Goal: Transaction & Acquisition: Purchase product/service

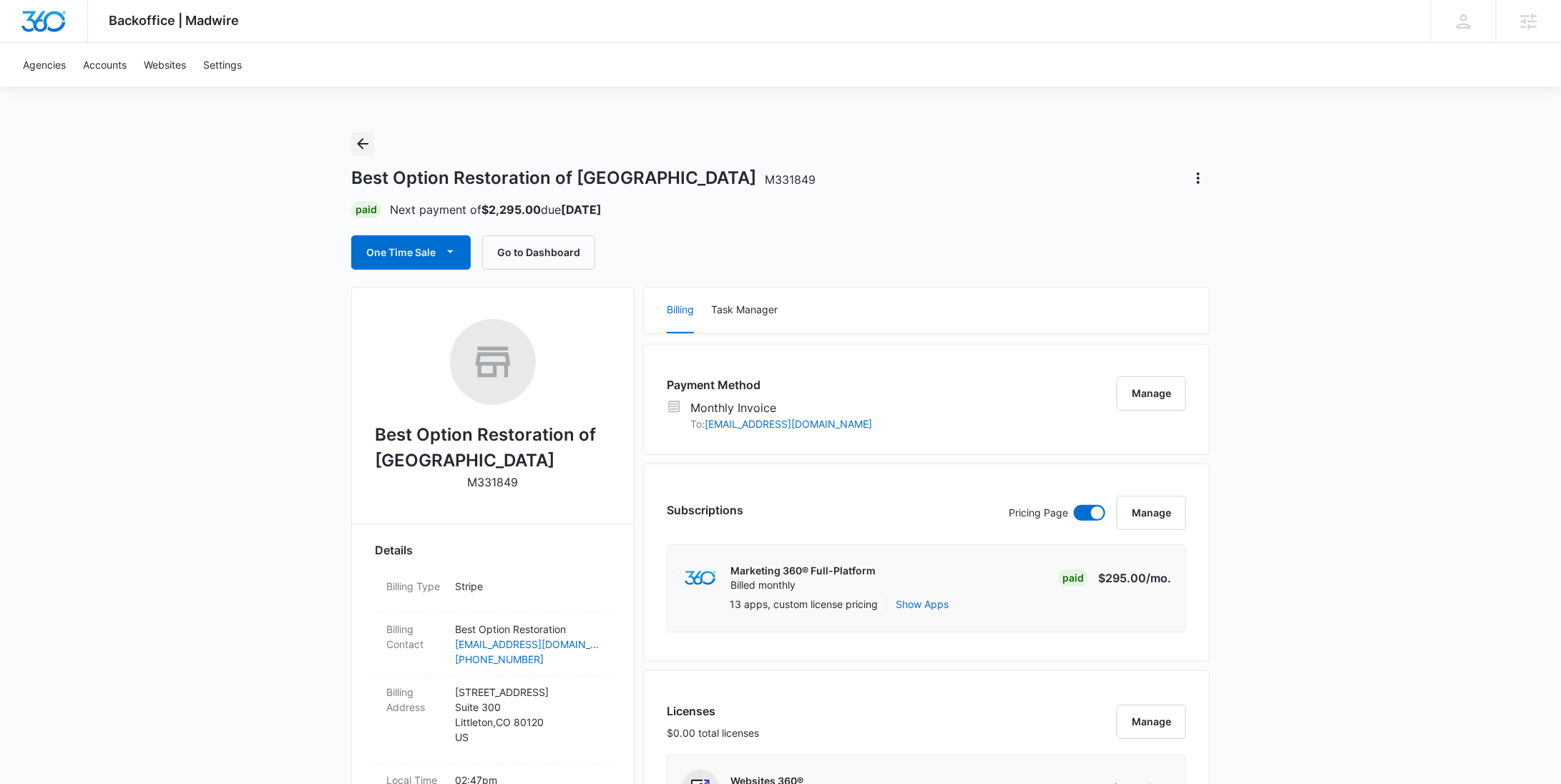
click at [353, 143] on button "Back" at bounding box center [363, 143] width 23 height 23
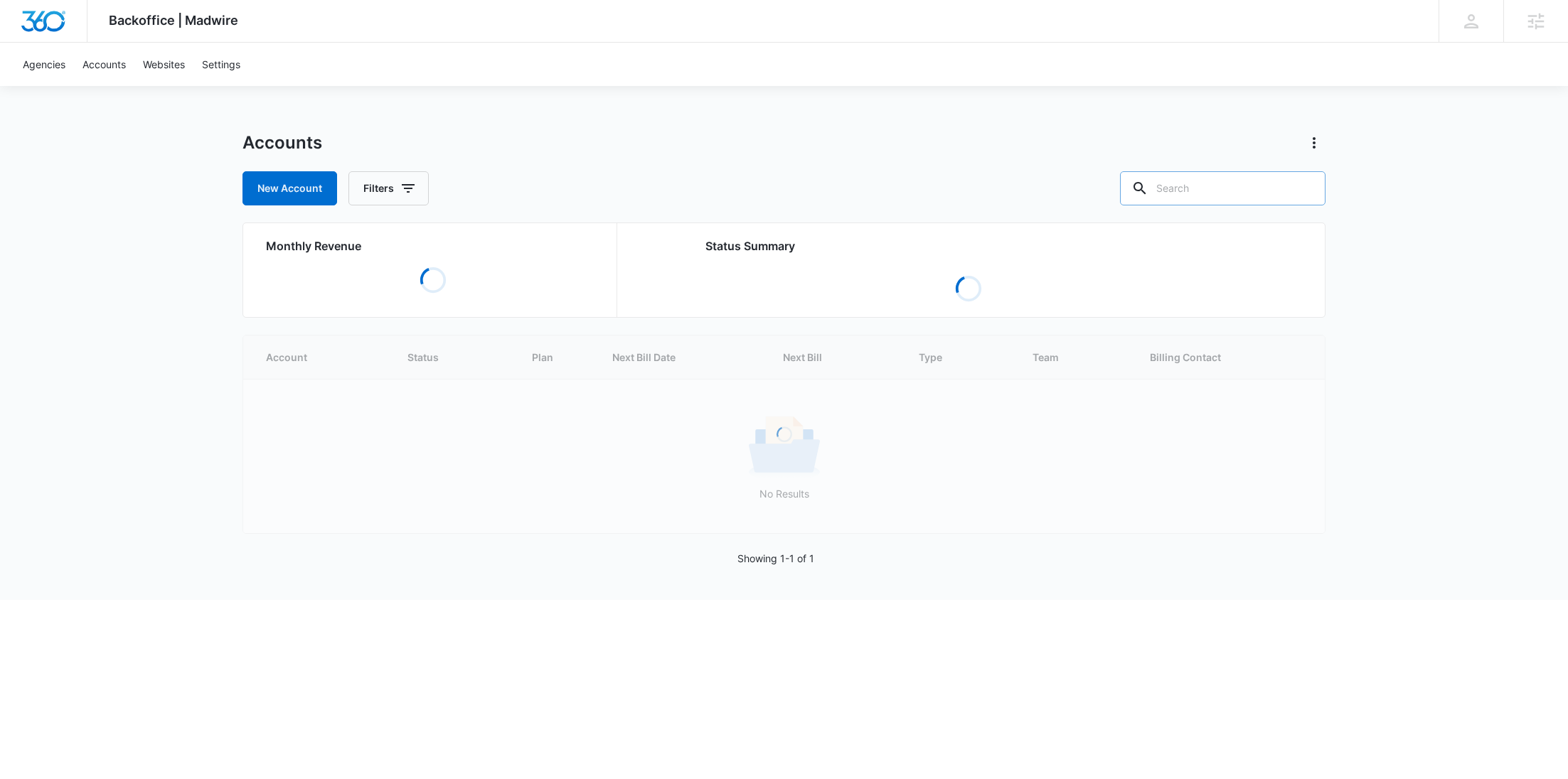
click at [1233, 187] on input "text" at bounding box center [1222, 188] width 205 height 34
paste input "M339538"
type input "M339538"
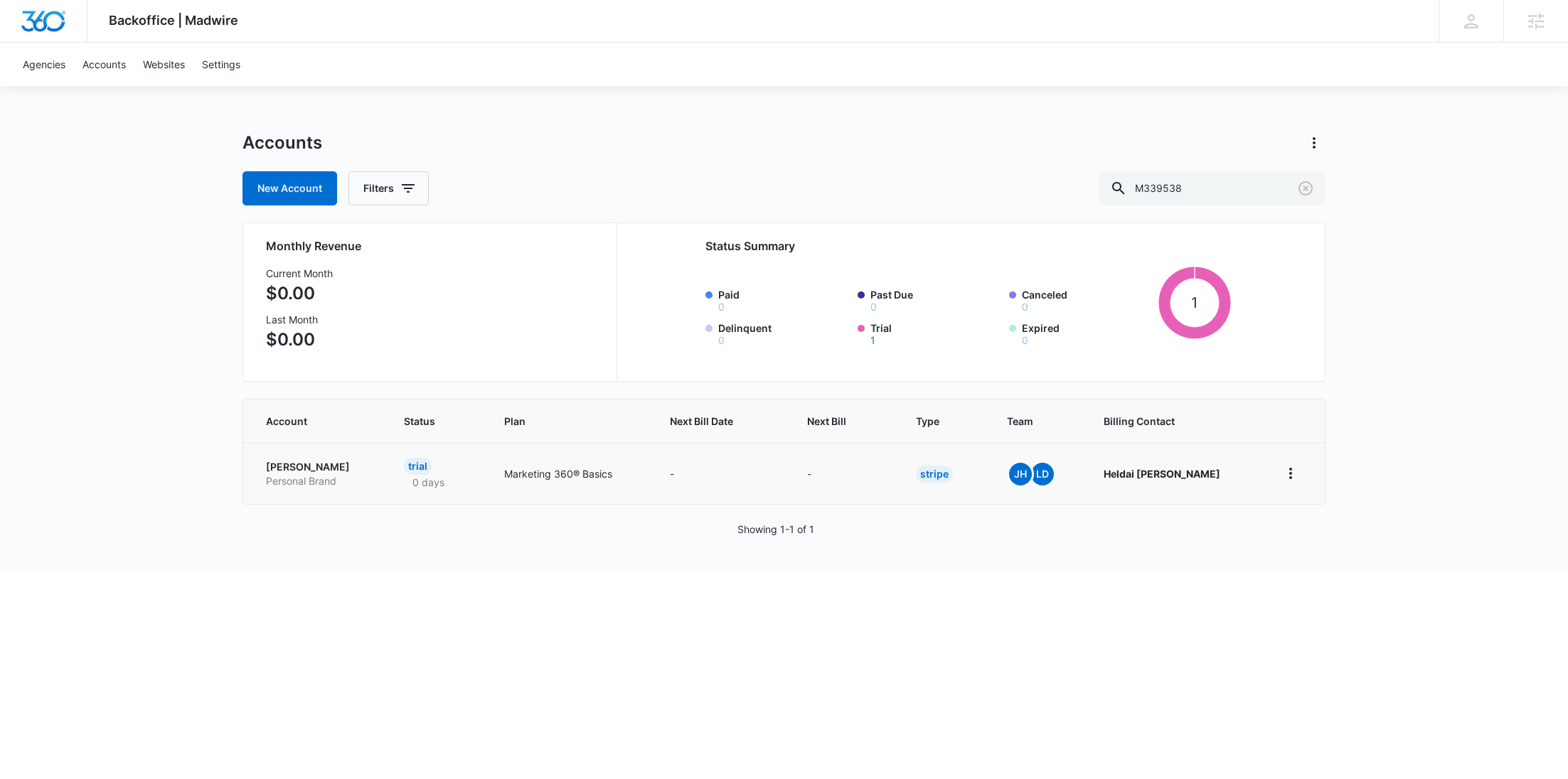
click at [307, 484] on p "Personal Brand" at bounding box center [318, 482] width 104 height 14
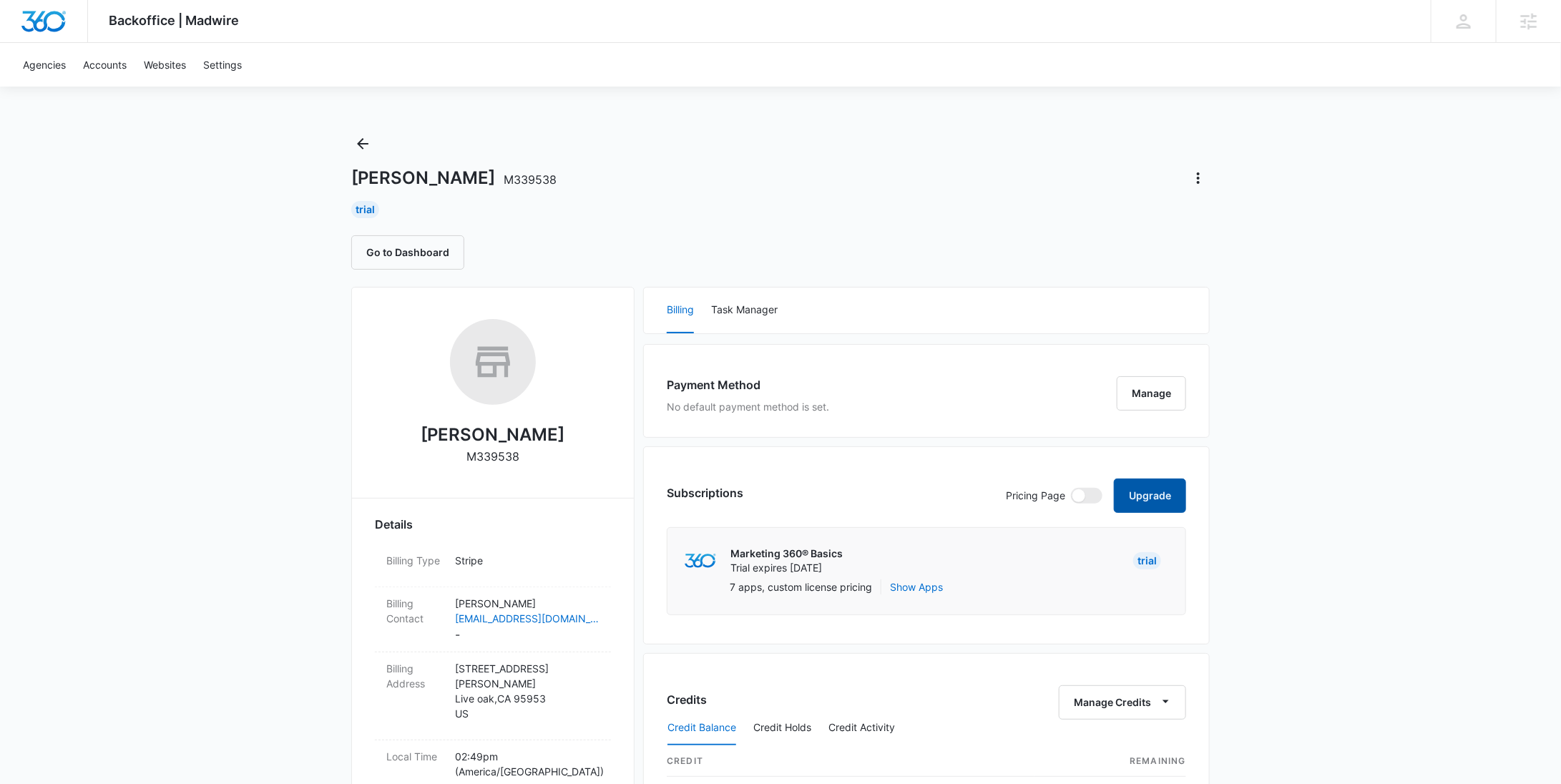
click at [1158, 495] on button "Upgrade" at bounding box center [1149, 495] width 72 height 34
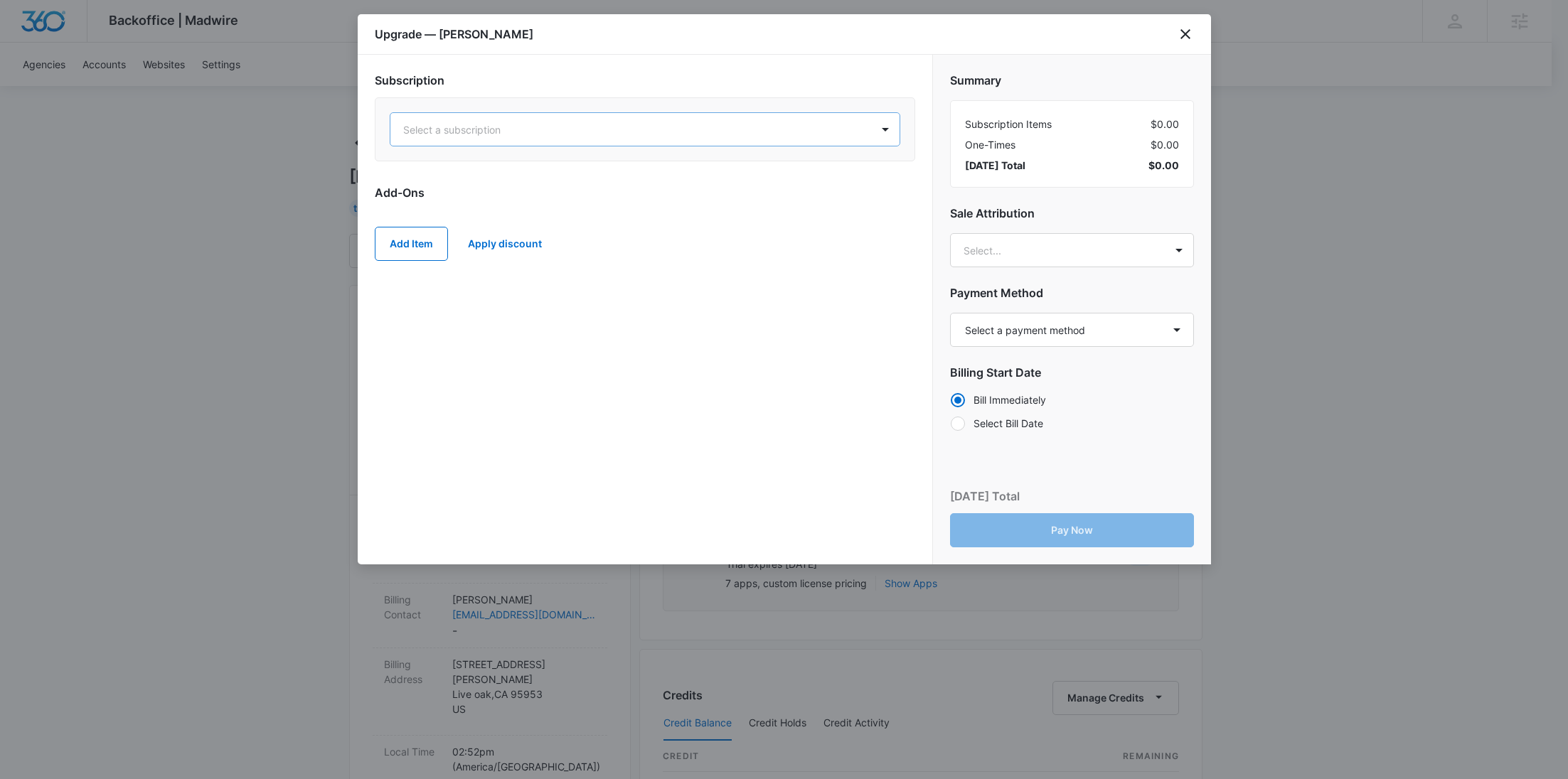
click at [746, 143] on div "Select a subscription" at bounding box center [631, 130] width 481 height 32
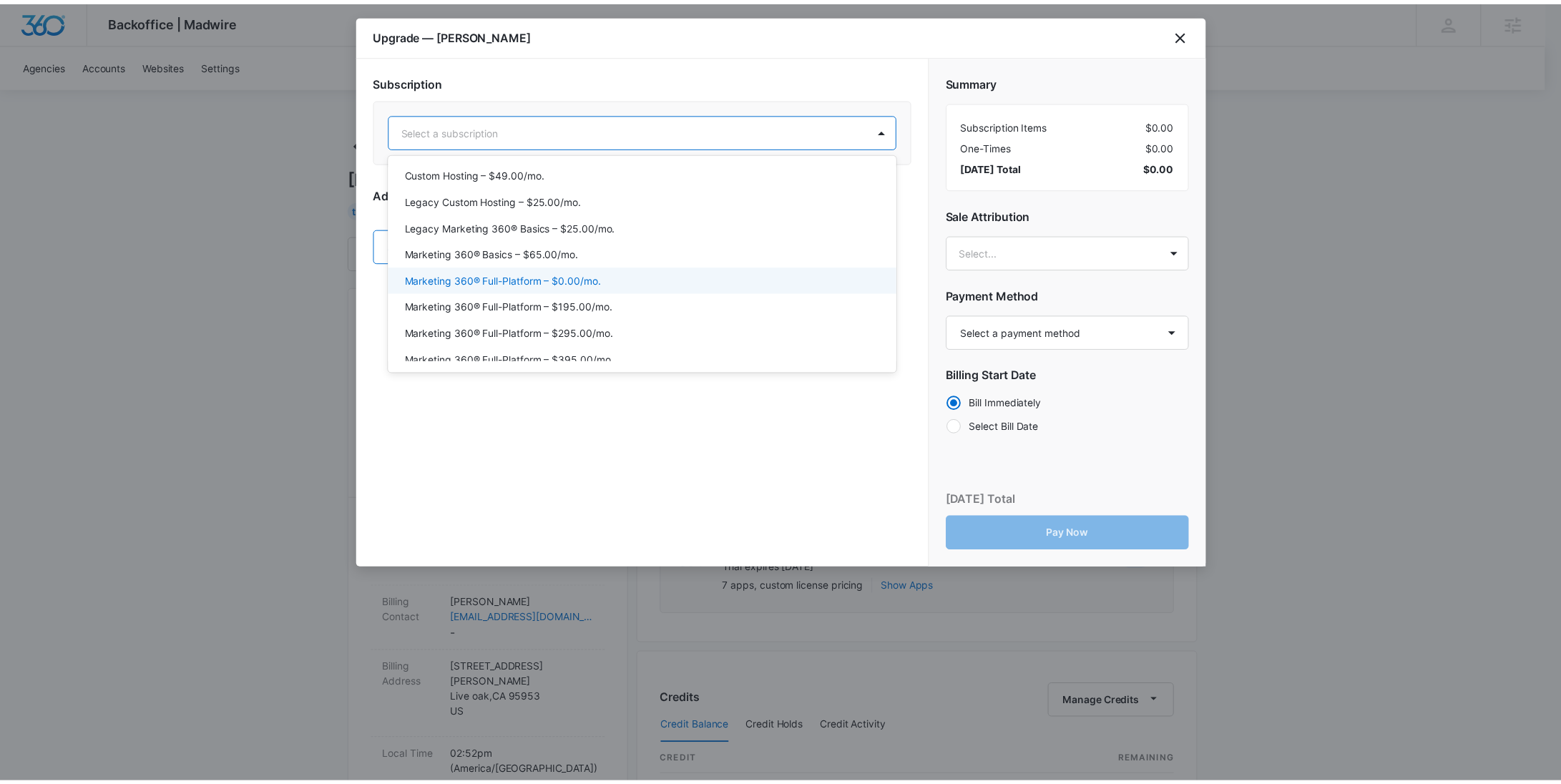
scroll to position [65, 0]
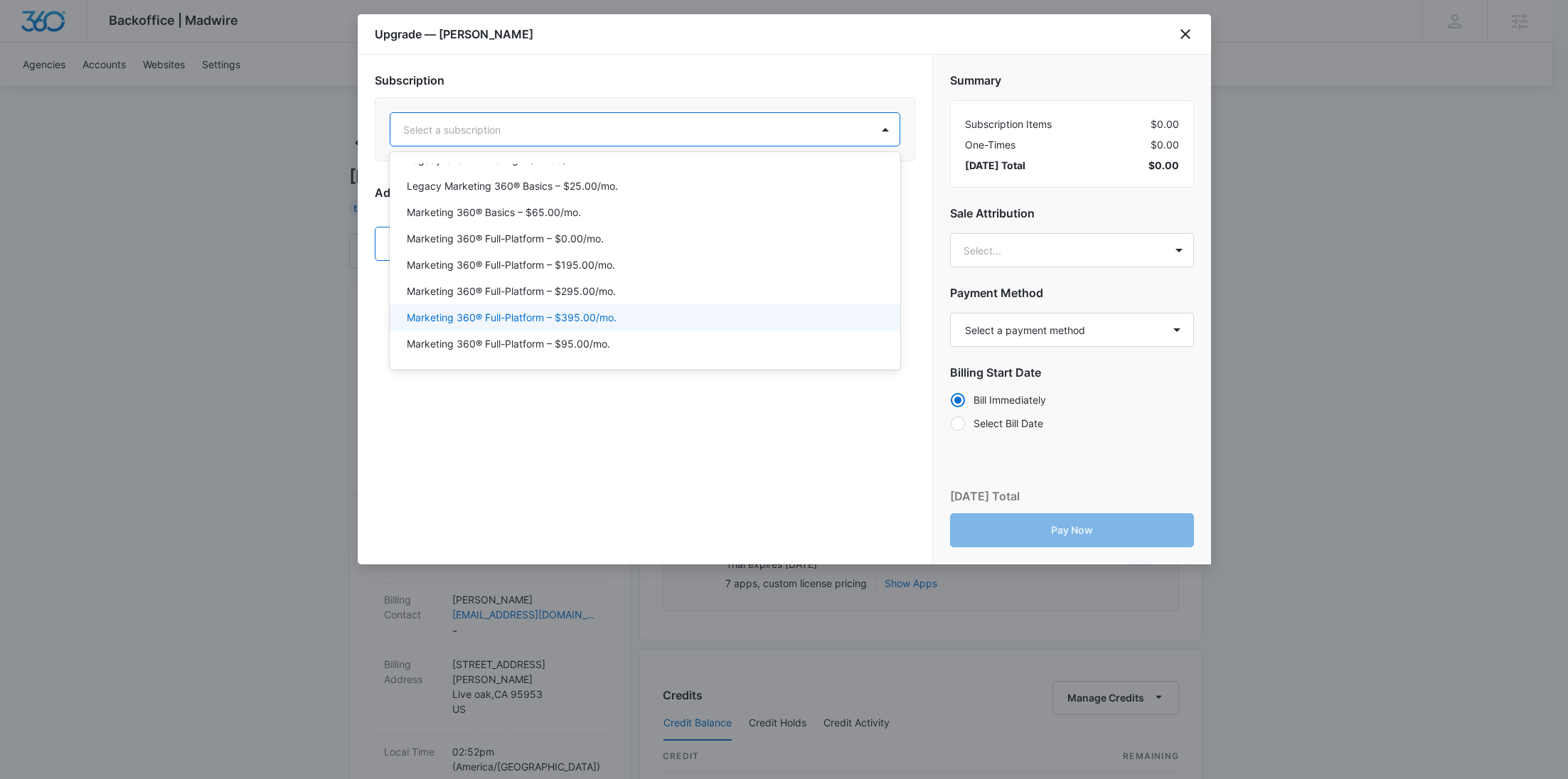
click at [597, 316] on p "Marketing 360® Full-Platform – $395.00/mo." at bounding box center [512, 317] width 209 height 15
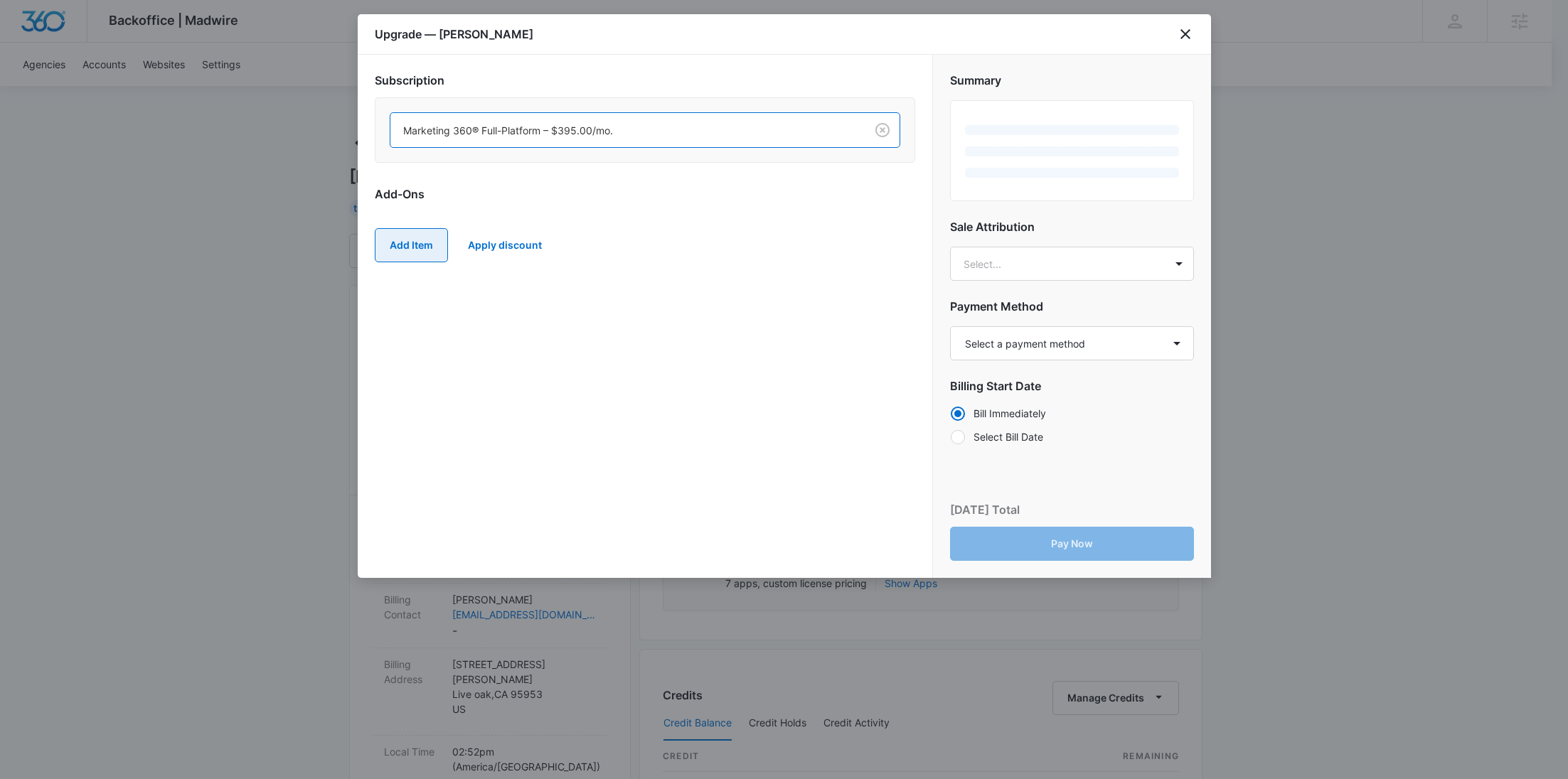
click at [407, 252] on button "Add Item" at bounding box center [411, 245] width 73 height 34
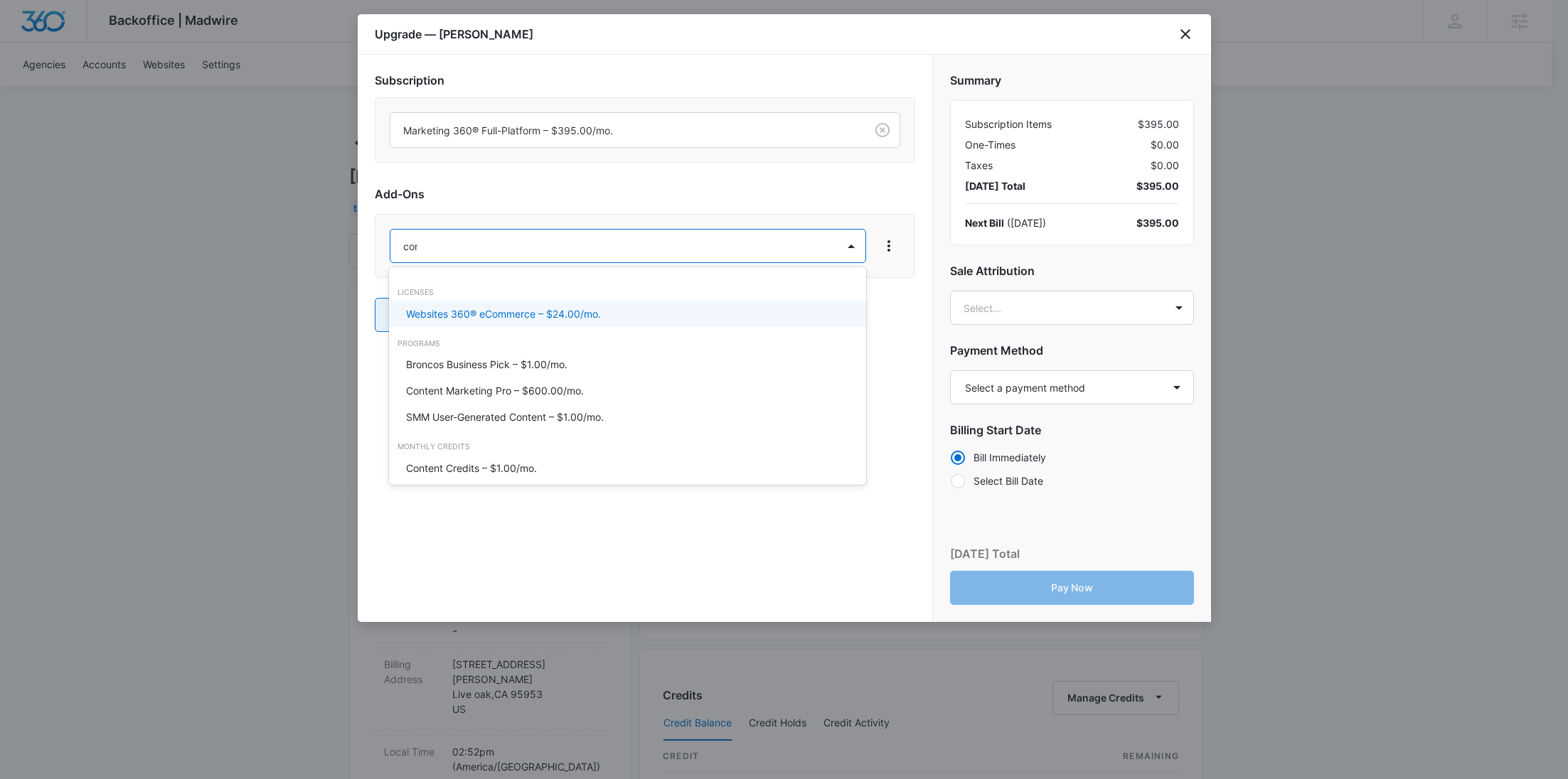
type input "cont"
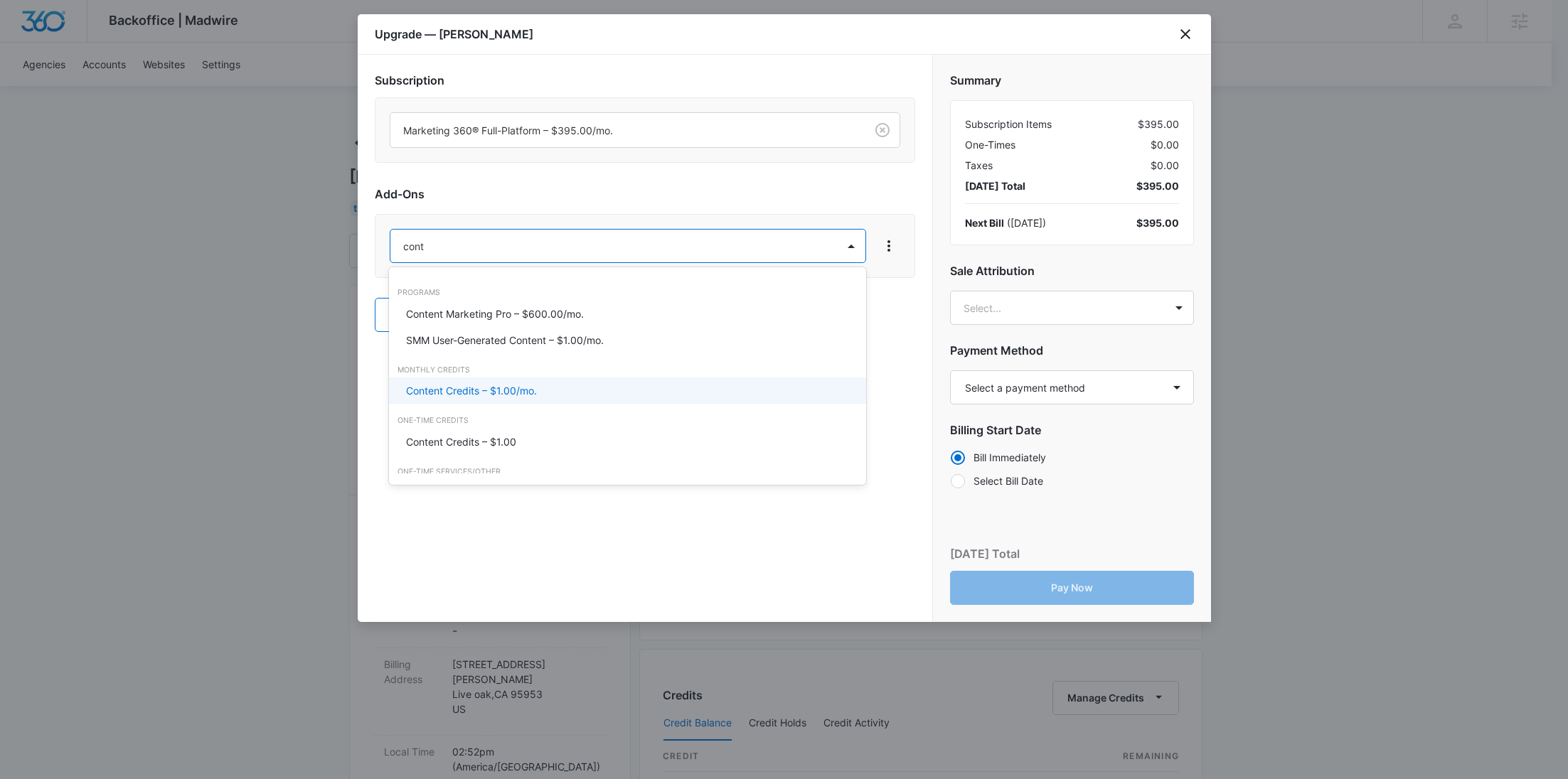
click at [526, 383] on p "Content Credits – $1.00/mo." at bounding box center [472, 390] width 131 height 15
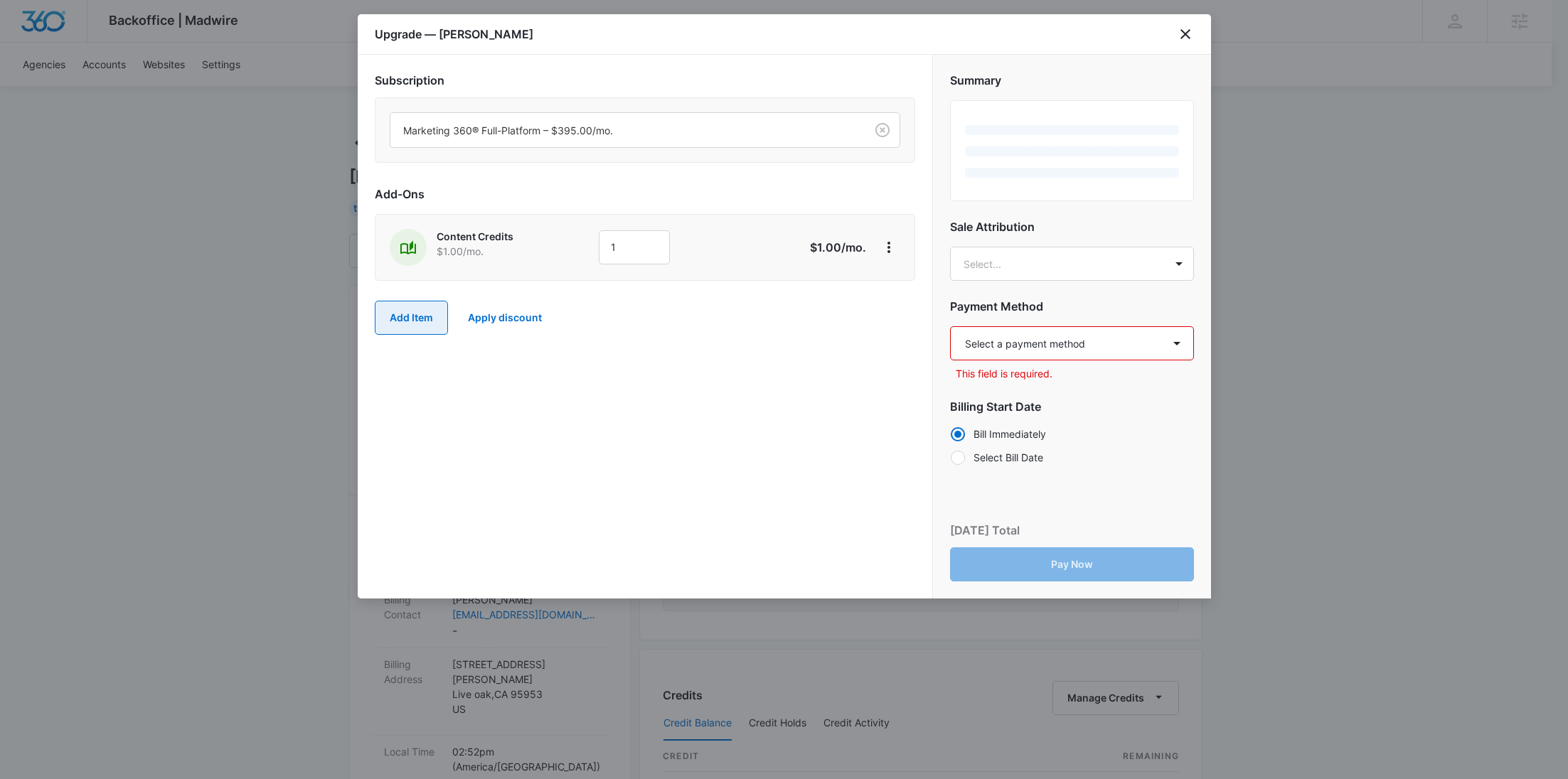
click at [386, 303] on button "Add Item" at bounding box center [411, 317] width 73 height 34
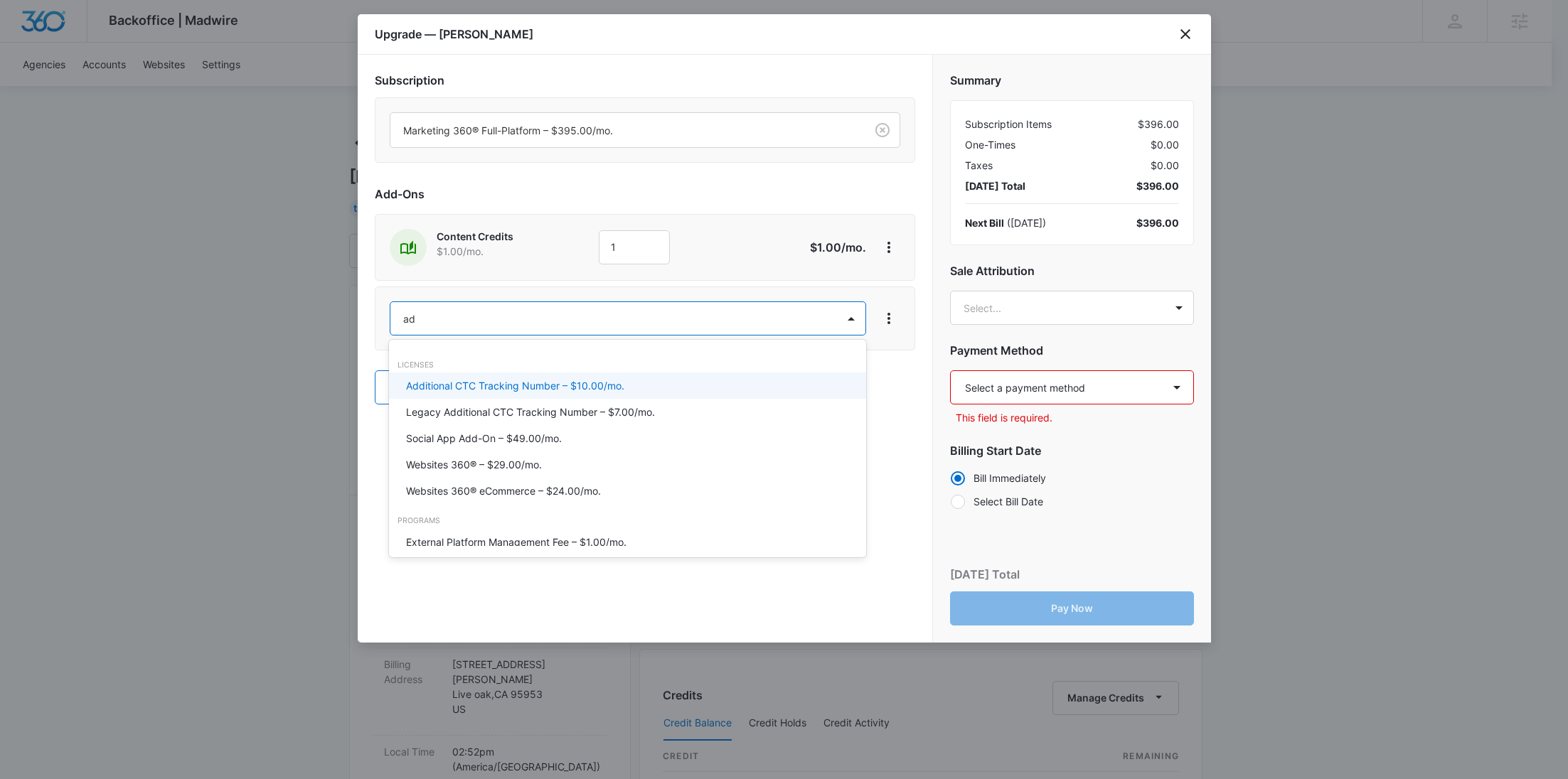
type input "ad c"
click at [451, 382] on p "Ad Credits – $1.00/mo." at bounding box center [459, 386] width 106 height 15
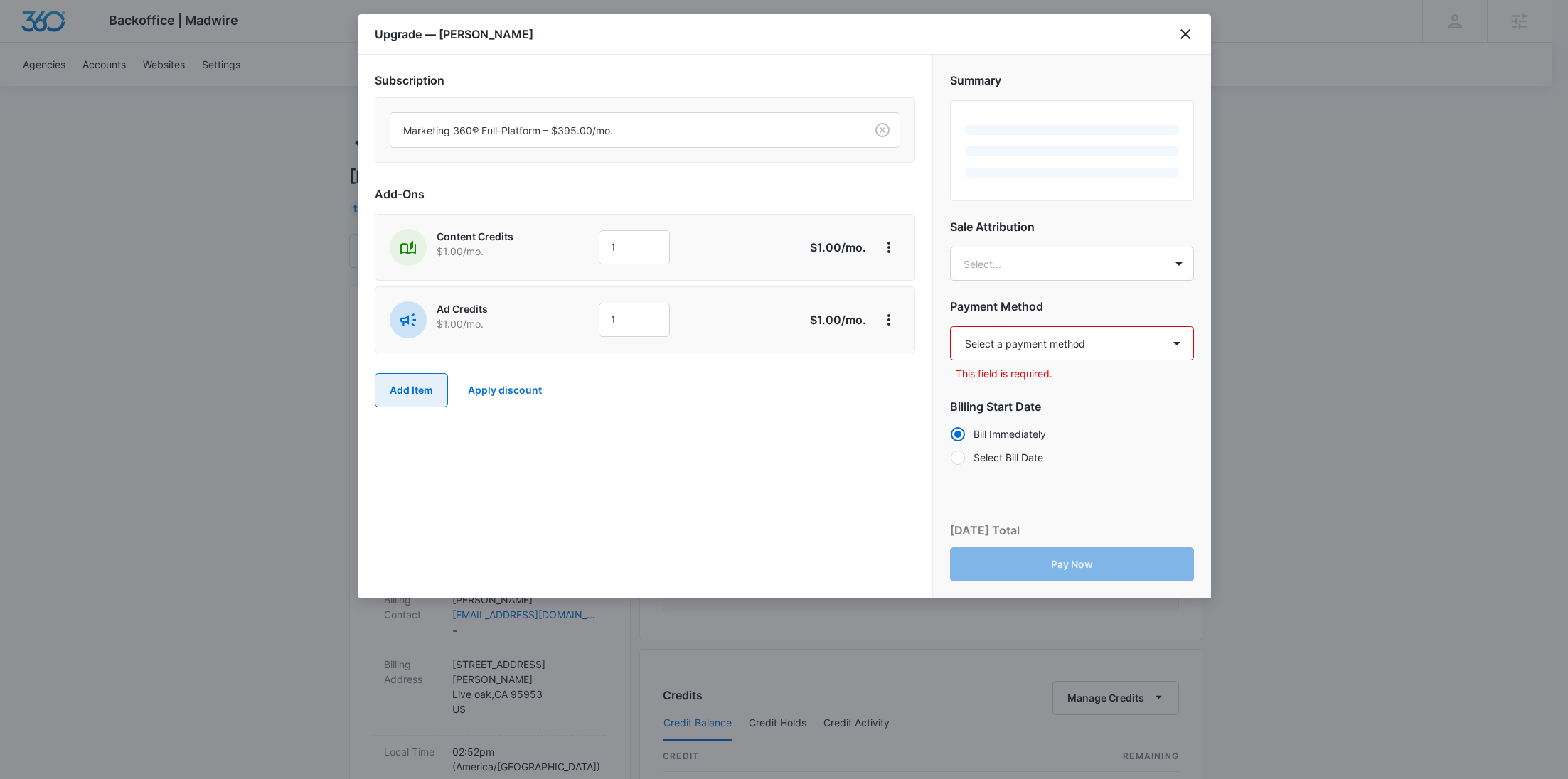
click at [403, 385] on button "Add Item" at bounding box center [411, 390] width 73 height 34
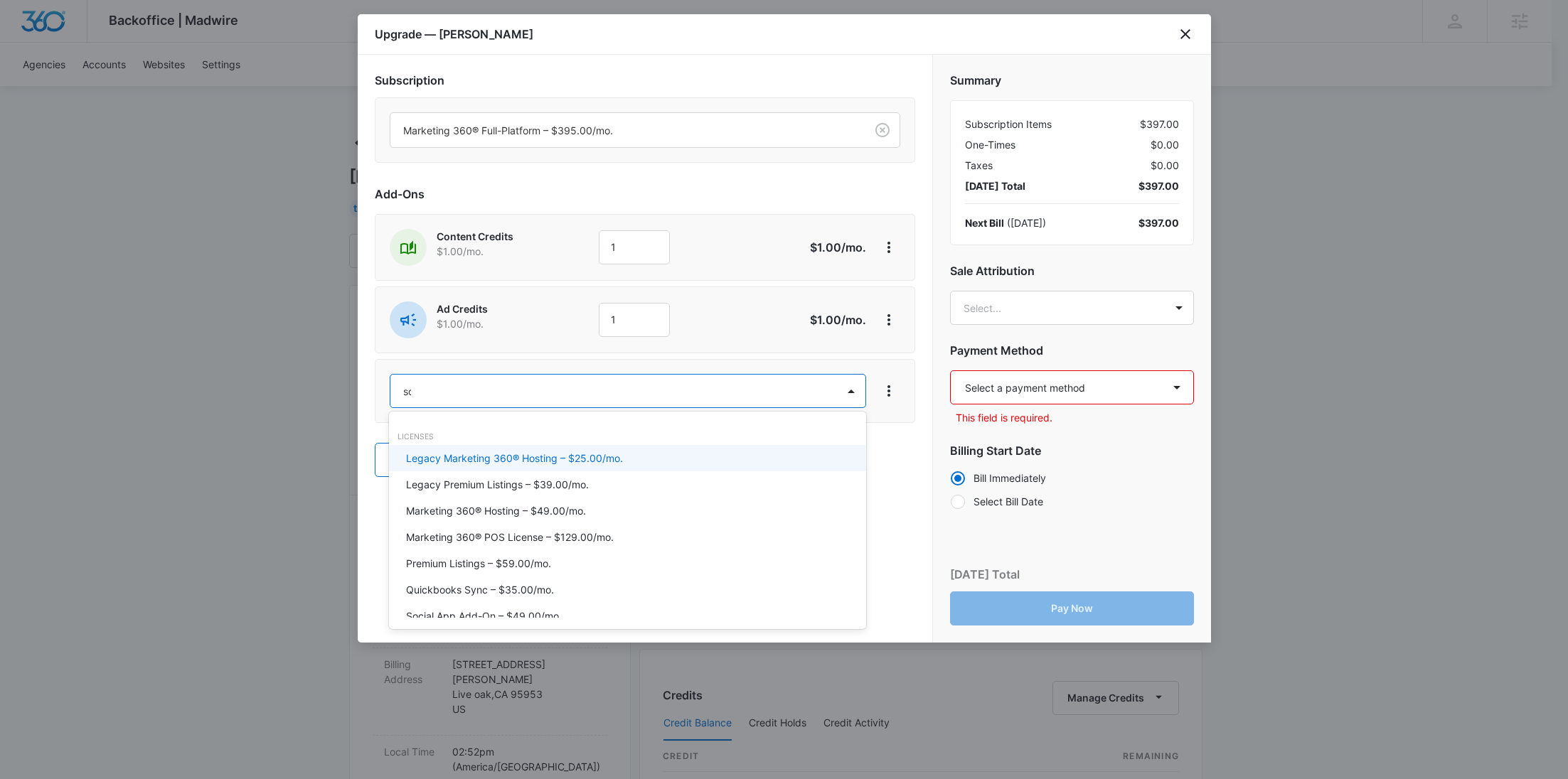
type input "soc"
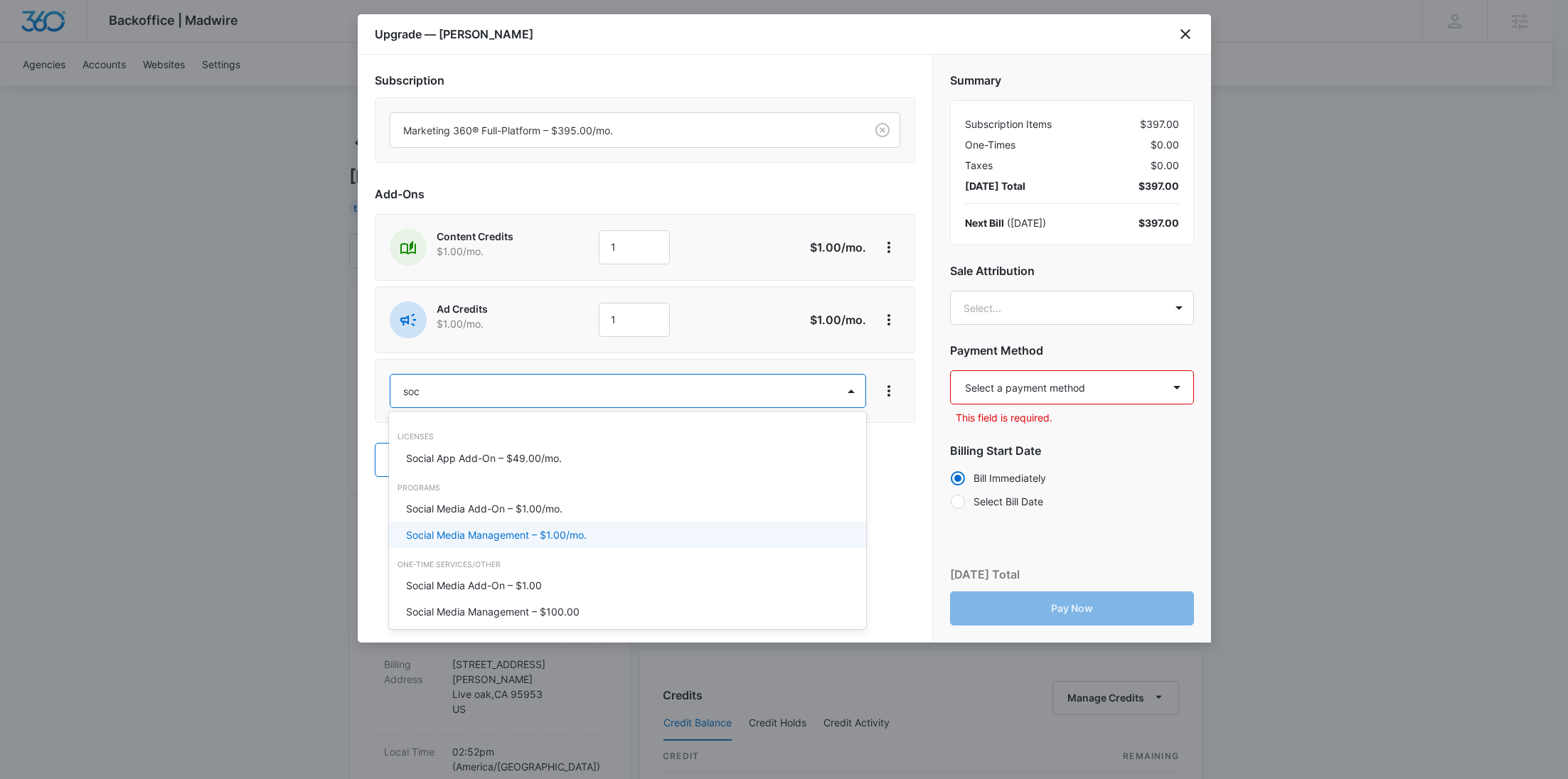
click at [494, 535] on p "Social Media Management – $1.00/mo." at bounding box center [496, 534] width 180 height 15
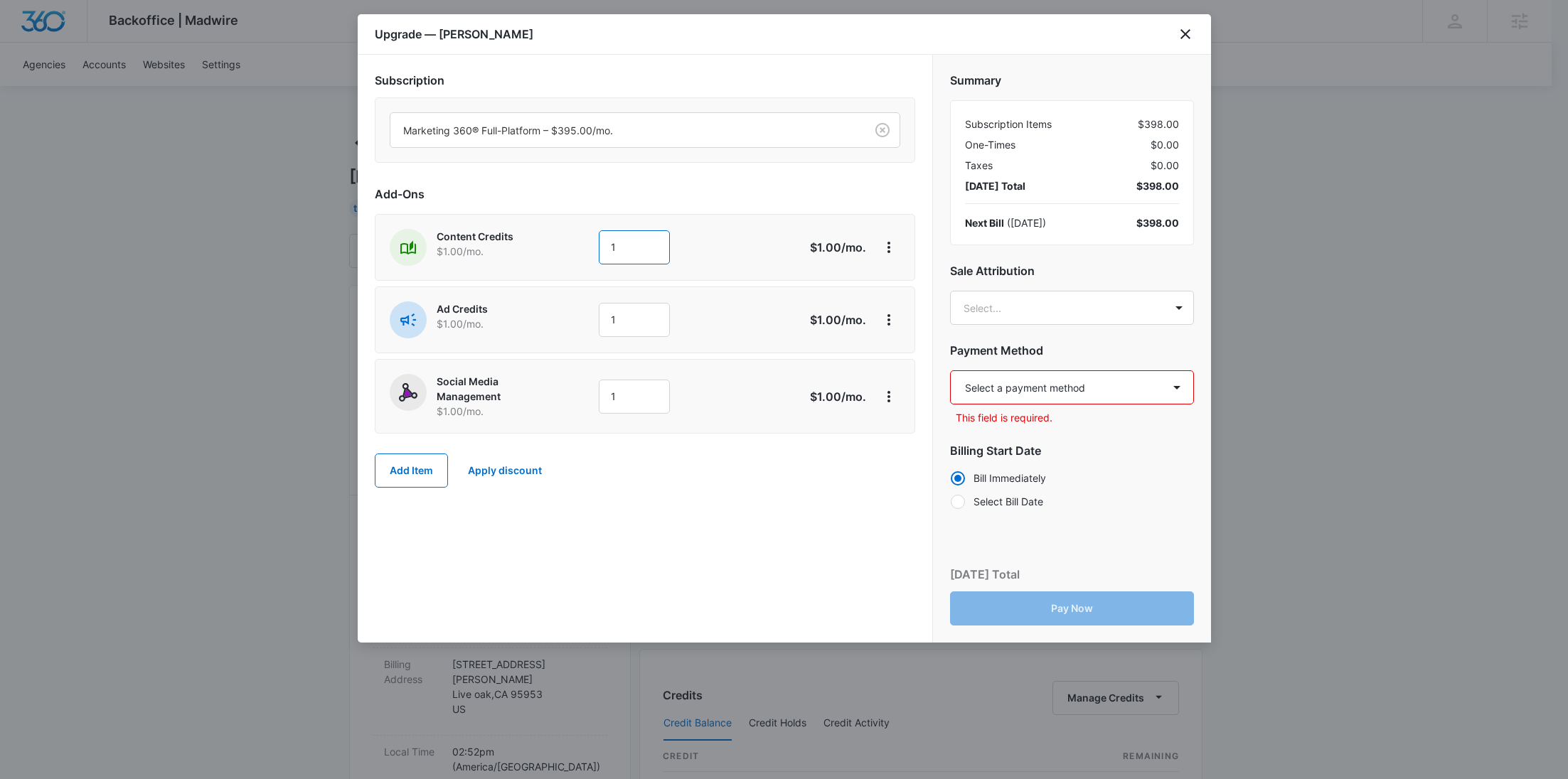
drag, startPoint x: 642, startPoint y: 253, endPoint x: 581, endPoint y: 258, distance: 61.2
click at [581, 258] on div "Content Credits $1.00 /mo. 1" at bounding box center [594, 247] width 409 height 37
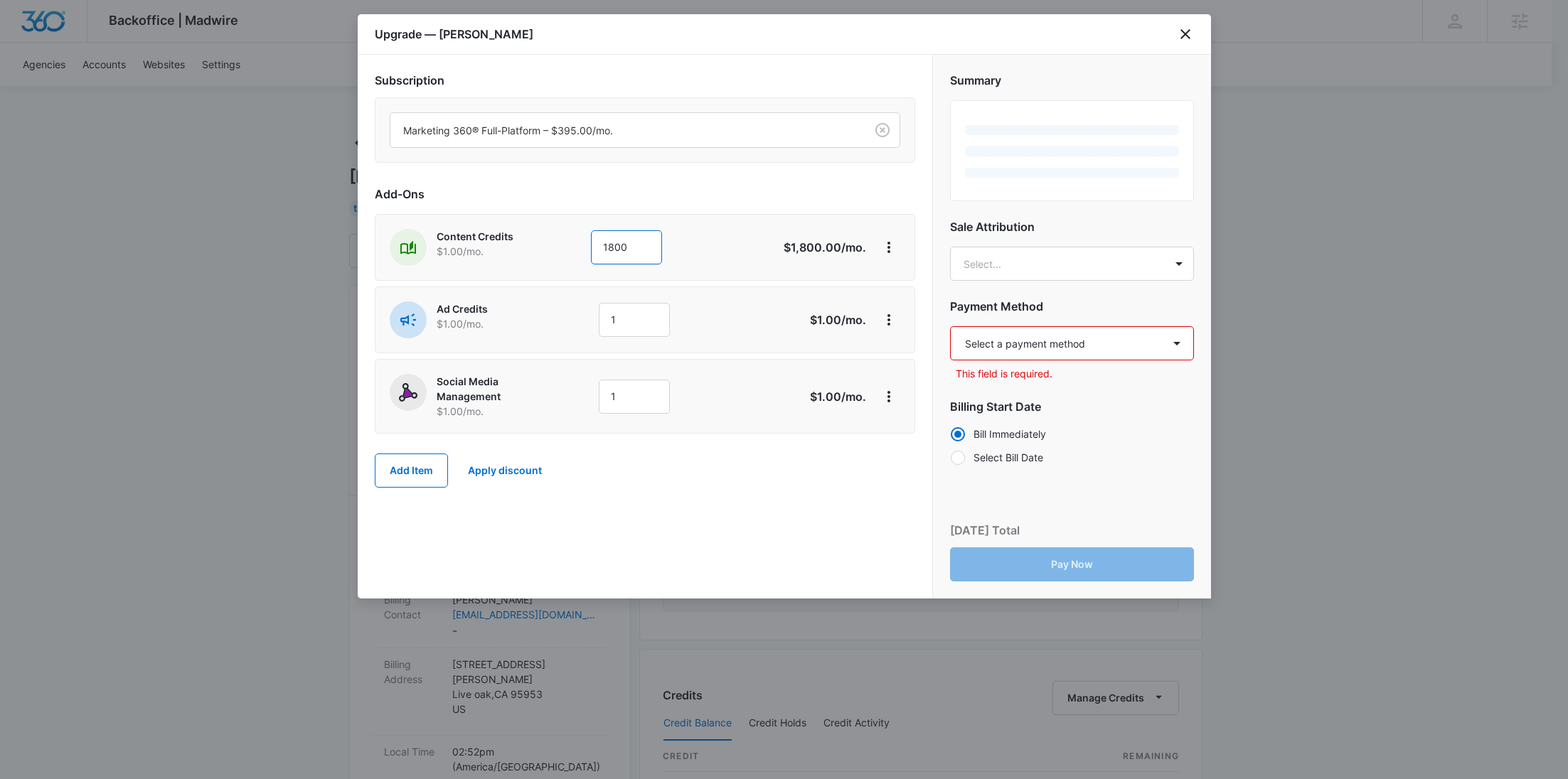
type input "1800"
click at [577, 263] on div "Content Credits $1.00 /mo." at bounding box center [486, 247] width 193 height 37
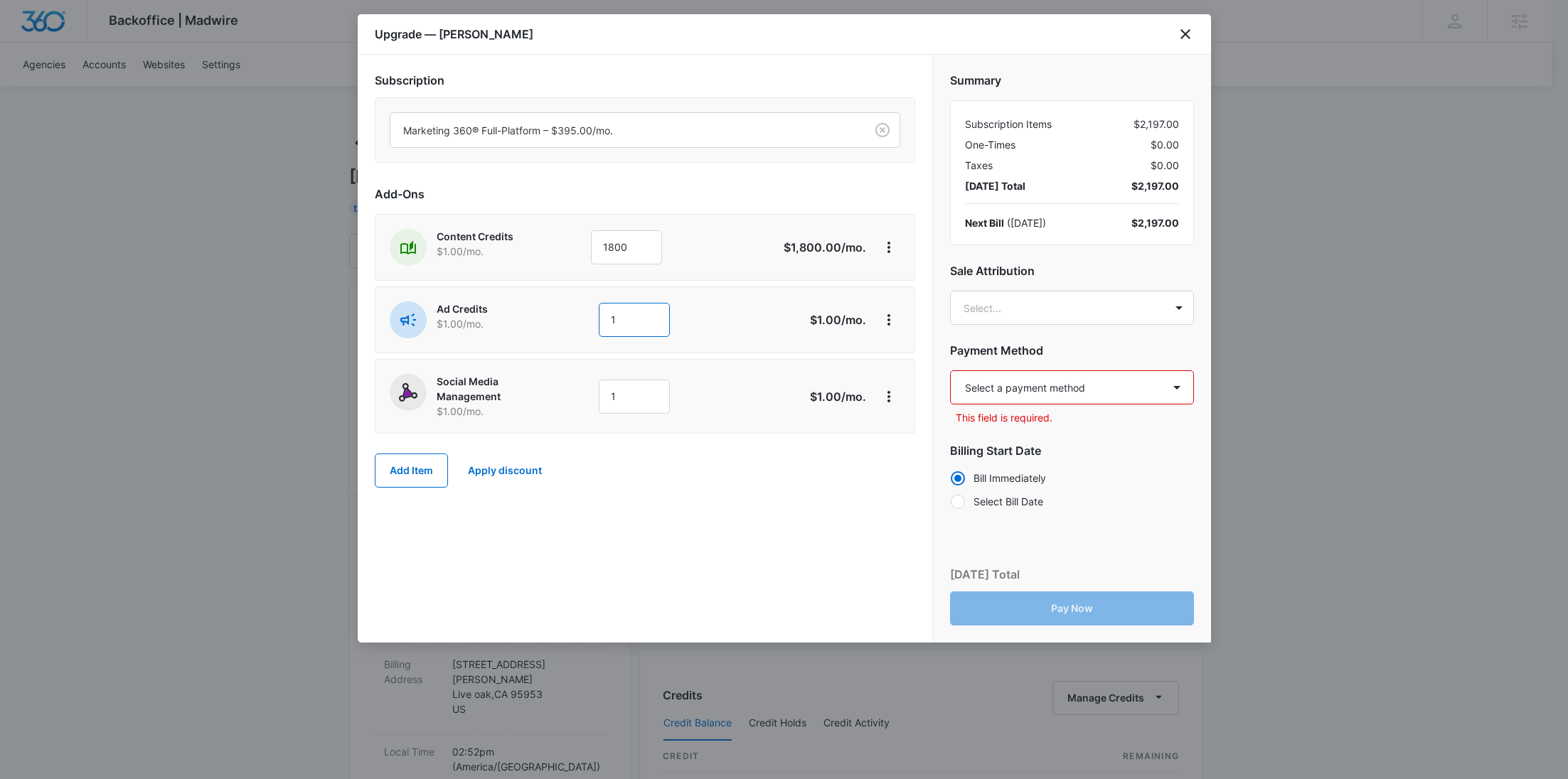
drag, startPoint x: 637, startPoint y: 313, endPoint x: 567, endPoint y: 333, distance: 72.8
click at [568, 331] on div "Ad Credits $1.00 /mo. 1" at bounding box center [594, 319] width 409 height 37
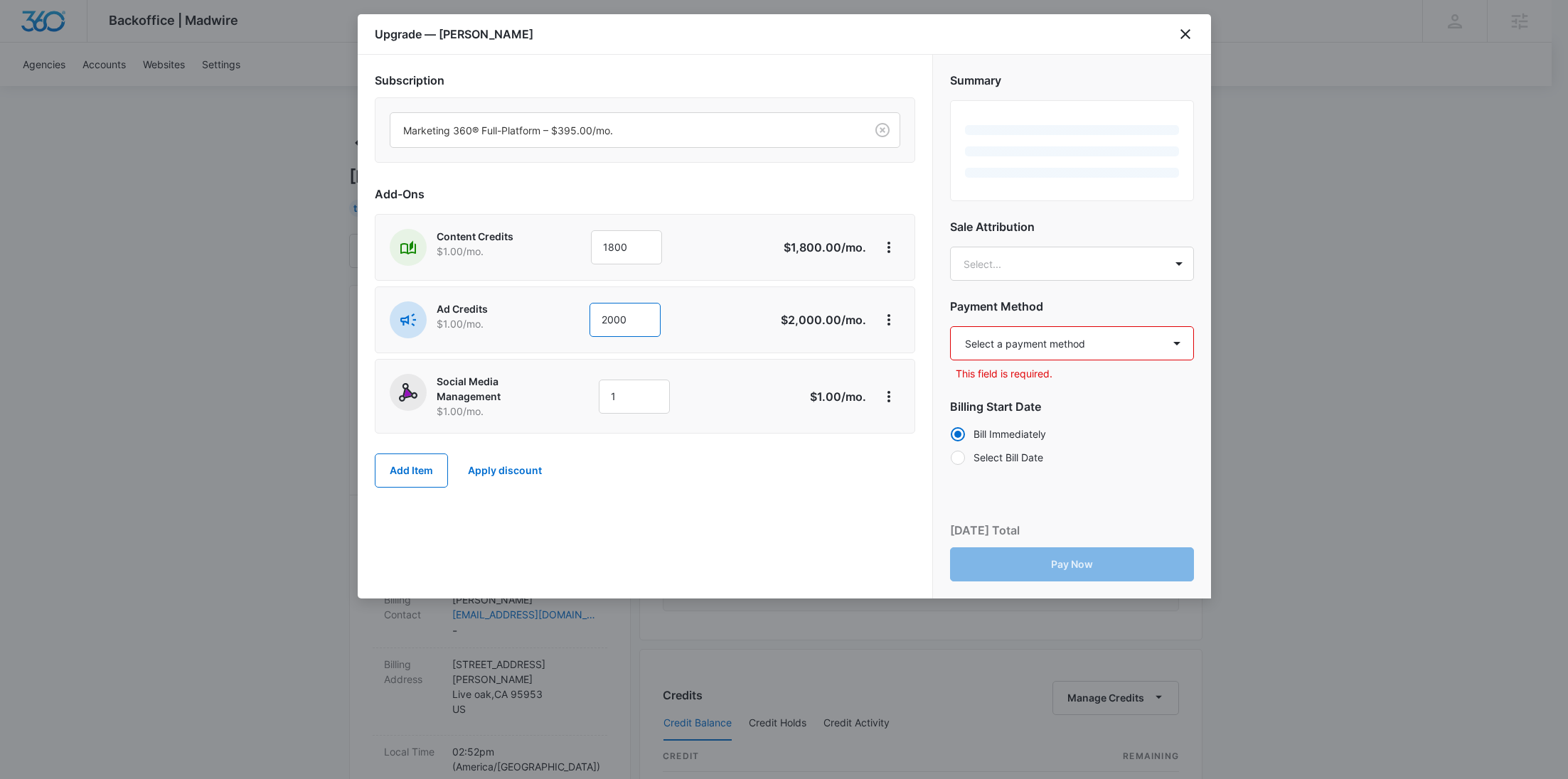
type input "2000"
click at [560, 334] on div "Ad Credits $1.00 /mo." at bounding box center [485, 319] width 191 height 37
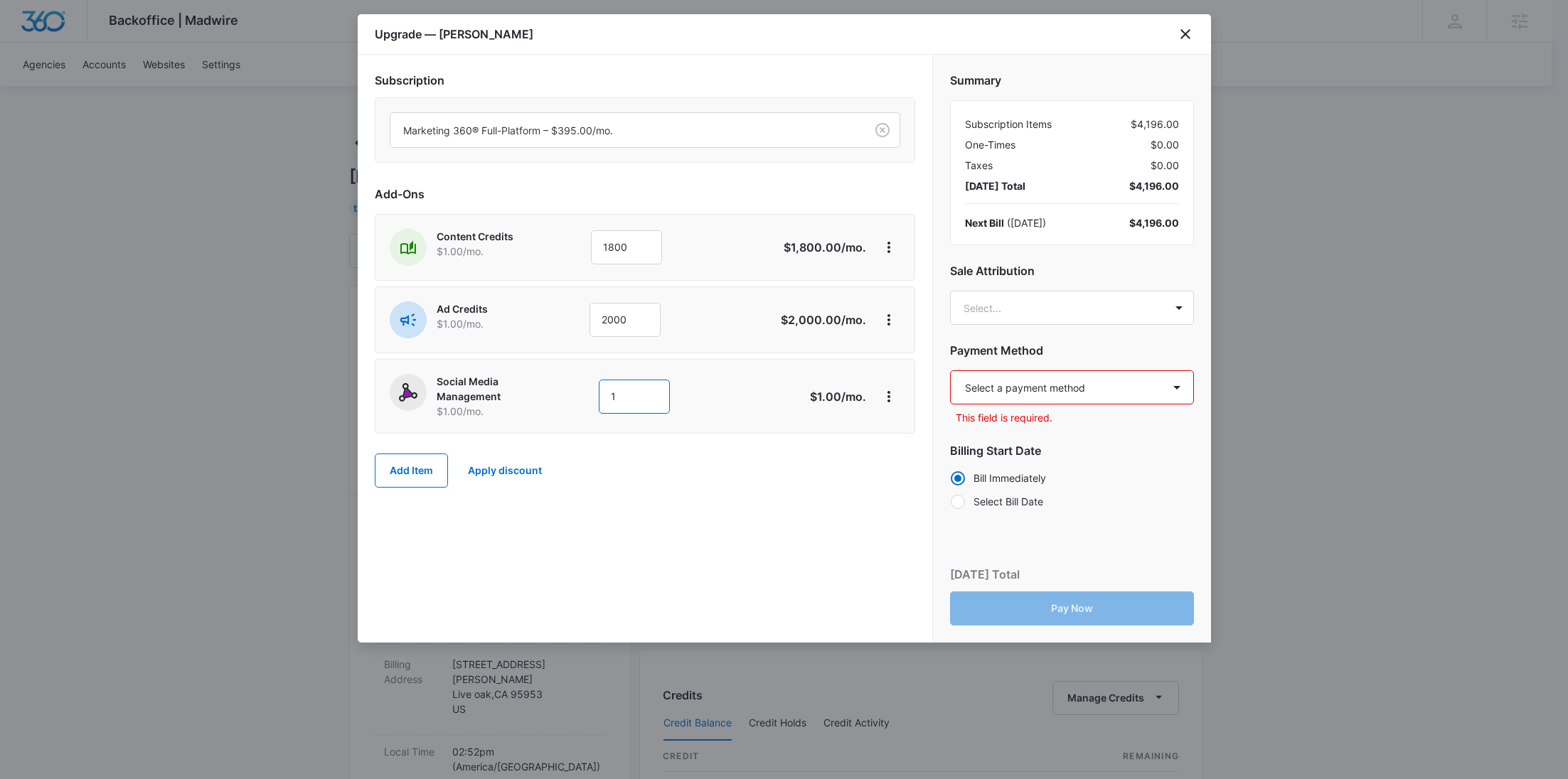
drag, startPoint x: 629, startPoint y: 390, endPoint x: 568, endPoint y: 404, distance: 62.6
click at [568, 404] on div "Social Media Management $1.00 /mo. 1" at bounding box center [594, 396] width 409 height 45
type input "1800"
click at [997, 305] on body "Backoffice | Madwire Apps Settings RY Rochelle Young rochelle.young@madwire.com…" at bounding box center [784, 707] width 1568 height 1413
paste input "Deeney"
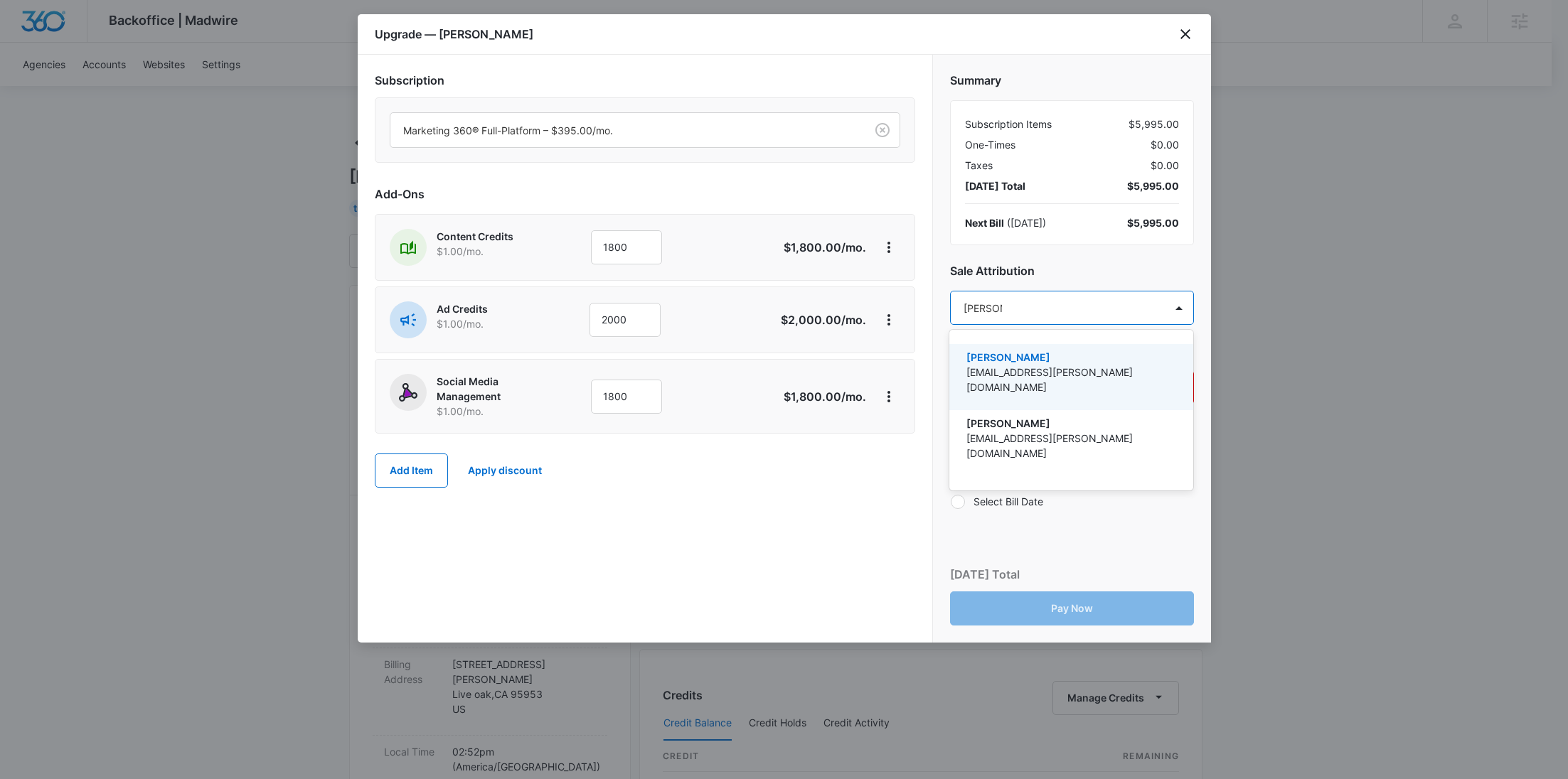
type input "Deeney"
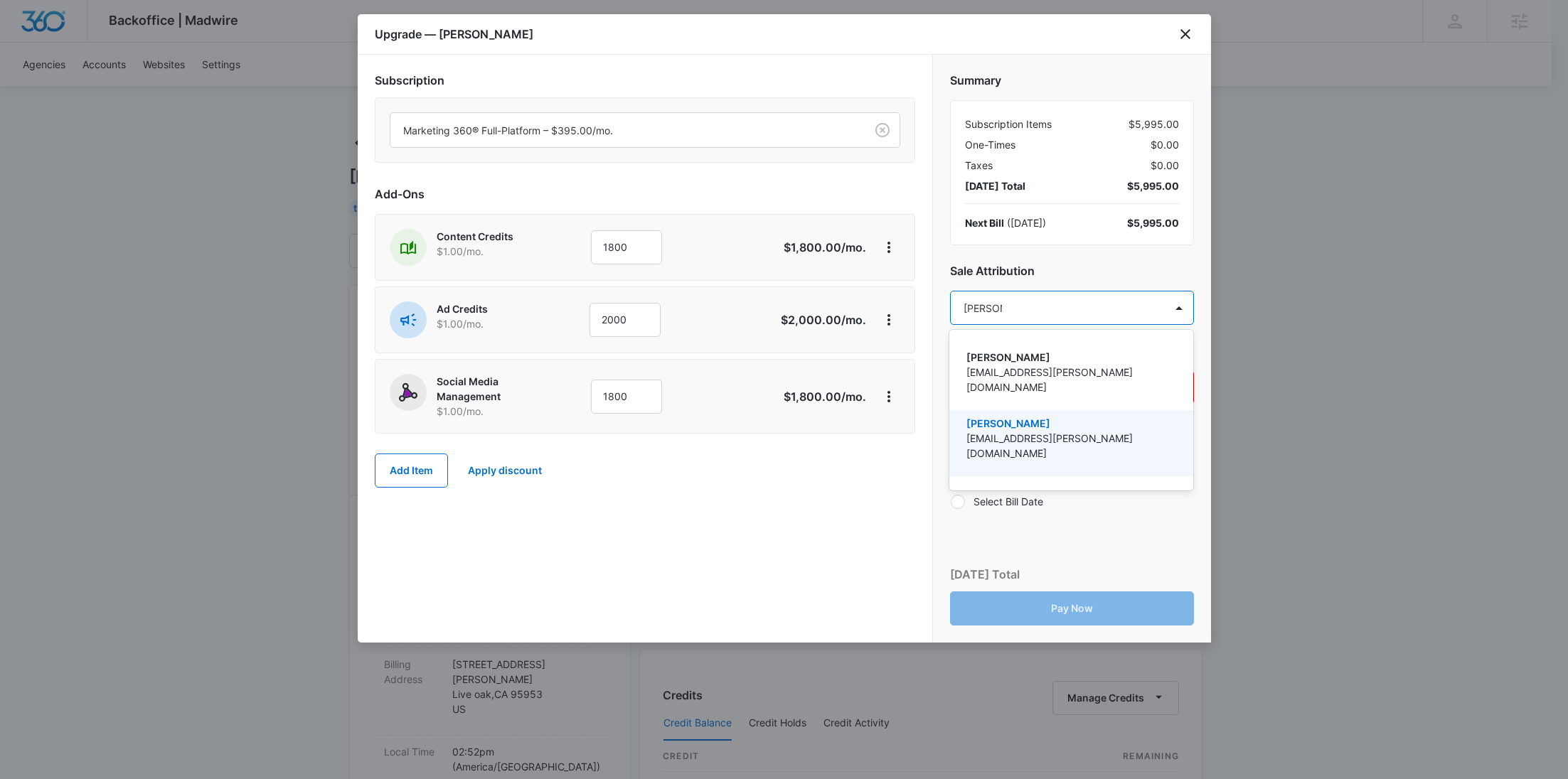
click at [1006, 415] on p "[PERSON_NAME]" at bounding box center [1070, 423] width 207 height 15
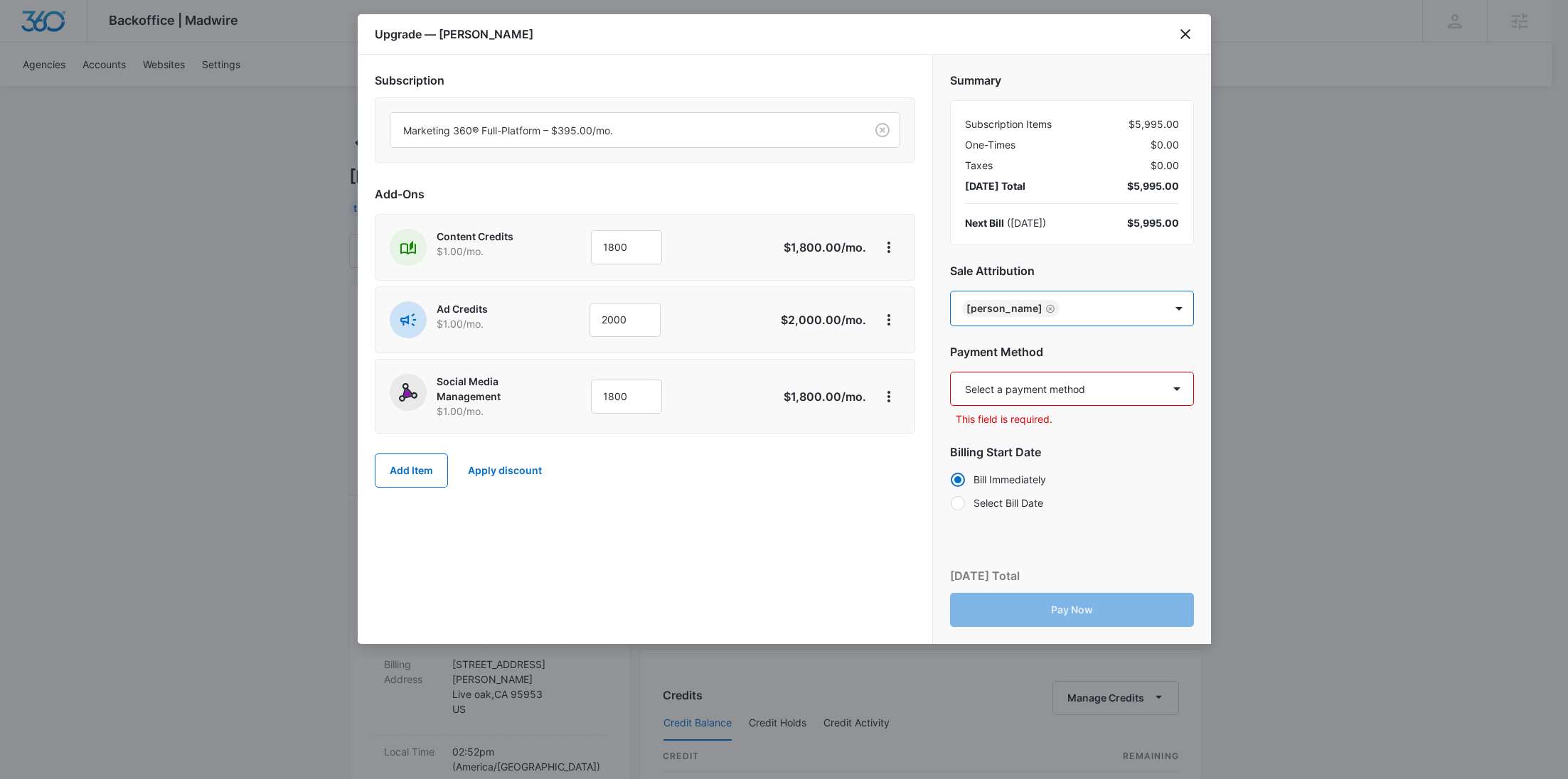
paste input "Hellem"
type input "Hellem"
click at [1034, 363] on p "[PERSON_NAME]" at bounding box center [1070, 357] width 207 height 15
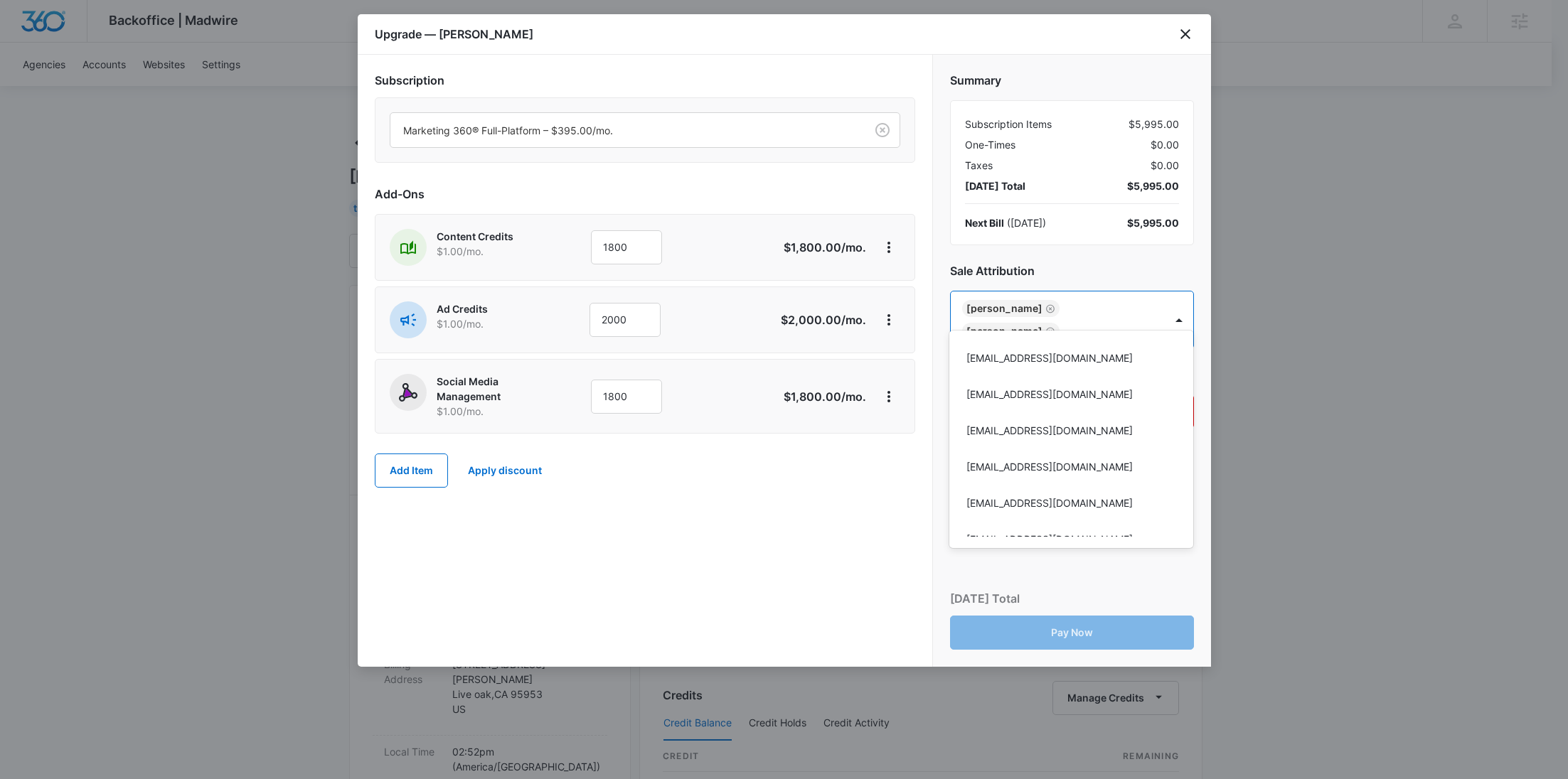
click at [845, 489] on div at bounding box center [784, 390] width 1568 height 779
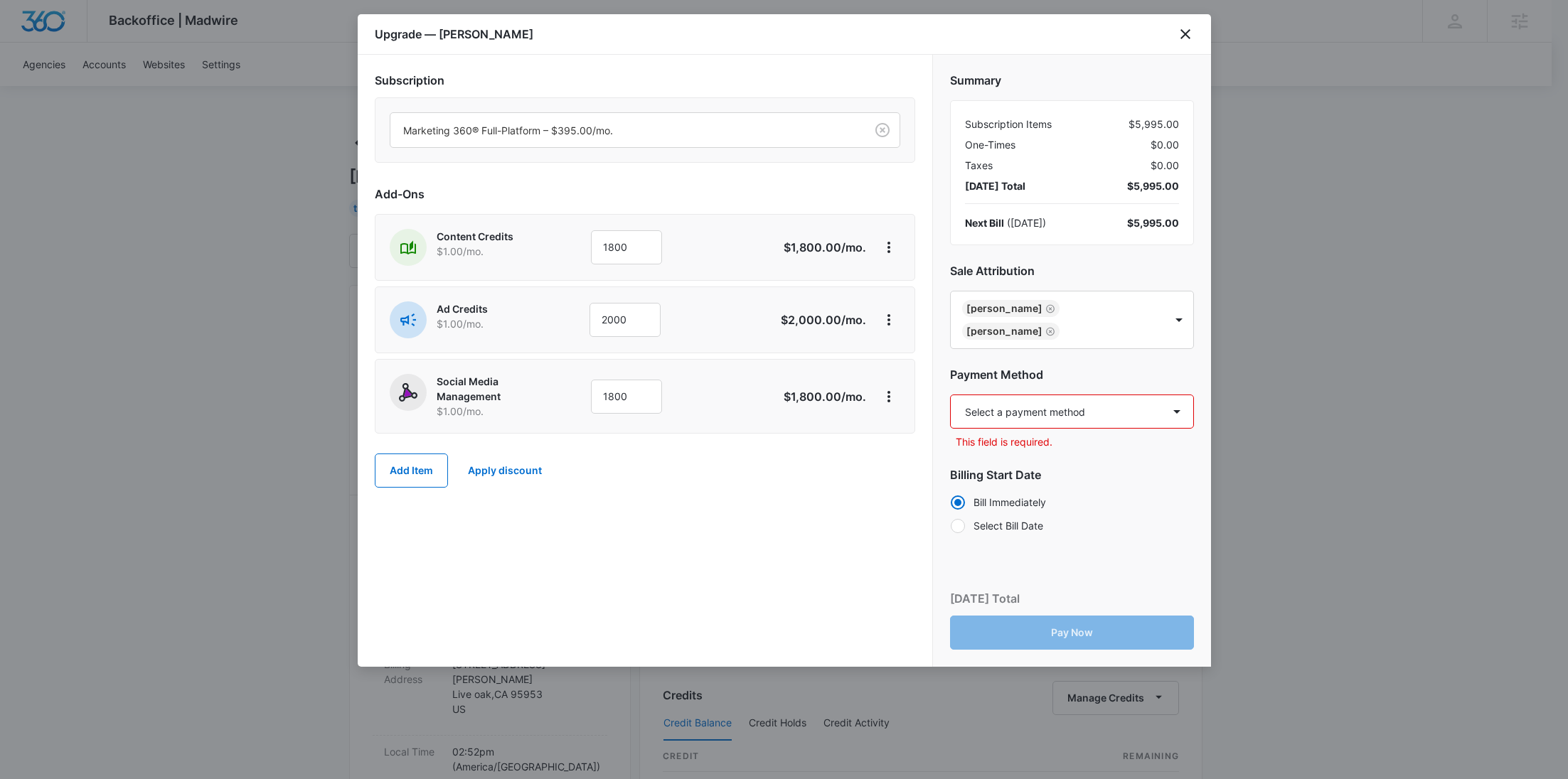
click at [1062, 399] on select "Select a payment method Visa ending in 9358 New payment method Monthly invoice" at bounding box center [1072, 411] width 244 height 34
select select "pm_1SFhHGA4n8RTgNjU1eCX5MI0"
click at [950, 394] on select "Select a payment method Visa ending in 9358 New payment method Monthly invoice" at bounding box center [1072, 411] width 244 height 34
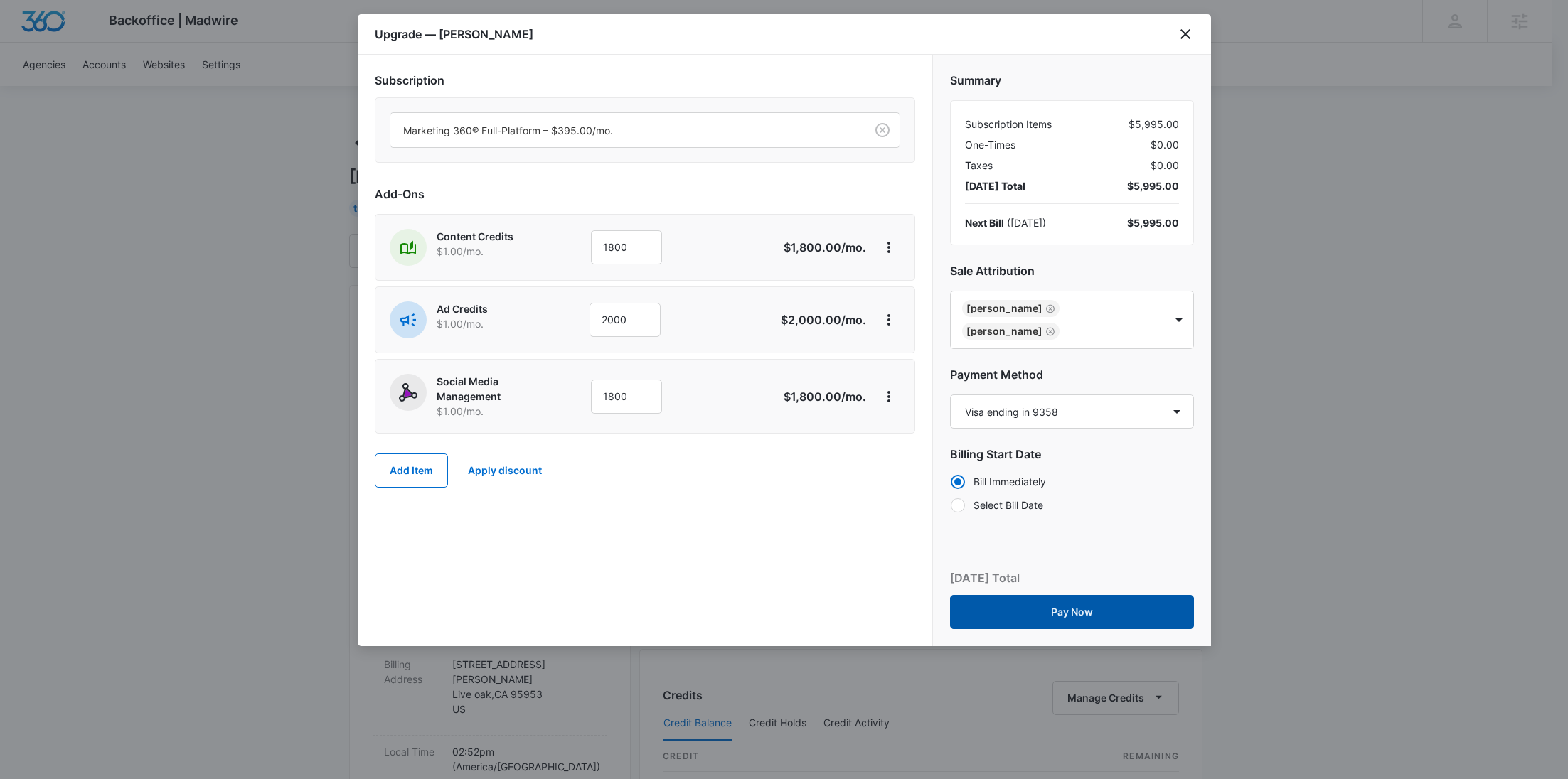
click at [1045, 595] on button "Pay Now" at bounding box center [1072, 611] width 244 height 34
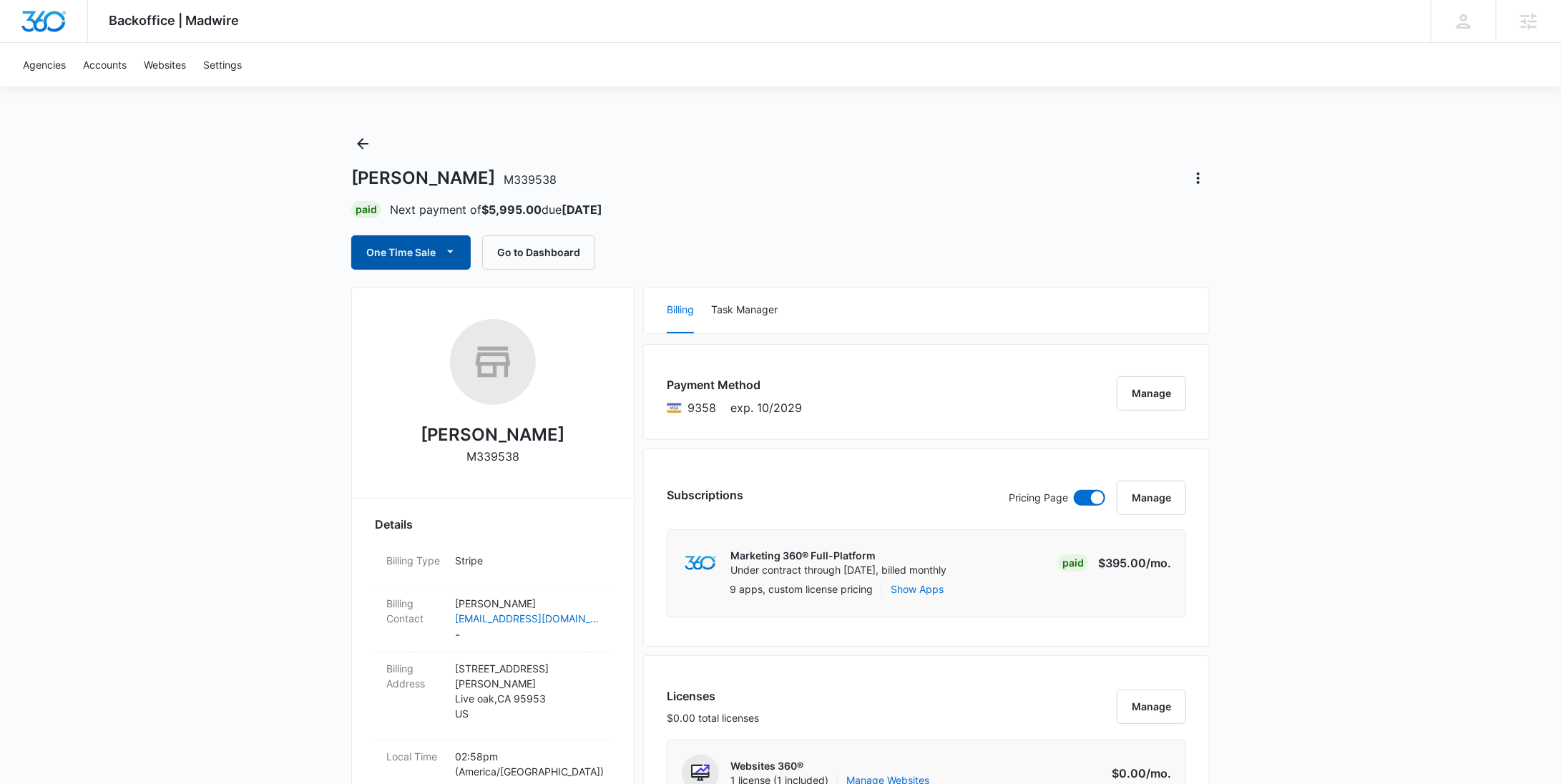
click at [433, 259] on button "One Time Sale" at bounding box center [411, 252] width 120 height 34
click at [425, 306] on div "Run One-Time Payment" at bounding box center [451, 300] width 166 height 15
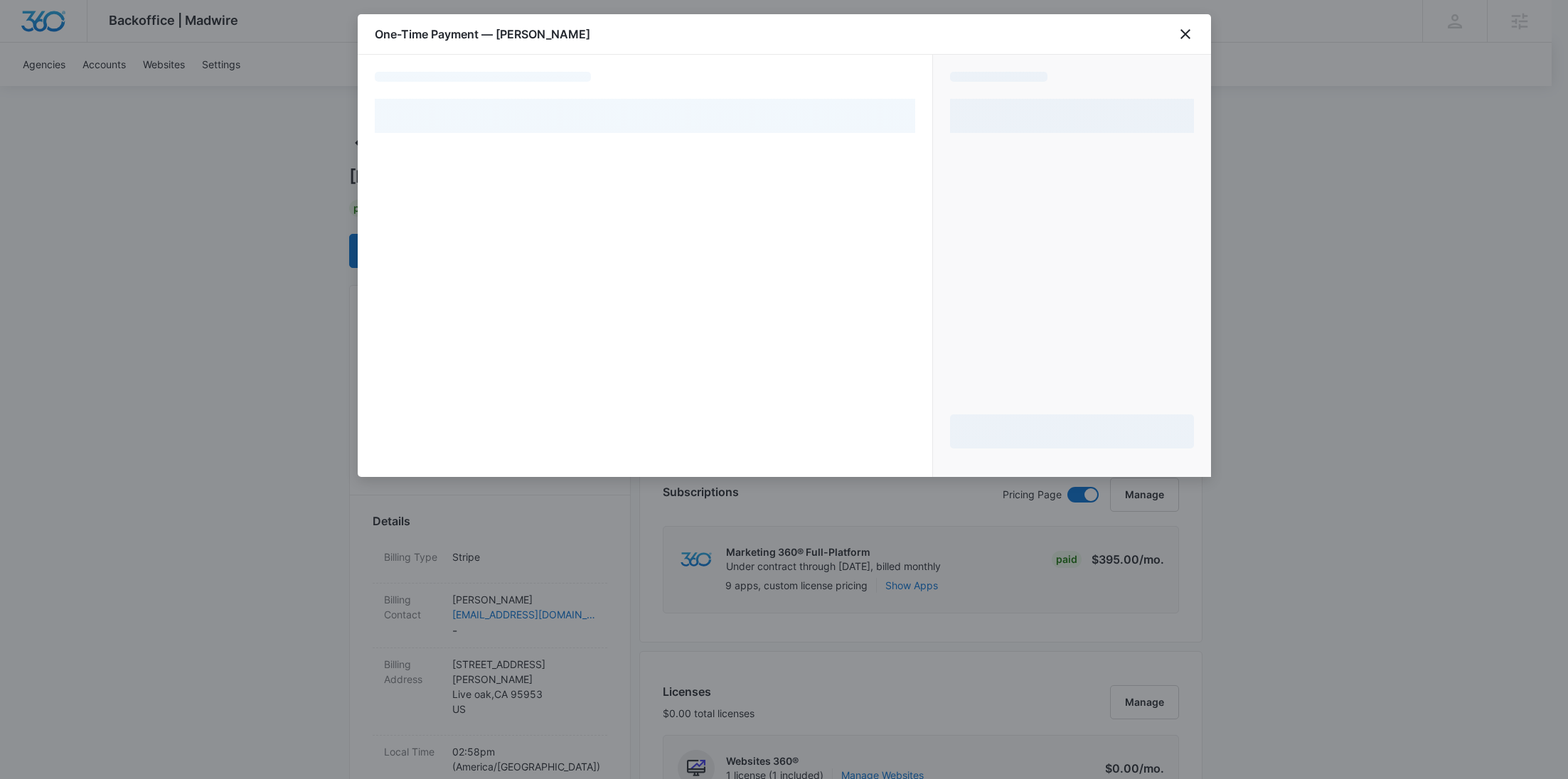
select select "pm_1SFhHGA4n8RTgNjU1eCX5MI0"
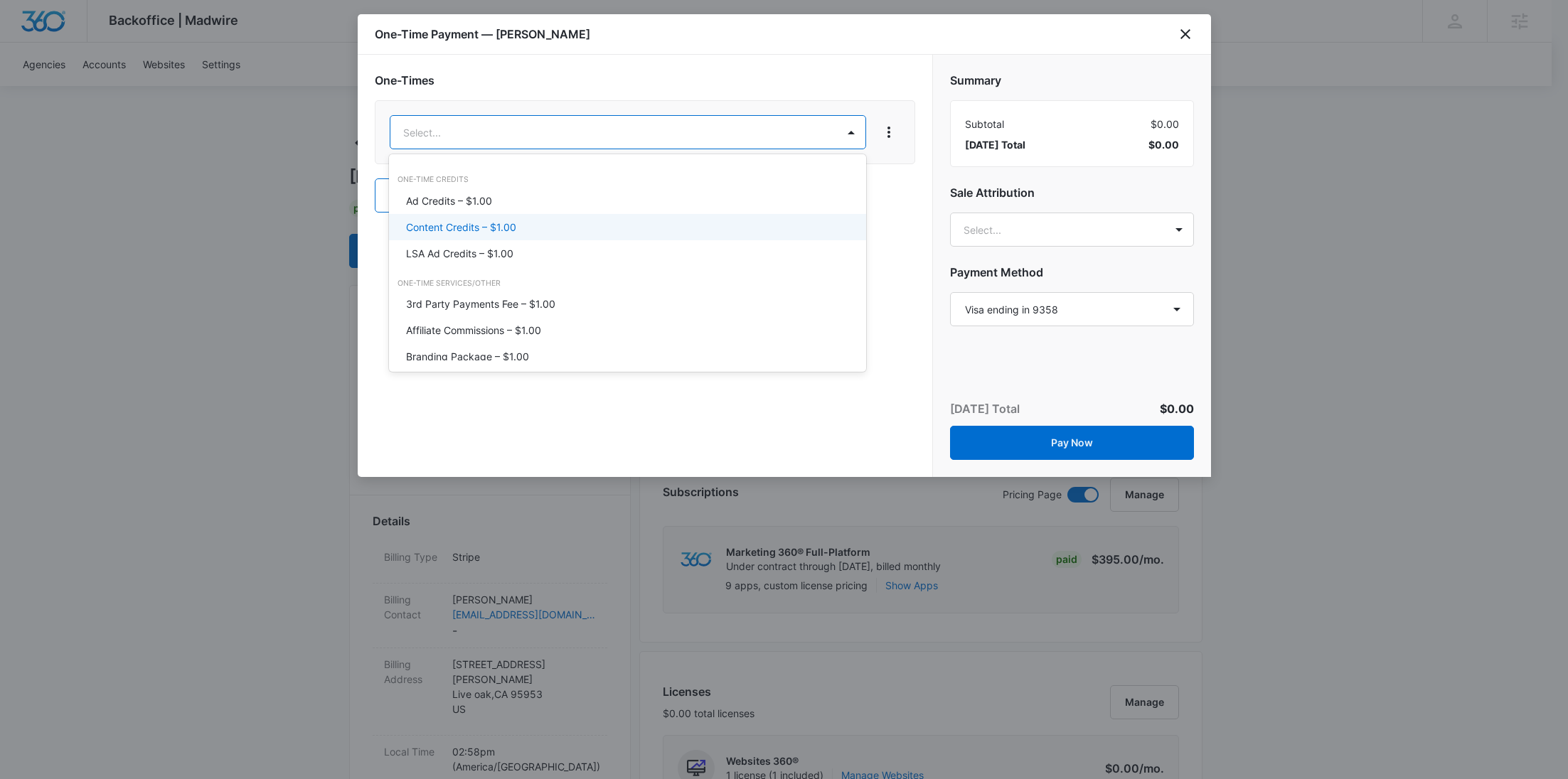
click at [544, 216] on div "Content Credits – $1.00" at bounding box center [627, 227] width 477 height 26
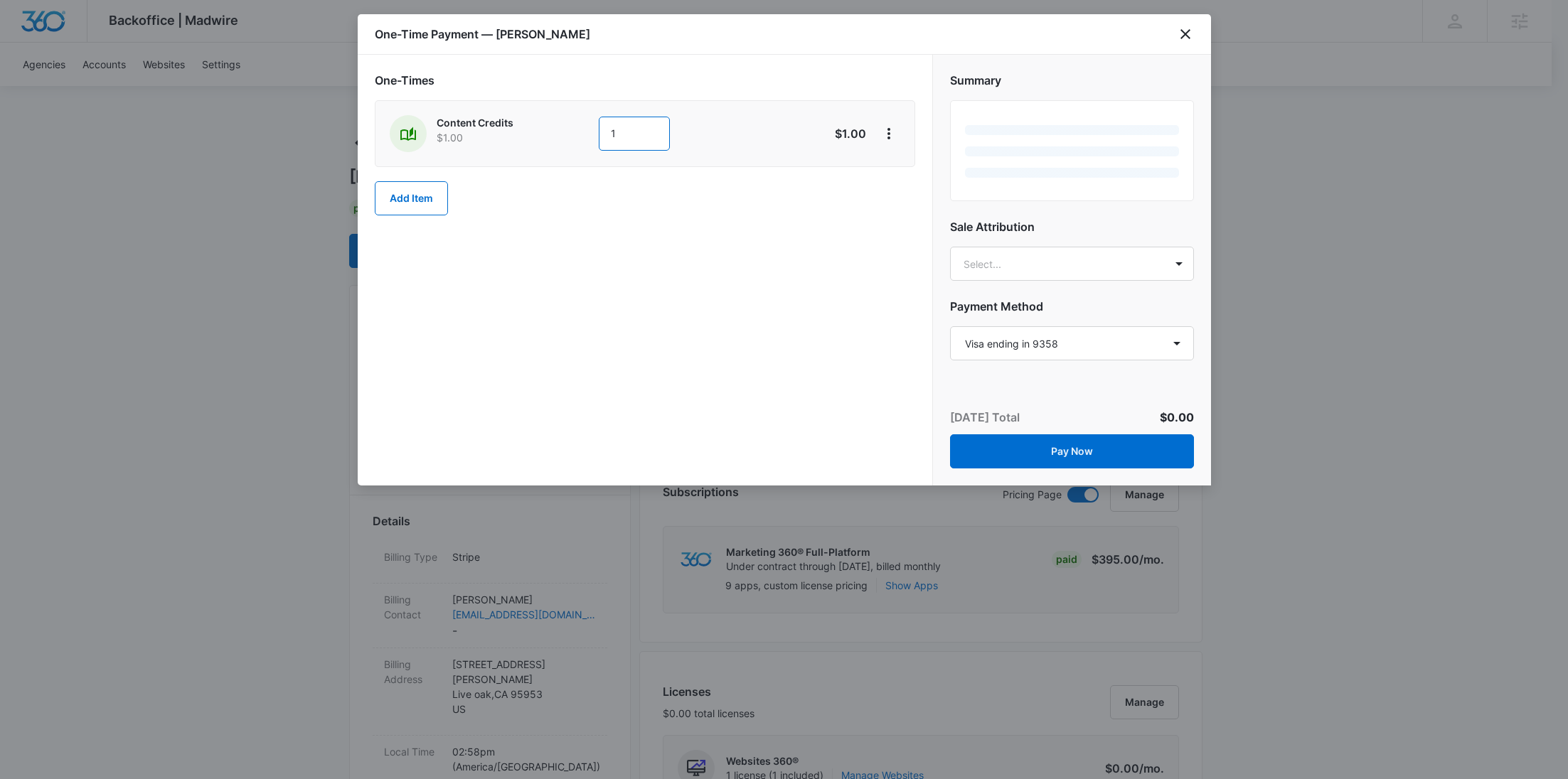
drag, startPoint x: 634, startPoint y: 144, endPoint x: 566, endPoint y: 148, distance: 68.1
click at [566, 148] on div "Content Credits $1.00 1" at bounding box center [594, 133] width 409 height 37
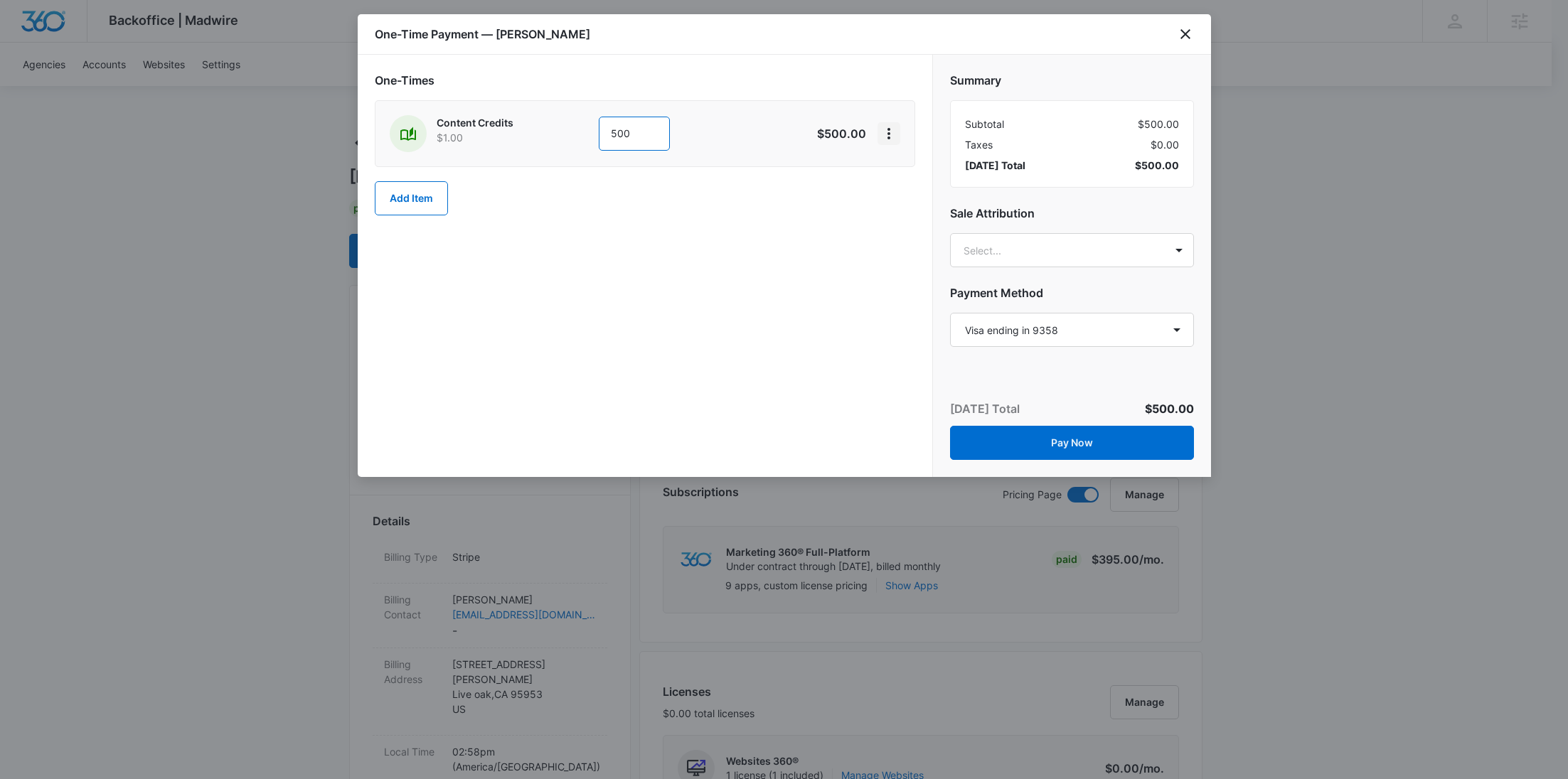
type input "500"
click at [886, 131] on icon "View More" at bounding box center [889, 134] width 17 height 17
click at [896, 170] on div "Add Discount" at bounding box center [926, 172] width 62 height 10
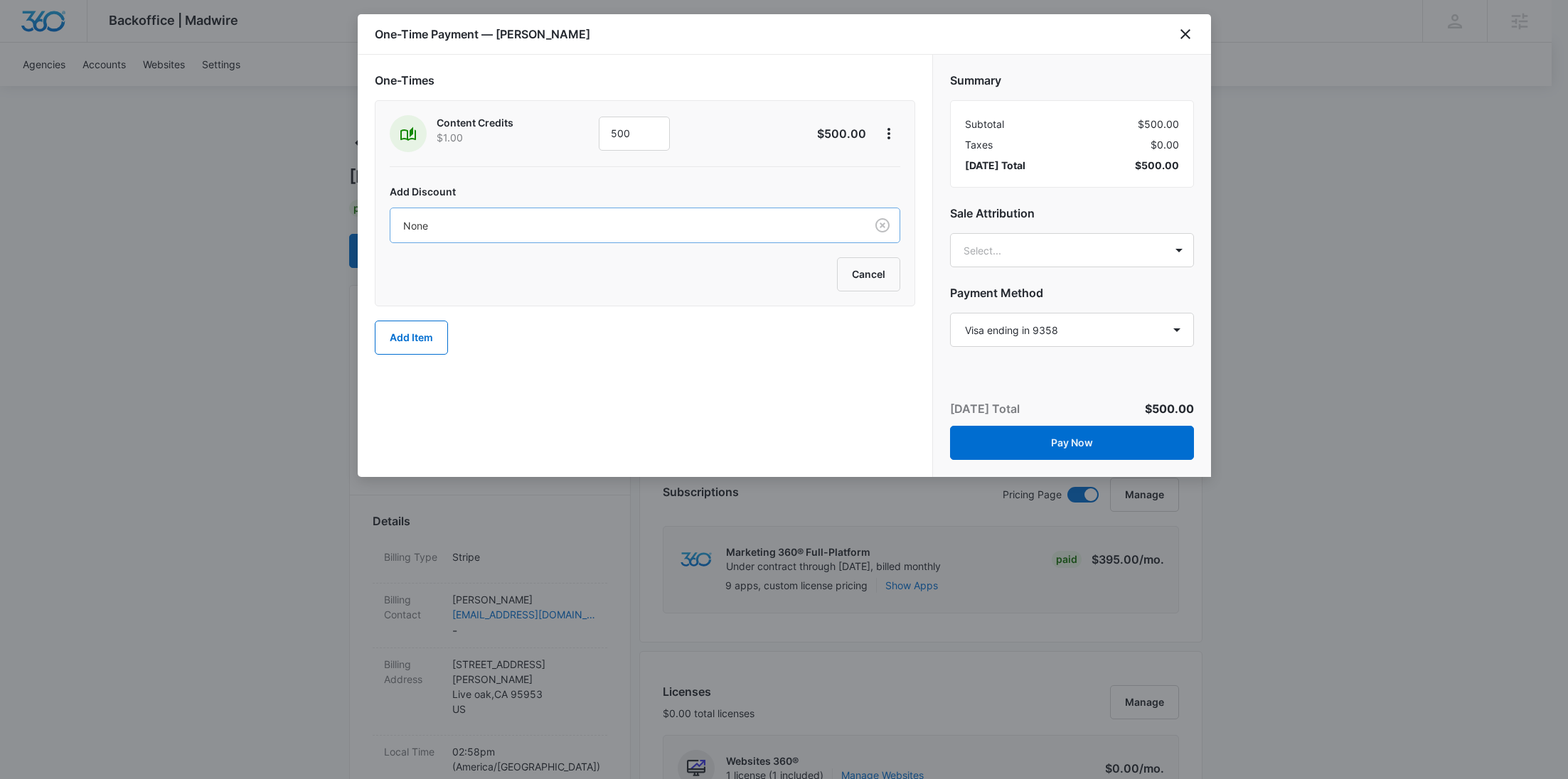
click at [693, 217] on div at bounding box center [625, 226] width 444 height 18
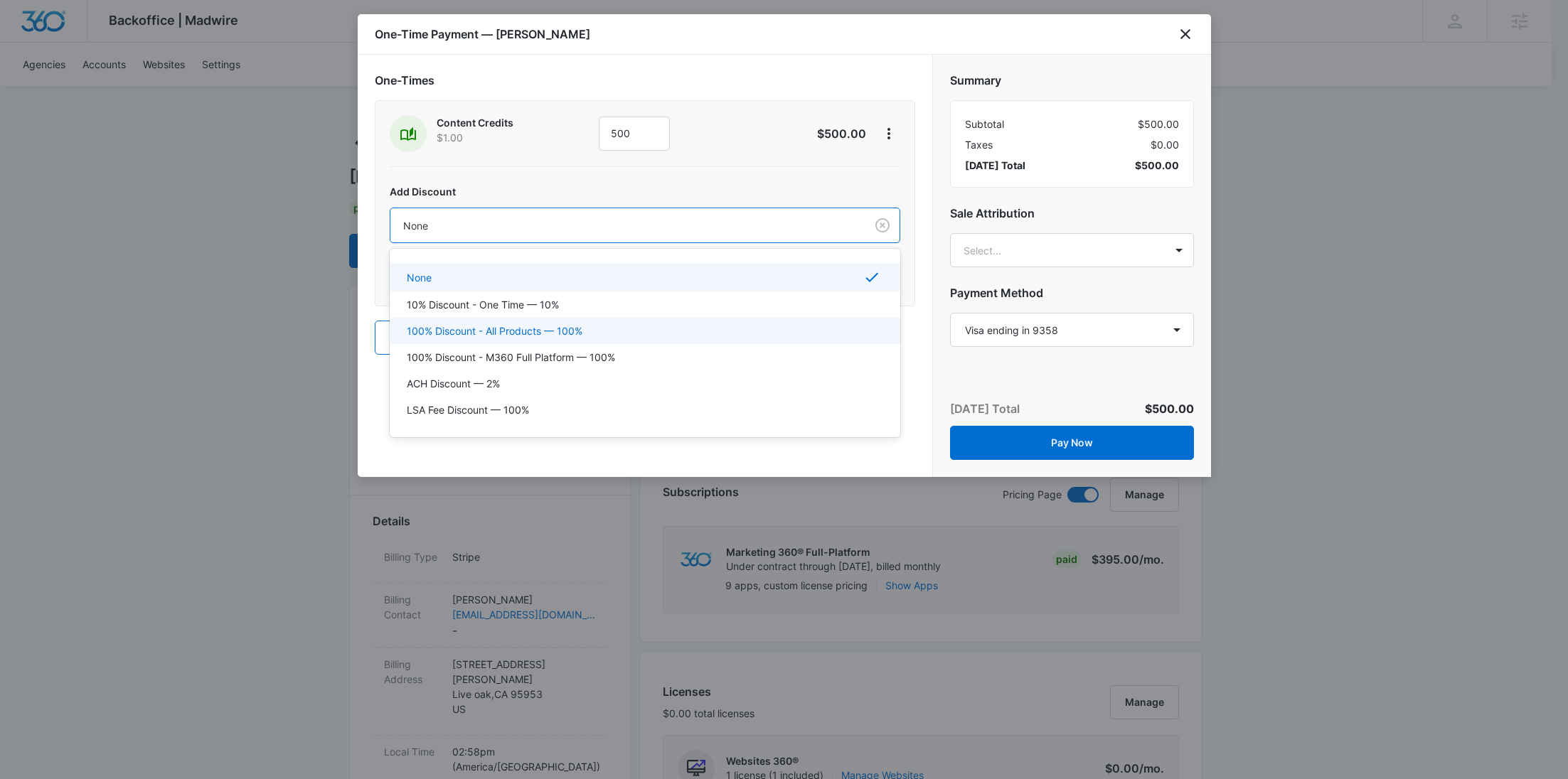
click at [596, 319] on div "100% Discount - All Products — 100%" at bounding box center [645, 330] width 511 height 26
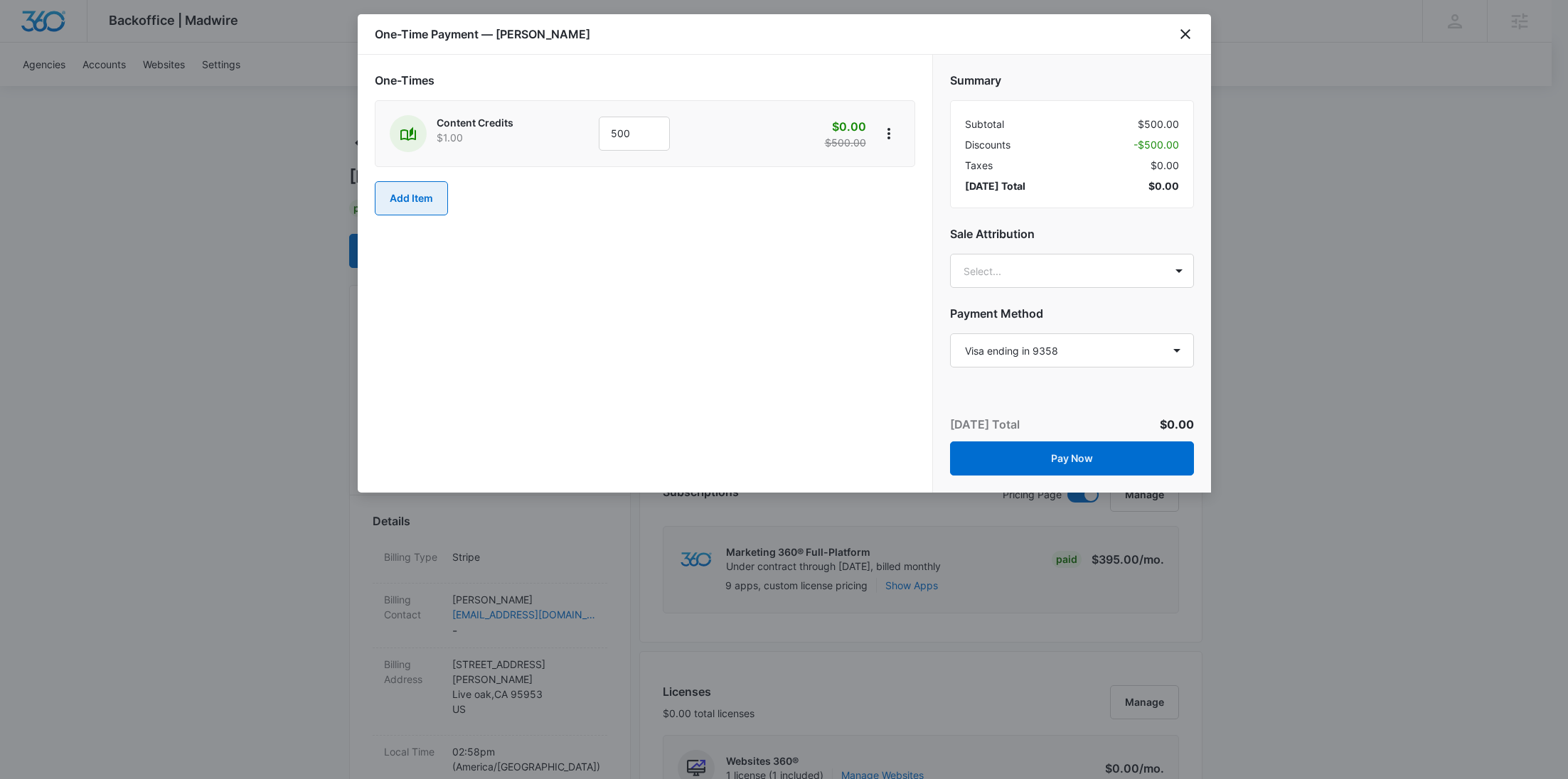
click at [433, 199] on button "Add Item" at bounding box center [411, 198] width 73 height 34
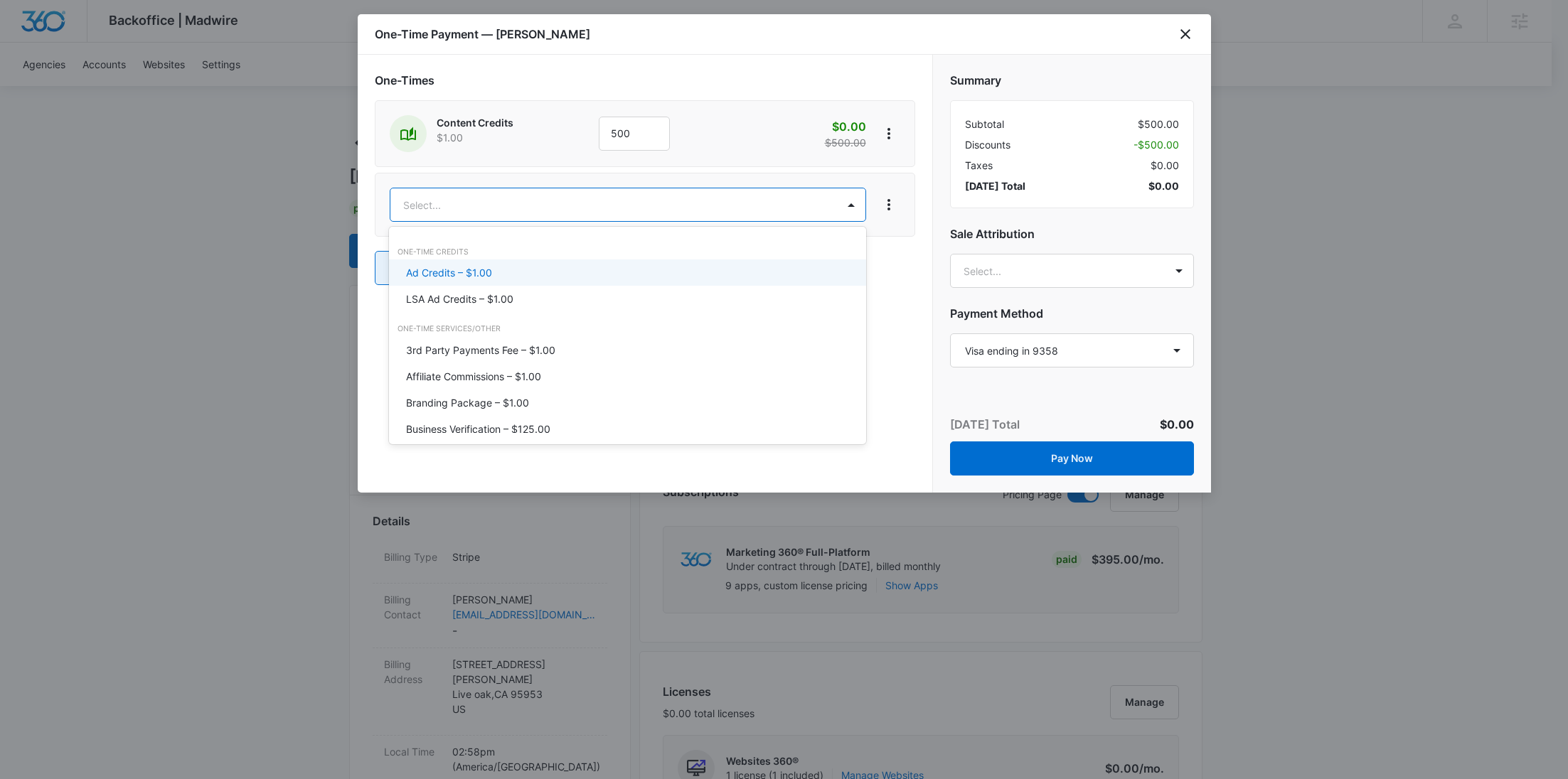
type input "ad"
click at [483, 271] on p "Ad Credits – $1.00" at bounding box center [449, 272] width 86 height 15
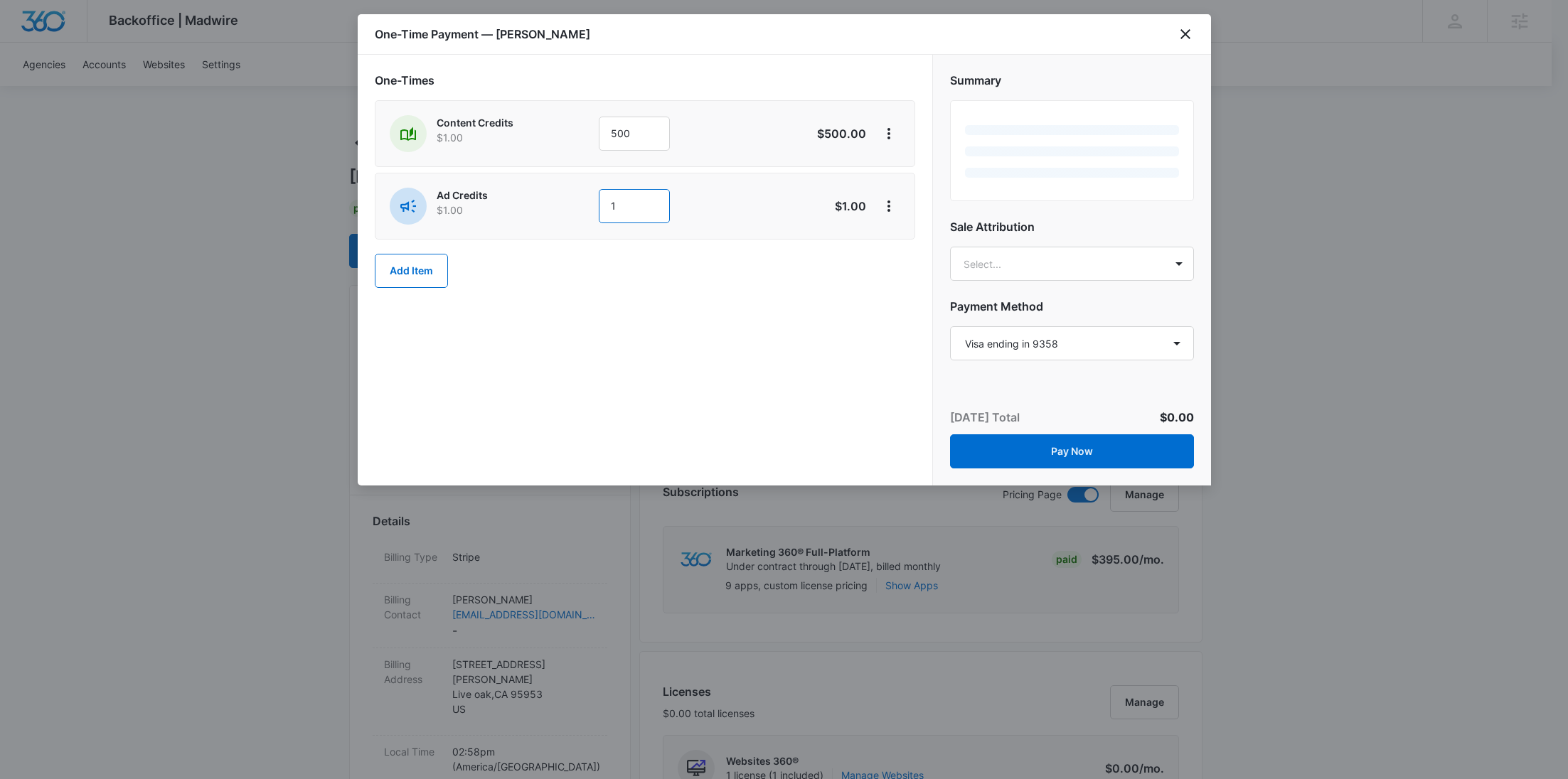
drag, startPoint x: 625, startPoint y: 209, endPoint x: 587, endPoint y: 211, distance: 38.1
click at [587, 211] on div "Ad Credits $1.00 1" at bounding box center [594, 205] width 409 height 37
type input "500"
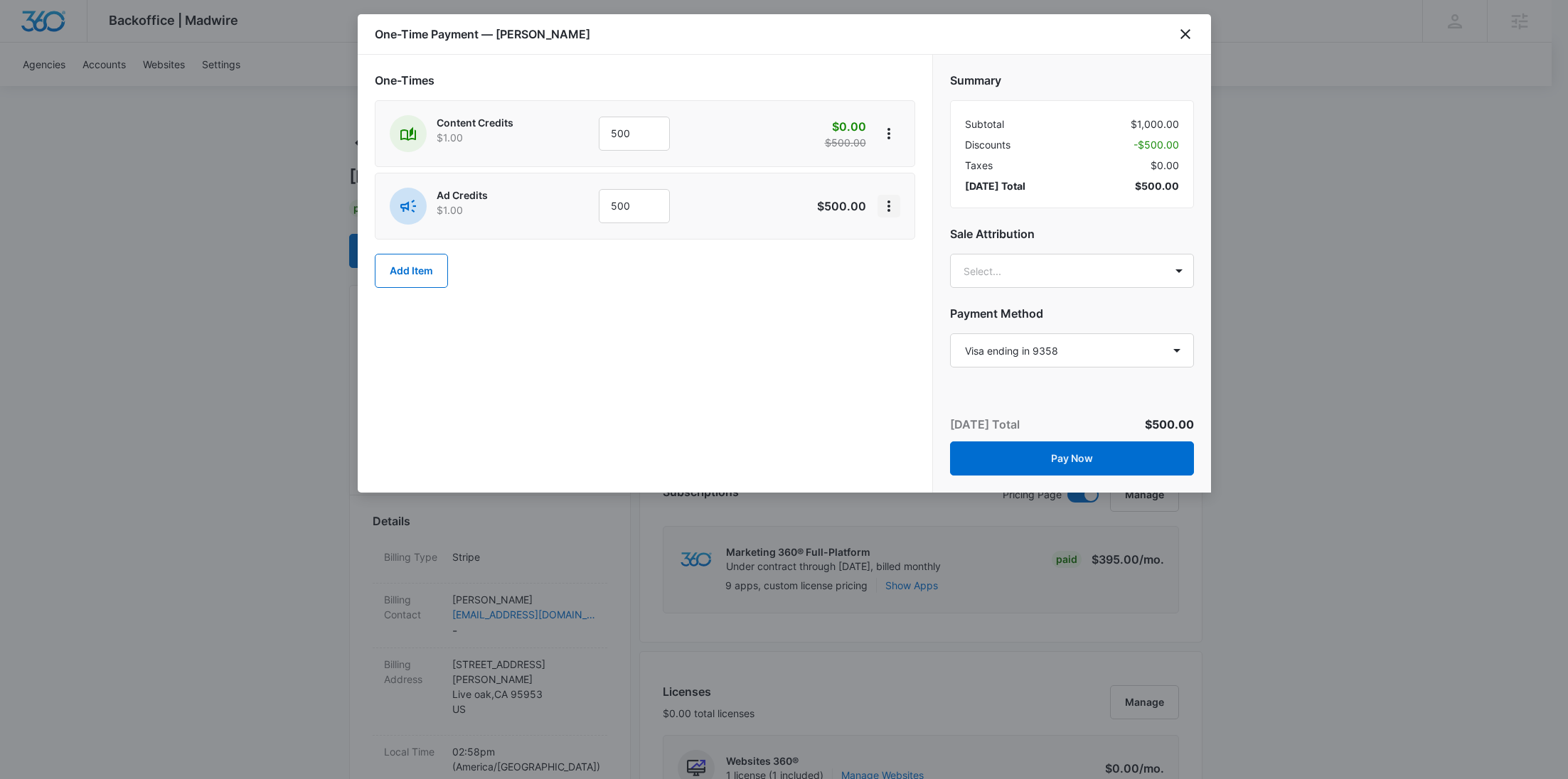
click at [882, 200] on icon "View More" at bounding box center [889, 206] width 17 height 17
click at [904, 240] on div "Add Discount" at bounding box center [926, 245] width 62 height 10
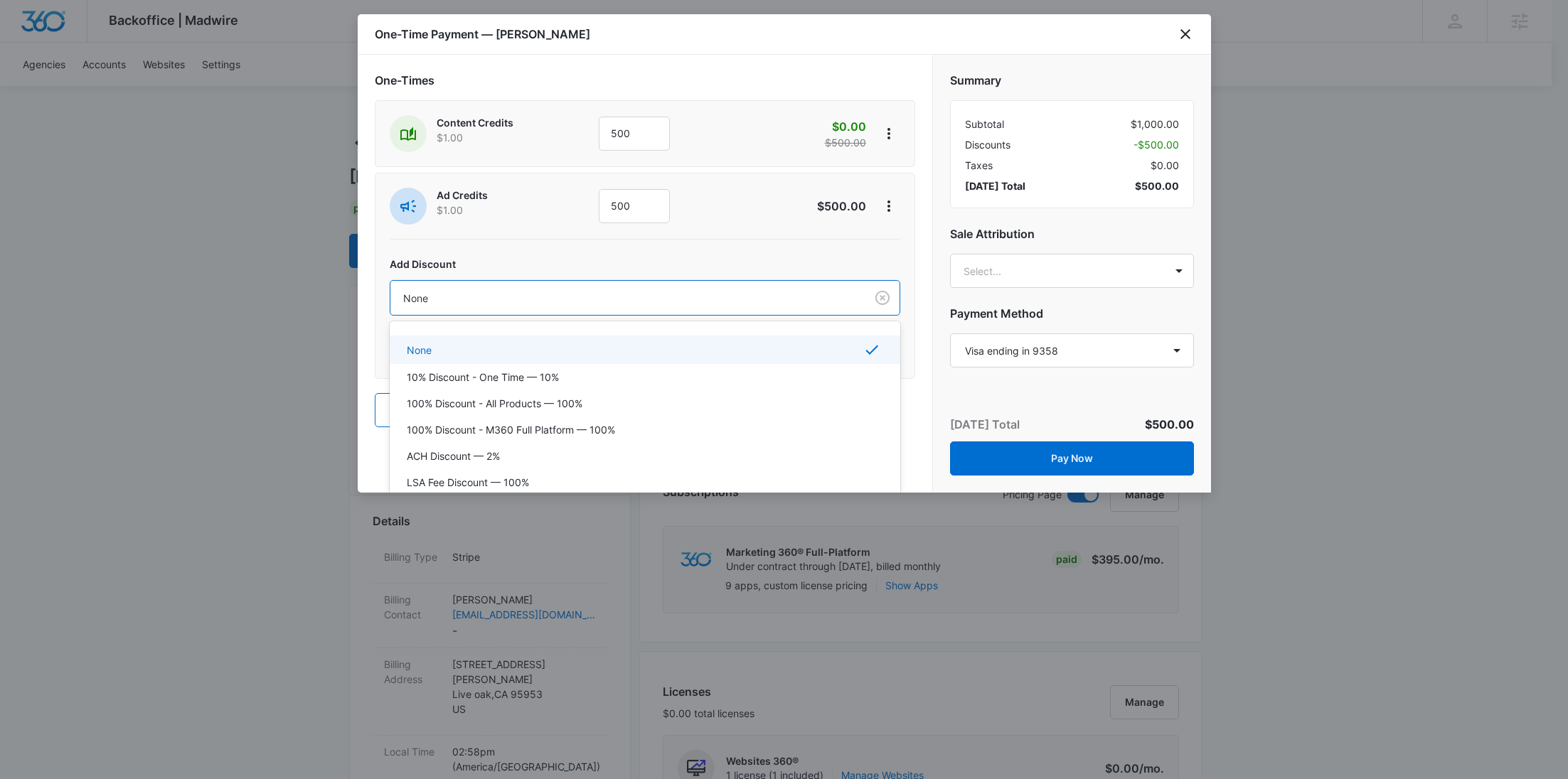
click at [746, 298] on div at bounding box center [625, 298] width 444 height 18
click at [629, 401] on div "100% Discount - All Products — 100%" at bounding box center [644, 403] width 474 height 15
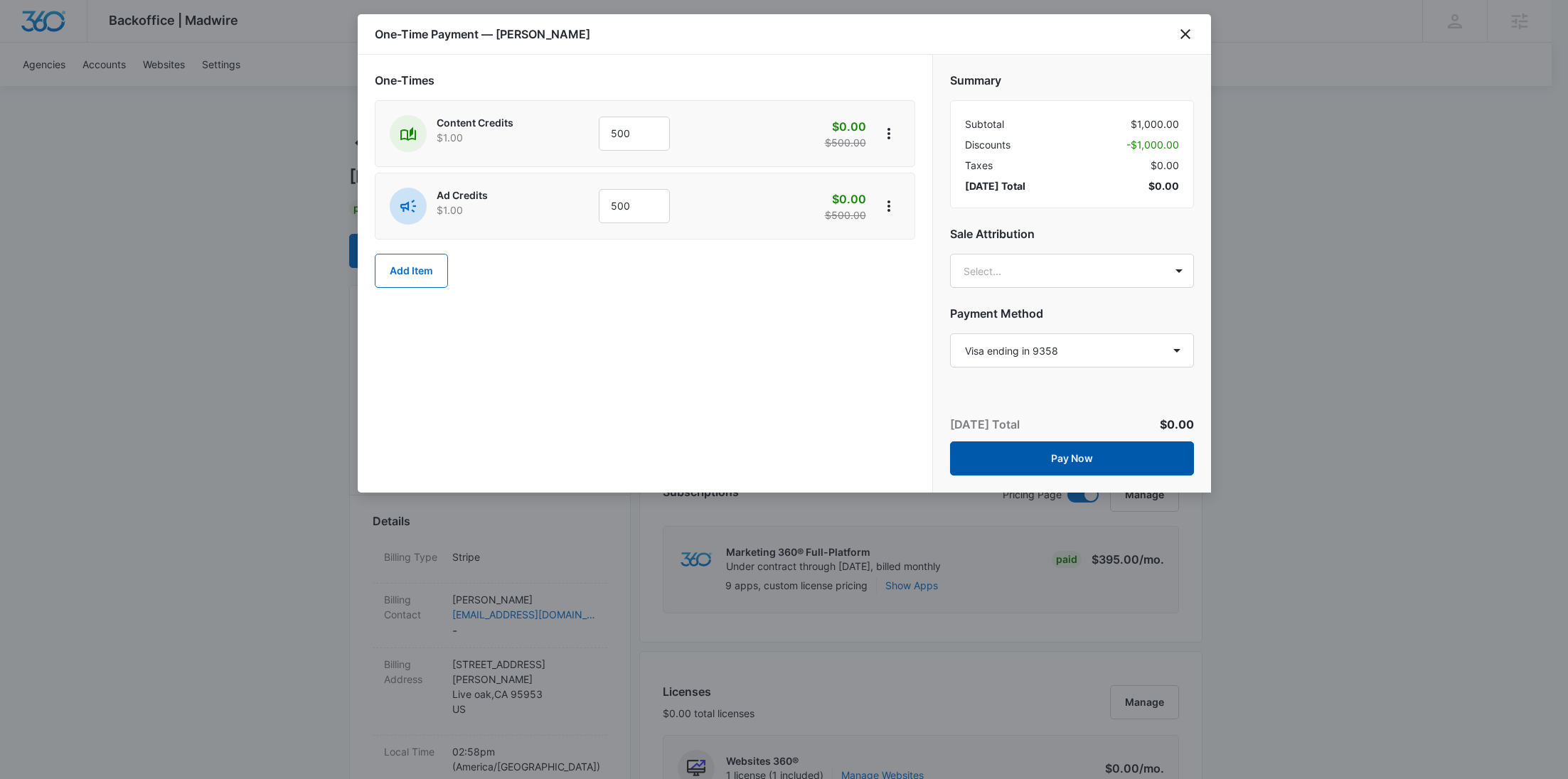
click at [1111, 460] on button "Pay Now" at bounding box center [1072, 458] width 244 height 34
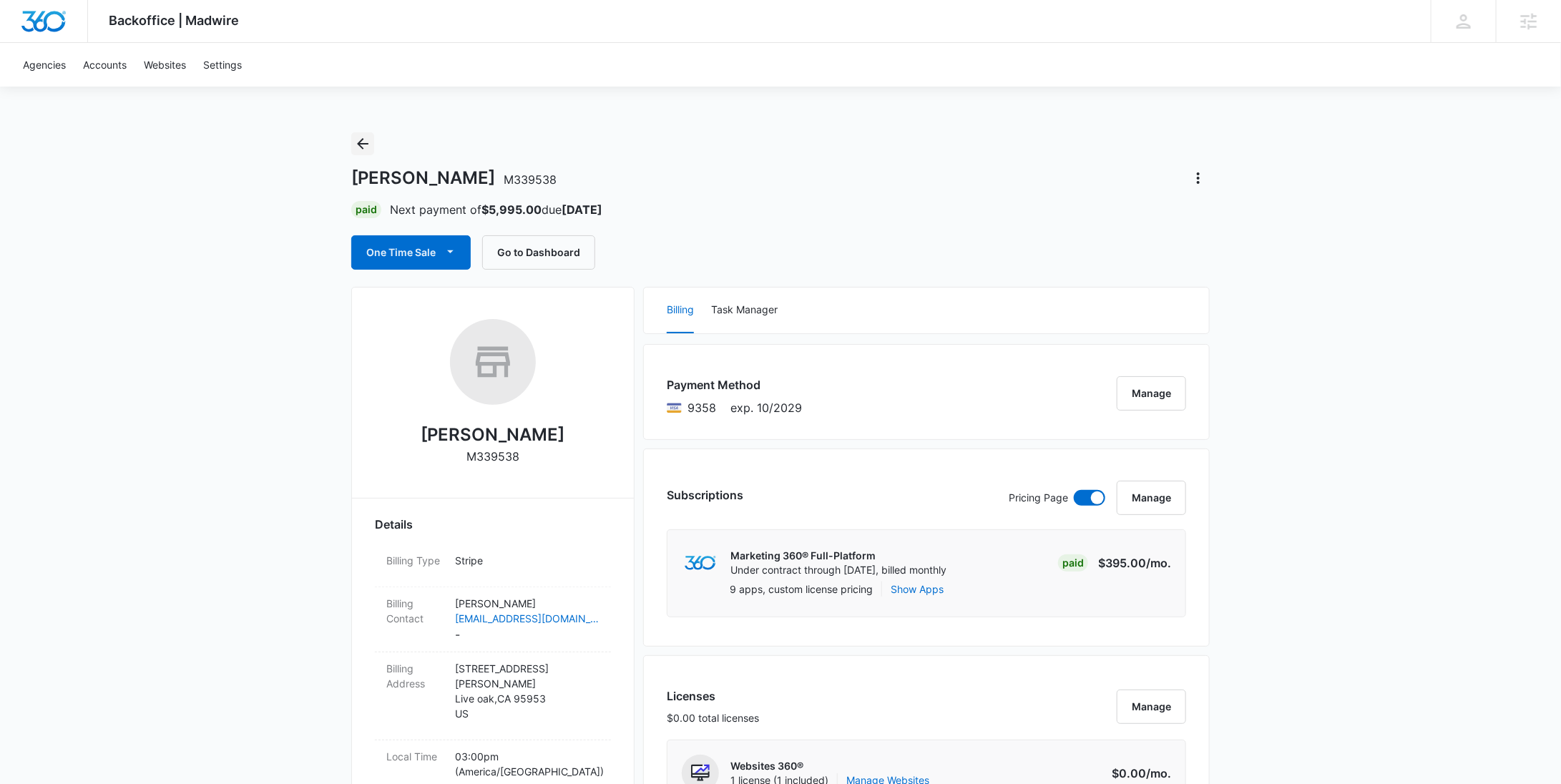
click at [363, 144] on icon "Back" at bounding box center [363, 144] width 17 height 17
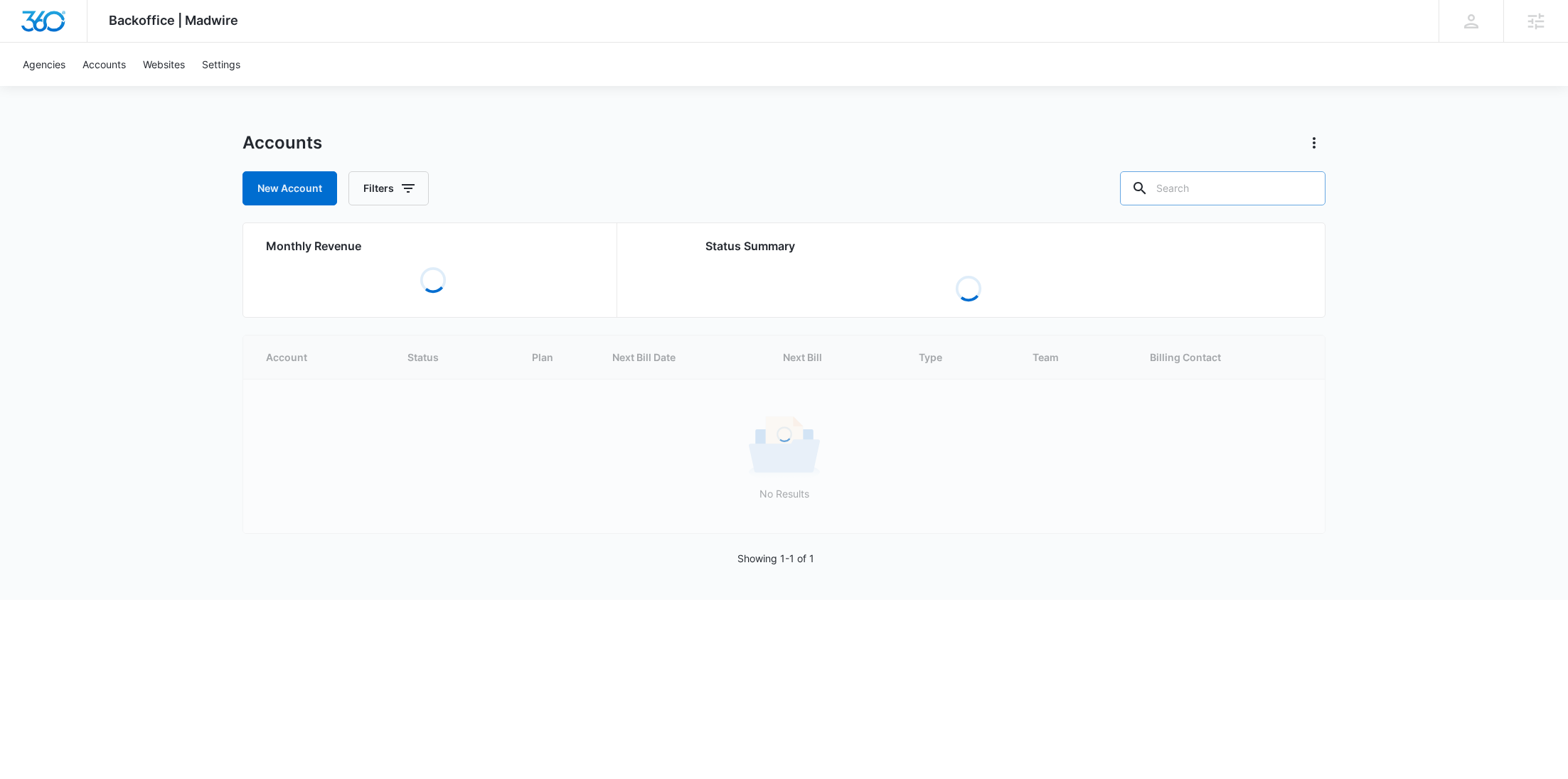
click at [1269, 202] on input "text" at bounding box center [1222, 188] width 205 height 34
paste input "M321455"
type input "M321455"
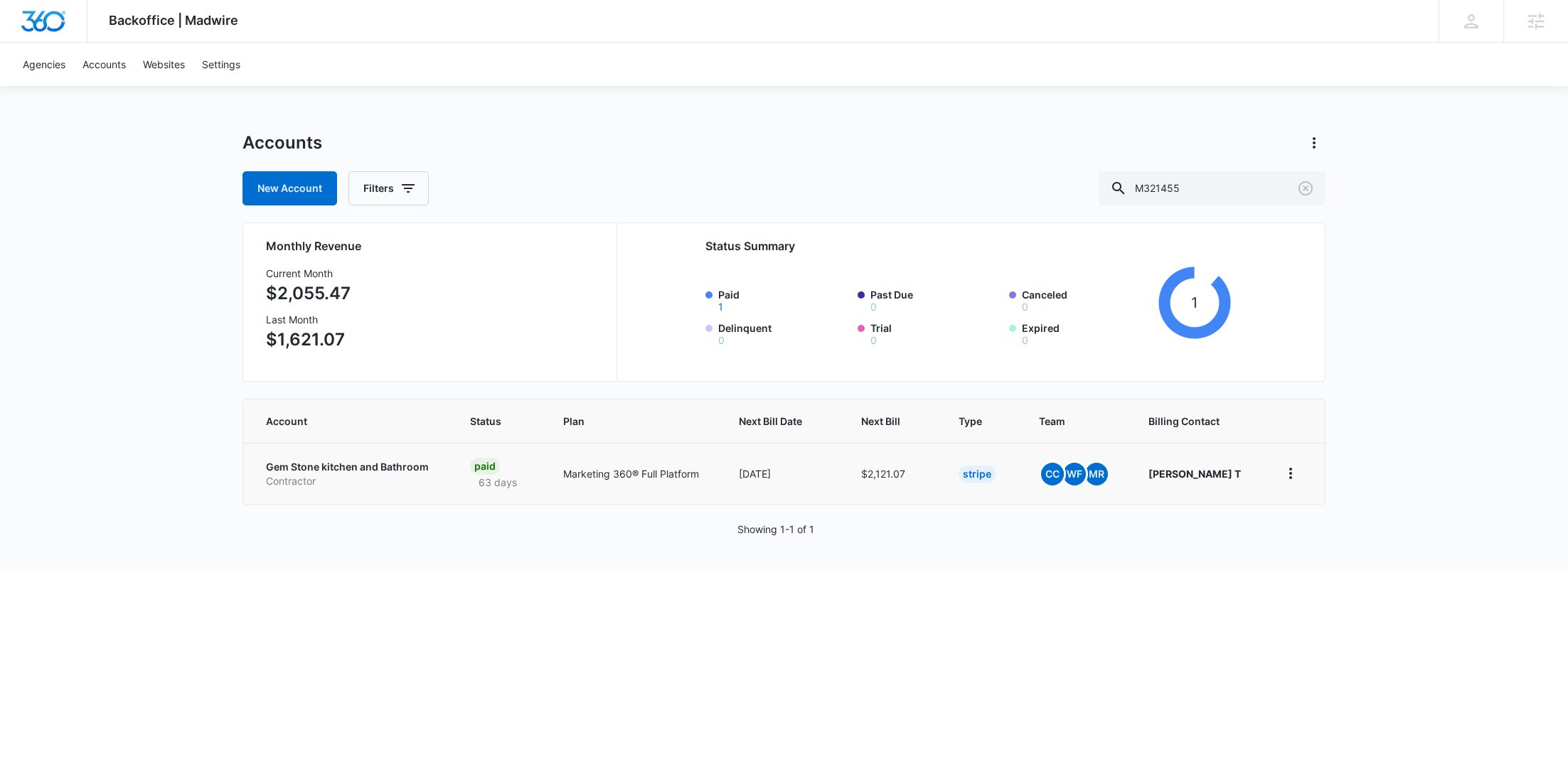
click at [325, 481] on p "Contractor" at bounding box center [351, 482] width 170 height 14
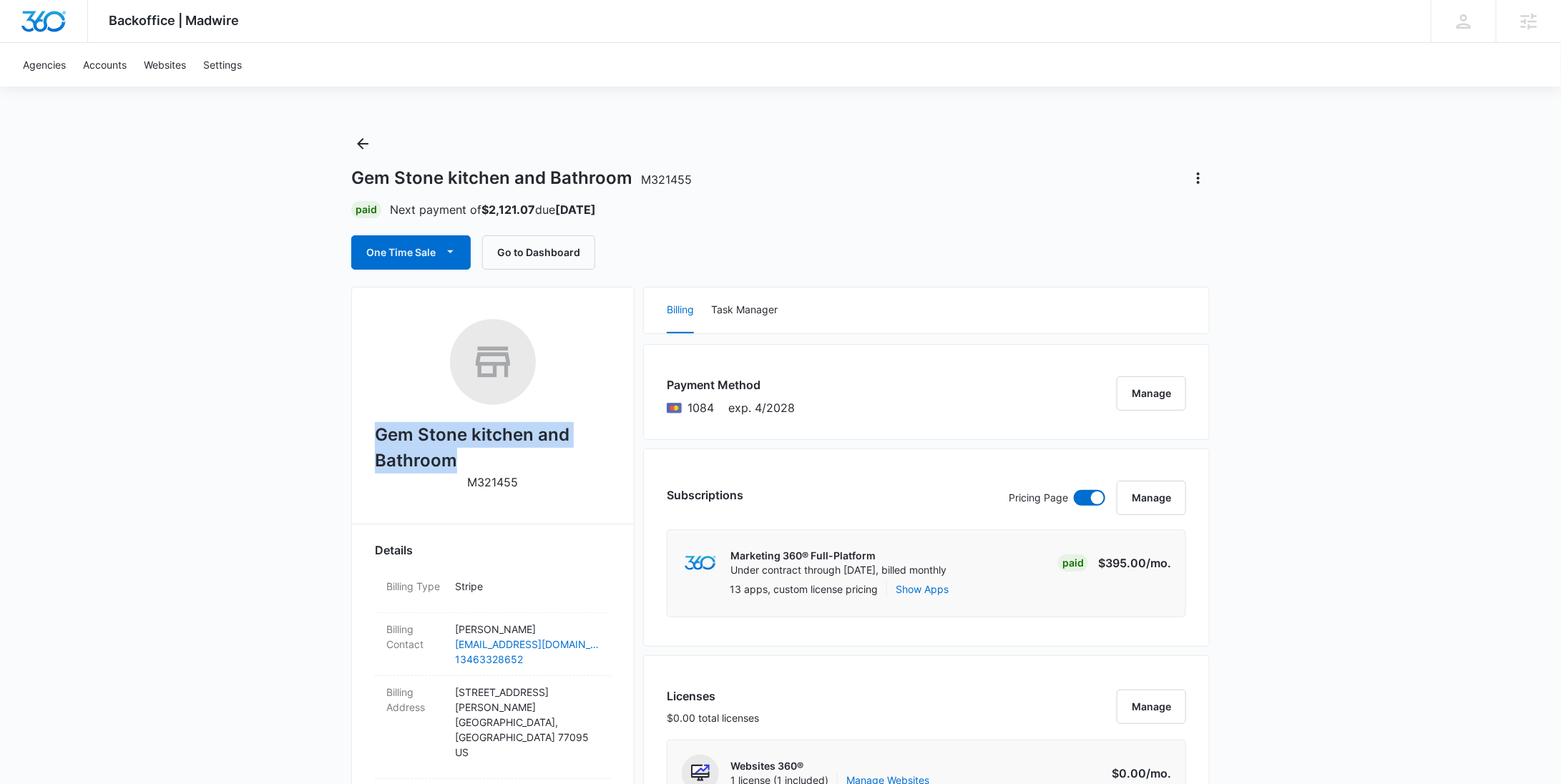
drag, startPoint x: 459, startPoint y: 456, endPoint x: 381, endPoint y: 433, distance: 81.3
click at [381, 433] on h2 "Gem Stone kitchen and Bathroom" at bounding box center [493, 447] width 236 height 51
copy h2 "Gem Stone kitchen and Bathroom"
click at [366, 145] on icon "Back" at bounding box center [363, 144] width 17 height 17
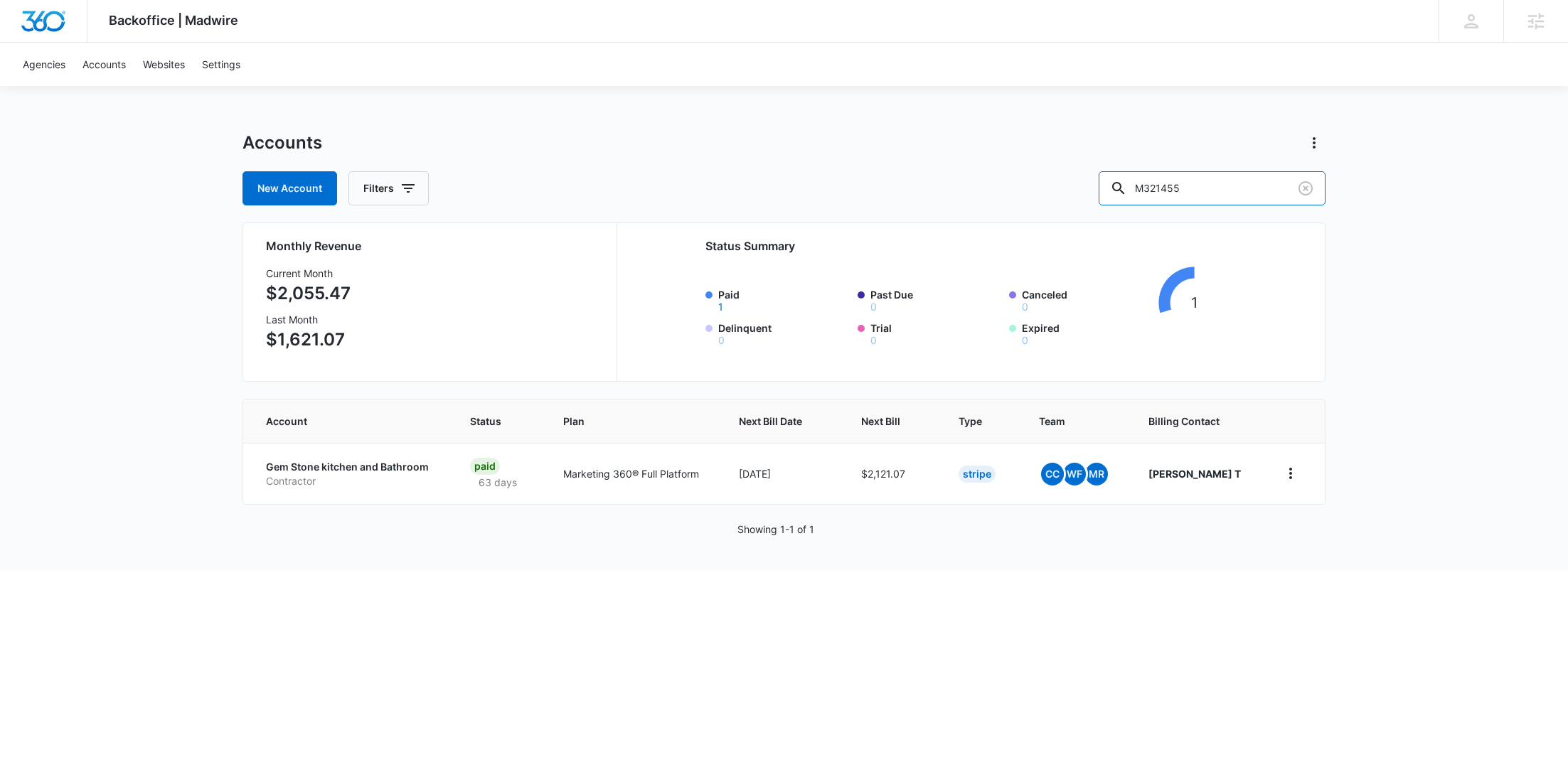
drag, startPoint x: 1267, startPoint y: 195, endPoint x: 1106, endPoint y: 189, distance: 161.1
click at [1106, 189] on div "New Account Filters M321455" at bounding box center [784, 188] width 1083 height 34
paste input "Lillipad"
type input "Lillipad"
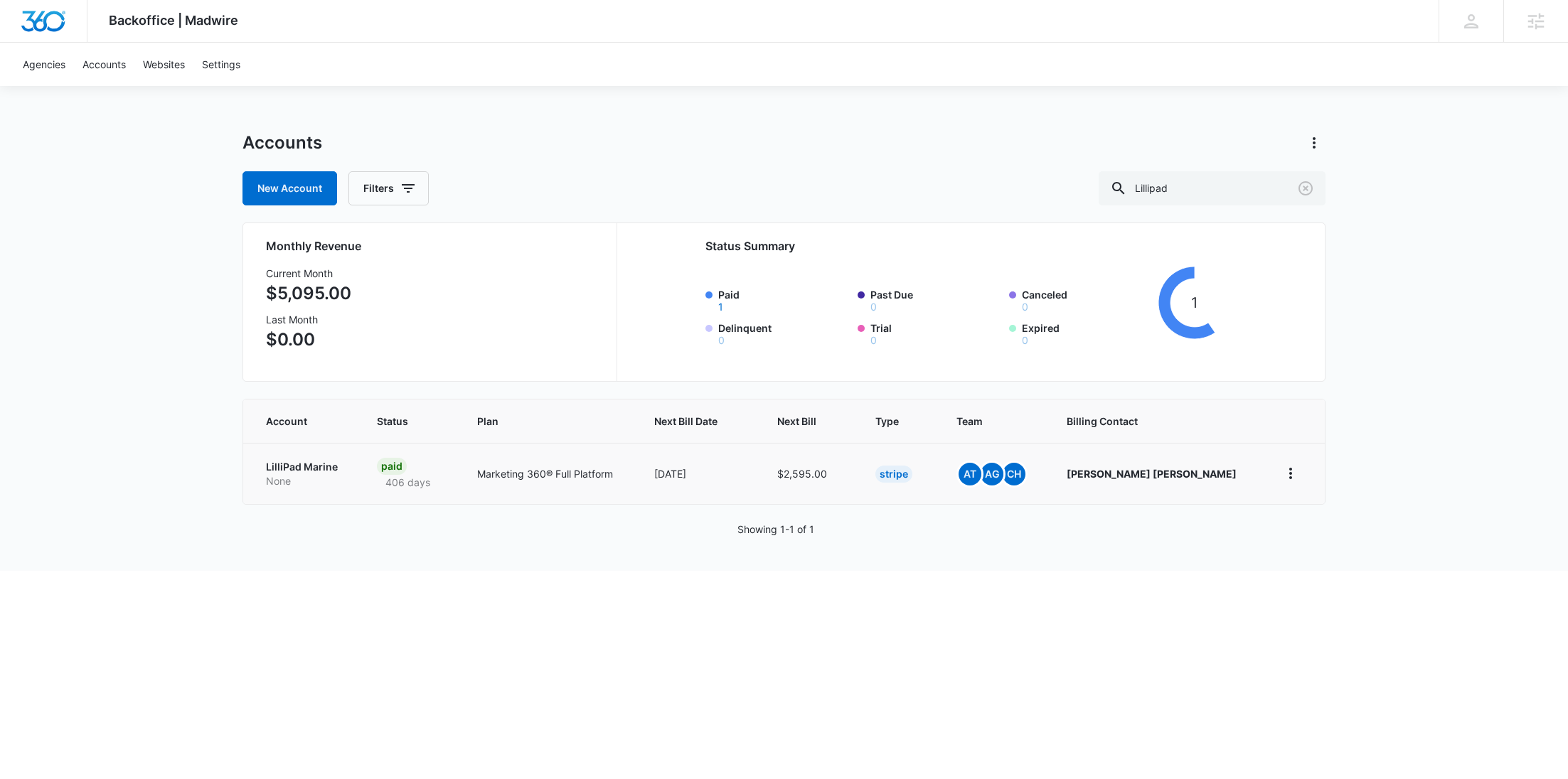
click at [305, 471] on p "LilliPad Marine" at bounding box center [305, 467] width 77 height 14
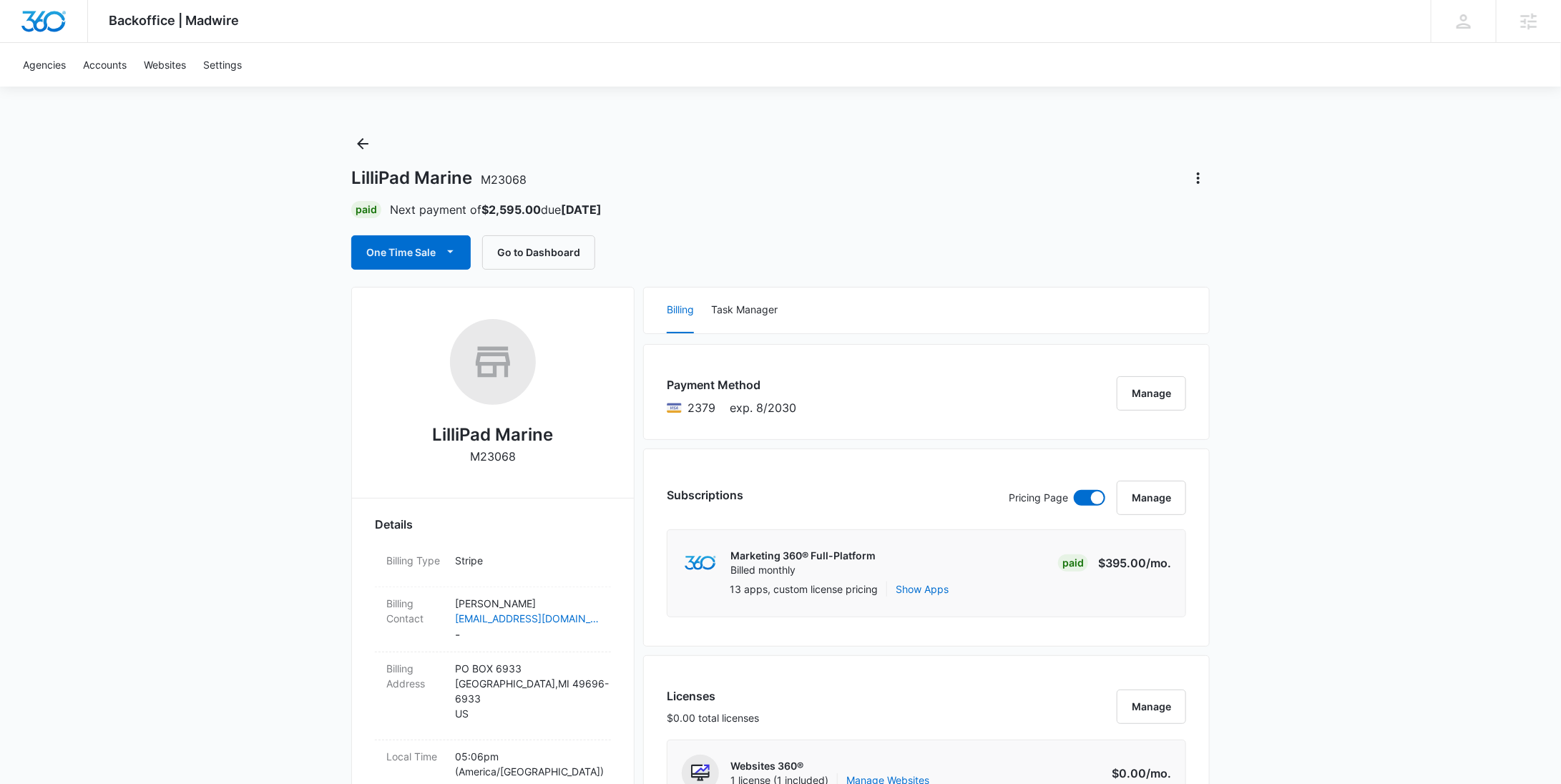
click at [495, 456] on p "M23068" at bounding box center [493, 456] width 46 height 17
click at [495, 455] on p "M23068" at bounding box center [493, 456] width 46 height 17
copy p "M23068"
click at [361, 146] on icon "Back" at bounding box center [363, 143] width 11 height 11
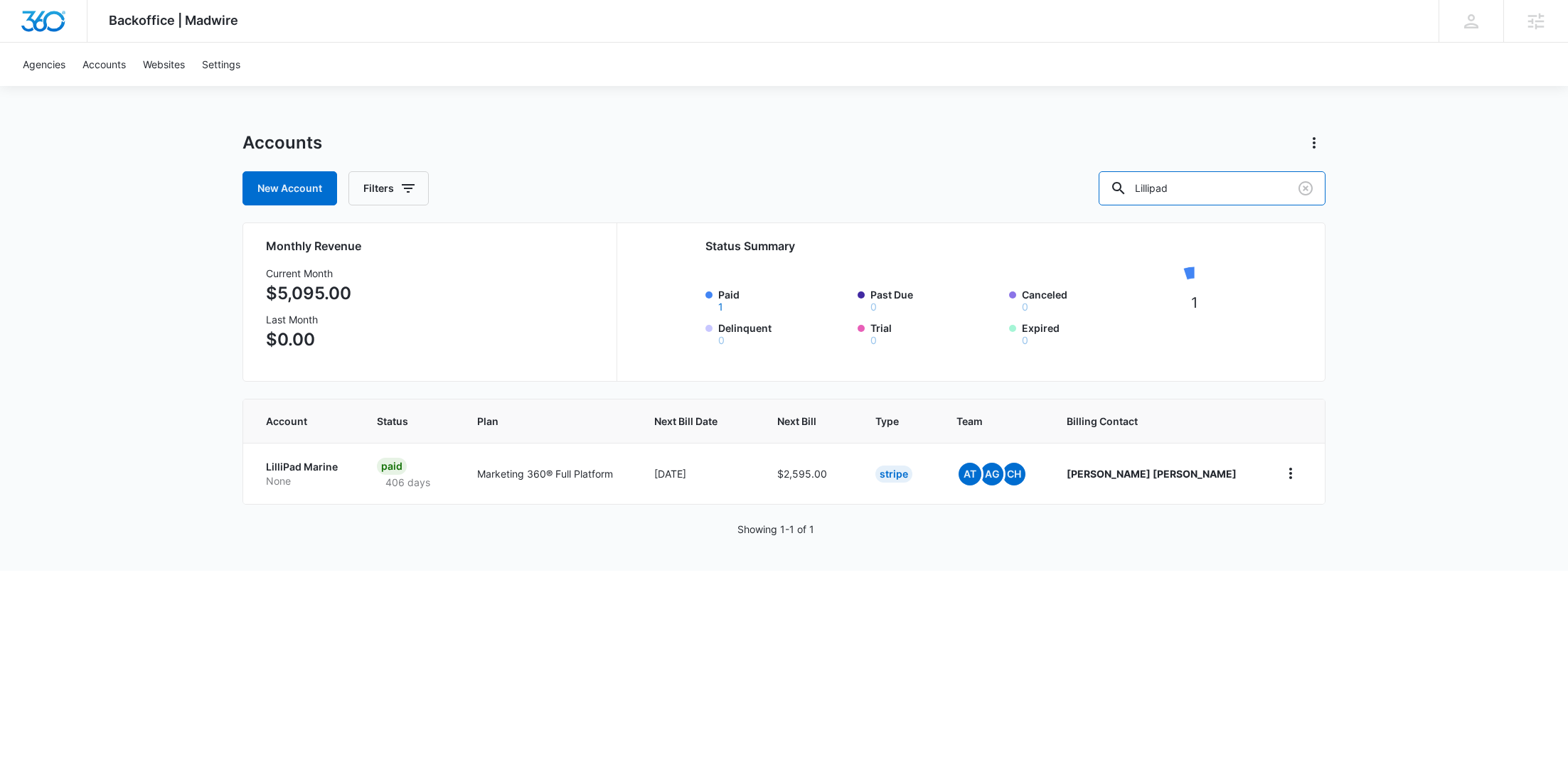
drag, startPoint x: 1148, startPoint y: 186, endPoint x: 1110, endPoint y: 171, distance: 40.9
click at [1137, 184] on div "New Account Filters Lillipad" at bounding box center [784, 188] width 1083 height 34
paste input "M313422"
type input "M313422"
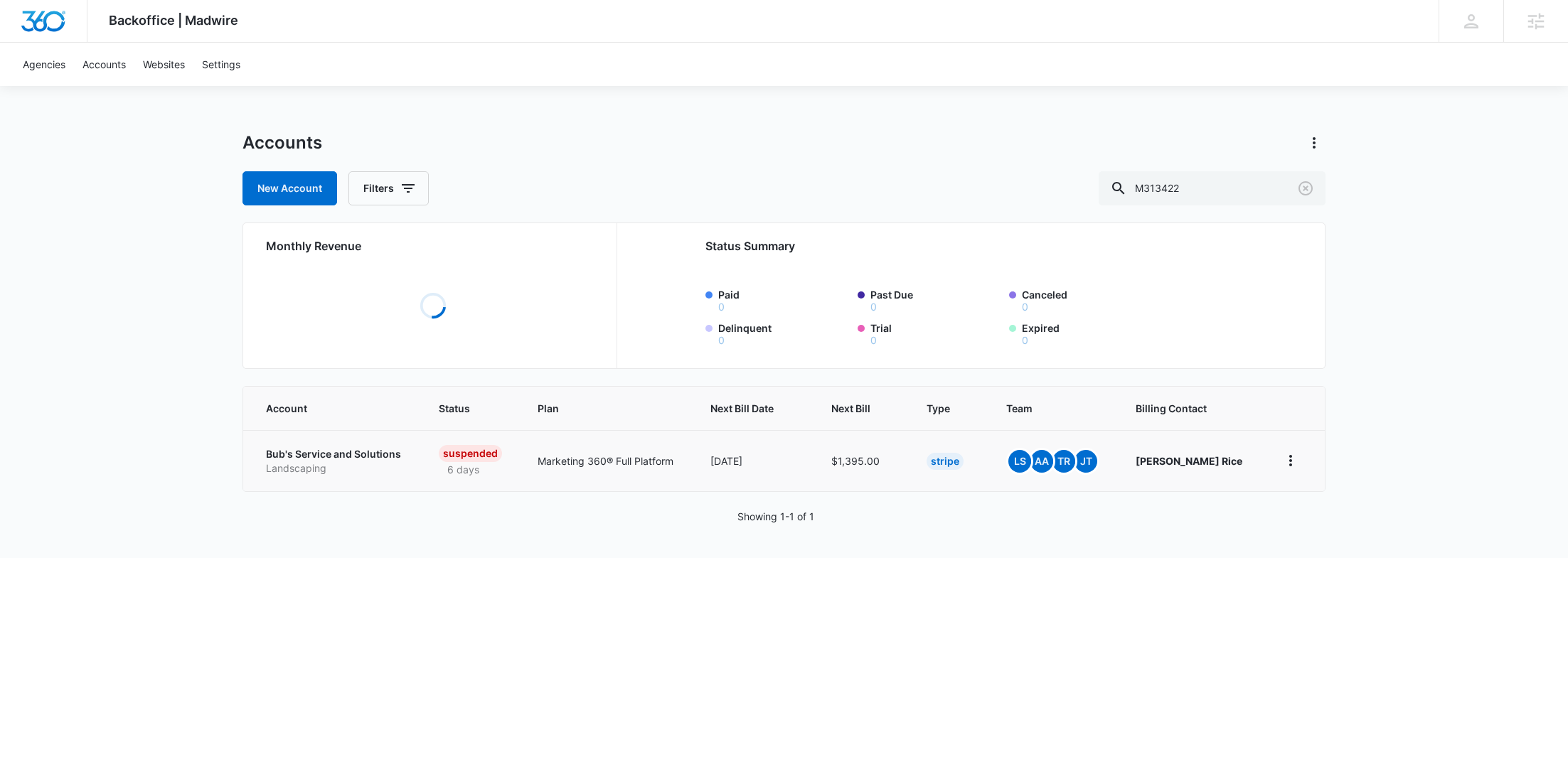
click at [309, 462] on p "Landscaping" at bounding box center [335, 468] width 139 height 14
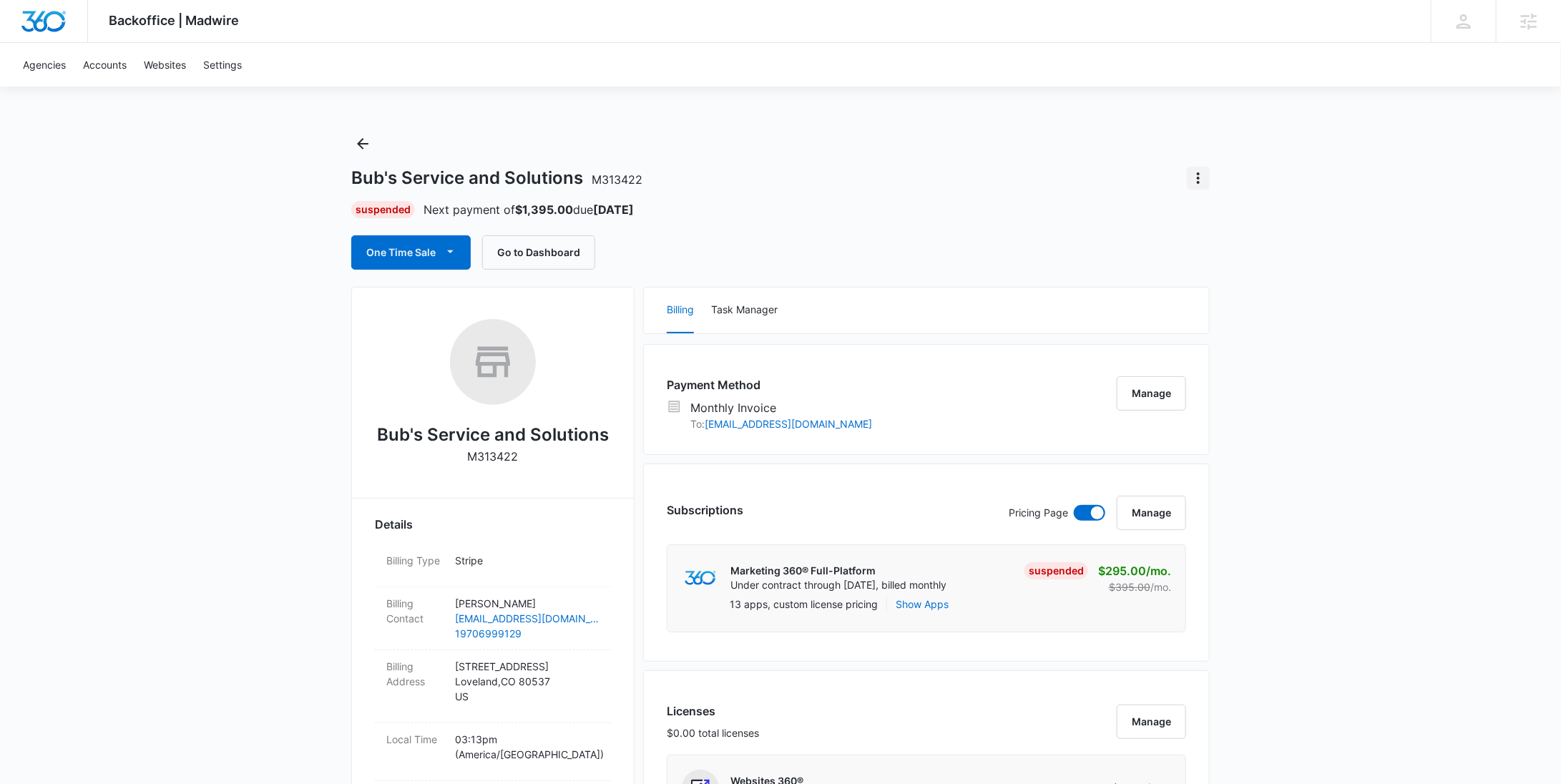
click at [1195, 177] on icon "Actions" at bounding box center [1198, 178] width 17 height 17
click at [1217, 215] on div "Update Status" at bounding box center [1239, 218] width 70 height 10
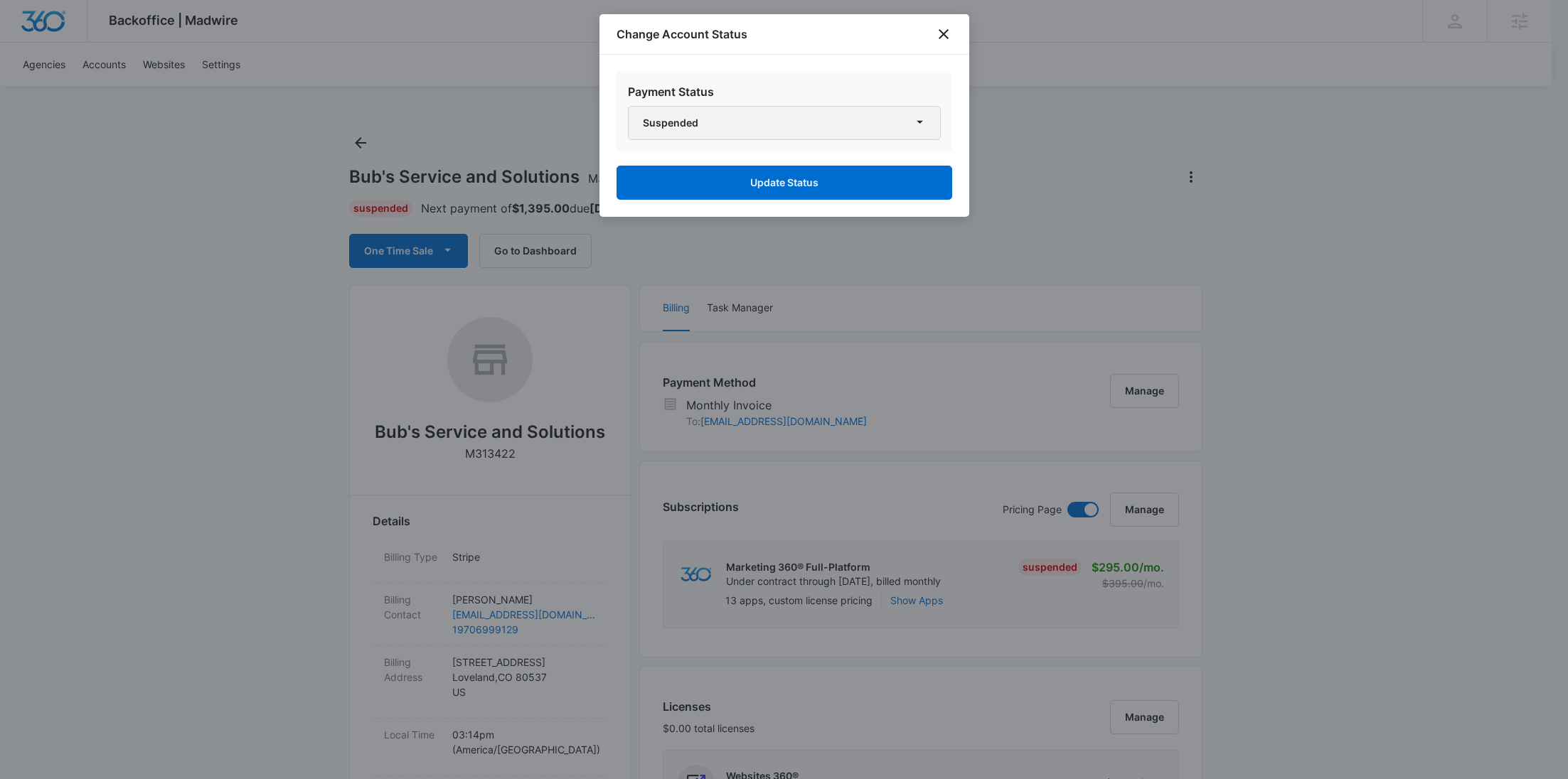
click at [785, 116] on button "Suspended" at bounding box center [784, 123] width 312 height 34
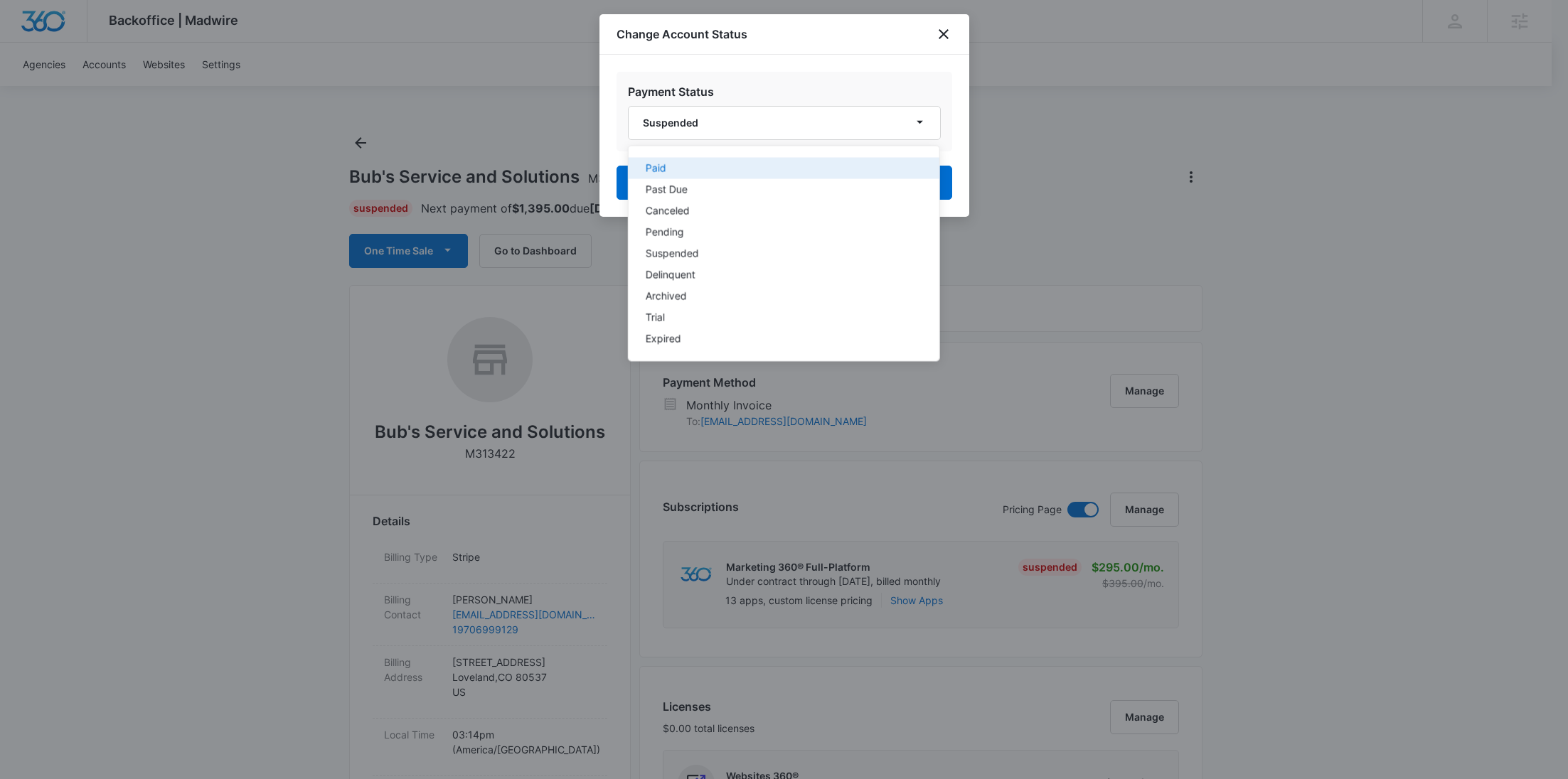
click at [710, 164] on div "Paid" at bounding box center [775, 168] width 260 height 10
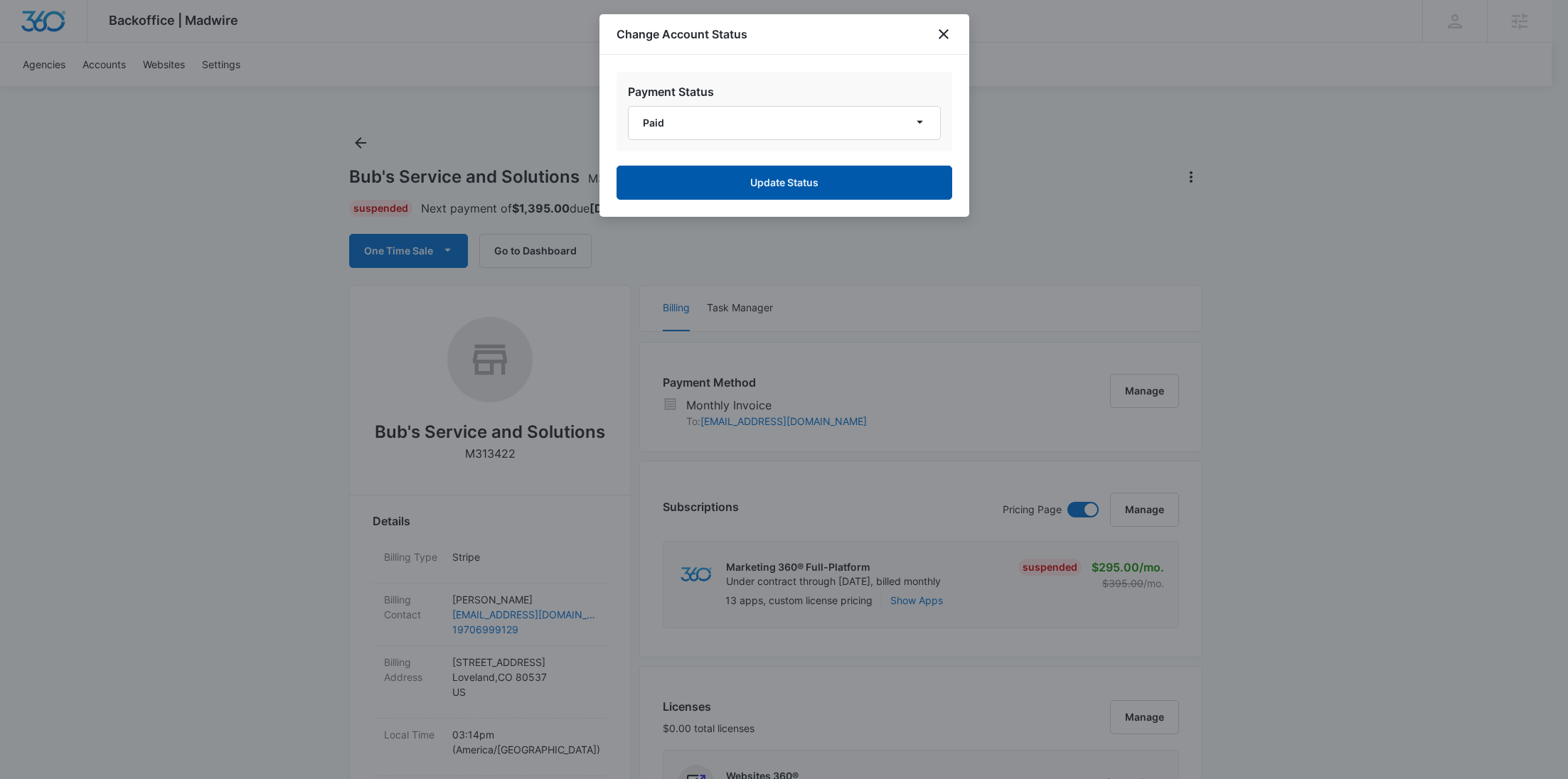
click at [719, 181] on button "Update Status" at bounding box center [784, 182] width 335 height 34
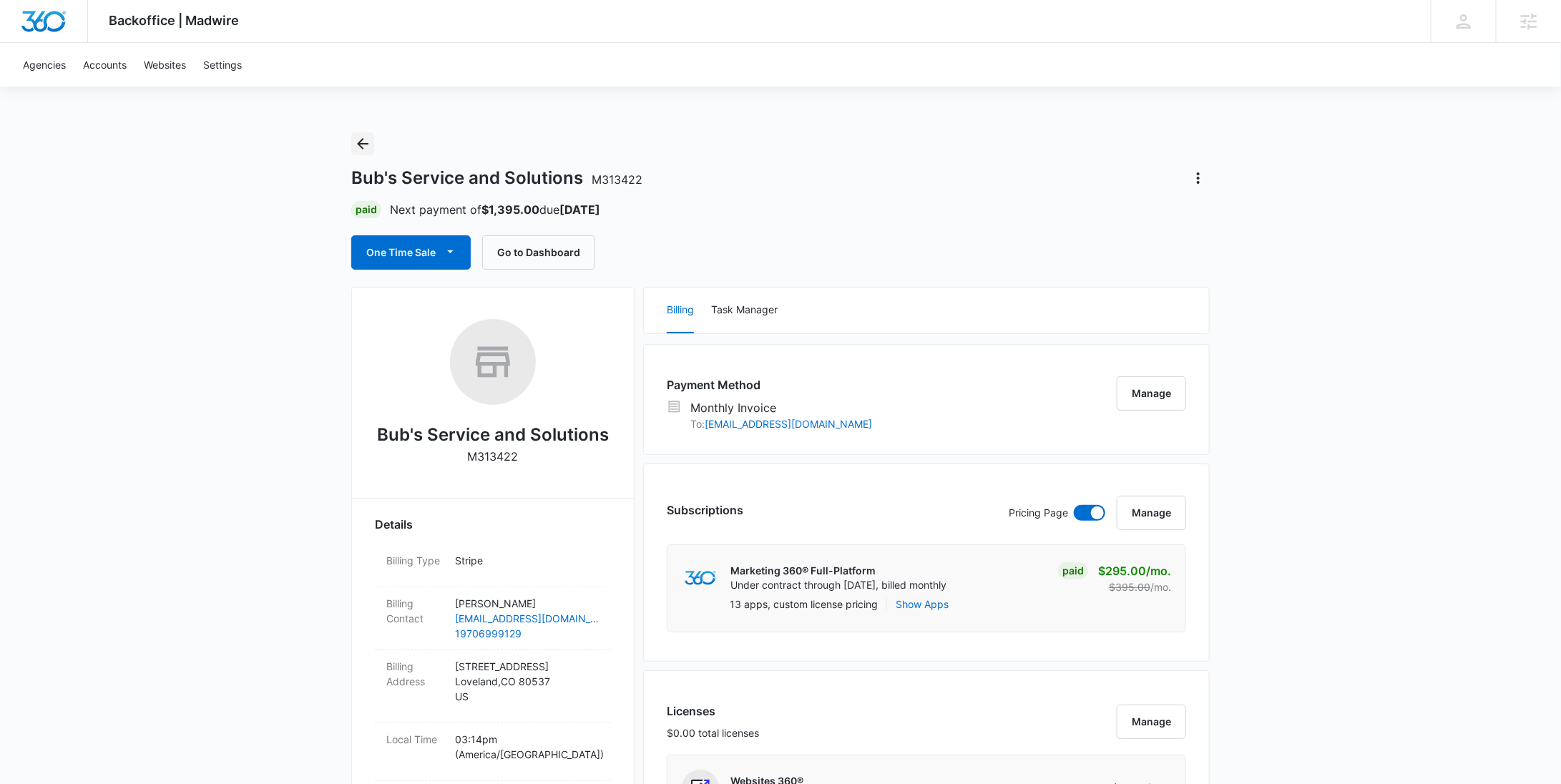
click at [366, 145] on icon "Back" at bounding box center [363, 144] width 17 height 17
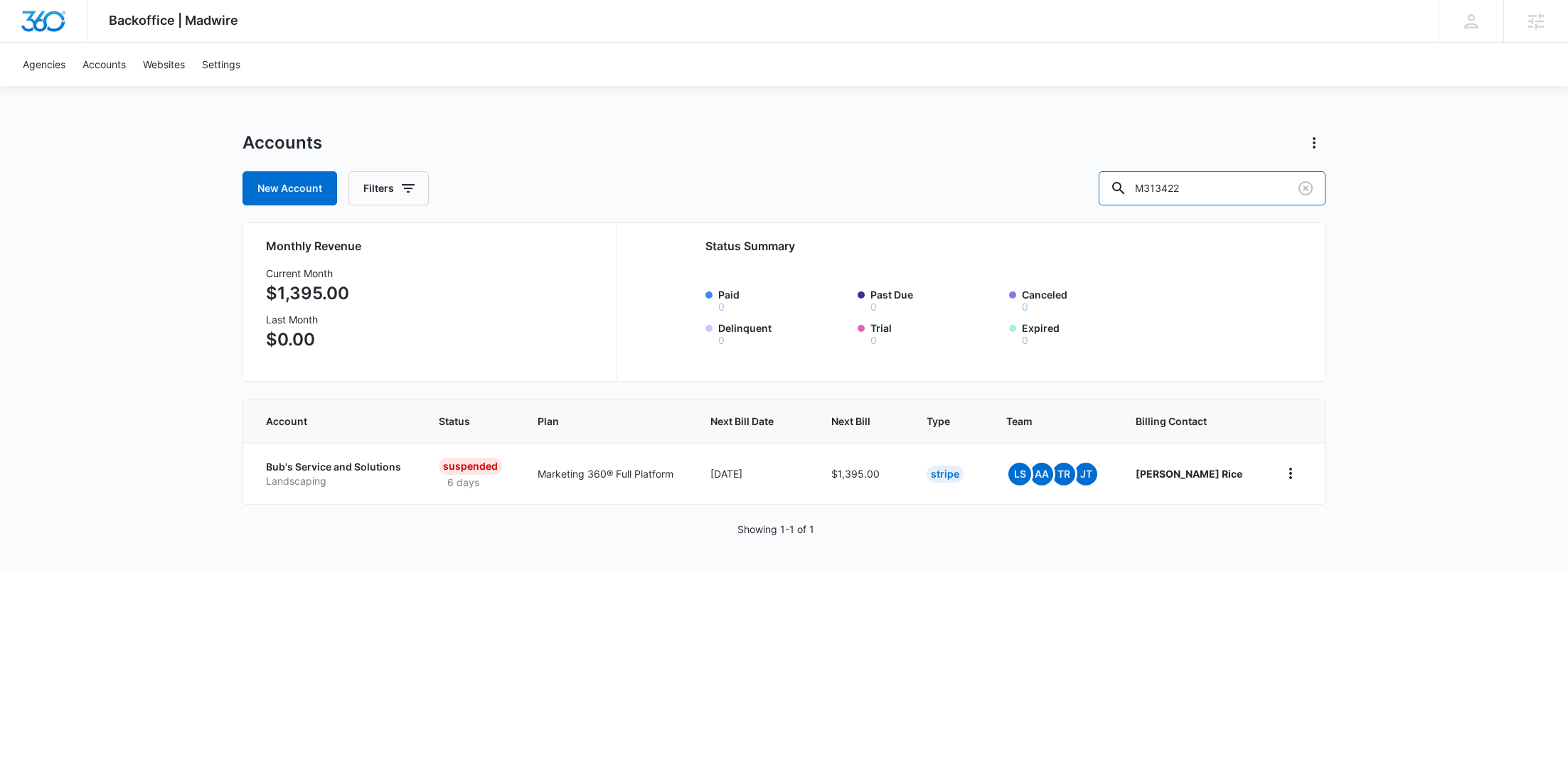
drag, startPoint x: 1167, startPoint y: 177, endPoint x: 1108, endPoint y: 177, distance: 59.0
click at [1109, 177] on div "New Account Filters M313422" at bounding box center [784, 188] width 1083 height 34
paste input "39268"
type input "M339268"
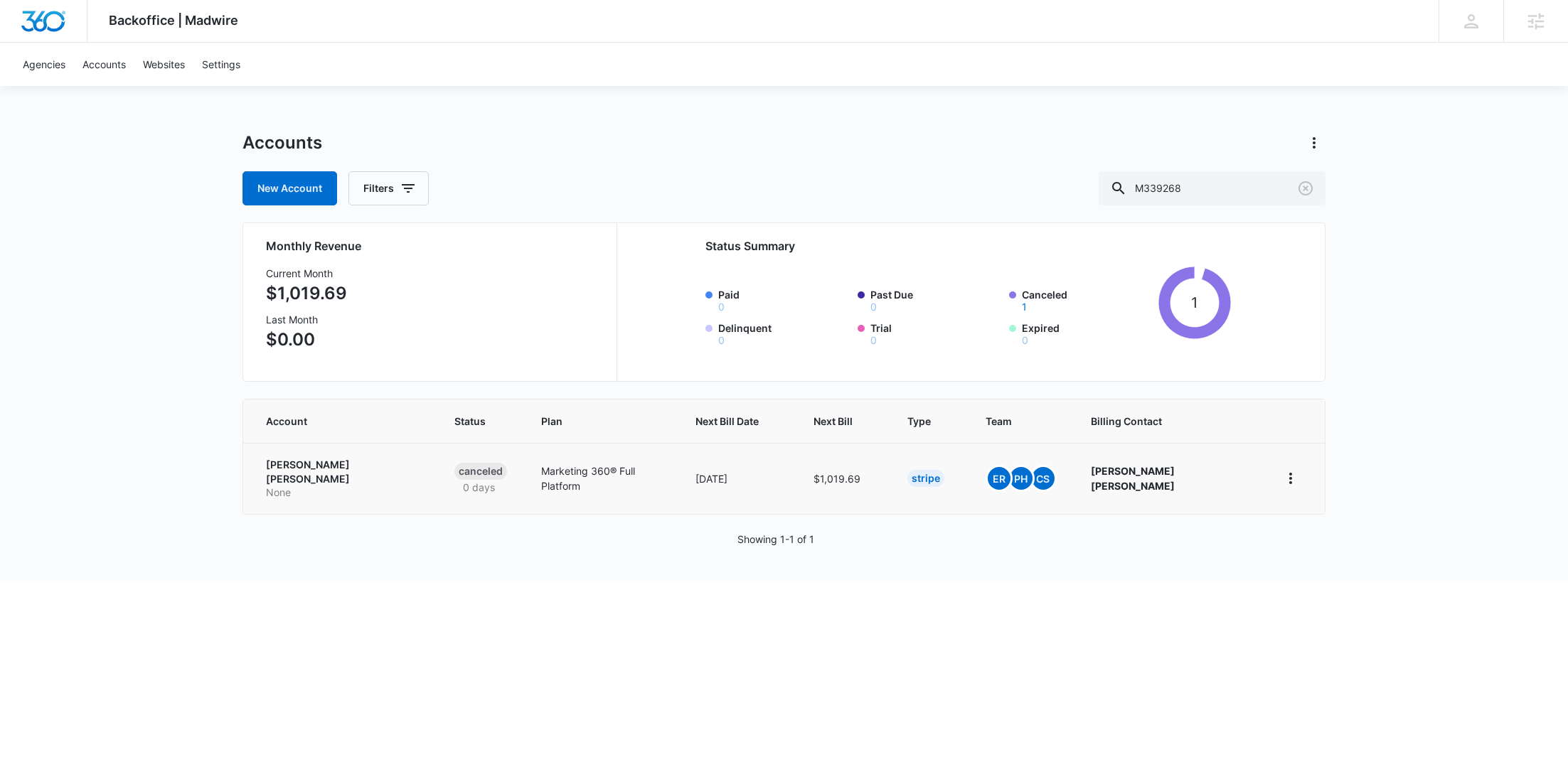
click at [312, 485] on p "None" at bounding box center [343, 493] width 154 height 14
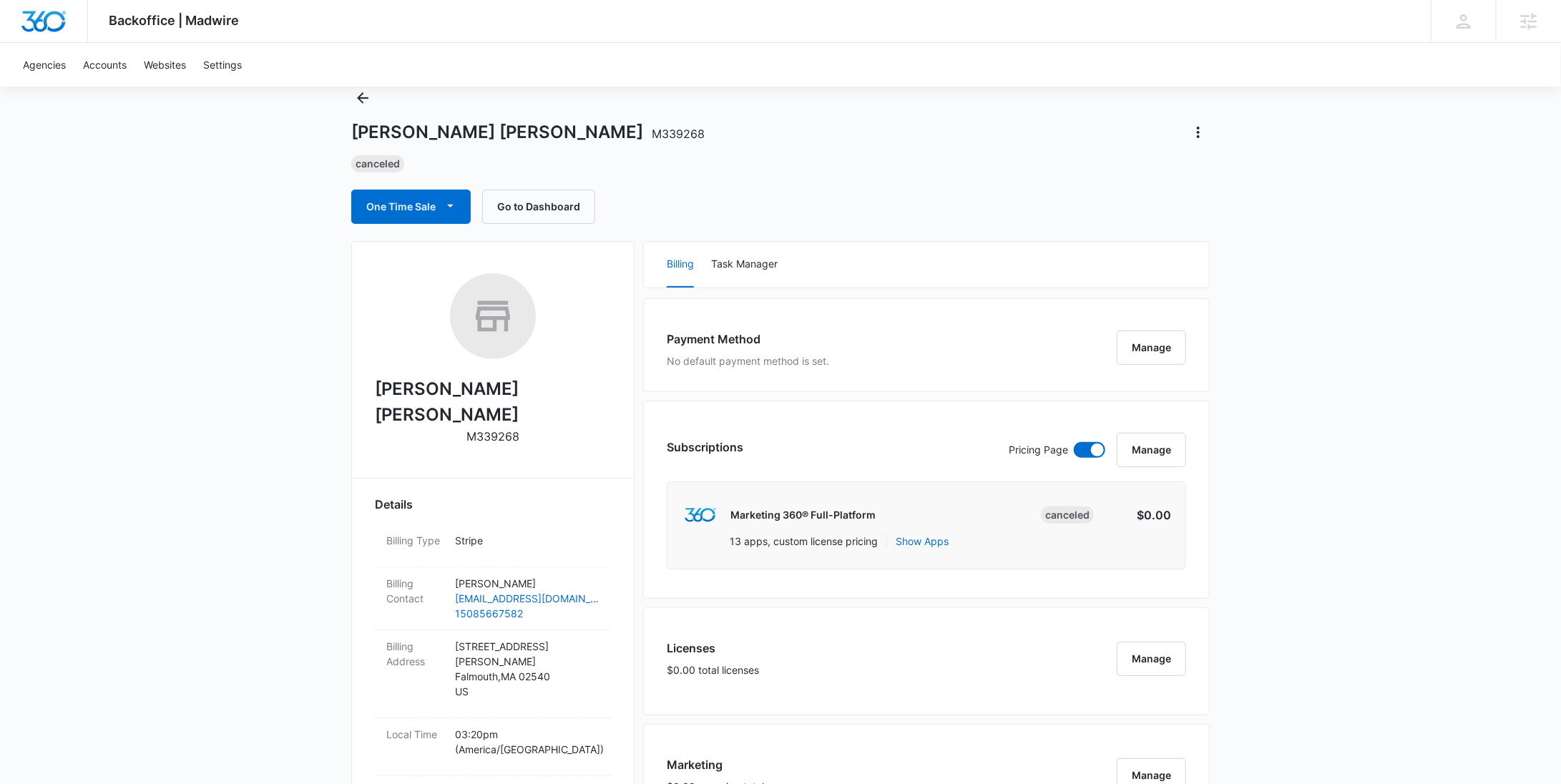
scroll to position [311, 0]
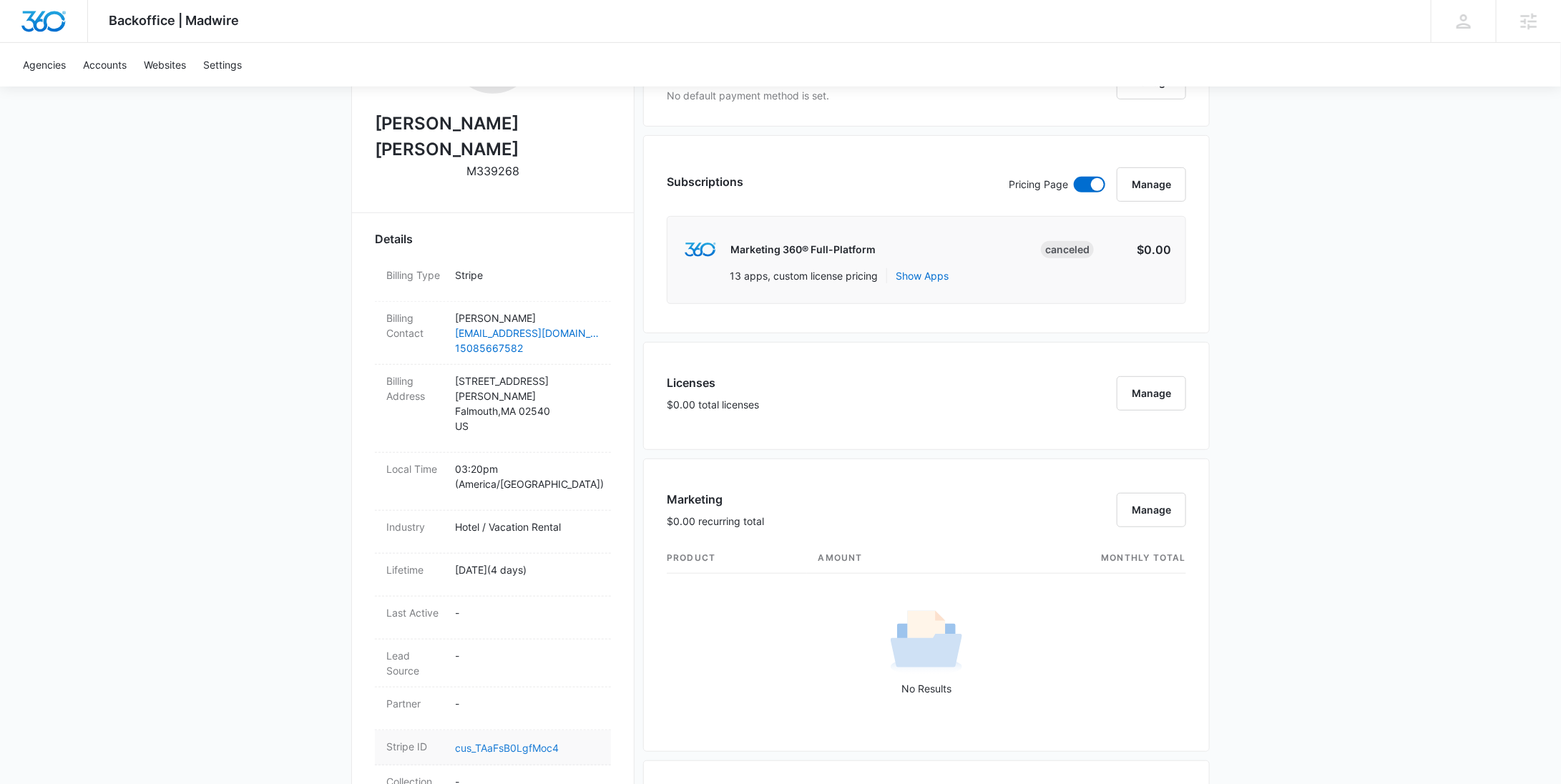
click at [518, 742] on link "cus_TAaFsB0LgfMoc4" at bounding box center [507, 748] width 104 height 12
click at [489, 129] on h2 "Frederick William House" at bounding box center [493, 136] width 236 height 51
click at [489, 162] on p "M339268" at bounding box center [493, 171] width 53 height 17
copy p "M339268"
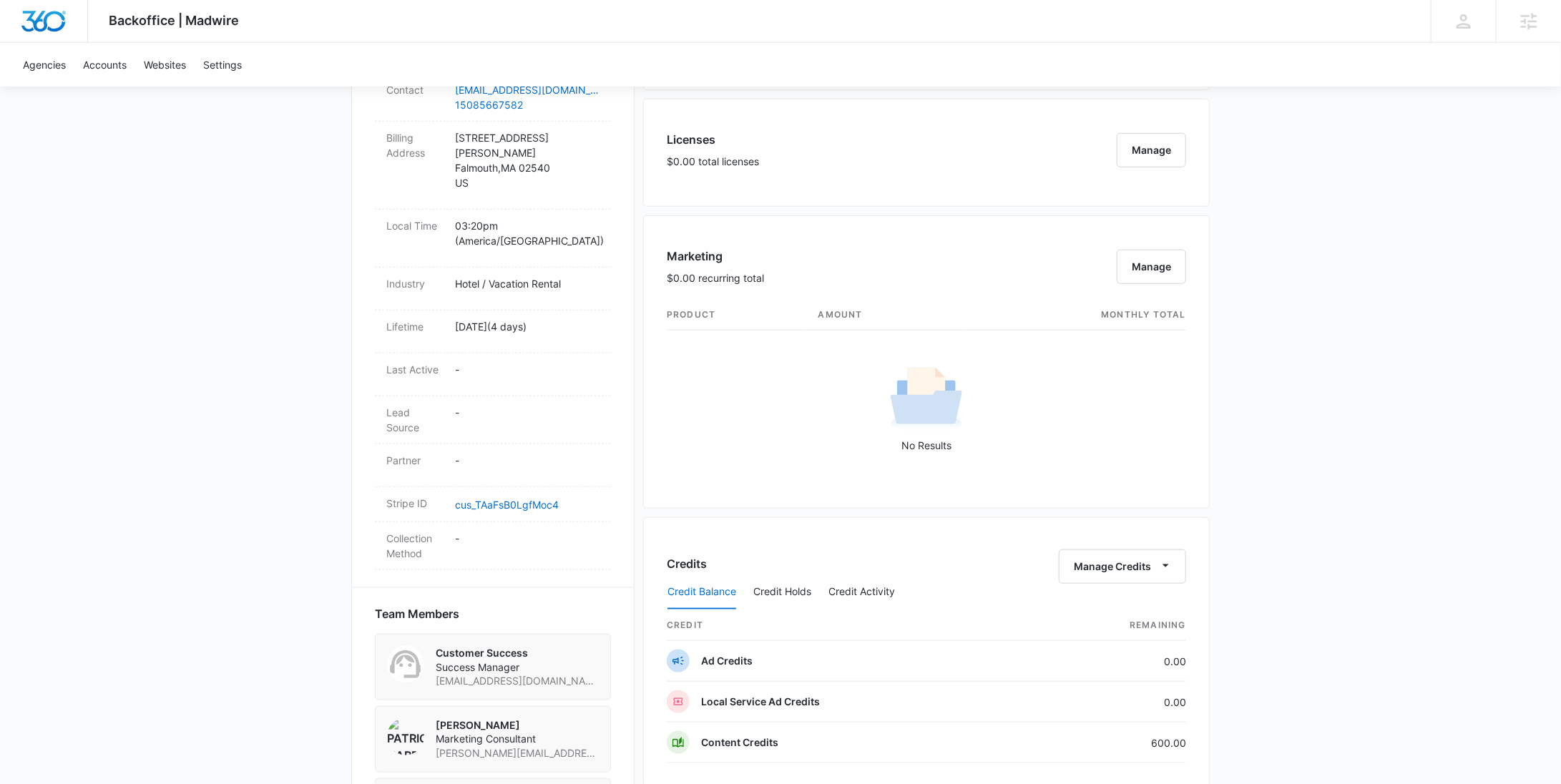
scroll to position [1015, 0]
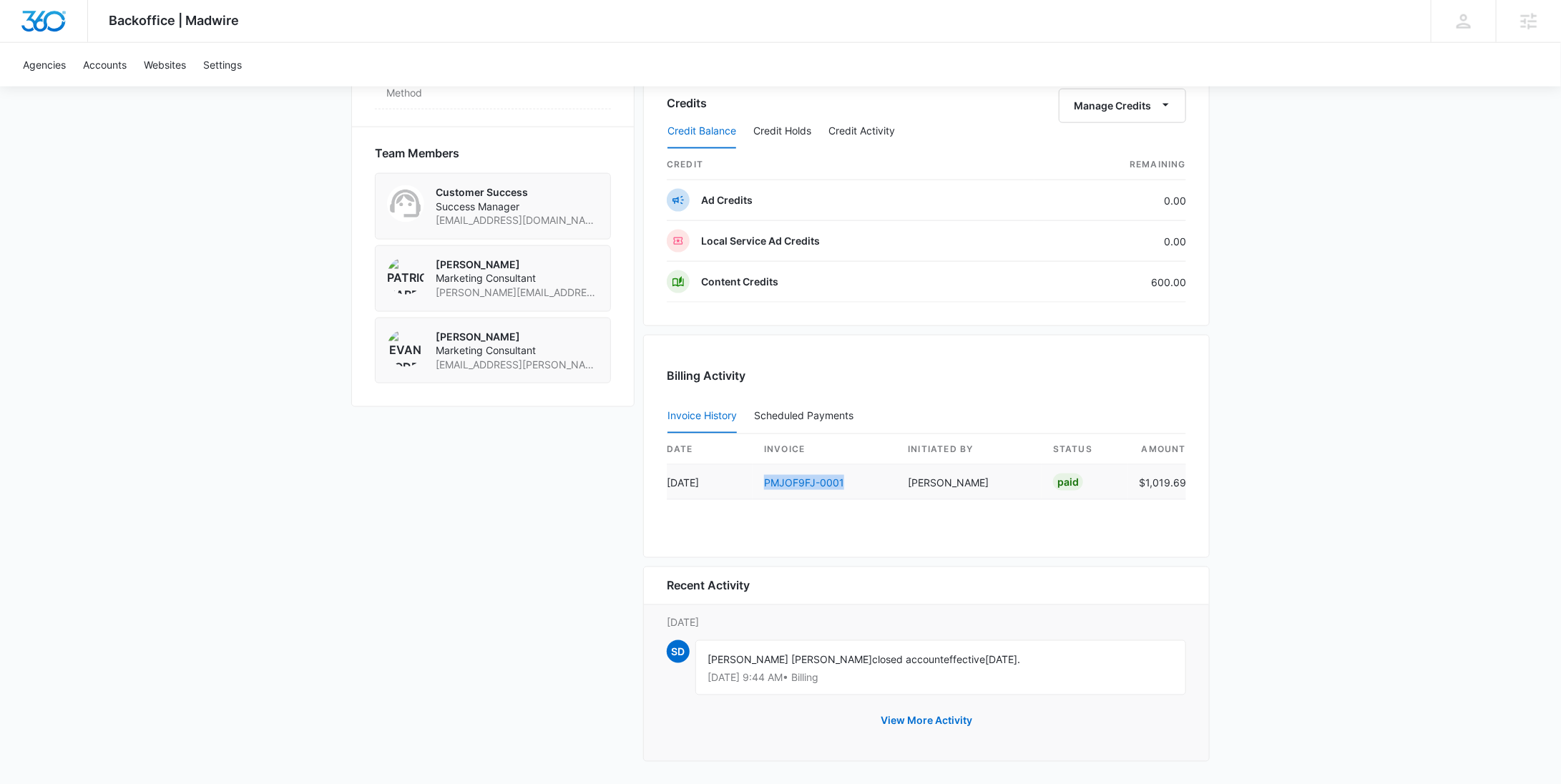
drag, startPoint x: 859, startPoint y: 485, endPoint x: 762, endPoint y: 479, distance: 97.2
click at [762, 479] on td "PMJOF9FJ-0001" at bounding box center [824, 482] width 144 height 35
copy link "PMJOF9FJ-0001"
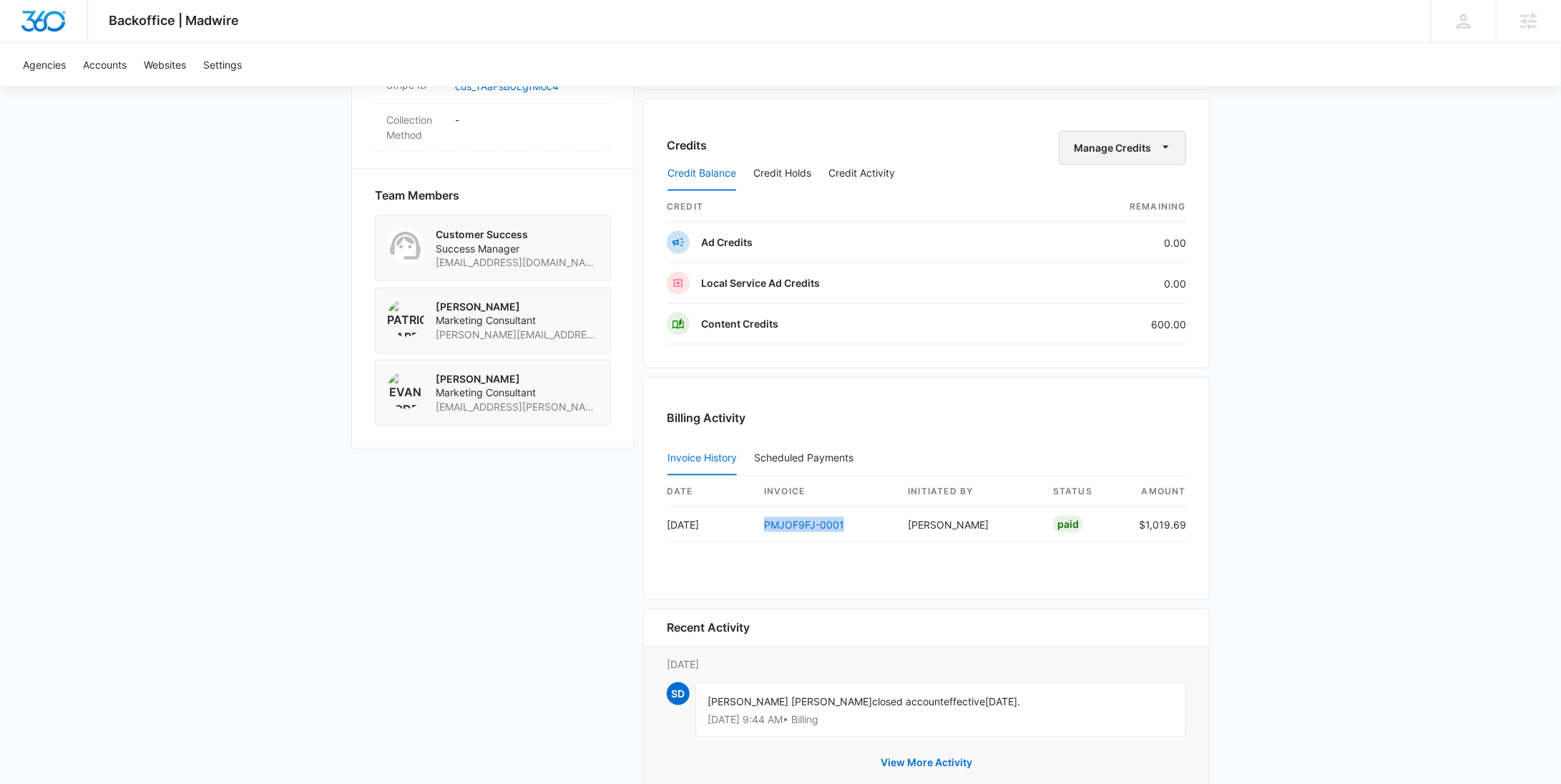
scroll to position [972, 0]
click at [1123, 143] on button "Manage Credits" at bounding box center [1122, 149] width 128 height 34
click at [1121, 206] on button "Withdraw Credits" at bounding box center [1154, 214] width 185 height 21
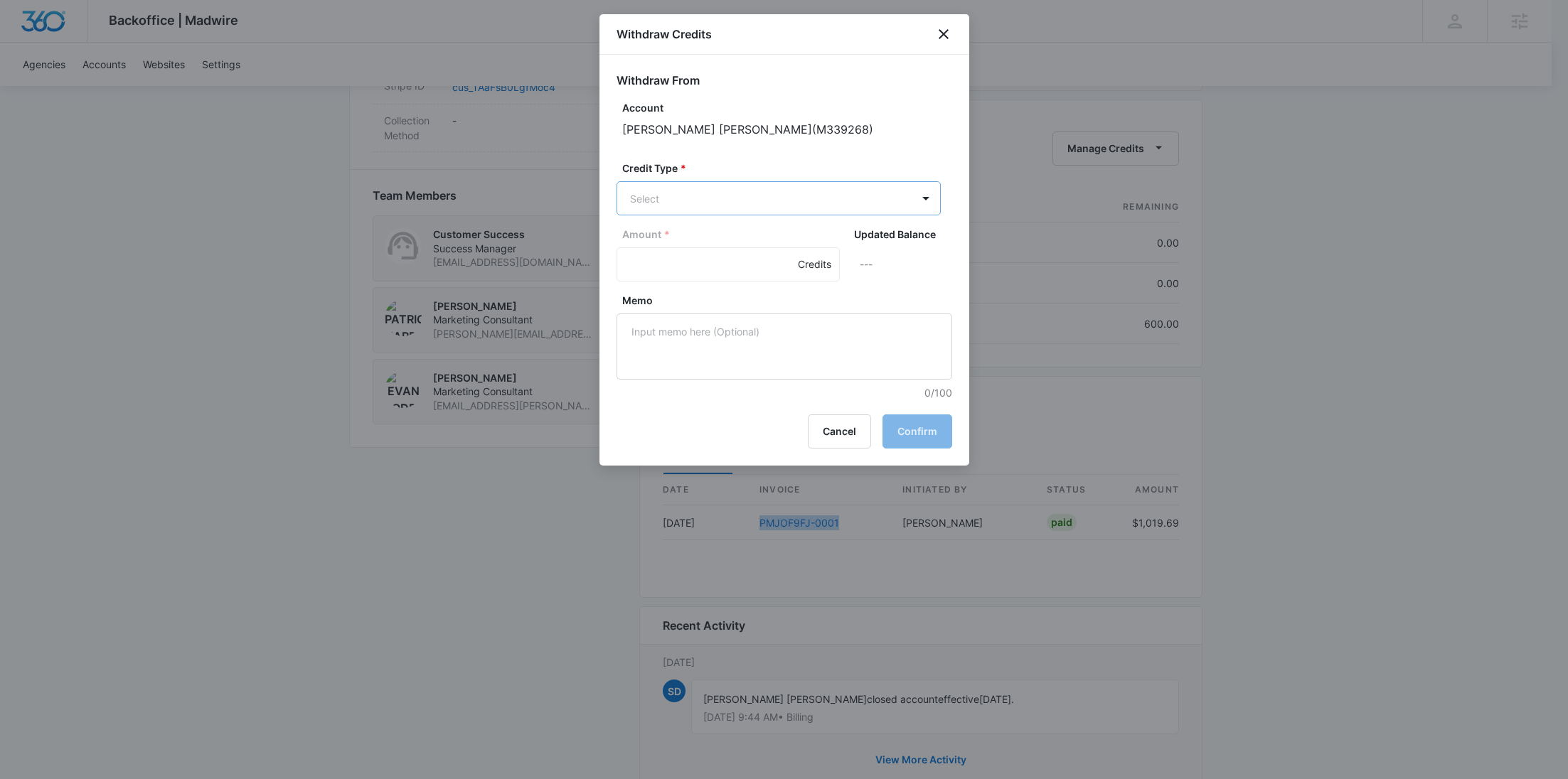
click at [726, 333] on div "Content Credits (600.00 Credits)" at bounding box center [778, 320] width 324 height 34
click at [694, 266] on input "Amount *" at bounding box center [728, 265] width 224 height 34
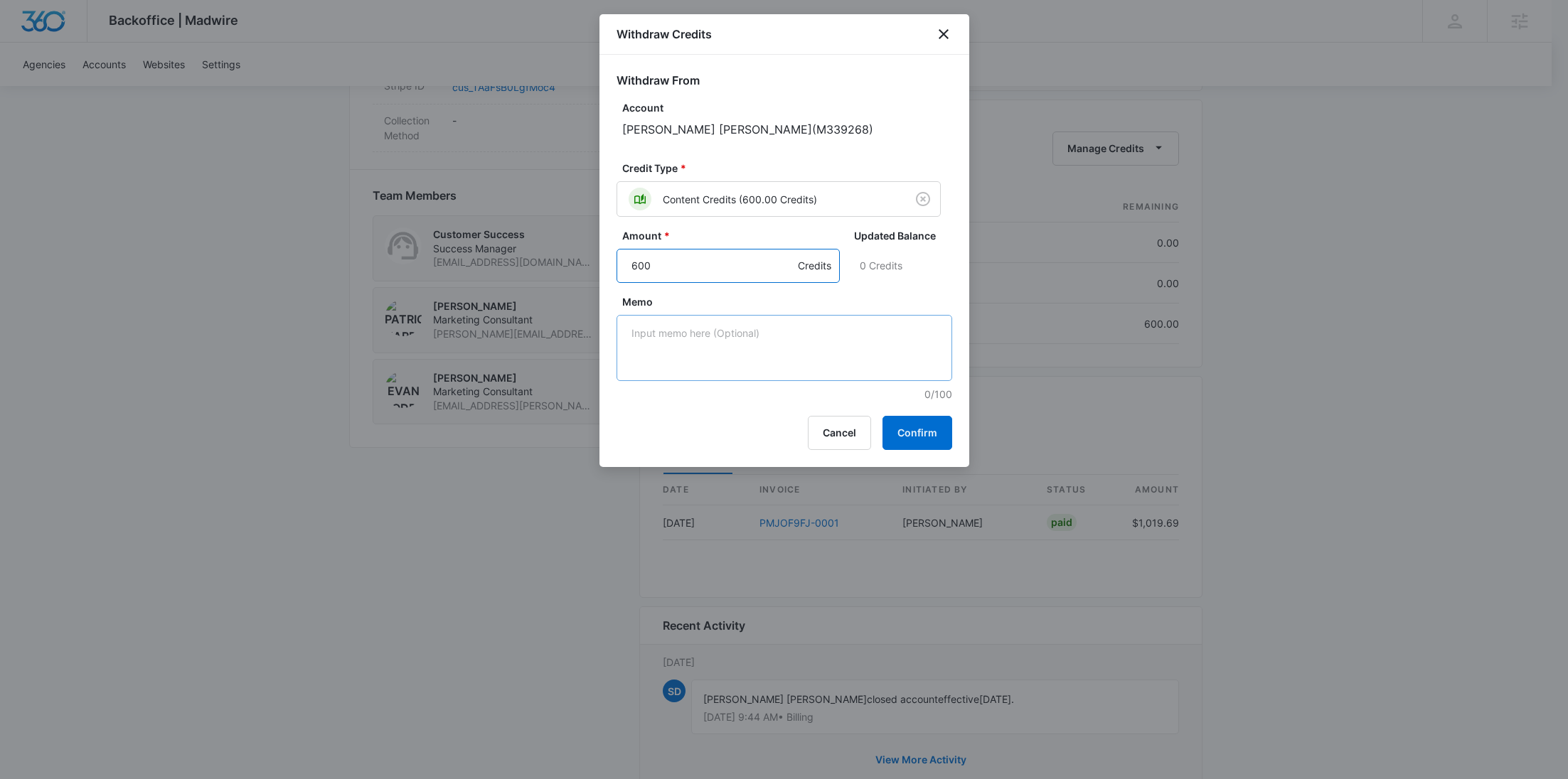
type input "600"
click at [727, 336] on textarea "Memo" at bounding box center [784, 348] width 335 height 66
paste textarea "PMJOF9FJ-0001"
type textarea "PMJOF9FJ-0001 Refund"
click at [920, 432] on button "Confirm" at bounding box center [917, 432] width 70 height 34
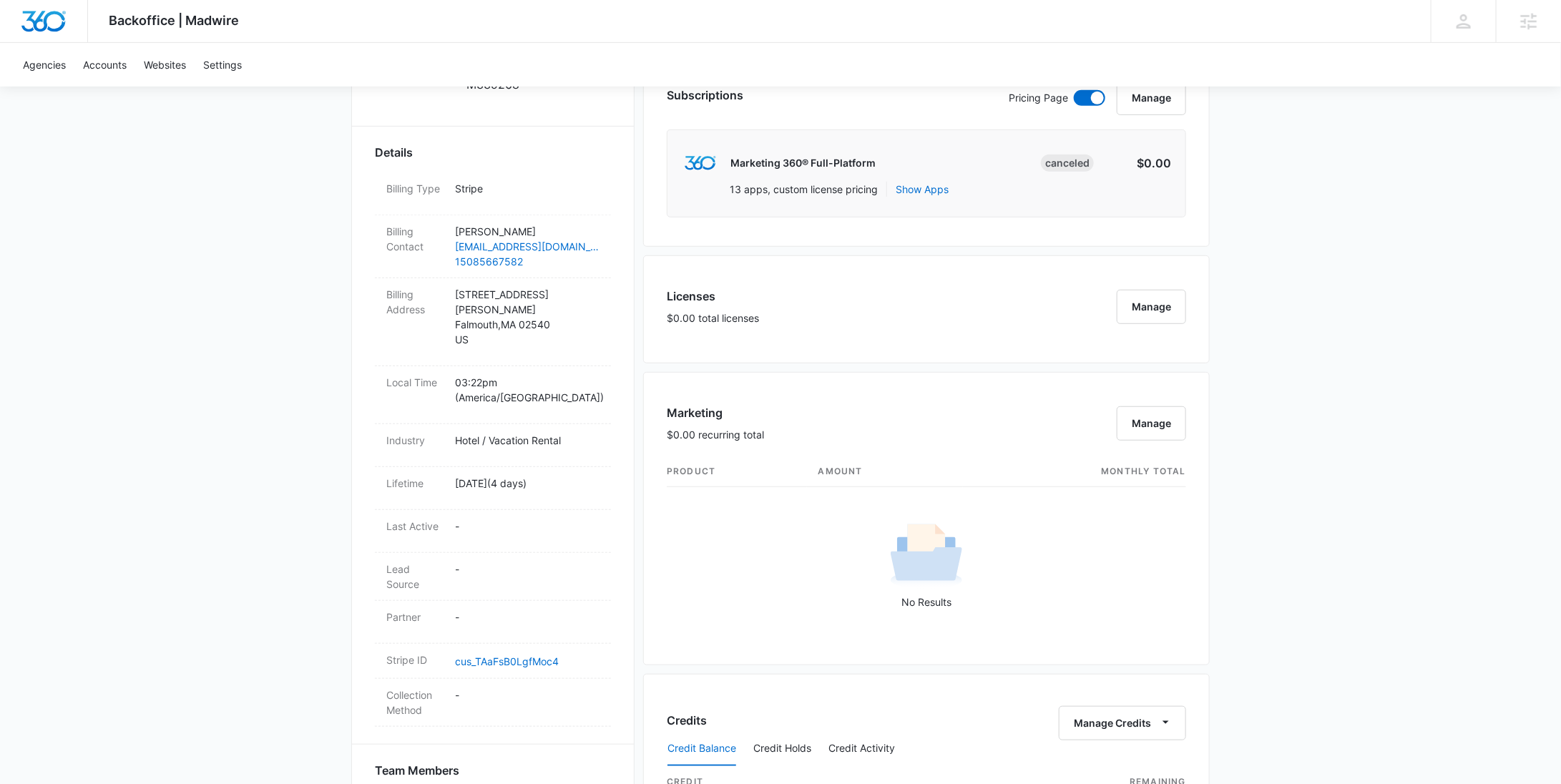
scroll to position [0, 0]
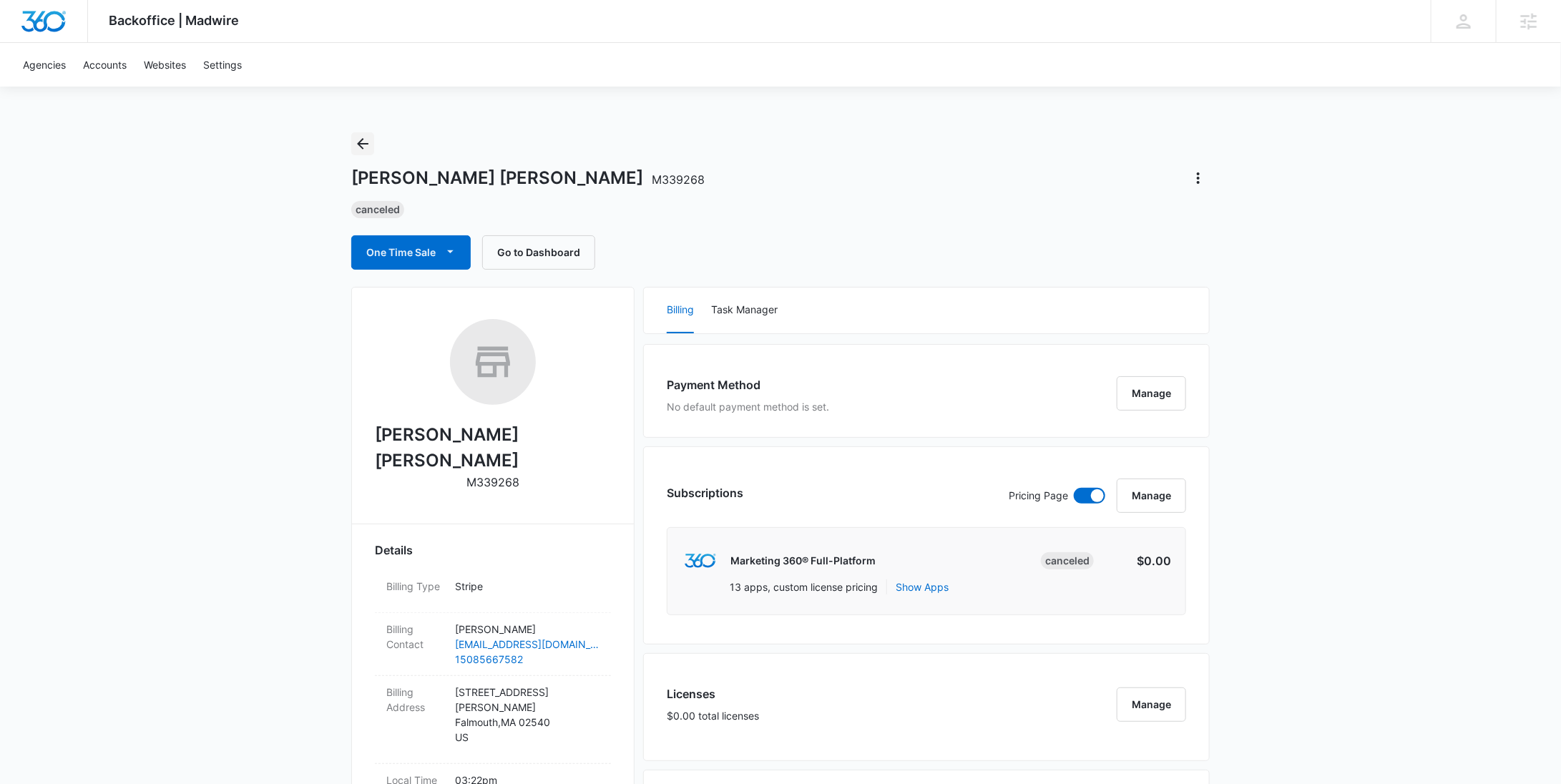
click at [366, 135] on icon "Back" at bounding box center [363, 144] width 17 height 17
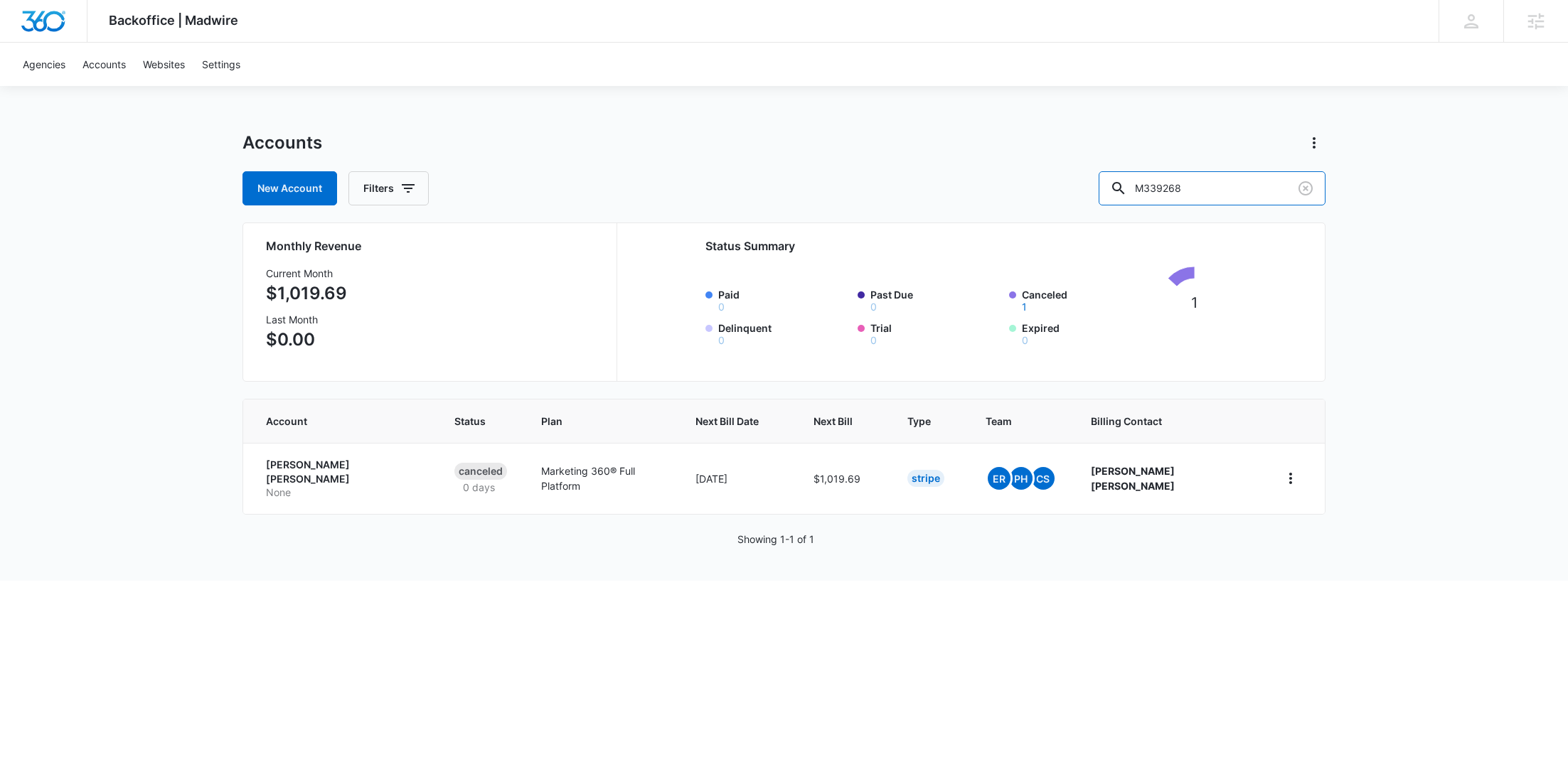
drag, startPoint x: 1243, startPoint y: 187, endPoint x: 1086, endPoint y: 186, distance: 157.0
click at [1090, 187] on div "New Account Filters M339268" at bounding box center [784, 188] width 1083 height 34
paste input "107590"
type input "M107590"
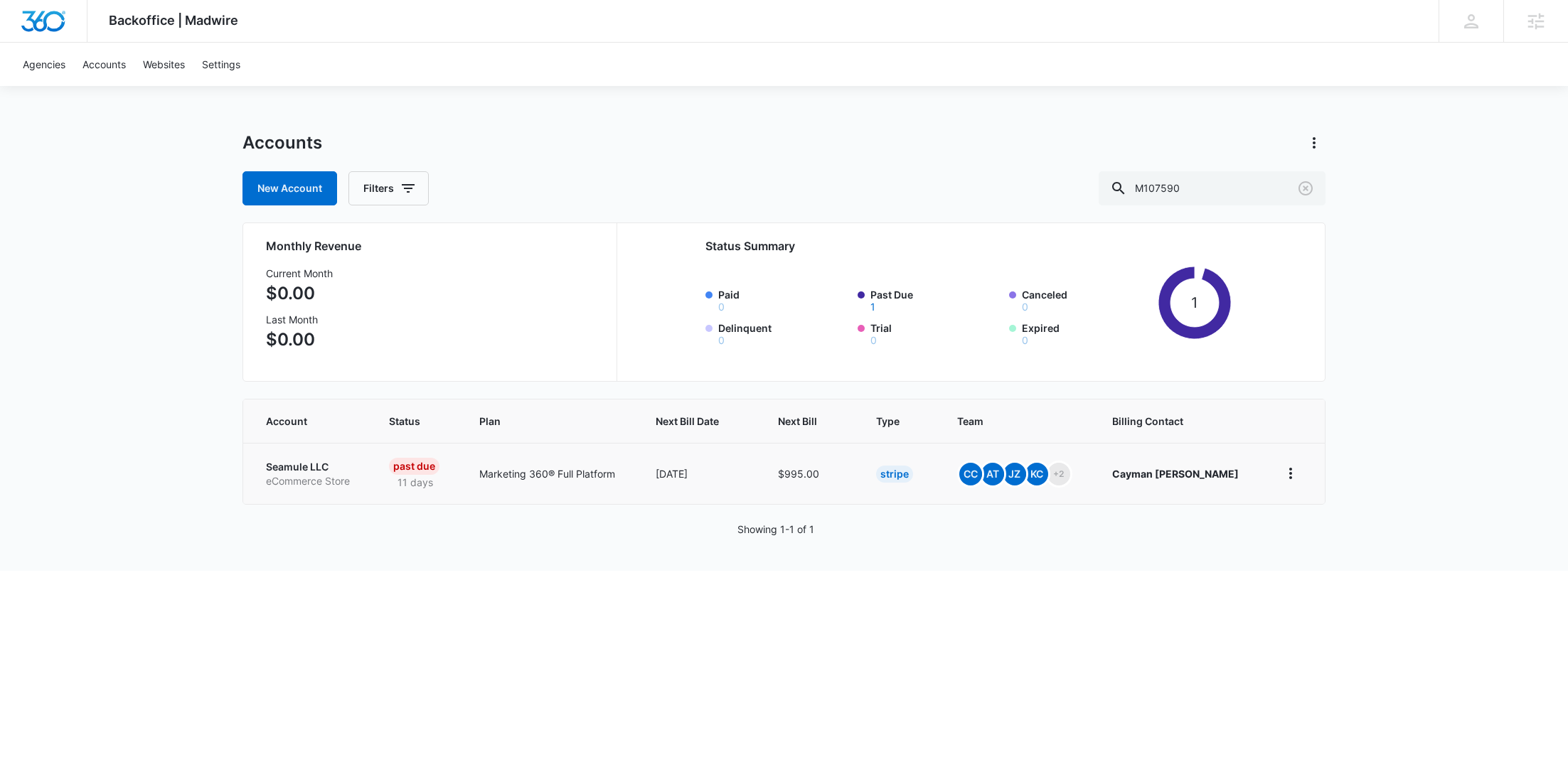
click at [306, 466] on p "Seamule LLC" at bounding box center [310, 467] width 89 height 14
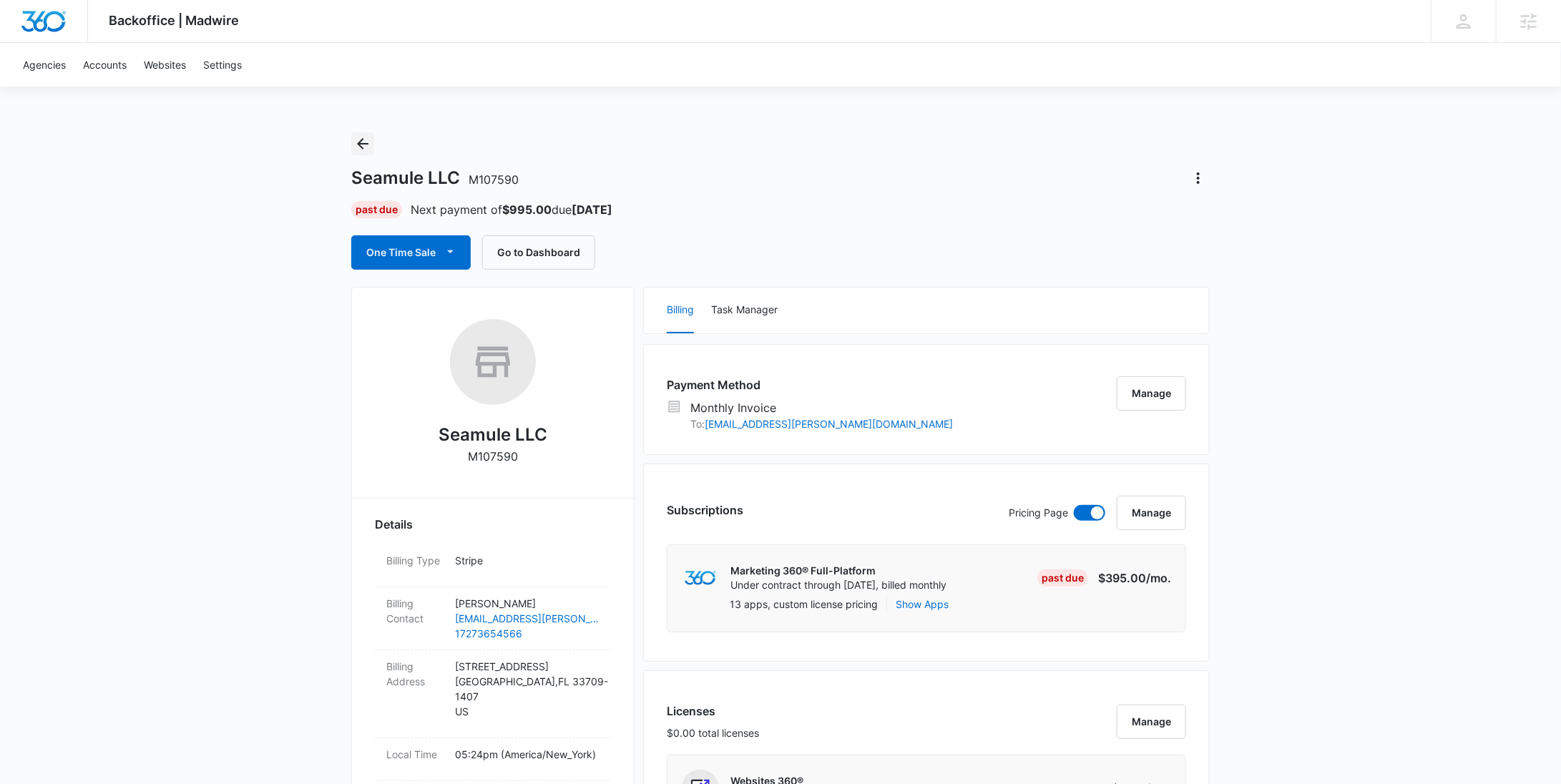
click at [356, 144] on icon "Back" at bounding box center [363, 144] width 17 height 17
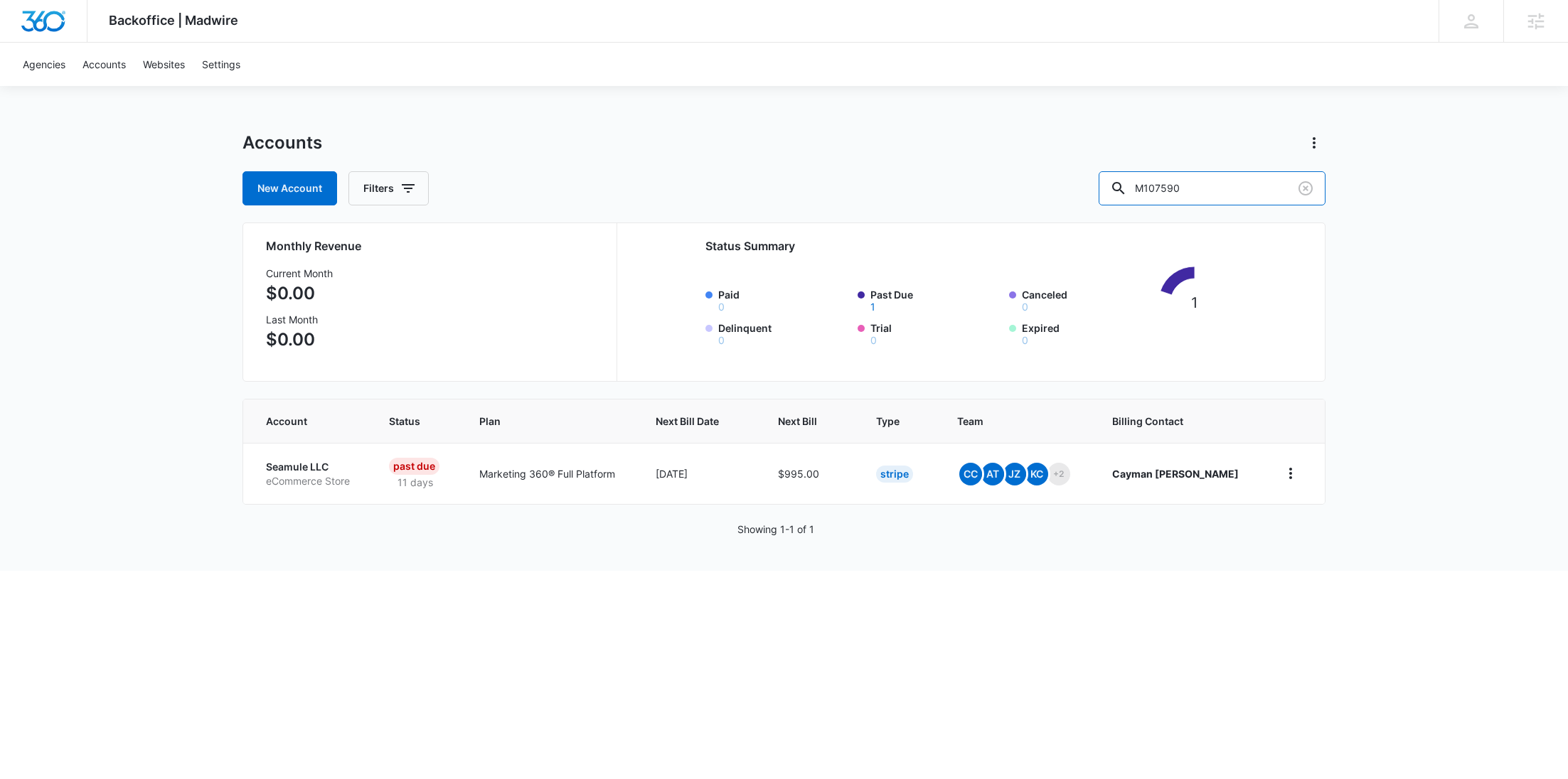
drag, startPoint x: 1185, startPoint y: 190, endPoint x: 1126, endPoint y: 194, distance: 59.1
click at [1126, 194] on div "New Account Filters M107590" at bounding box center [784, 188] width 1083 height 34
paste input "333333"
type input "M333333"
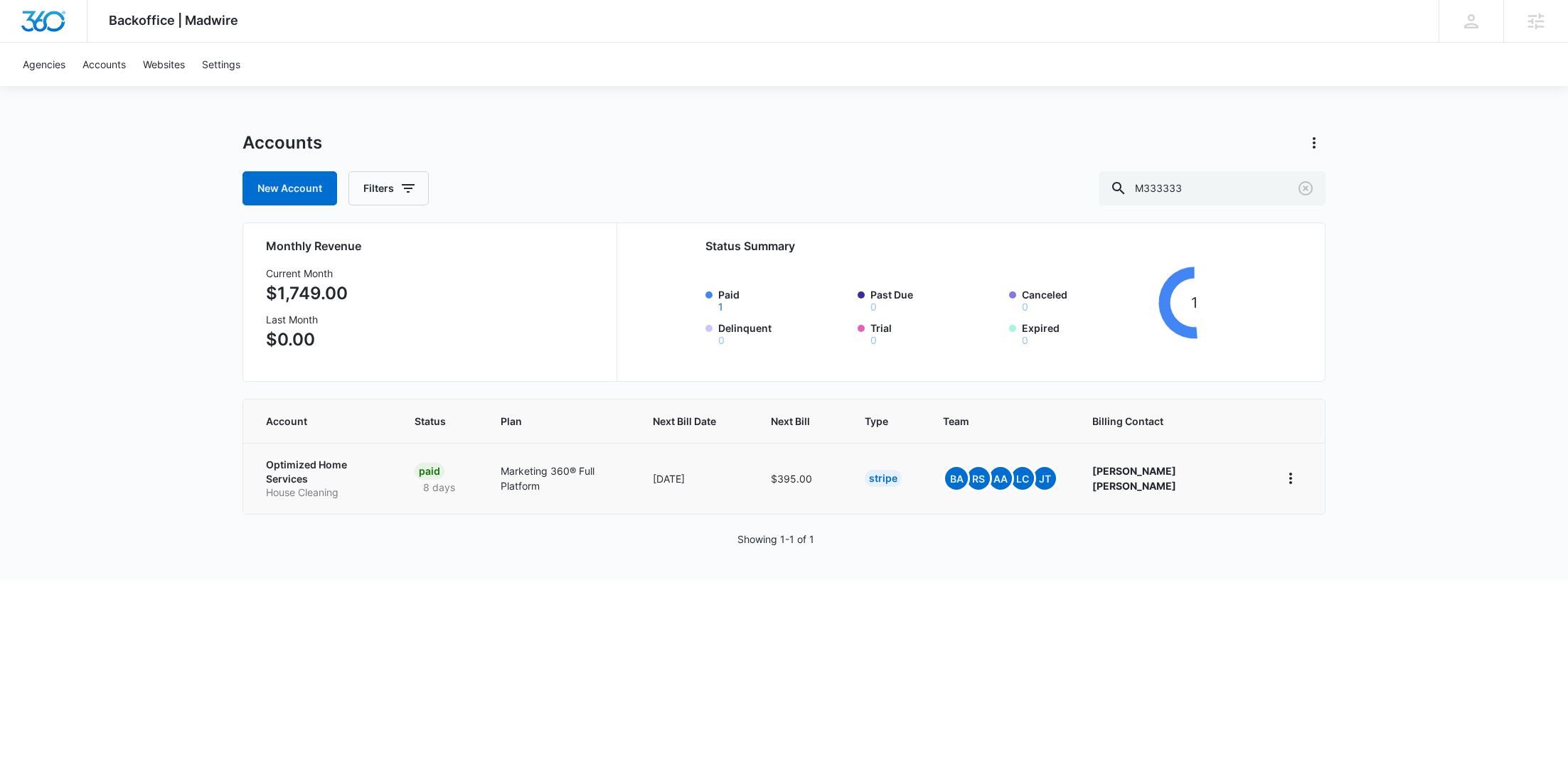
click at [322, 471] on p "Optimized Home Services" at bounding box center [323, 471] width 114 height 28
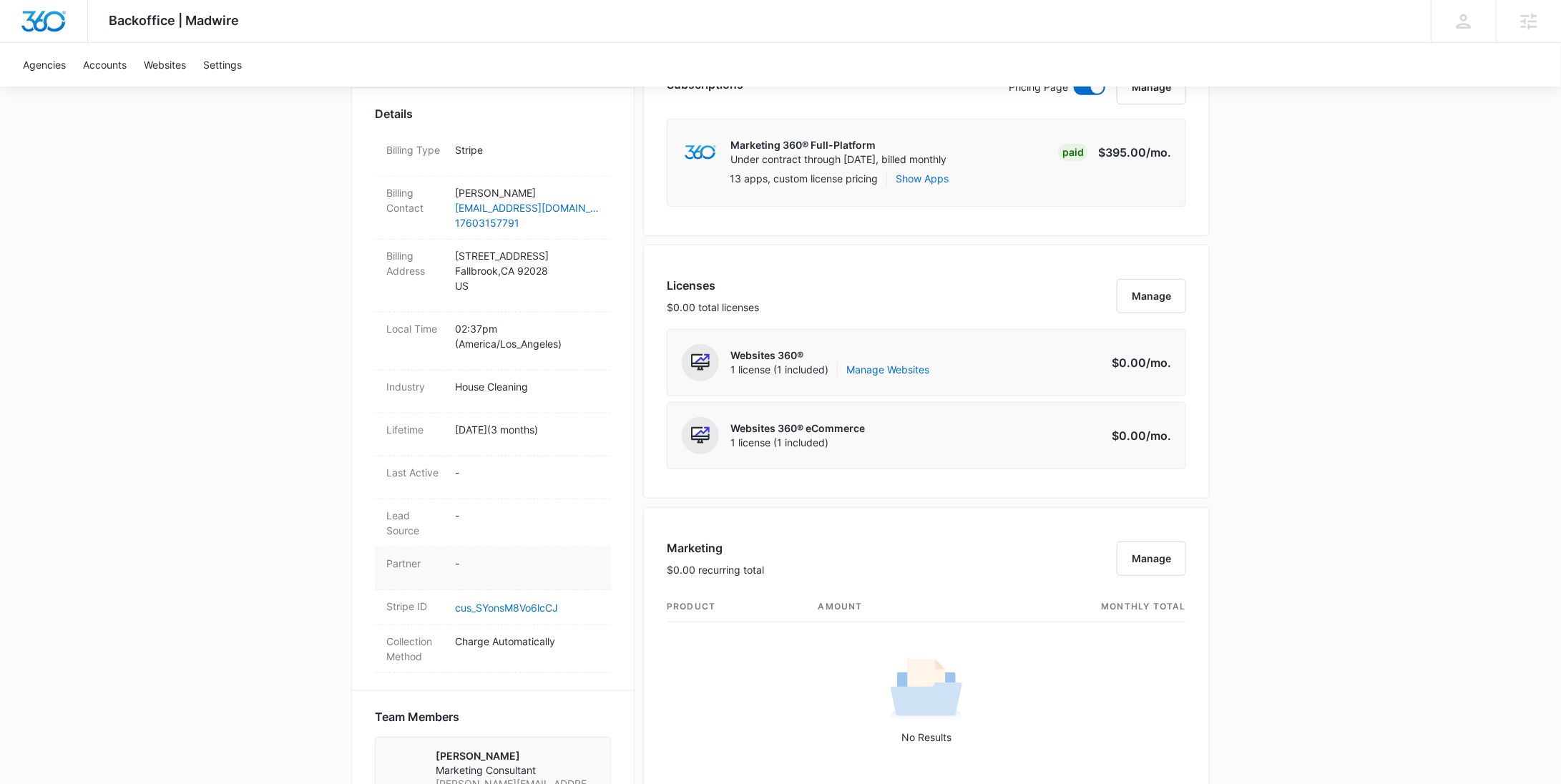
scroll to position [453, 0]
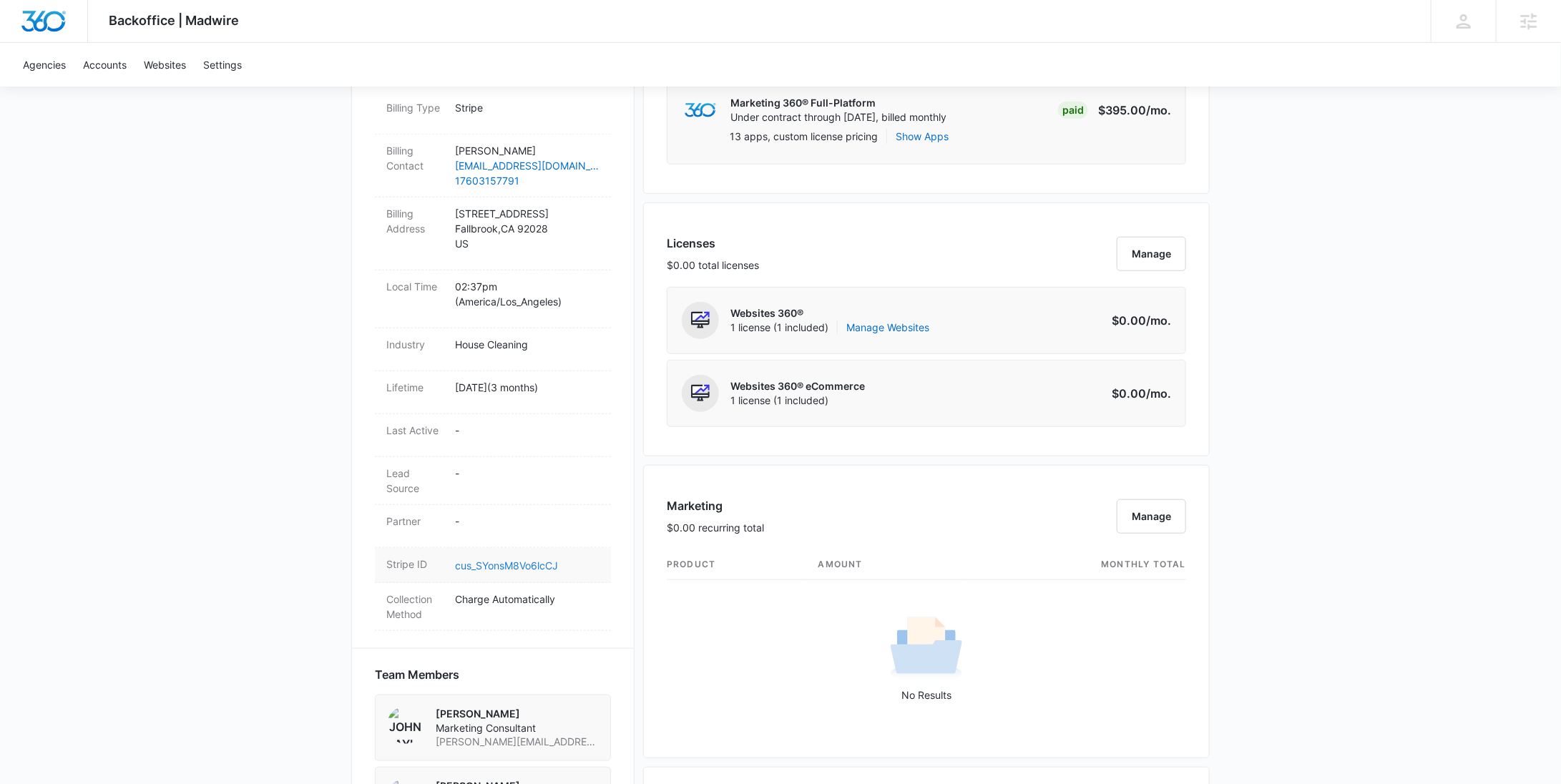
click at [517, 561] on link "cus_SYonsM8Vo6lcCJ" at bounding box center [507, 565] width 103 height 12
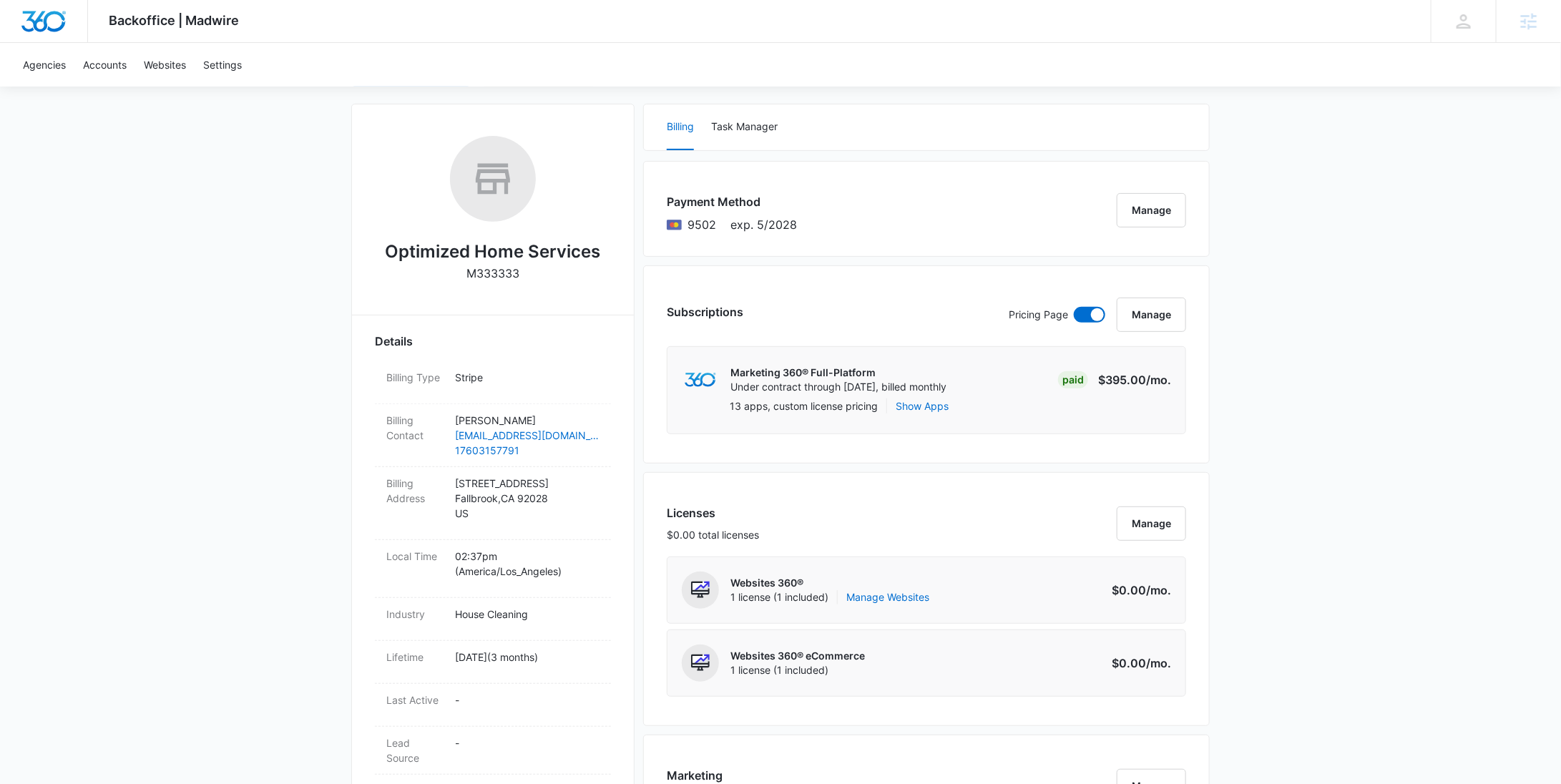
scroll to position [0, 0]
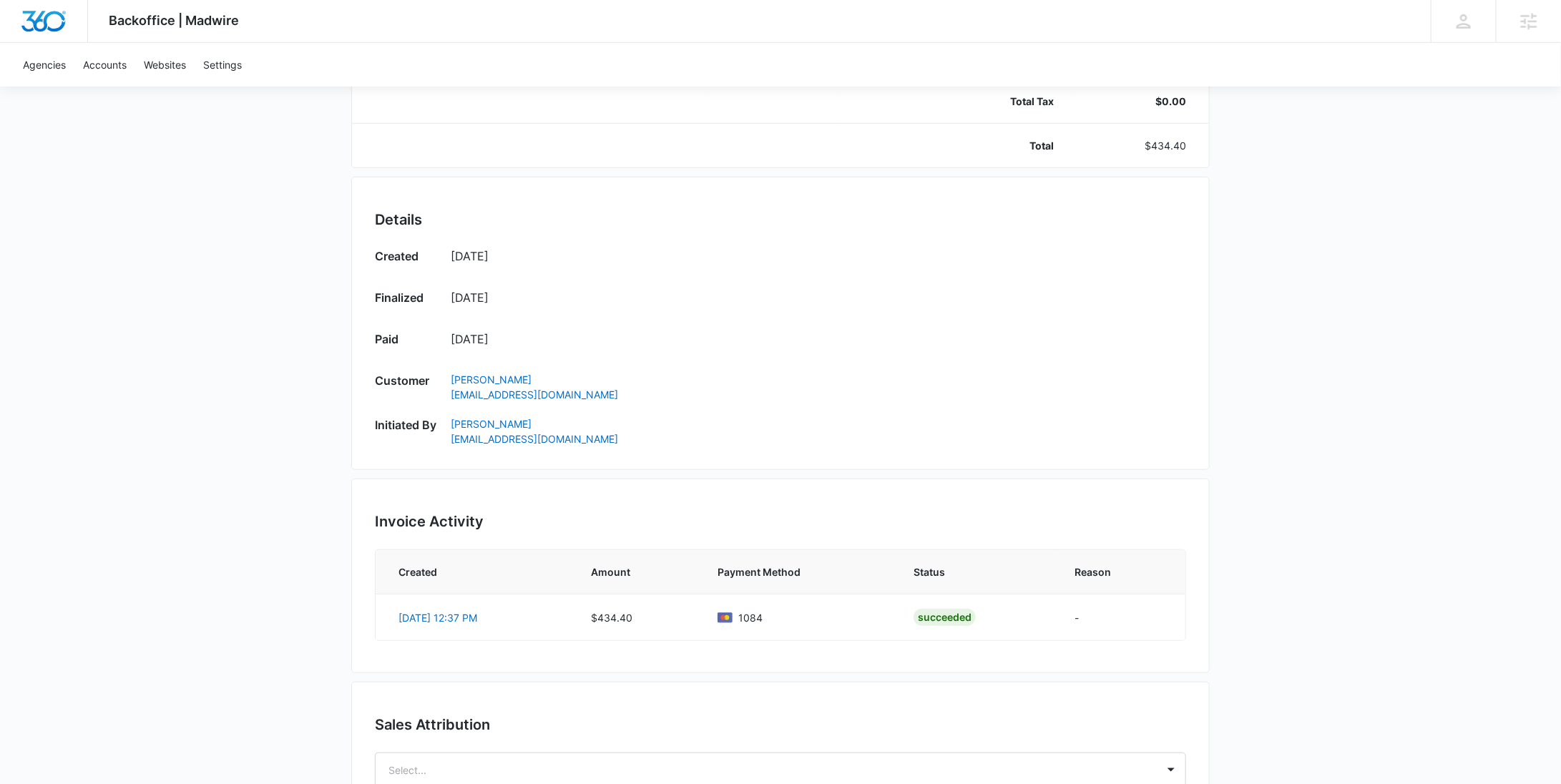
scroll to position [546, 0]
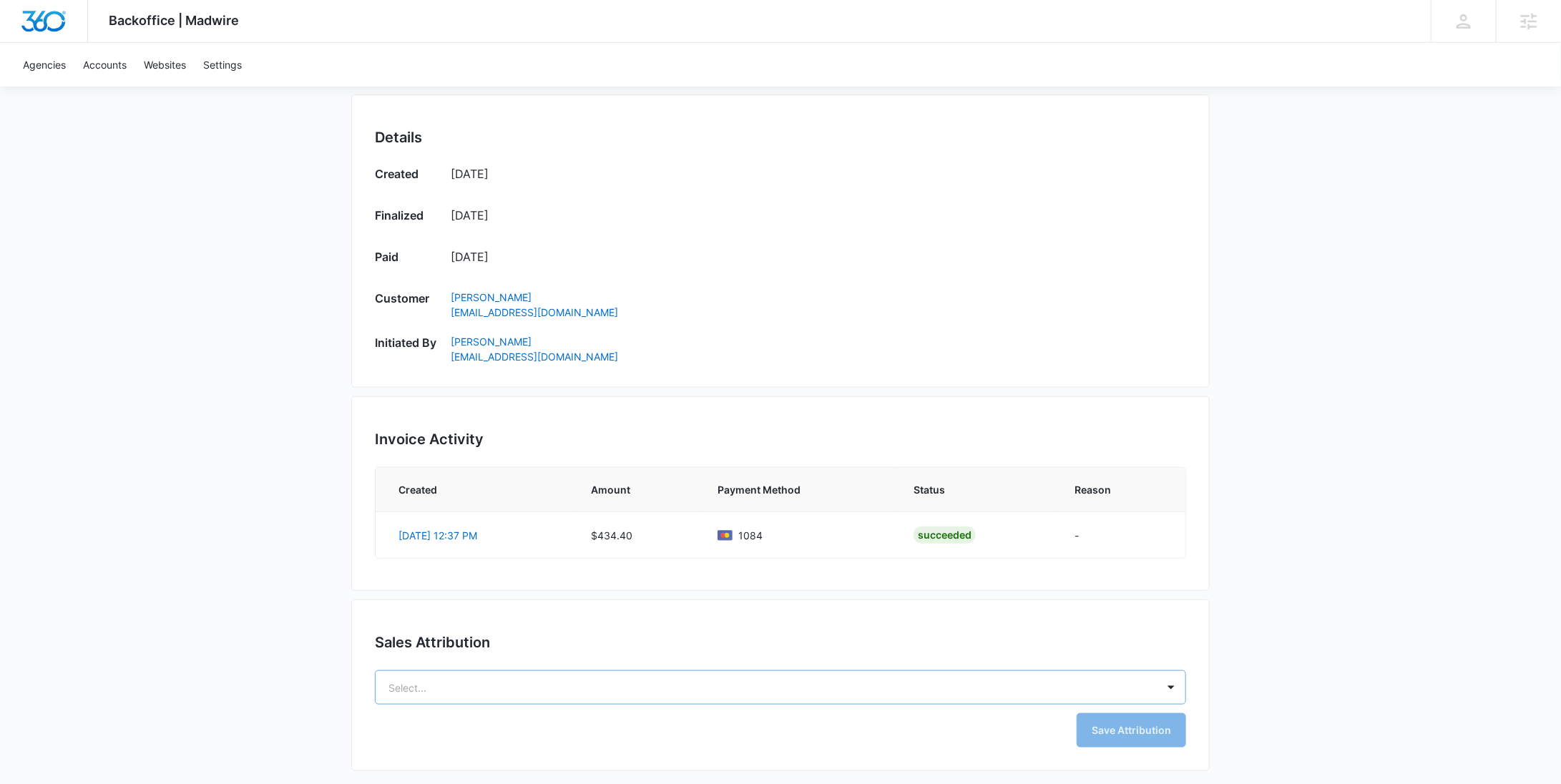
click at [671, 683] on body "Backoffice | Madwire Apps Settings RY Rochelle Young rochelle.young@madwire.com…" at bounding box center [780, 121] width 1561 height 1334
paste input "Ruff"
type input "Ruff"
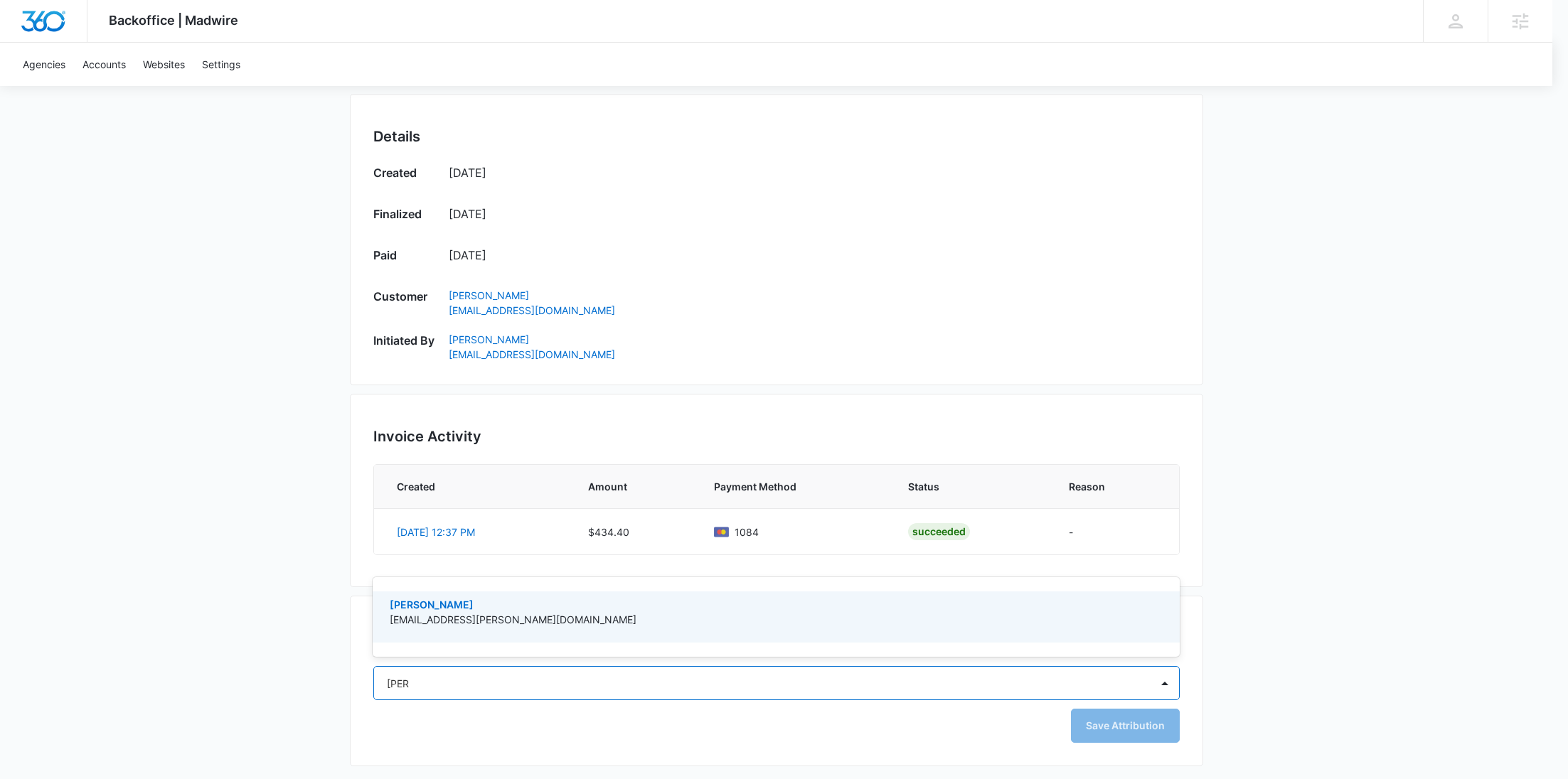
click at [553, 605] on p "Madison Ruff" at bounding box center [775, 604] width 770 height 15
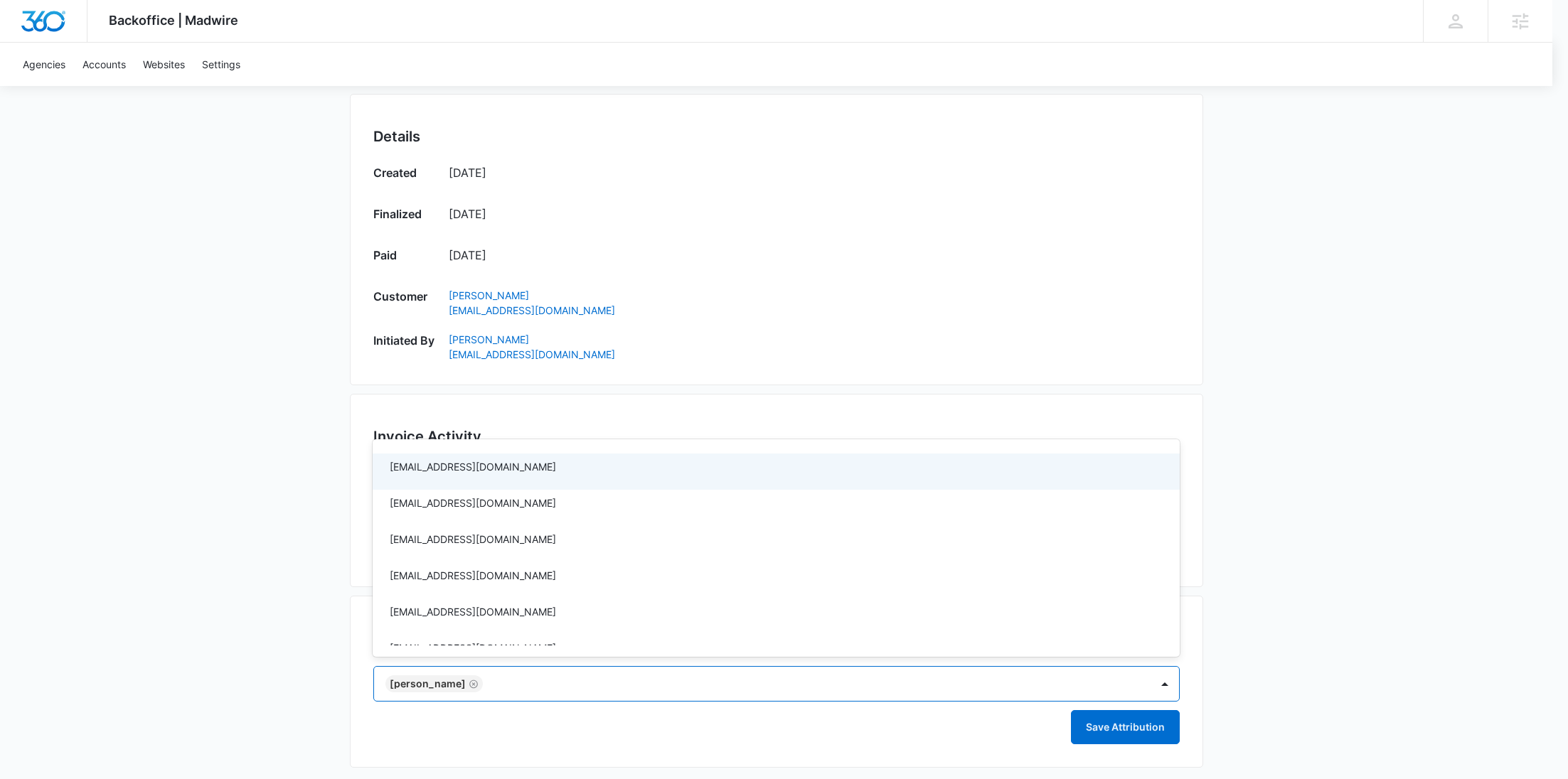
click at [858, 339] on div at bounding box center [784, 390] width 1568 height 779
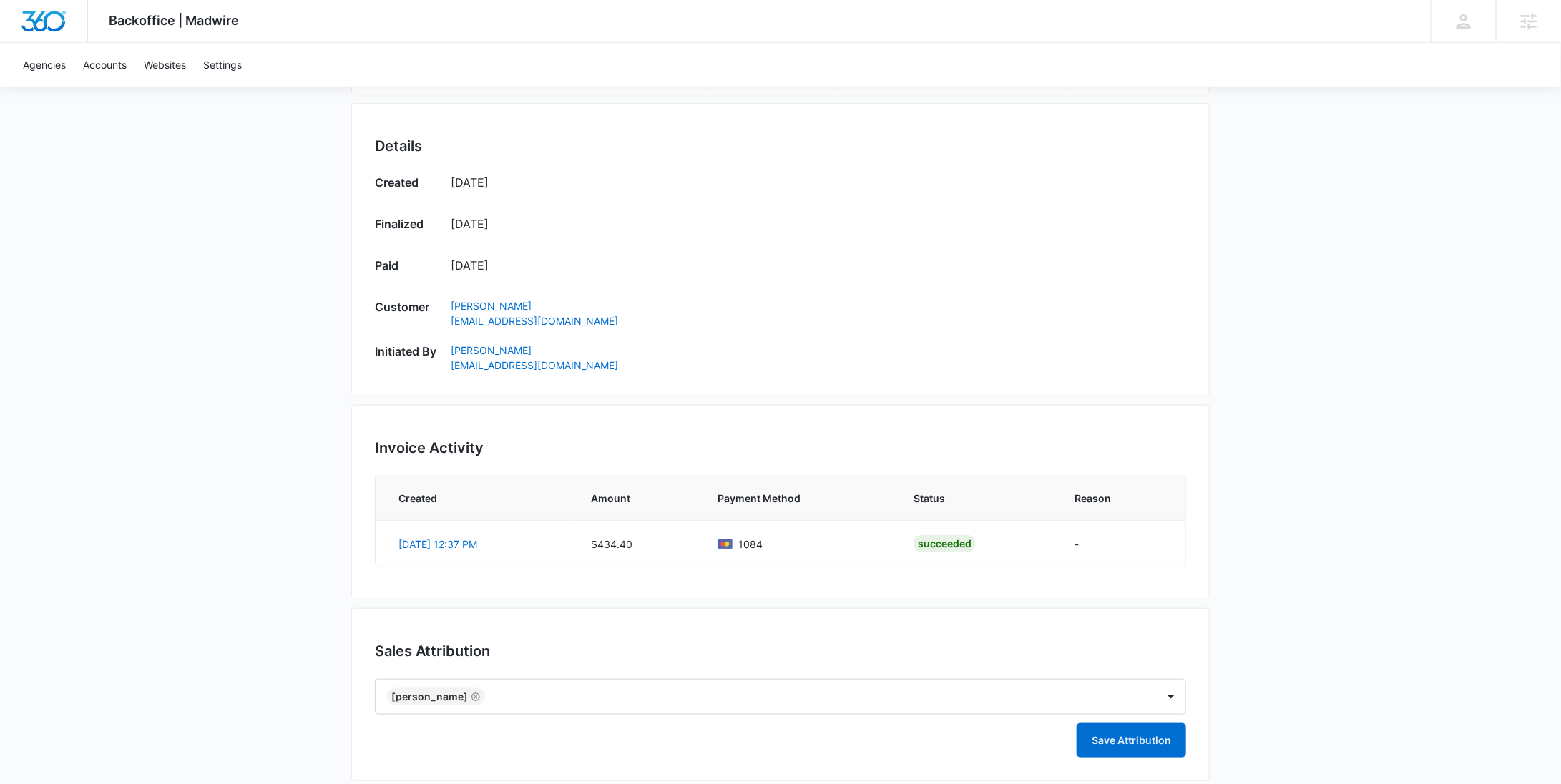
scroll to position [547, 0]
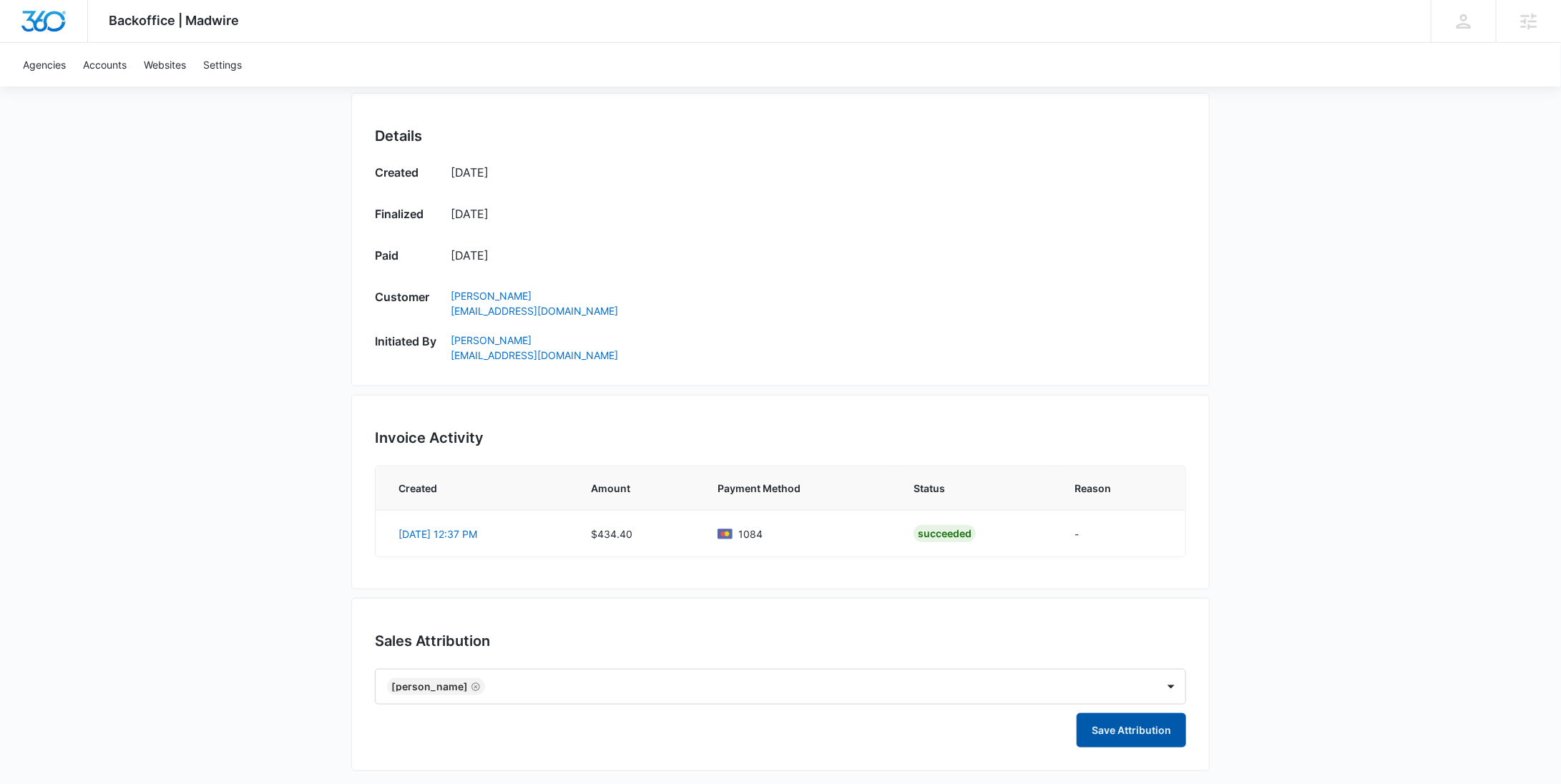
click at [1165, 721] on button "Save Attribution" at bounding box center [1131, 730] width 109 height 34
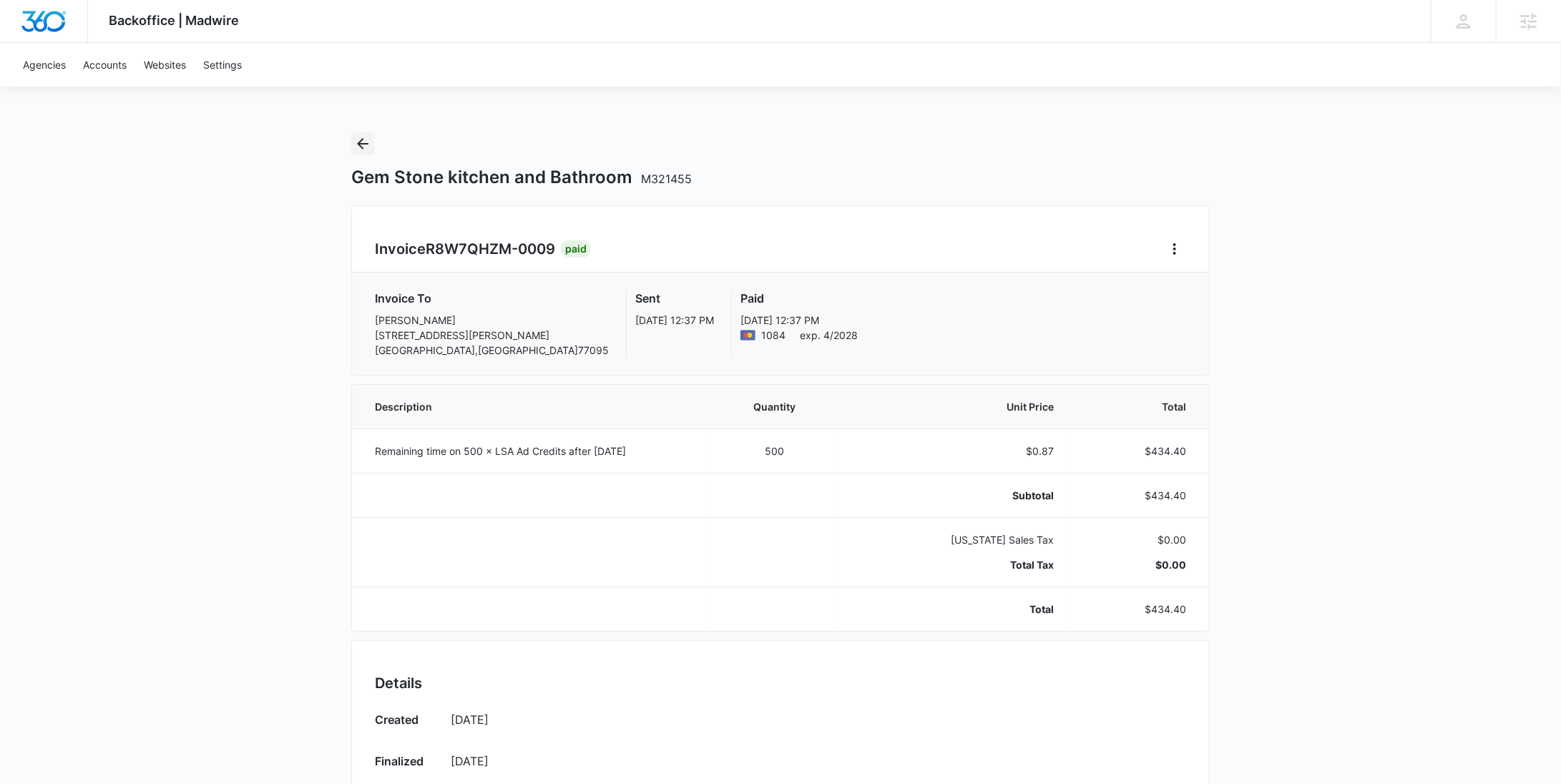
click at [367, 147] on icon "Back" at bounding box center [363, 144] width 17 height 17
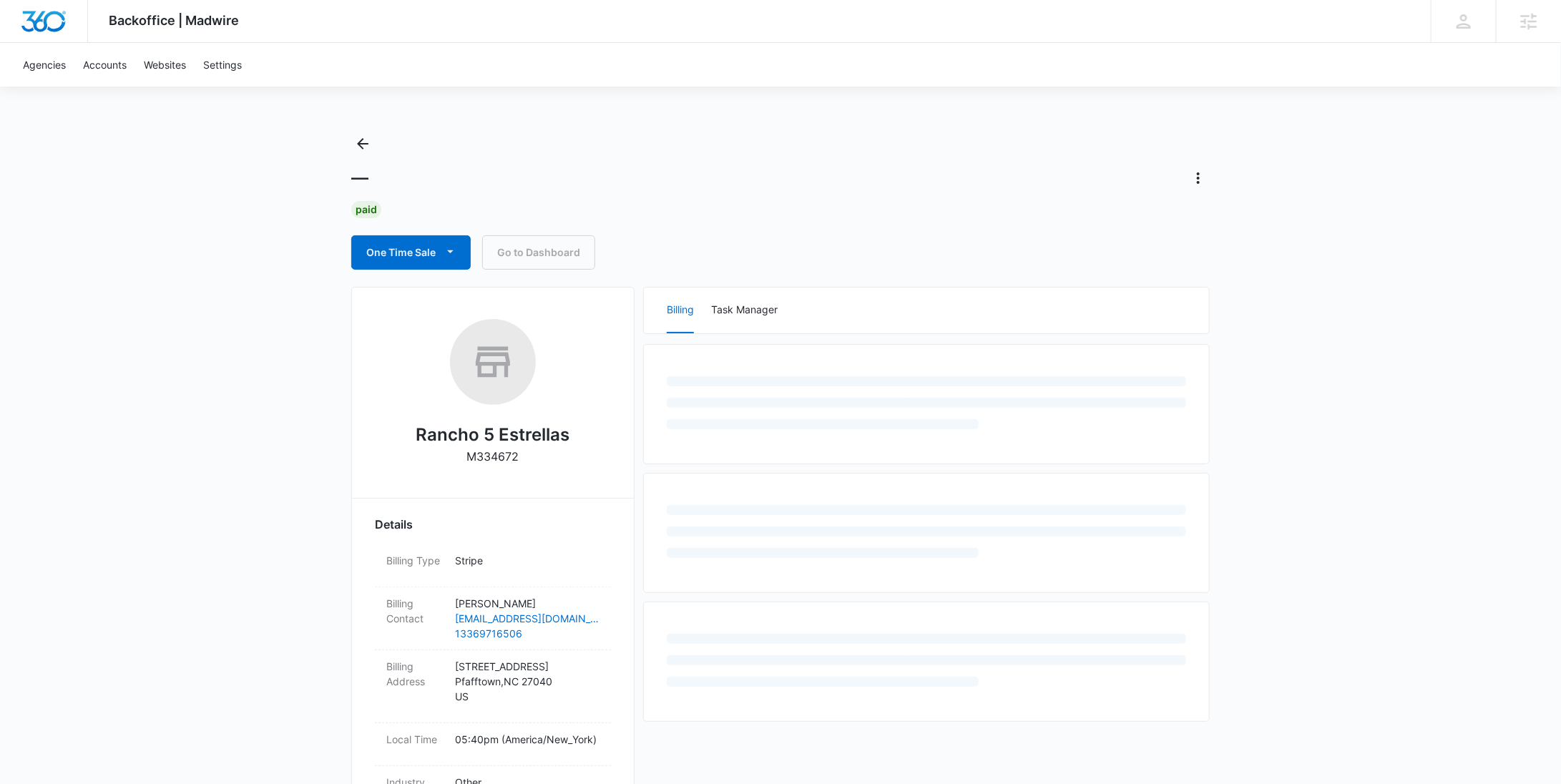
click at [491, 460] on p "M334672" at bounding box center [493, 456] width 52 height 17
click at [490, 460] on p "M334672" at bounding box center [493, 456] width 52 height 17
copy p "M334672"
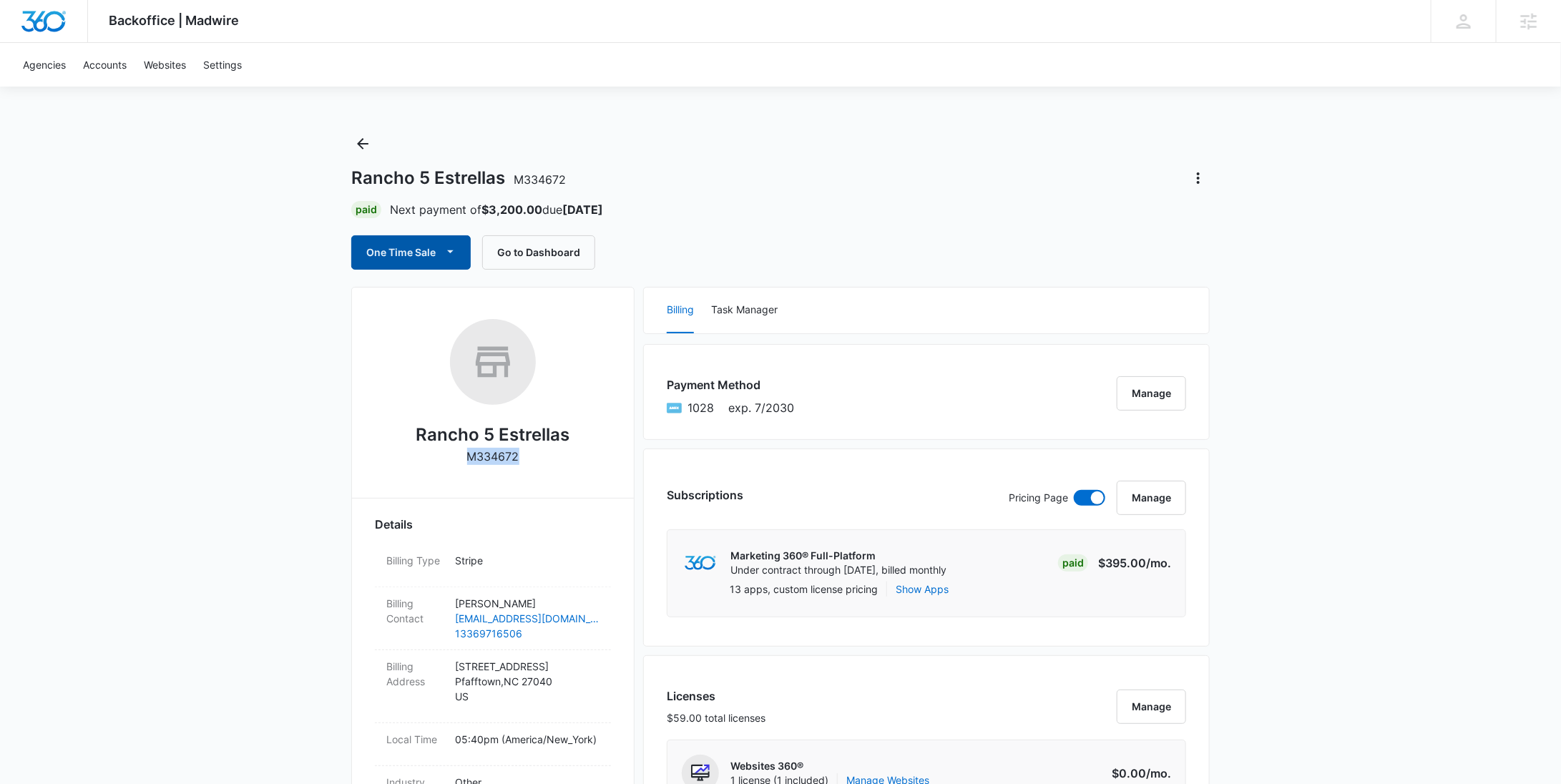
click at [418, 251] on button "One Time Sale" at bounding box center [411, 252] width 120 height 34
click at [413, 299] on div "Run One-Time Payment" at bounding box center [451, 300] width 166 height 15
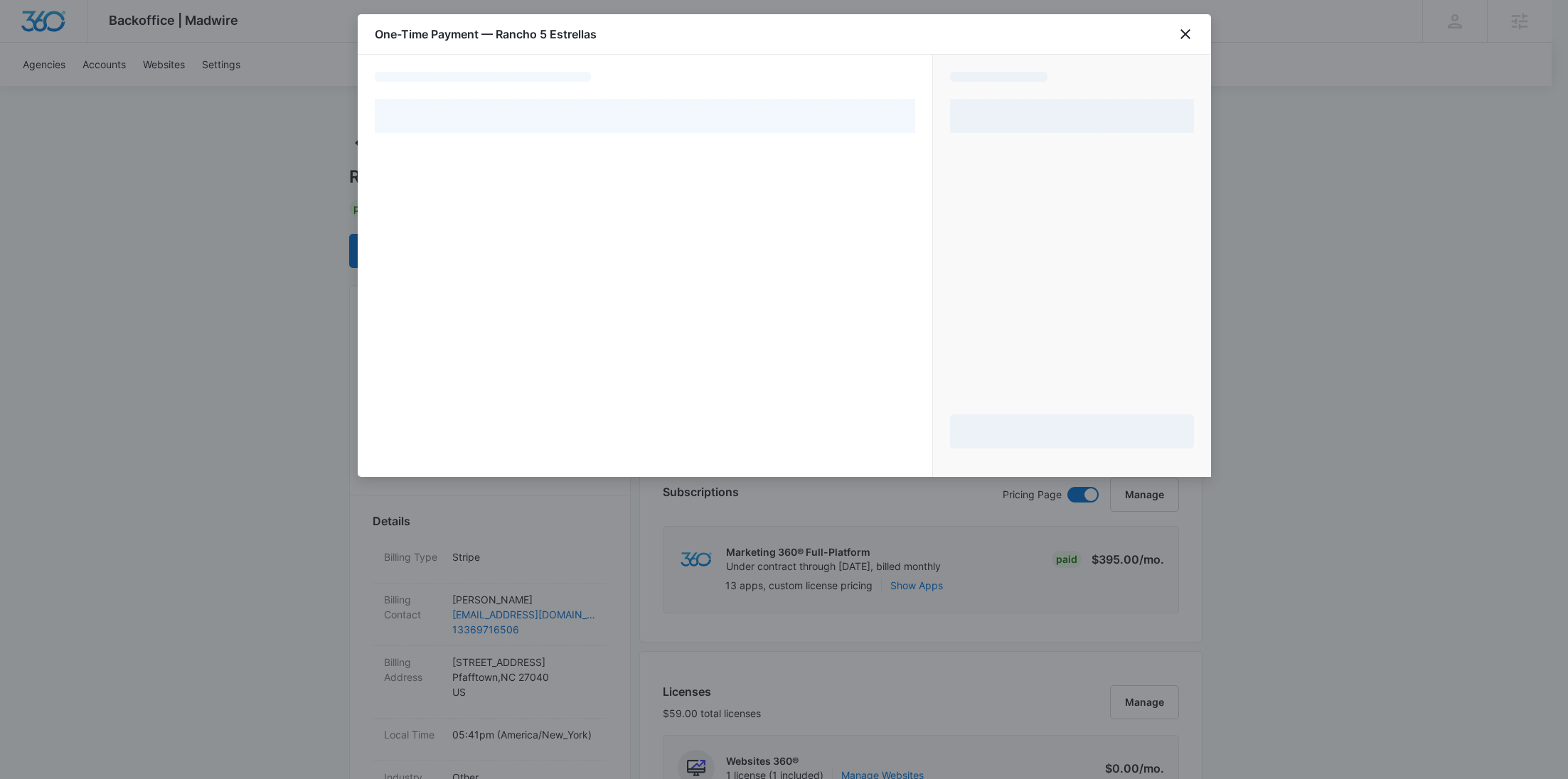
select select "pm_1Rpx1dA4n8RTgNjUHD29tWux"
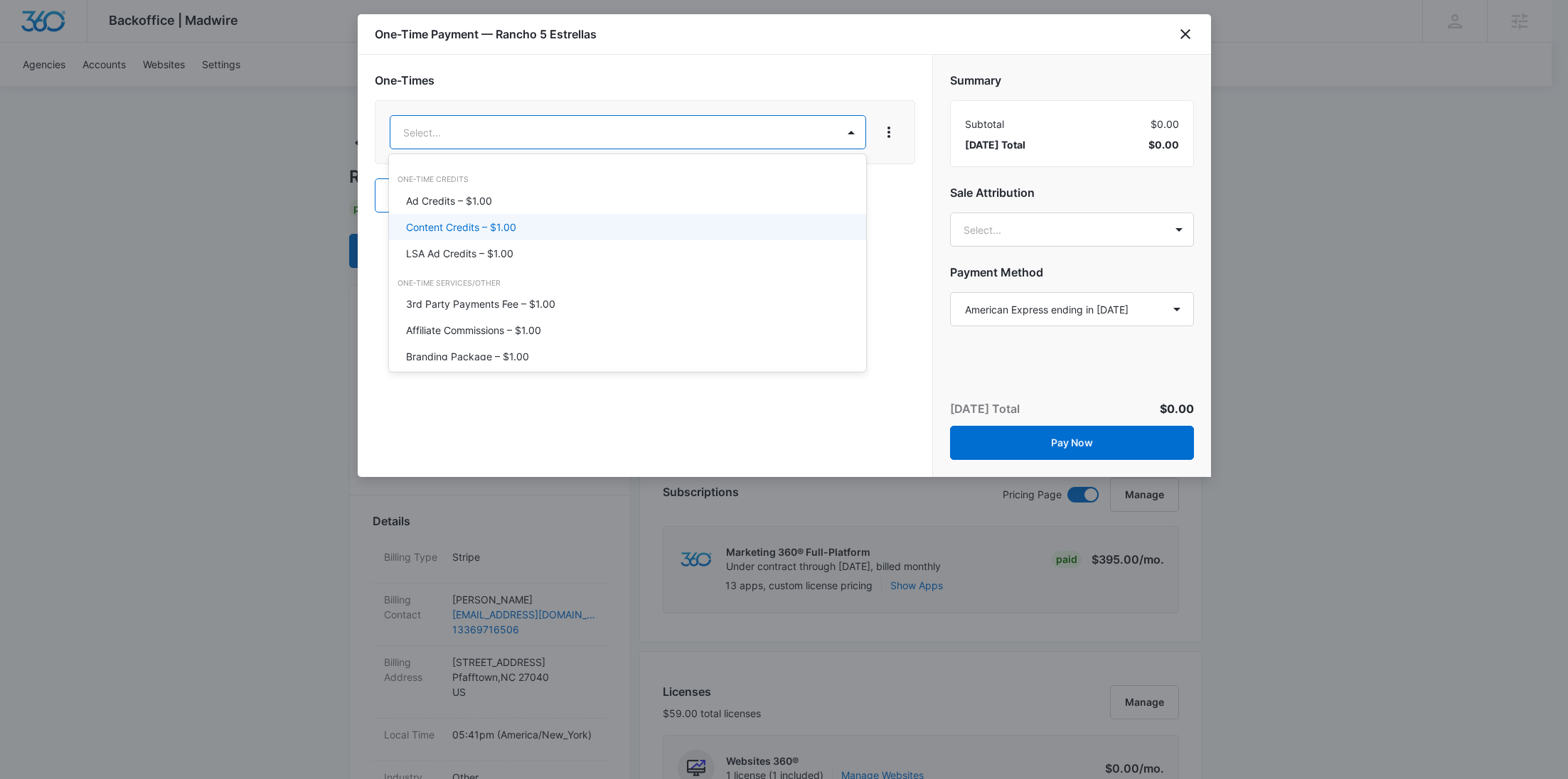
click at [446, 221] on p "Content Credits – $1.00" at bounding box center [461, 227] width 110 height 15
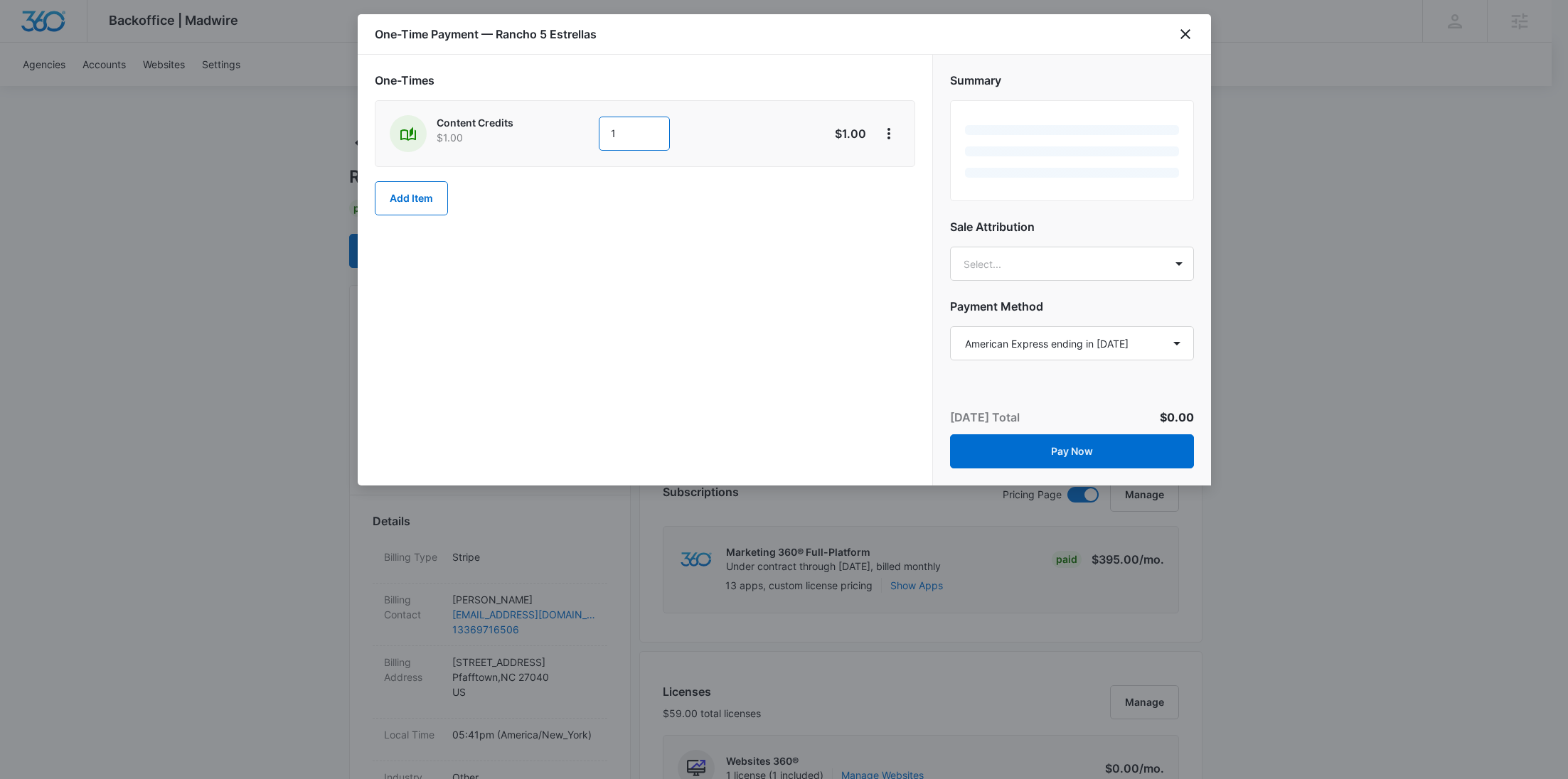
drag, startPoint x: 634, startPoint y: 136, endPoint x: 553, endPoint y: 135, distance: 81.0
click at [553, 135] on div "Content Credits $1.00 1" at bounding box center [594, 133] width 409 height 37
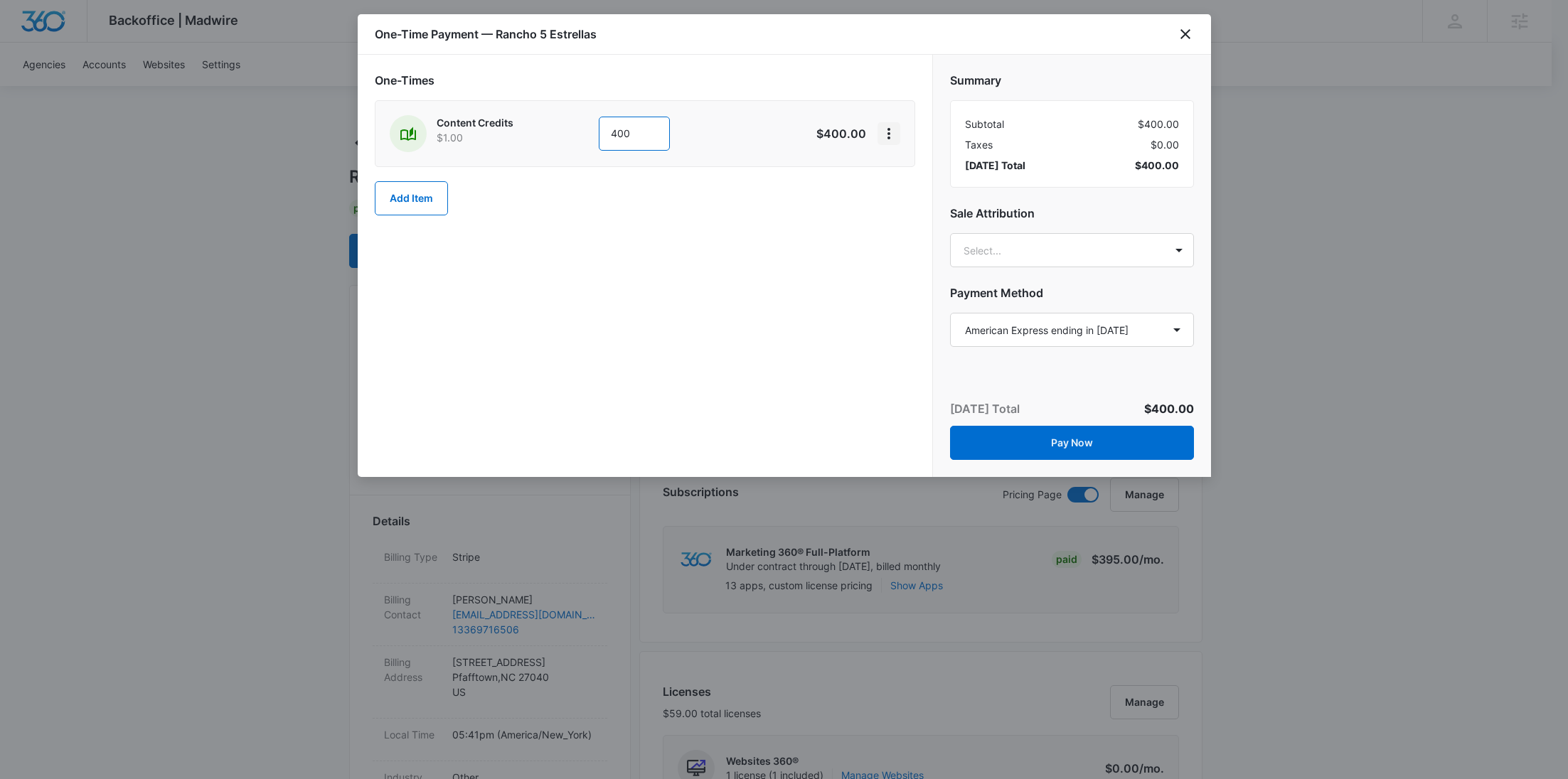
type input "400"
click at [892, 131] on icon "View More" at bounding box center [889, 134] width 17 height 17
click at [900, 170] on div "Add Discount" at bounding box center [926, 172] width 62 height 10
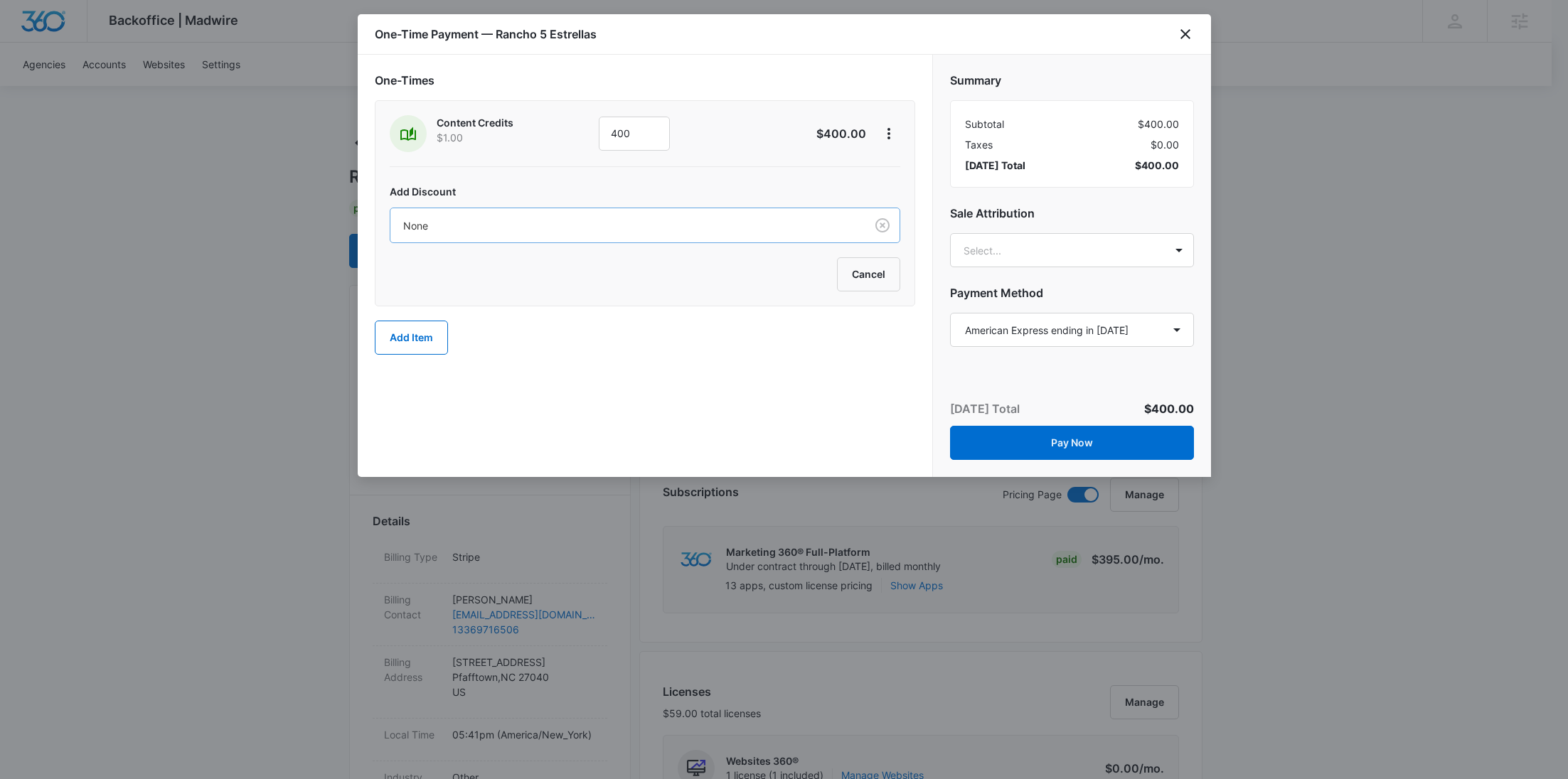
click at [688, 224] on div at bounding box center [625, 226] width 444 height 18
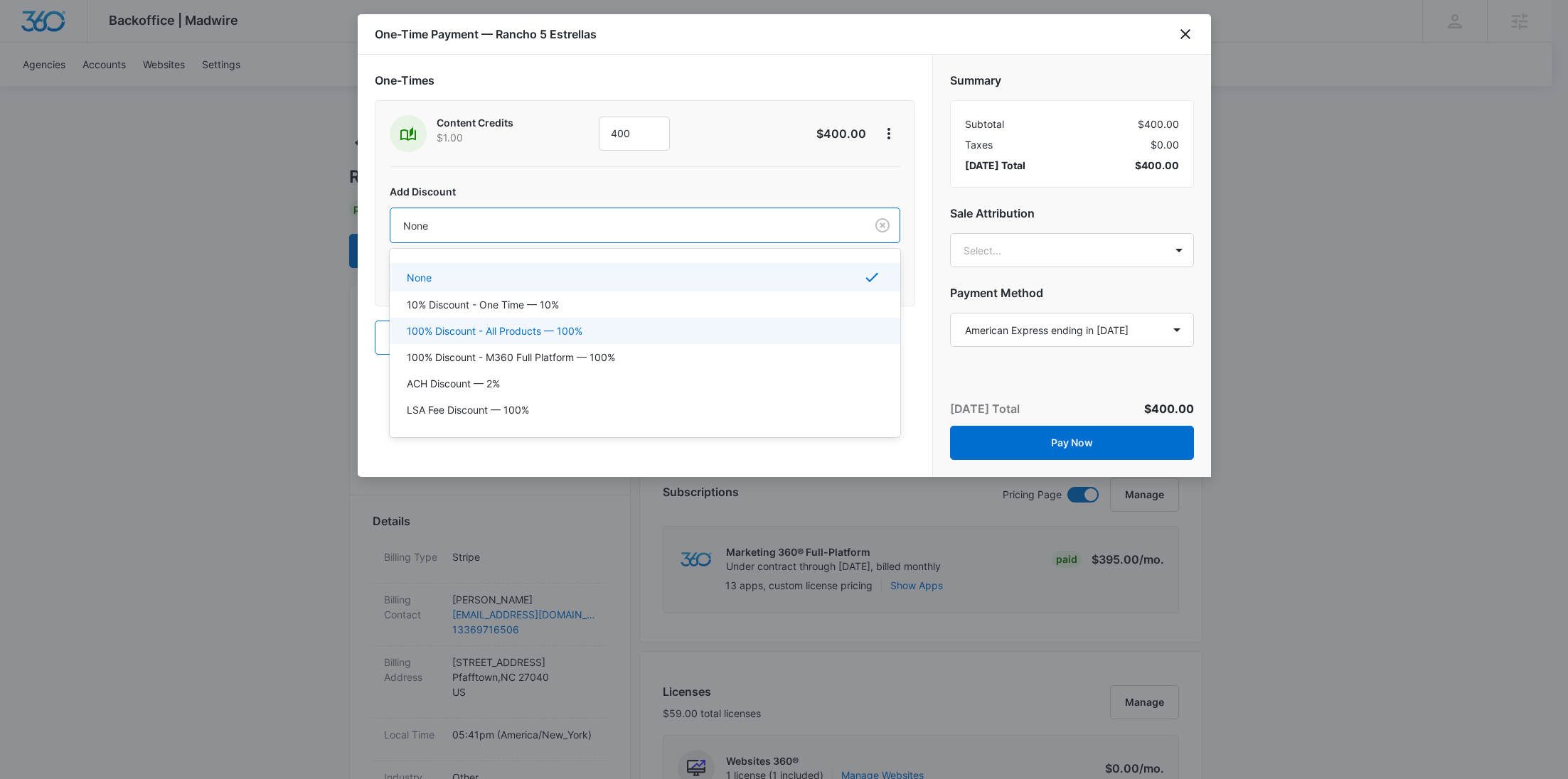
click at [552, 329] on p "100% Discount - All Products — 100%" at bounding box center [494, 330] width 176 height 15
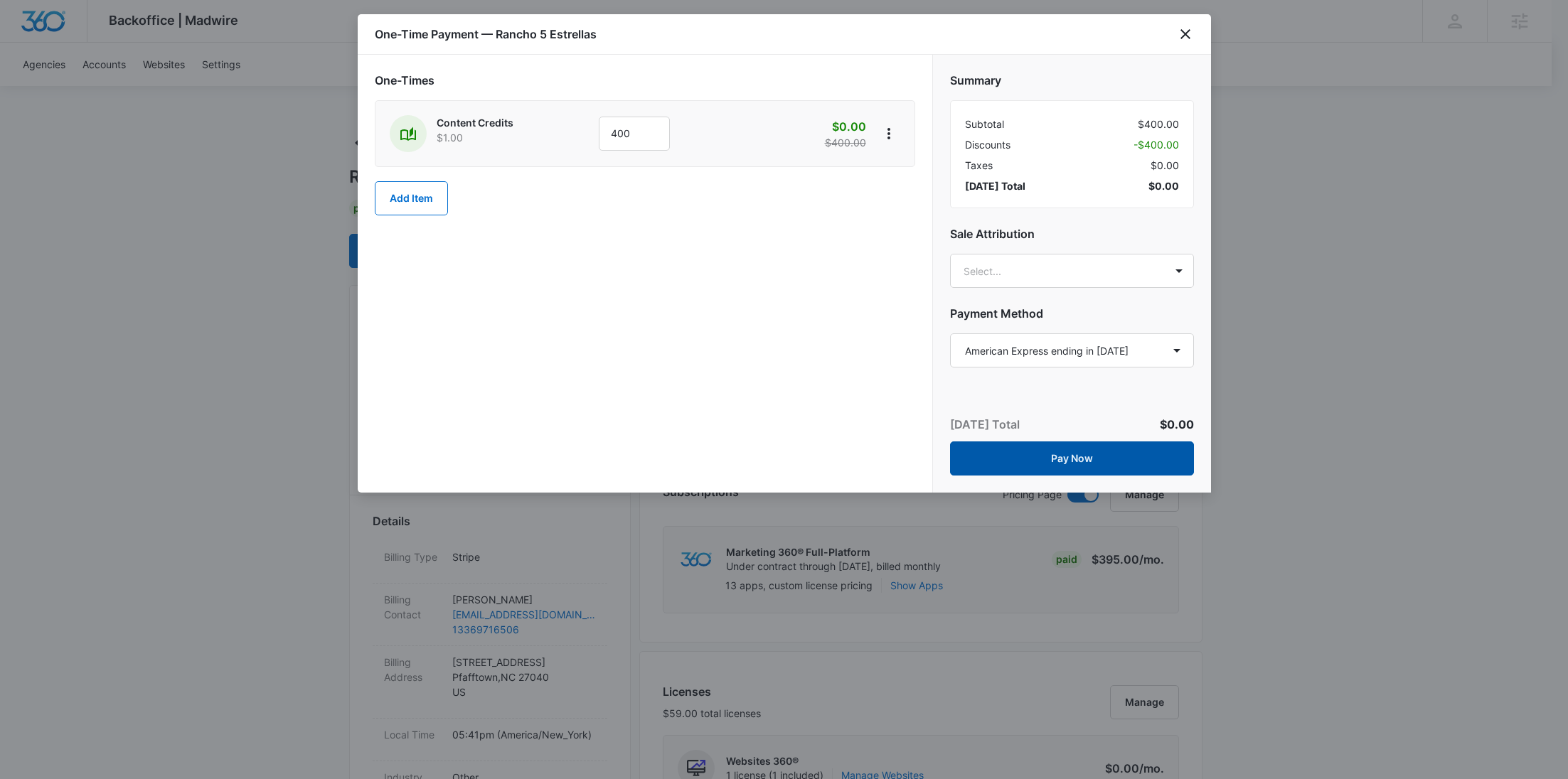
click at [1062, 455] on button "Pay Now" at bounding box center [1072, 458] width 244 height 34
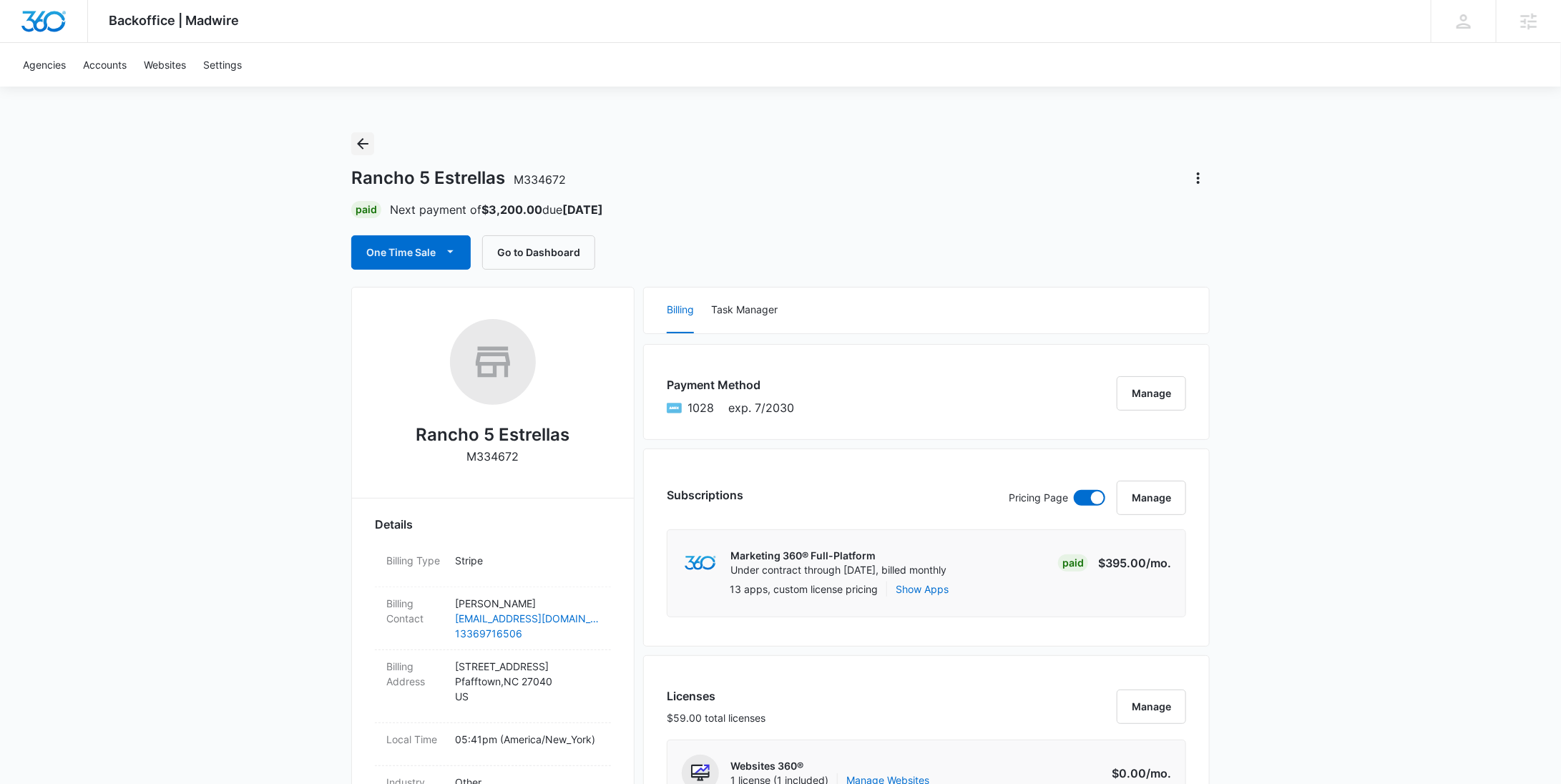
click at [371, 144] on icon "Back" at bounding box center [363, 144] width 17 height 17
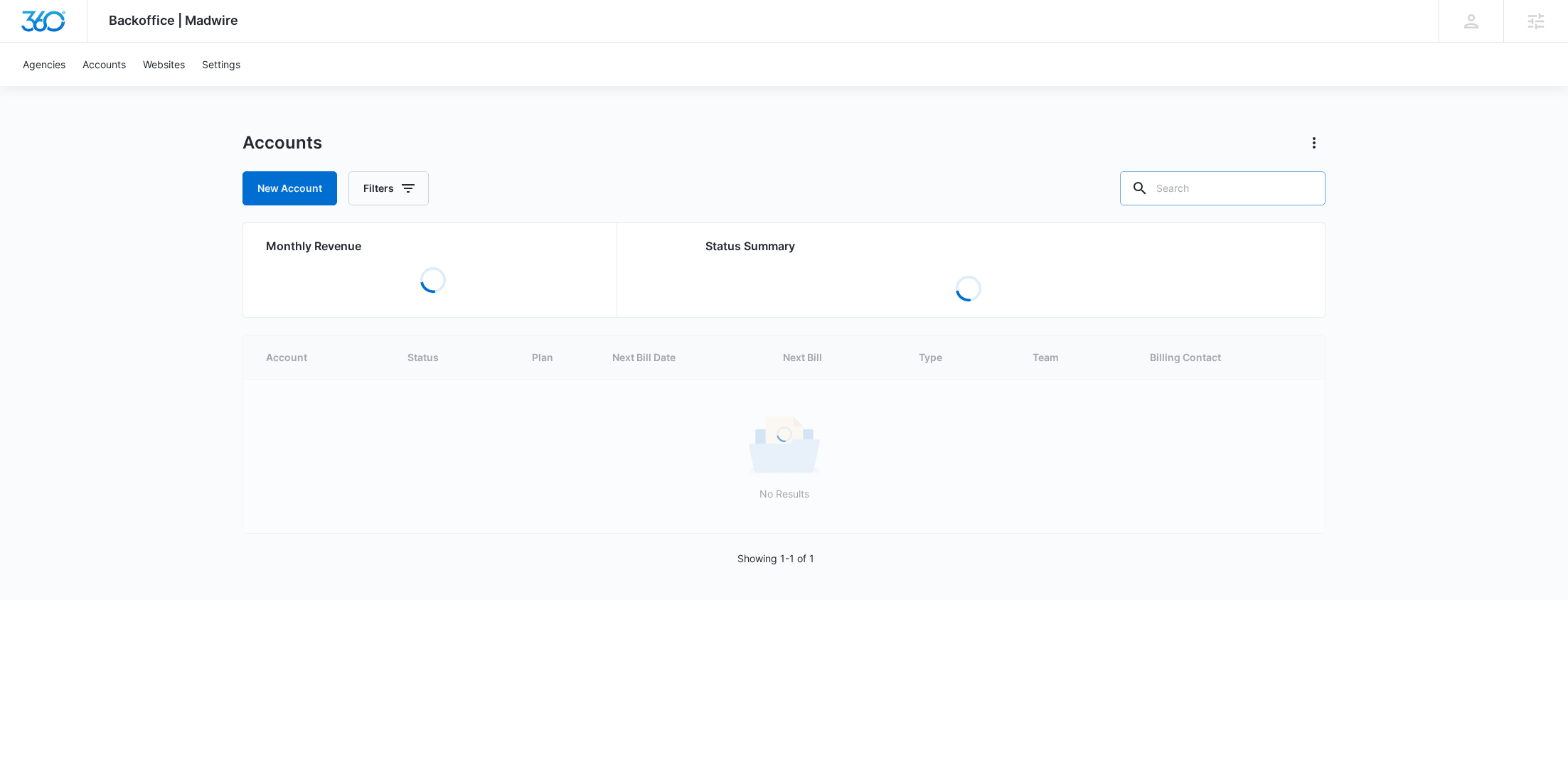
click at [1247, 177] on input "text" at bounding box center [1222, 188] width 205 height 34
paste input "M339149"
type input "M339149"
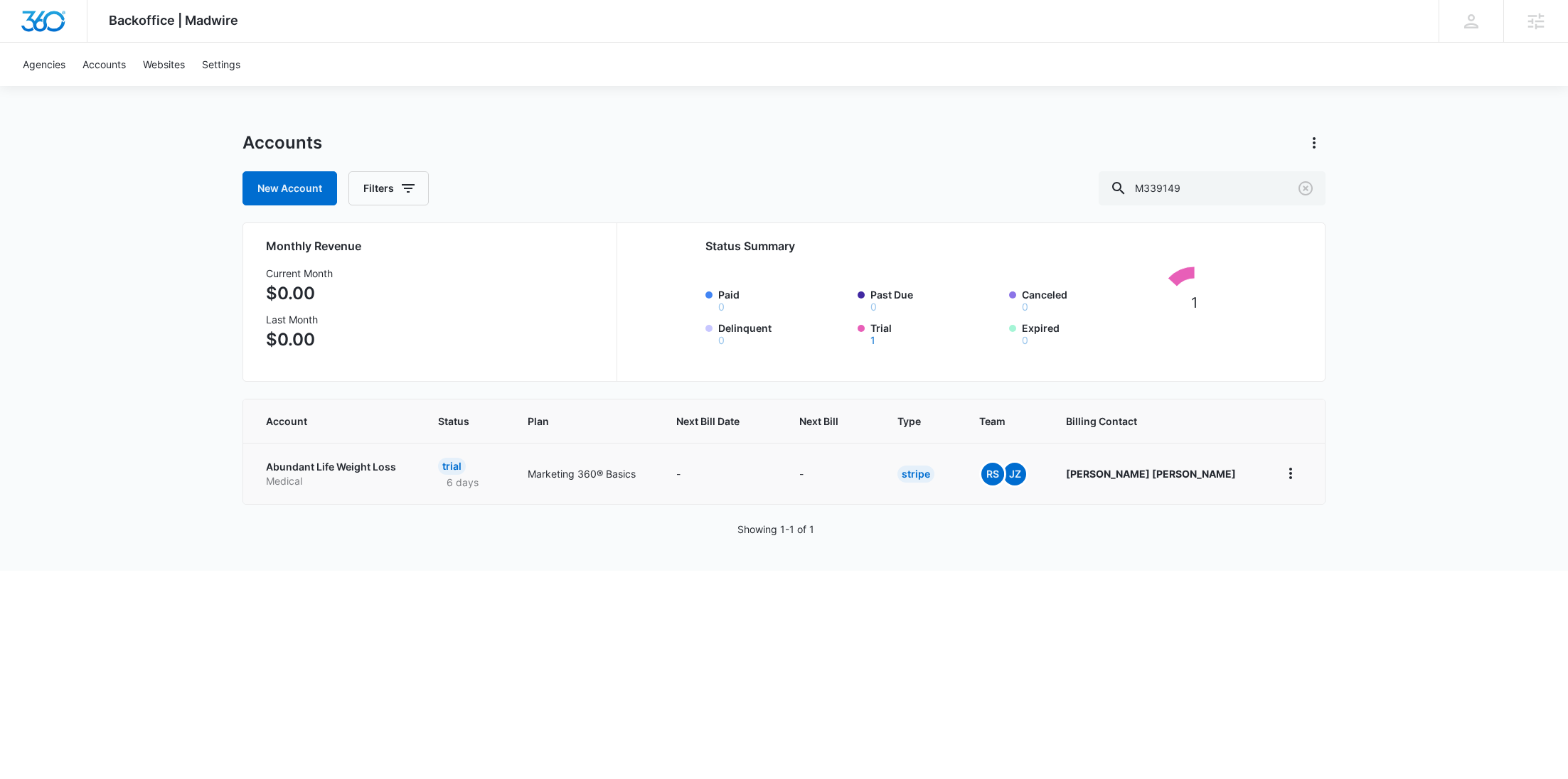
click at [298, 486] on td "Abundant Life Weight Loss Medical" at bounding box center [332, 474] width 178 height 61
click at [300, 483] on p "Medical" at bounding box center [335, 482] width 138 height 14
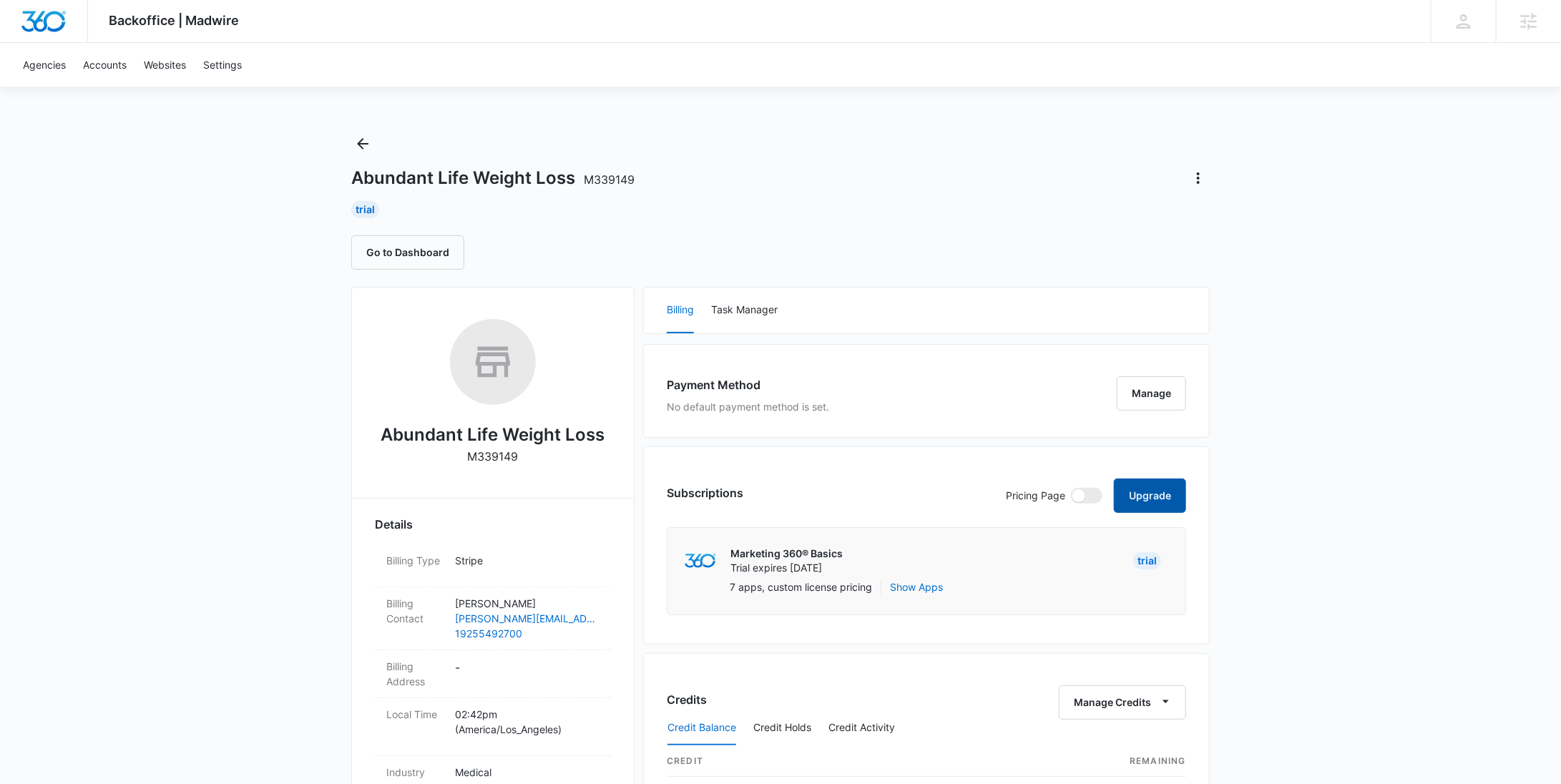
click at [1153, 497] on button "Upgrade" at bounding box center [1149, 495] width 72 height 34
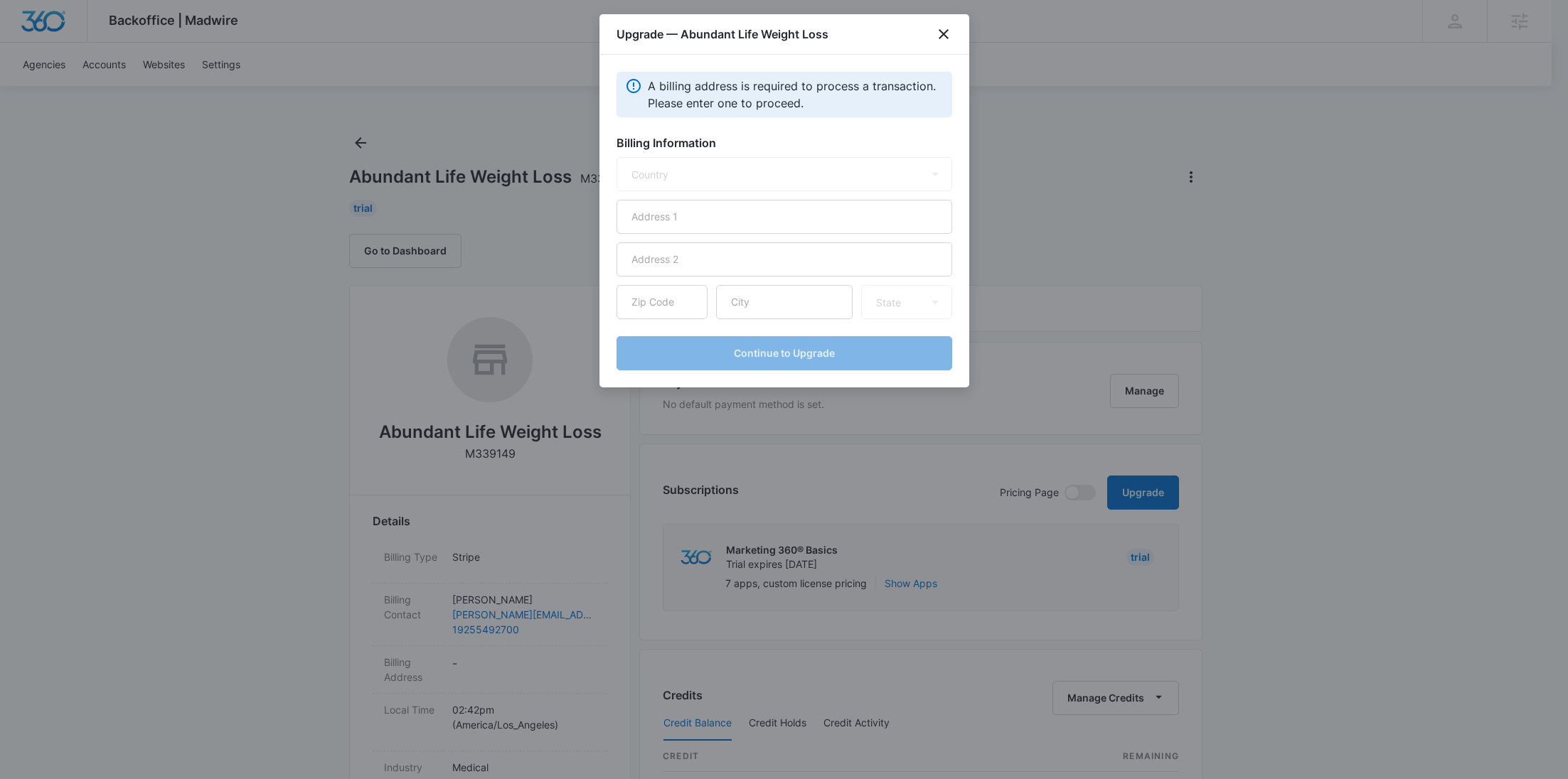
select select "US"
click at [726, 214] on input "text" at bounding box center [784, 216] width 335 height 34
paste input "122 Tweed Dr."
type input "122 Tweed Dr."
click at [796, 305] on input "text" at bounding box center [784, 301] width 136 height 34
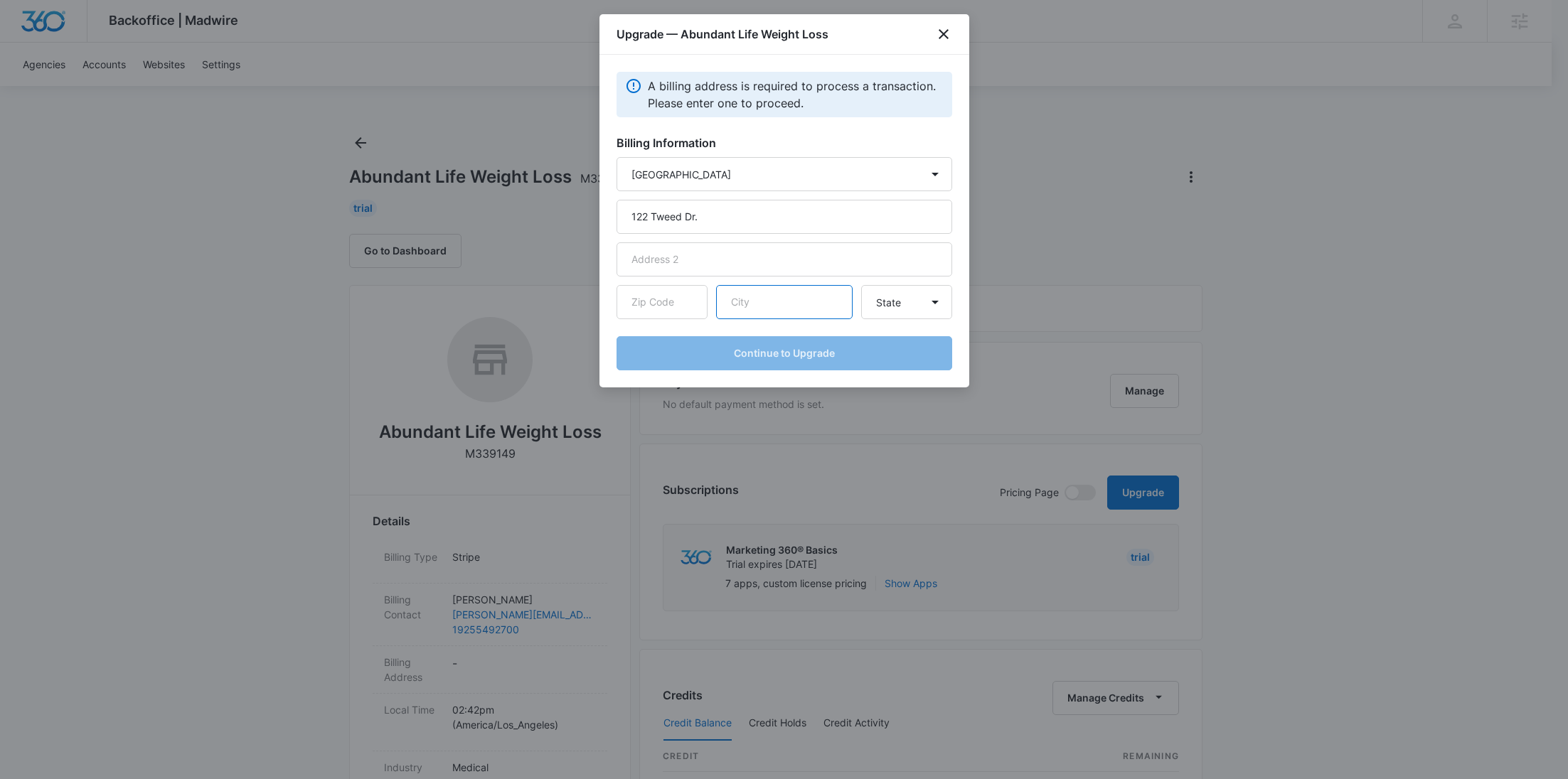
paste input "[GEOGRAPHIC_DATA]"
type input "[GEOGRAPHIC_DATA]"
click at [690, 301] on input "text" at bounding box center [662, 301] width 91 height 34
paste input "94526"
type input "94526"
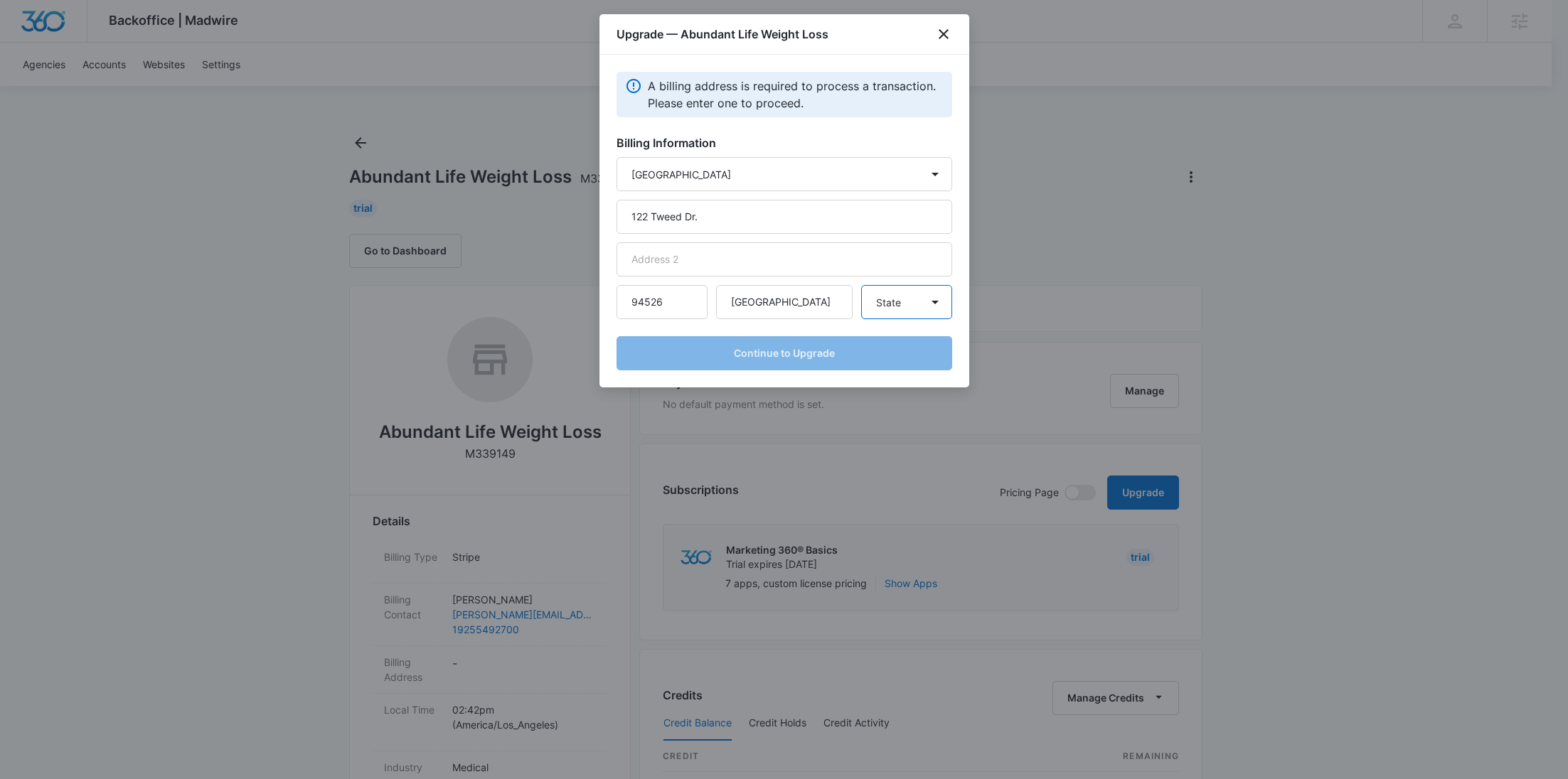
click at [927, 301] on select "State [US_STATE] [US_STATE] [US_STATE] [US_STATE] [US_STATE] [US_STATE] [US_STA…" at bounding box center [907, 301] width 91 height 34
select select "CA"
click at [861, 285] on select "State [US_STATE] [US_STATE] [US_STATE] [US_STATE] [US_STATE] [US_STATE] [US_STA…" at bounding box center [907, 301] width 91 height 34
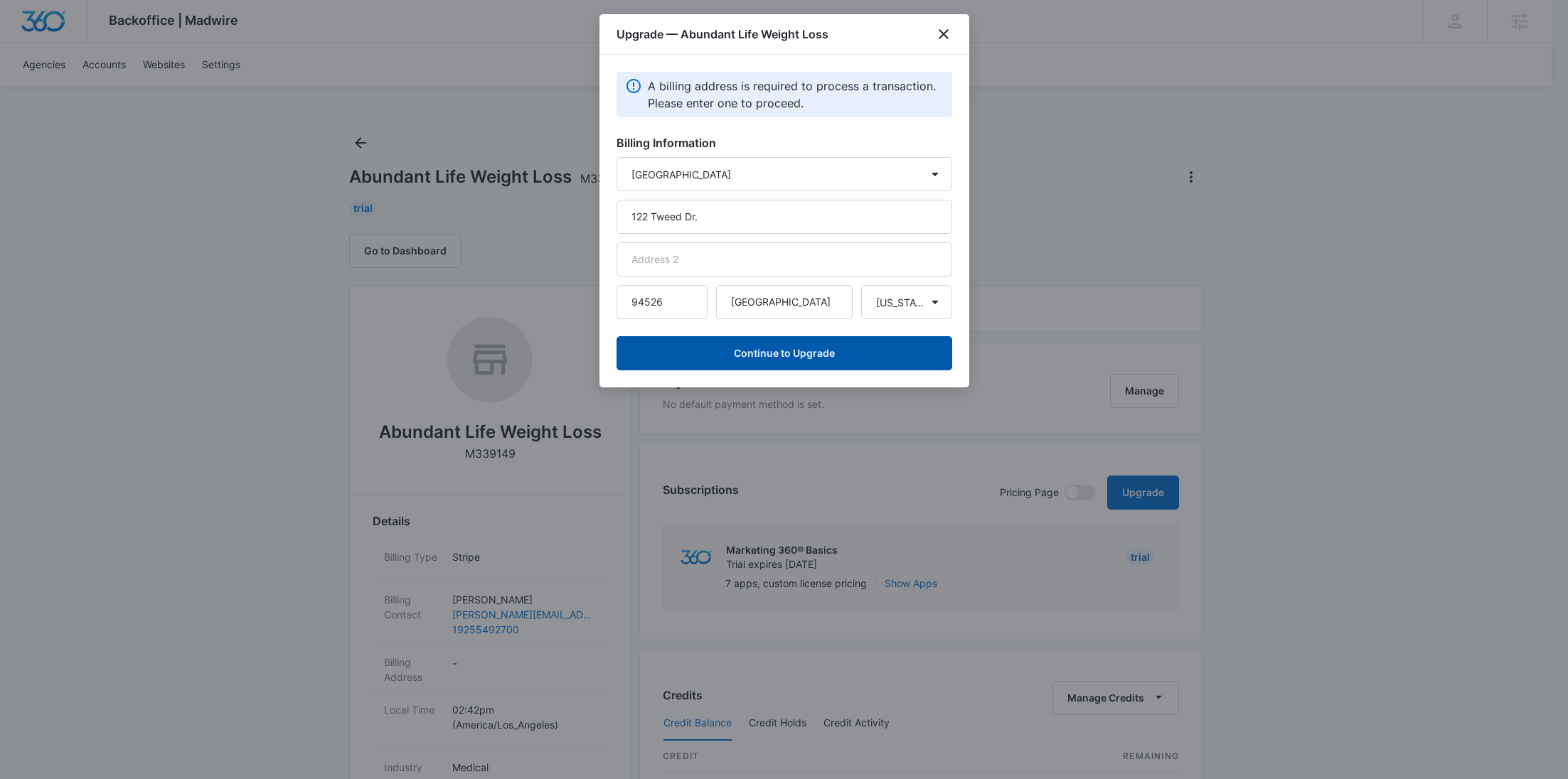
click at [842, 351] on button "Continue to Upgrade" at bounding box center [784, 353] width 335 height 34
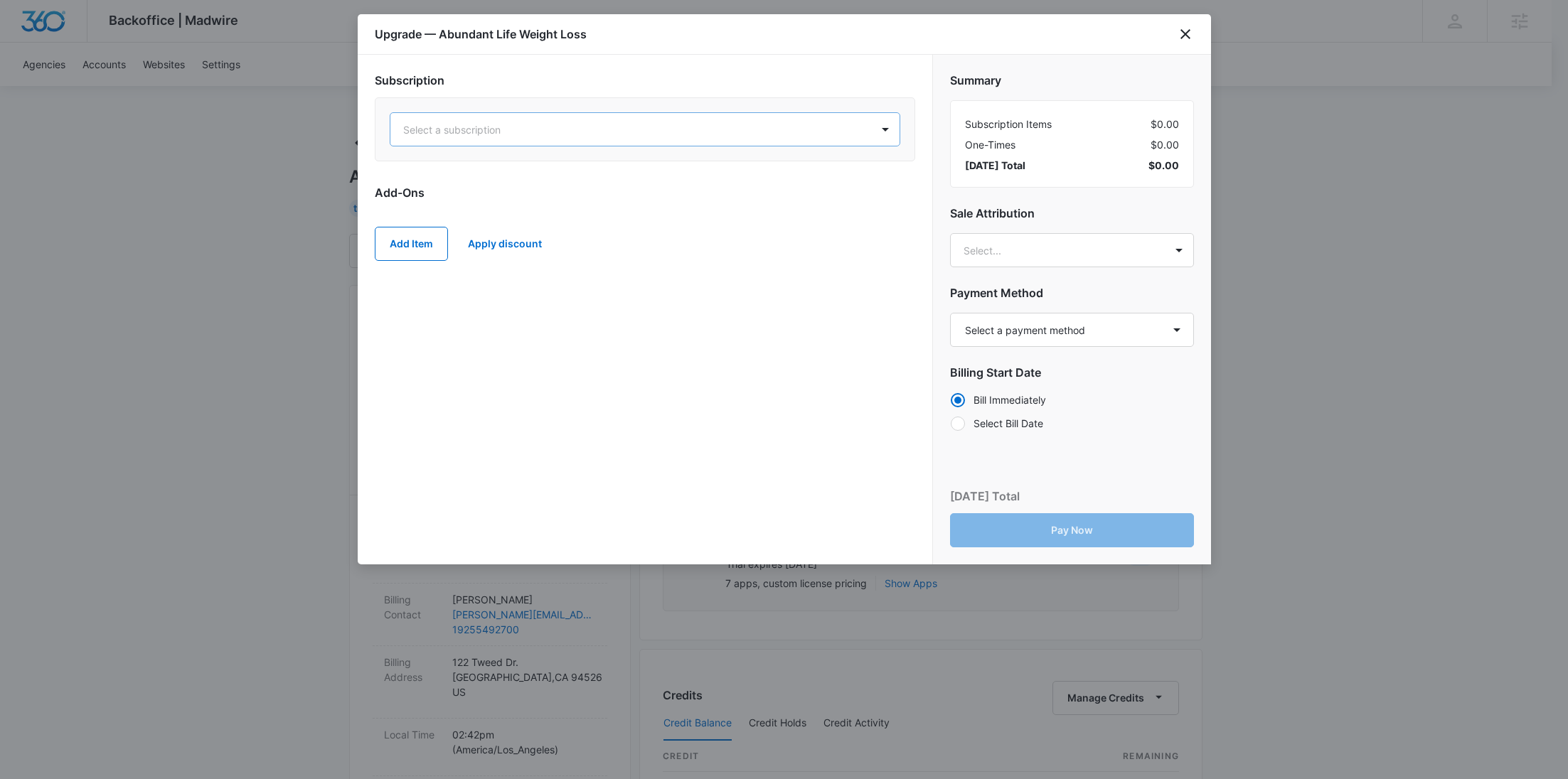
click at [626, 124] on div at bounding box center [627, 130] width 449 height 18
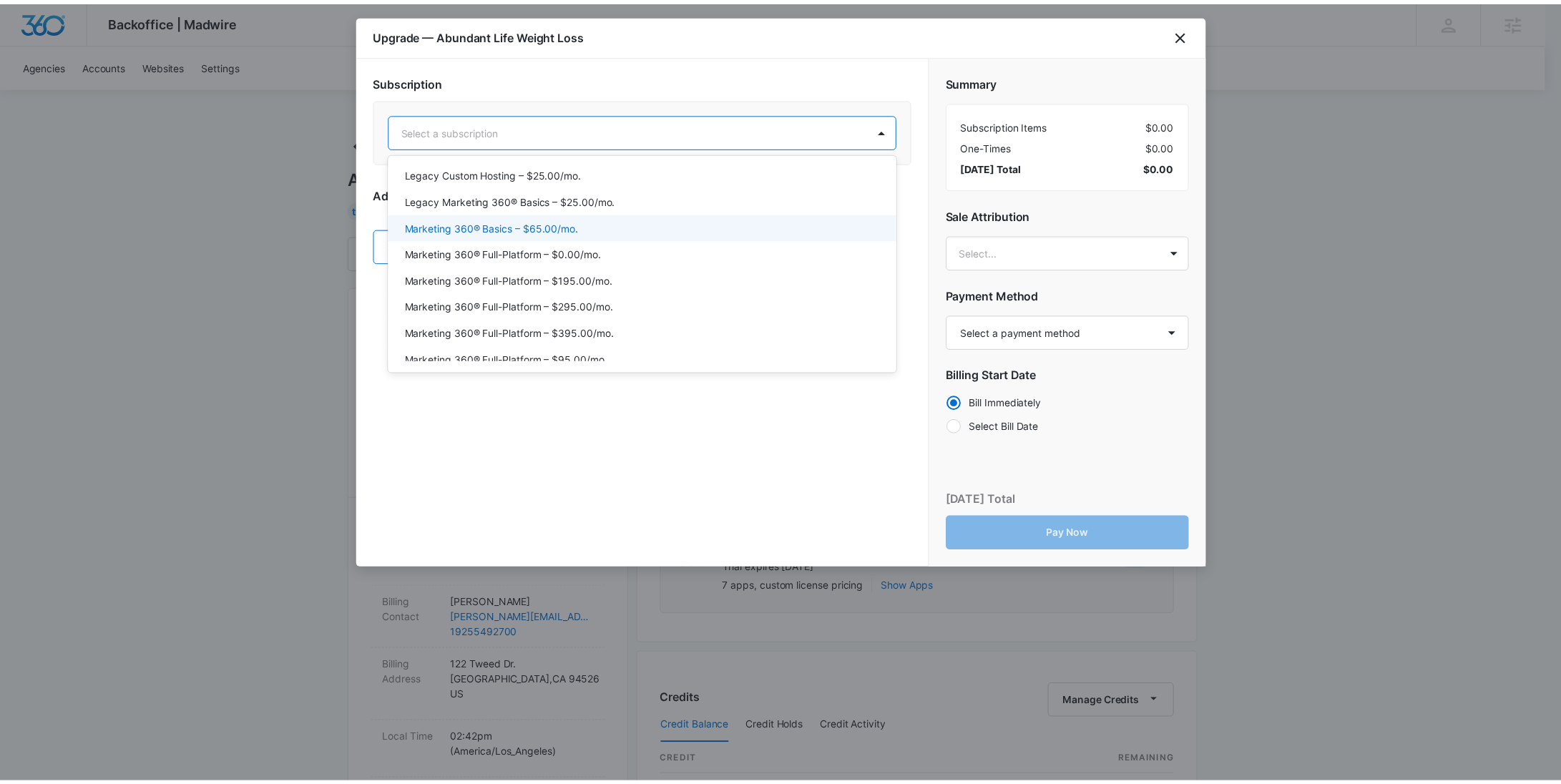
scroll to position [54, 0]
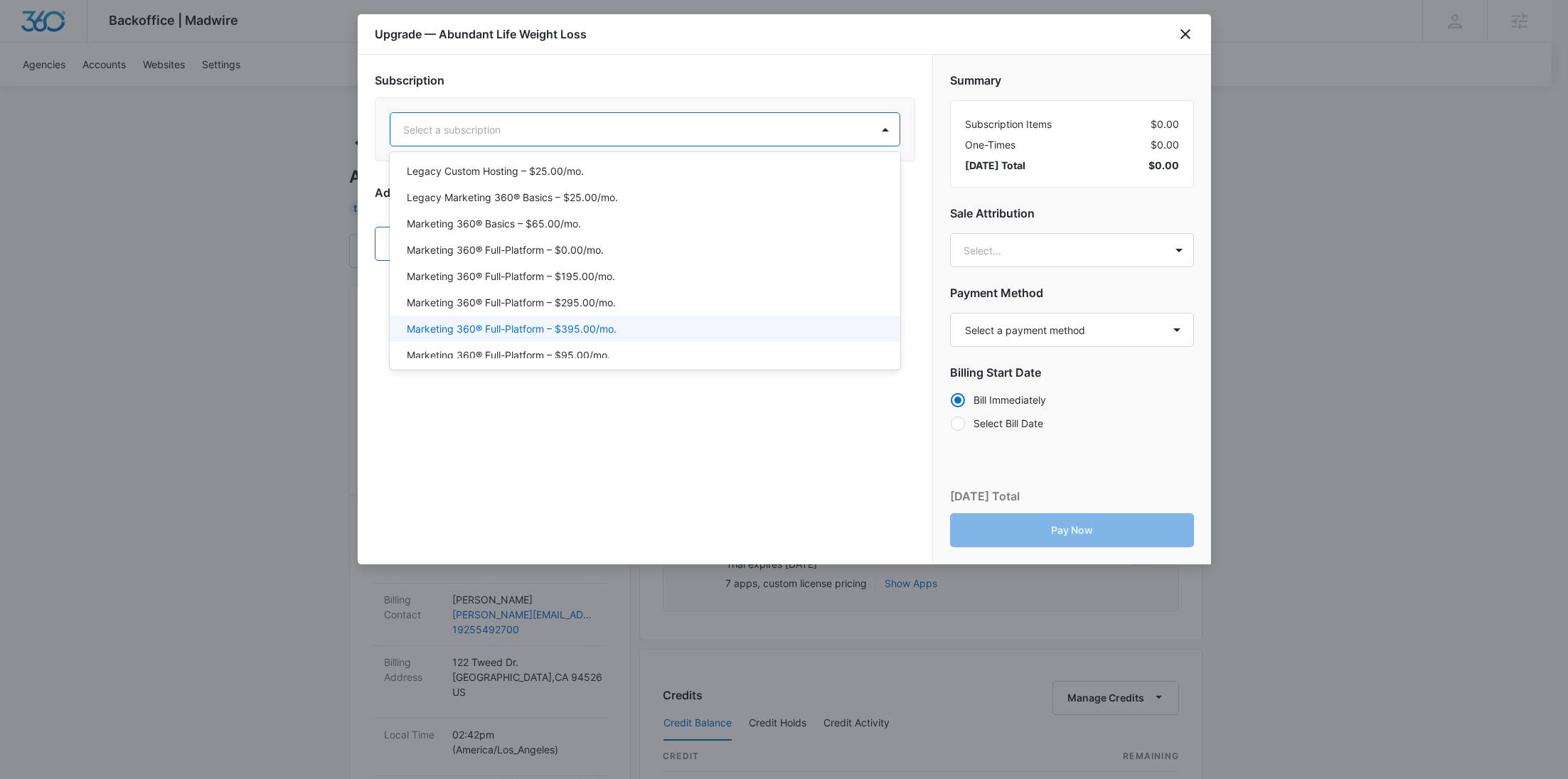
click at [618, 328] on div "Marketing 360® Full-Platform – $395.00/mo." at bounding box center [644, 328] width 474 height 15
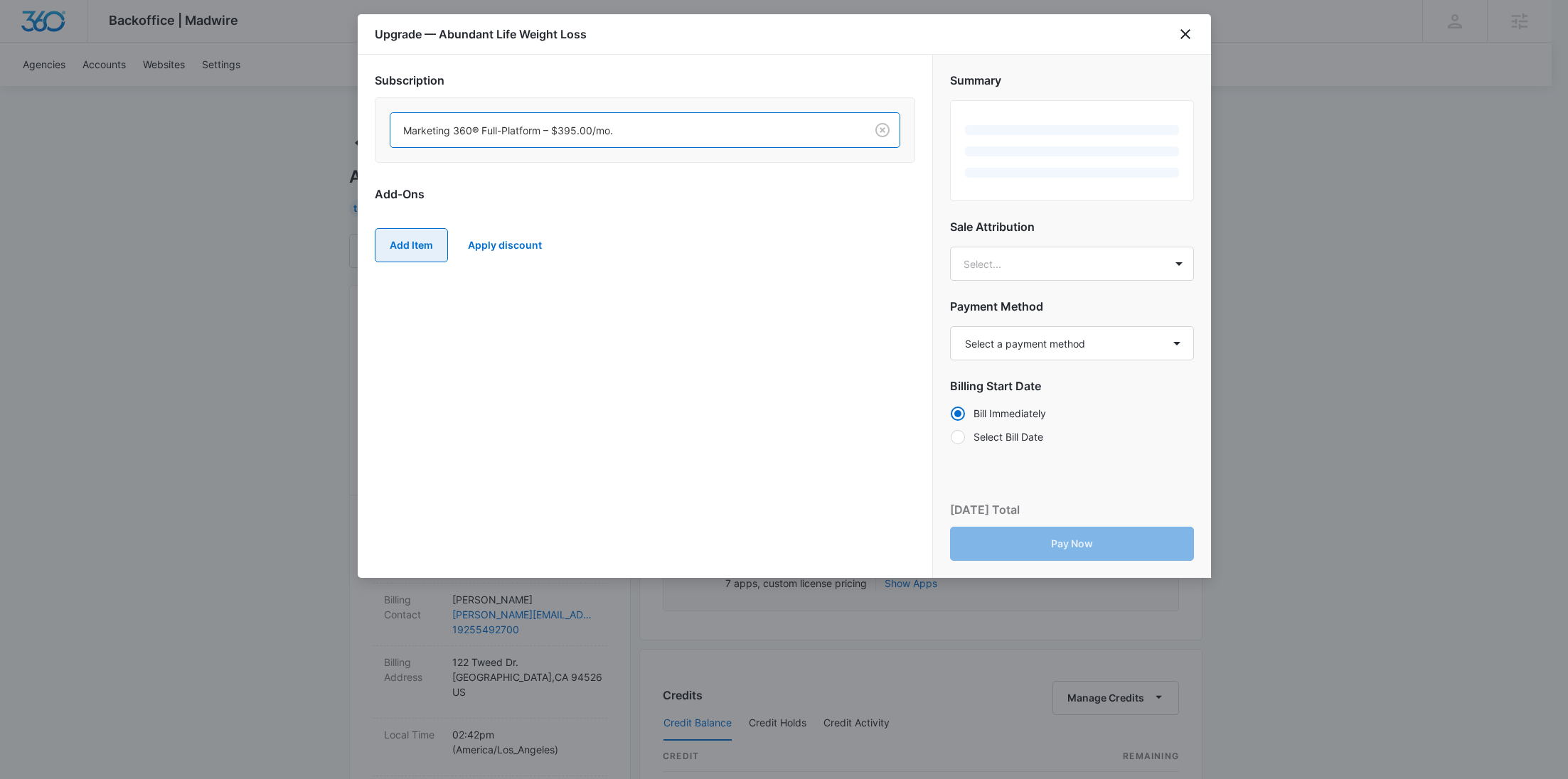
click at [424, 254] on button "Add Item" at bounding box center [411, 245] width 73 height 34
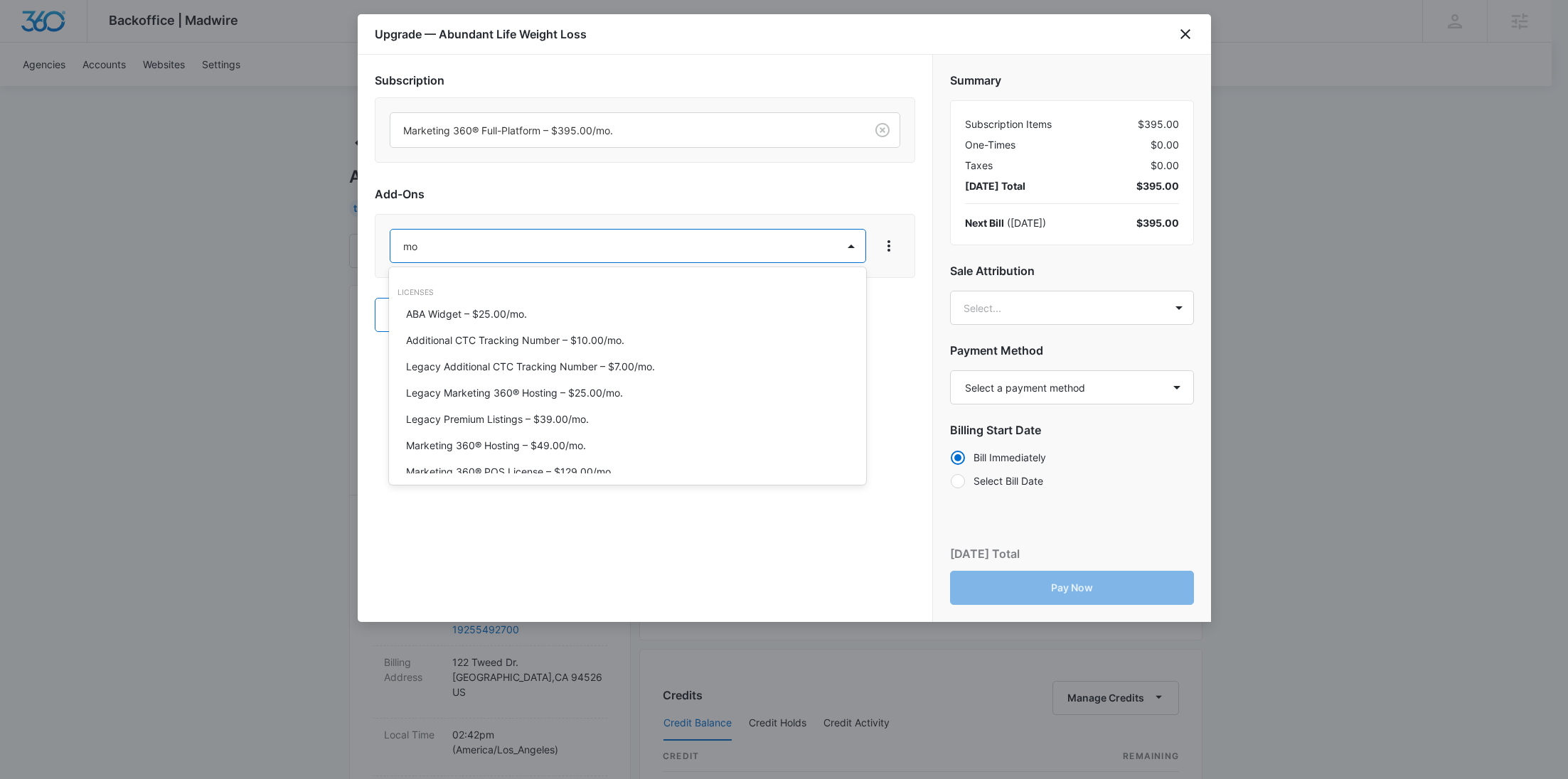
type input "m"
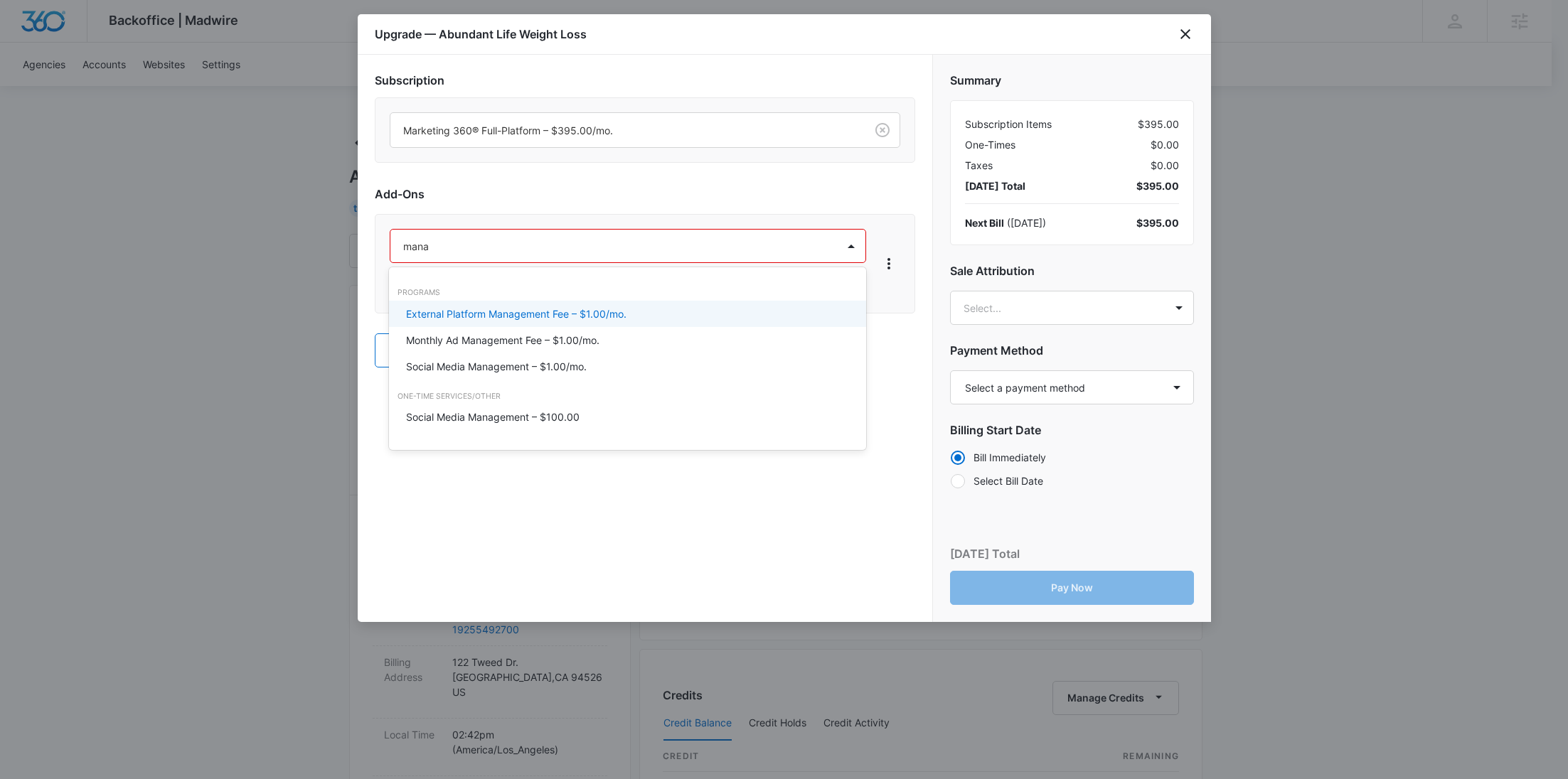
type input "manag"
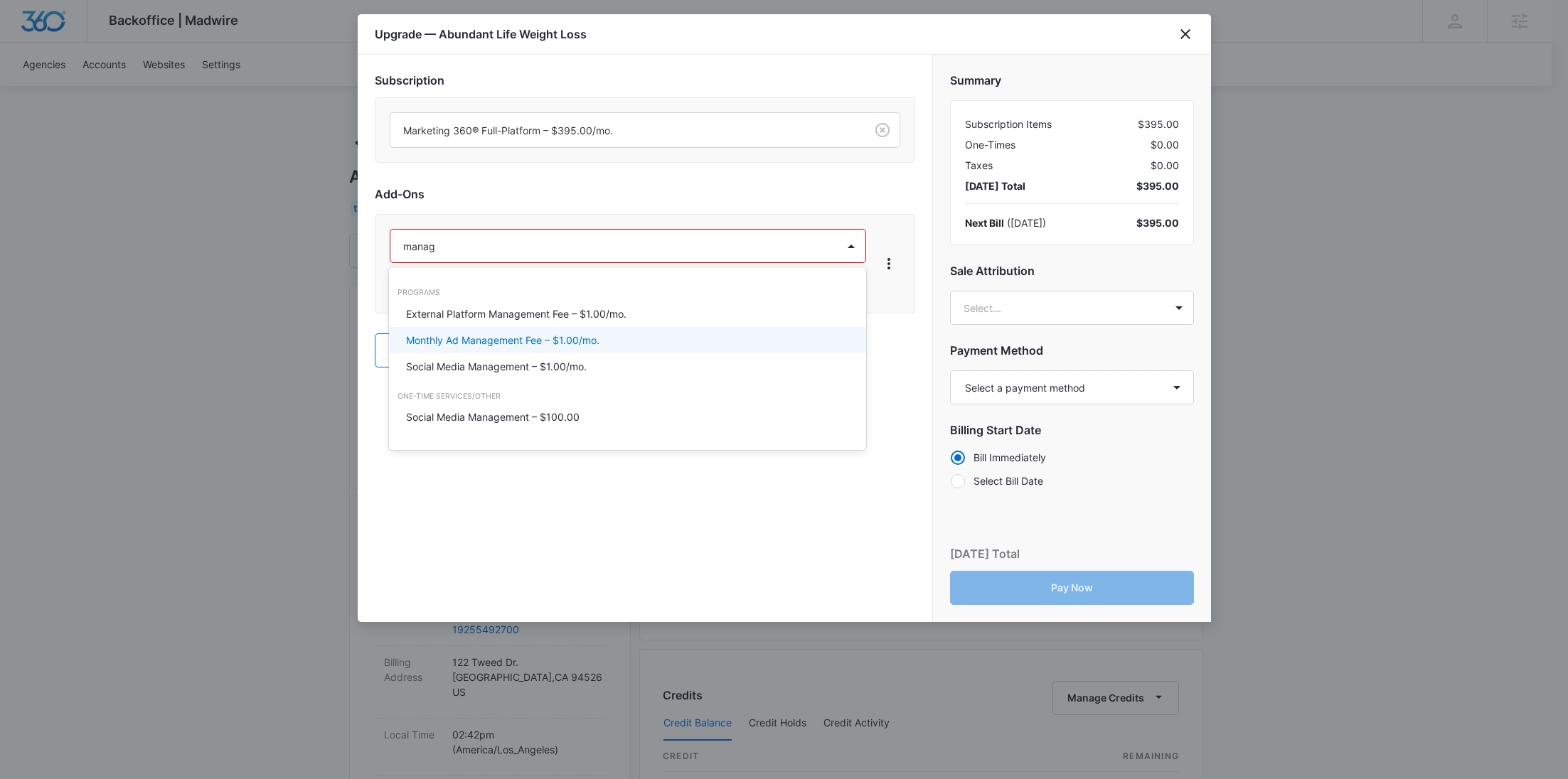
click at [484, 332] on div "Monthly Ad Management Fee – $1.00/mo." at bounding box center [627, 340] width 477 height 26
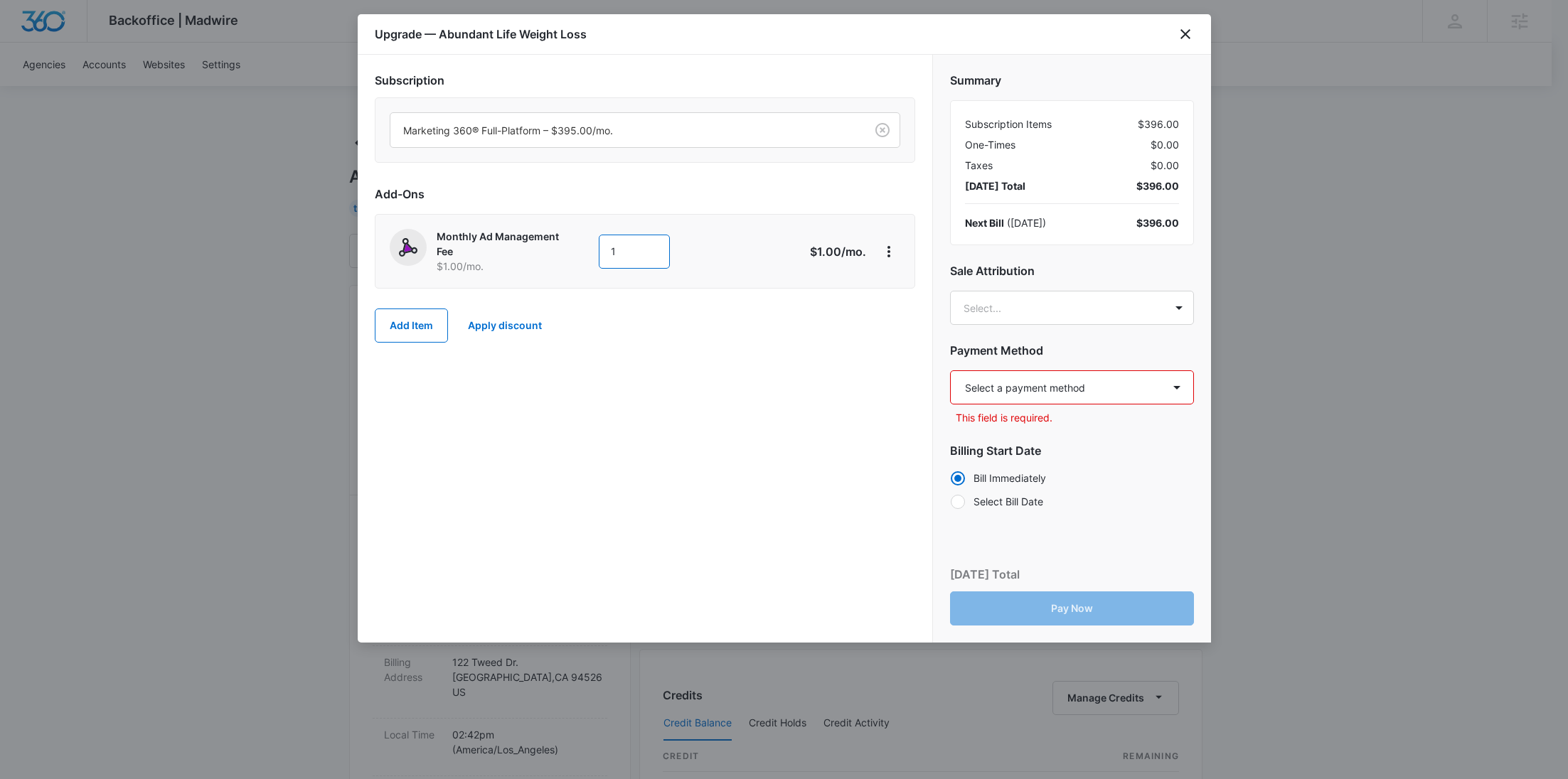
drag, startPoint x: 631, startPoint y: 254, endPoint x: 527, endPoint y: 254, distance: 104.0
click at [527, 254] on div "Monthly Ad Management Fee $1.00 /mo. 1" at bounding box center [594, 251] width 409 height 45
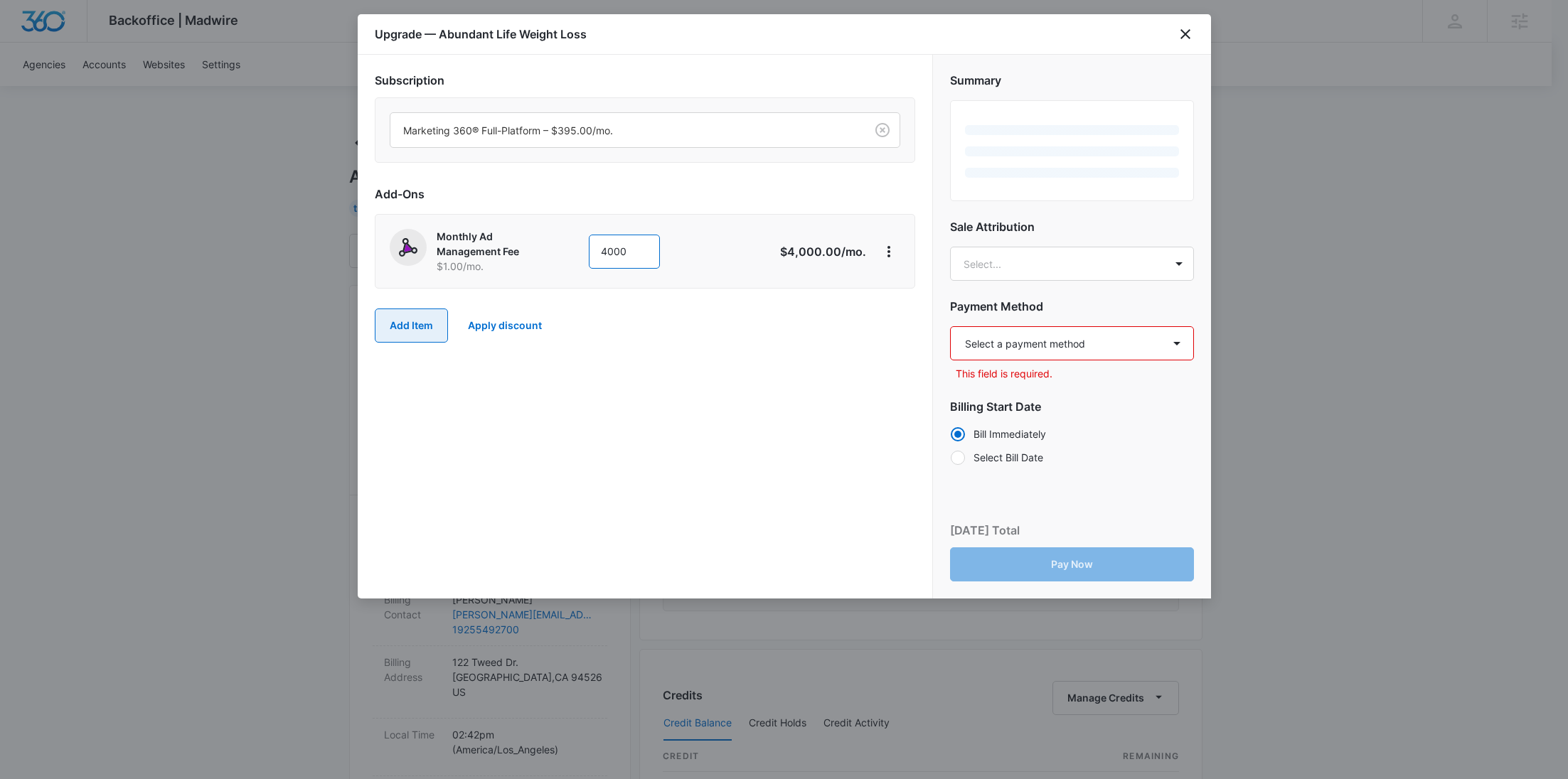
type input "4000"
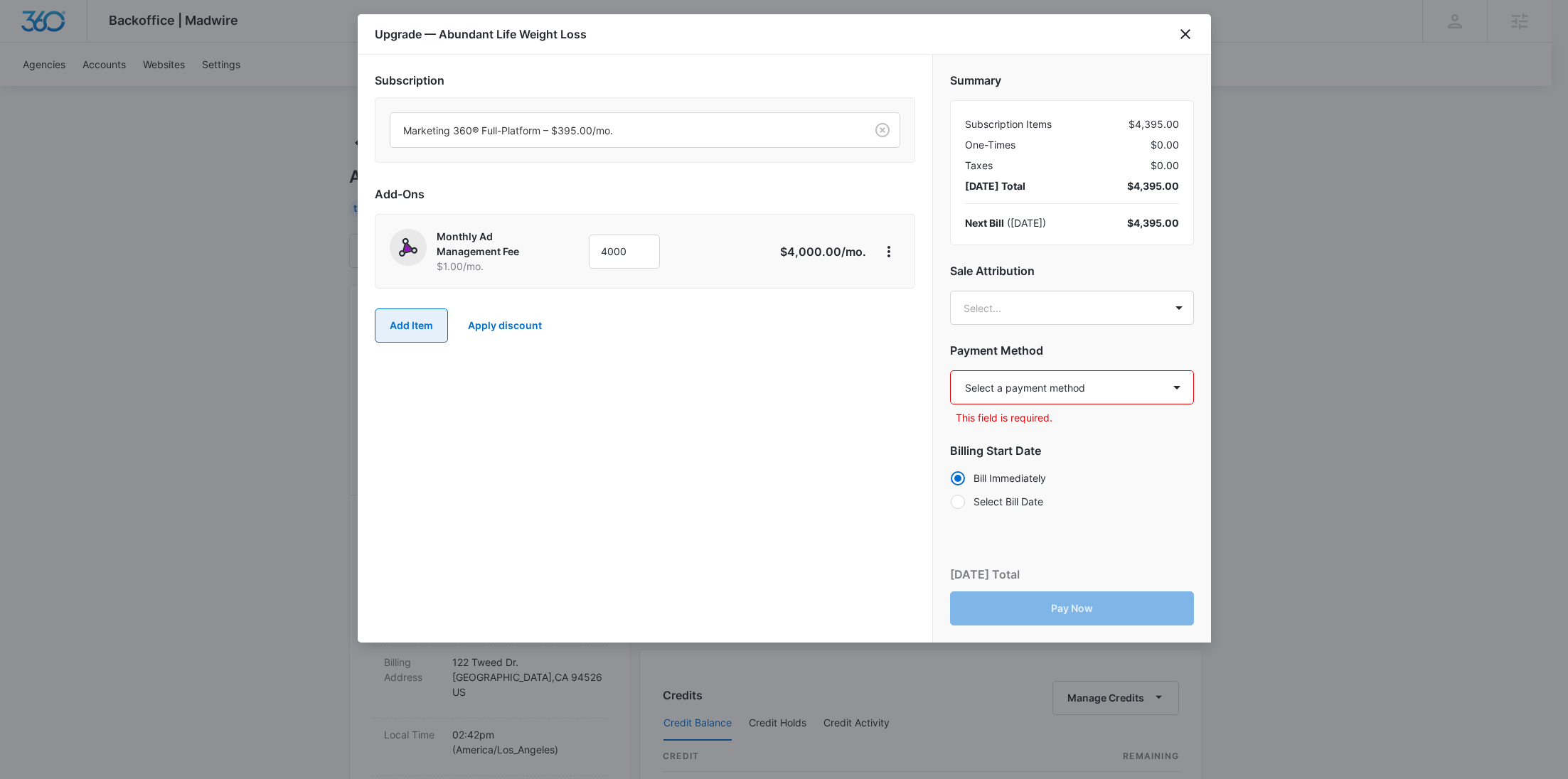
click at [409, 319] on button "Add Item" at bounding box center [411, 325] width 73 height 34
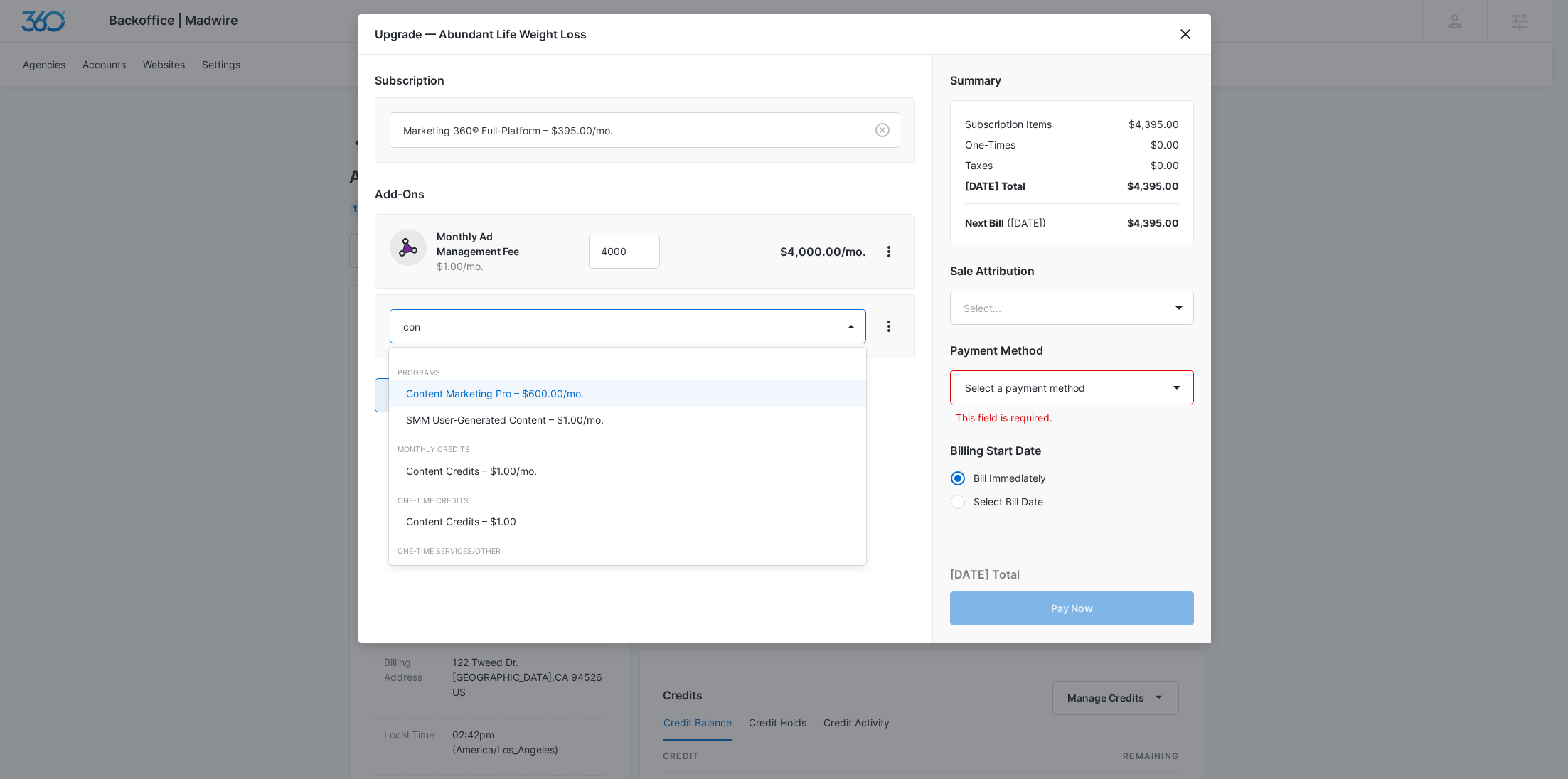
type input "cont"
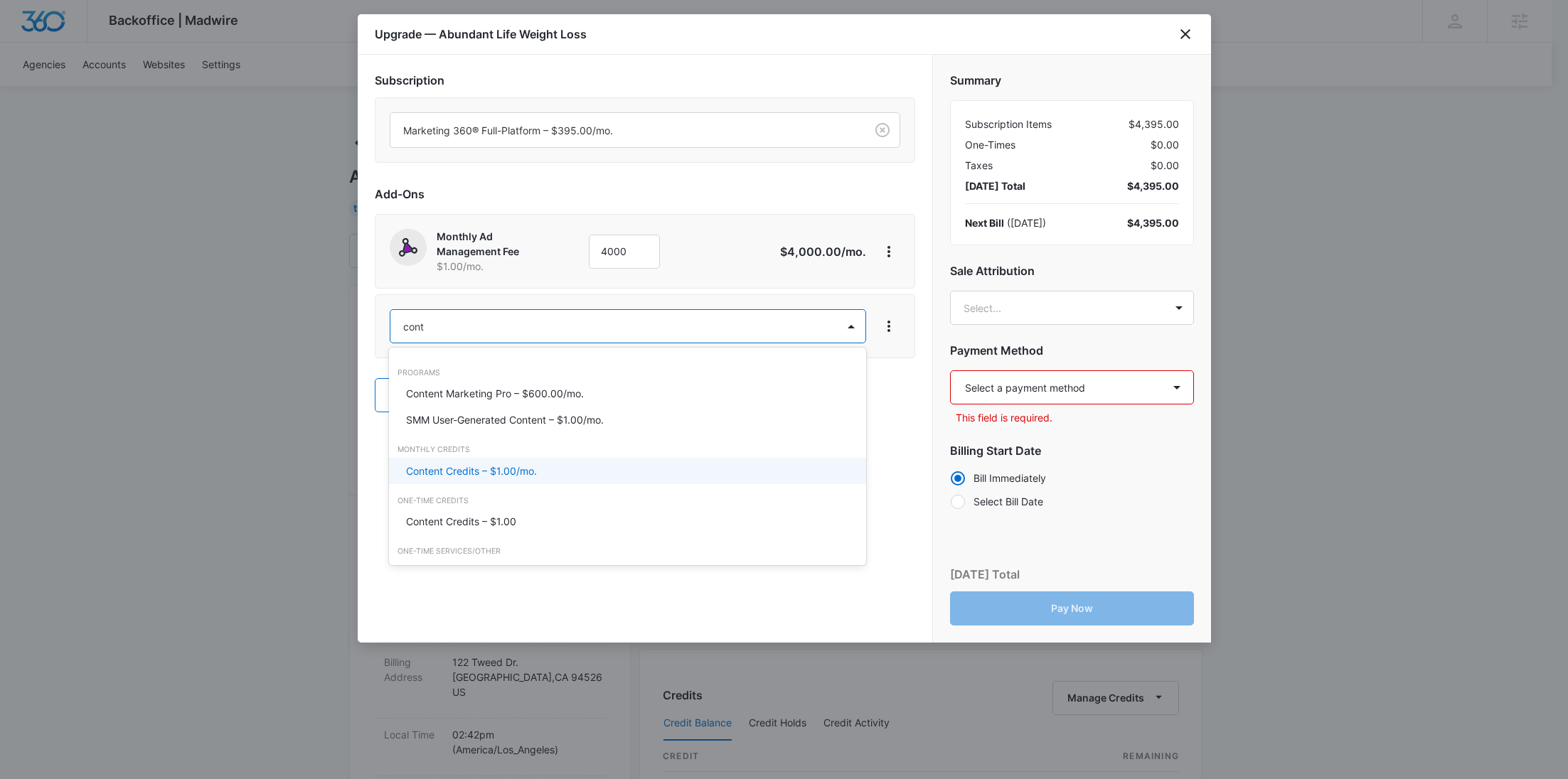
click at [455, 468] on p "Content Credits – $1.00/mo." at bounding box center [472, 471] width 131 height 15
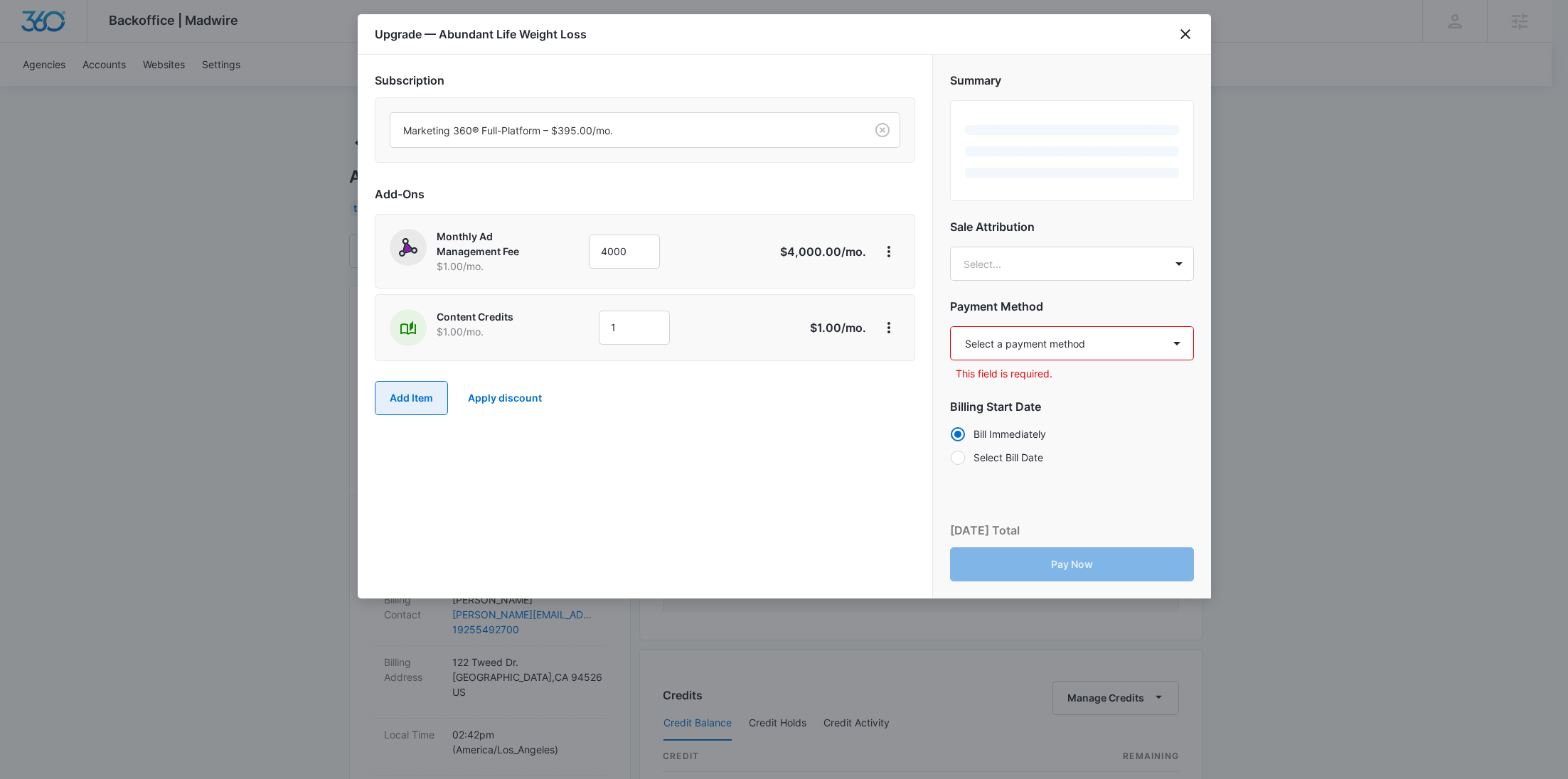
click at [421, 386] on button "Add Item" at bounding box center [411, 397] width 73 height 34
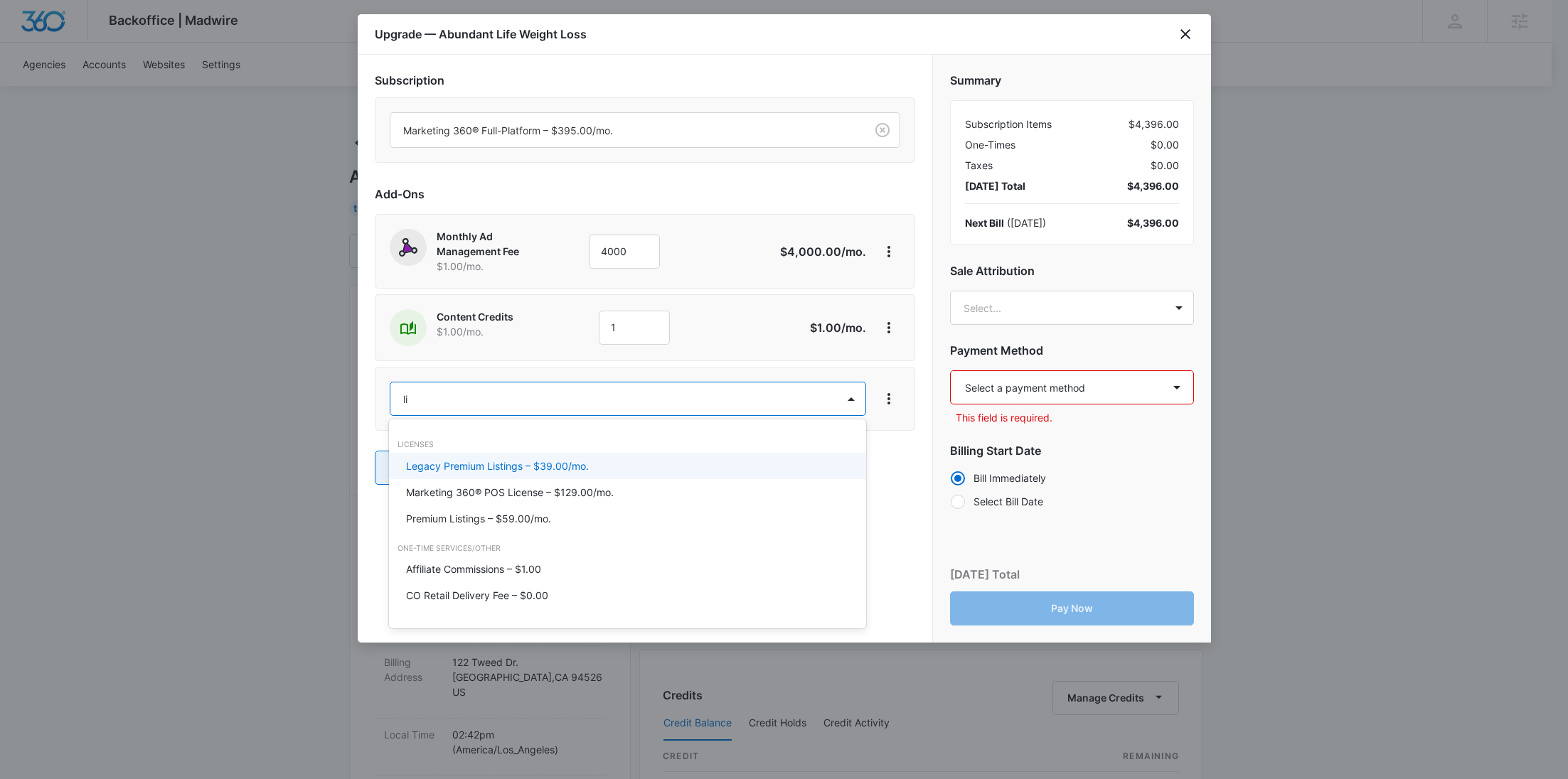
type input "lis"
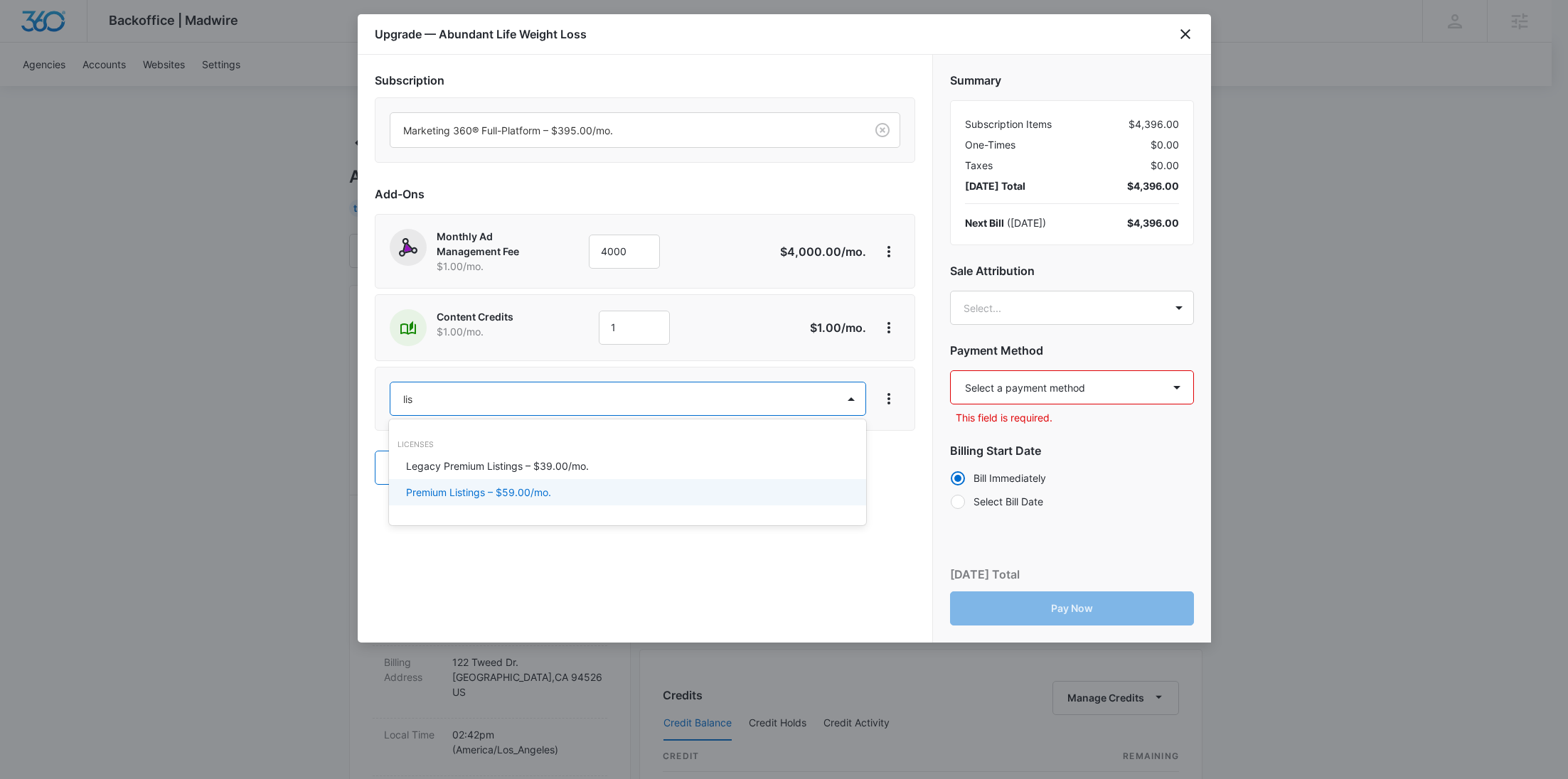
click at [470, 493] on p "Premium Listings – $59.00/mo." at bounding box center [479, 492] width 145 height 15
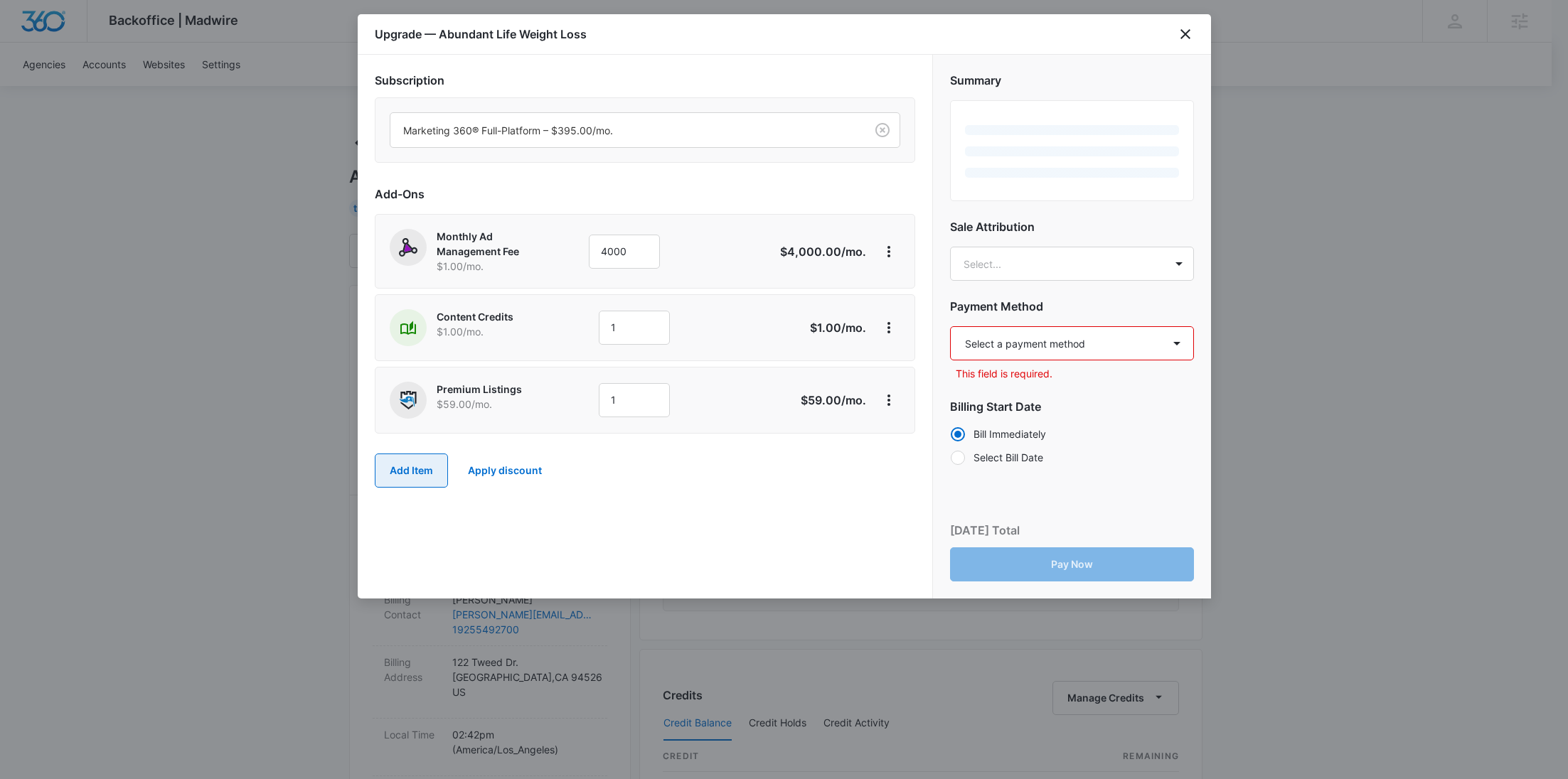
click at [415, 460] on button "Add Item" at bounding box center [411, 470] width 73 height 34
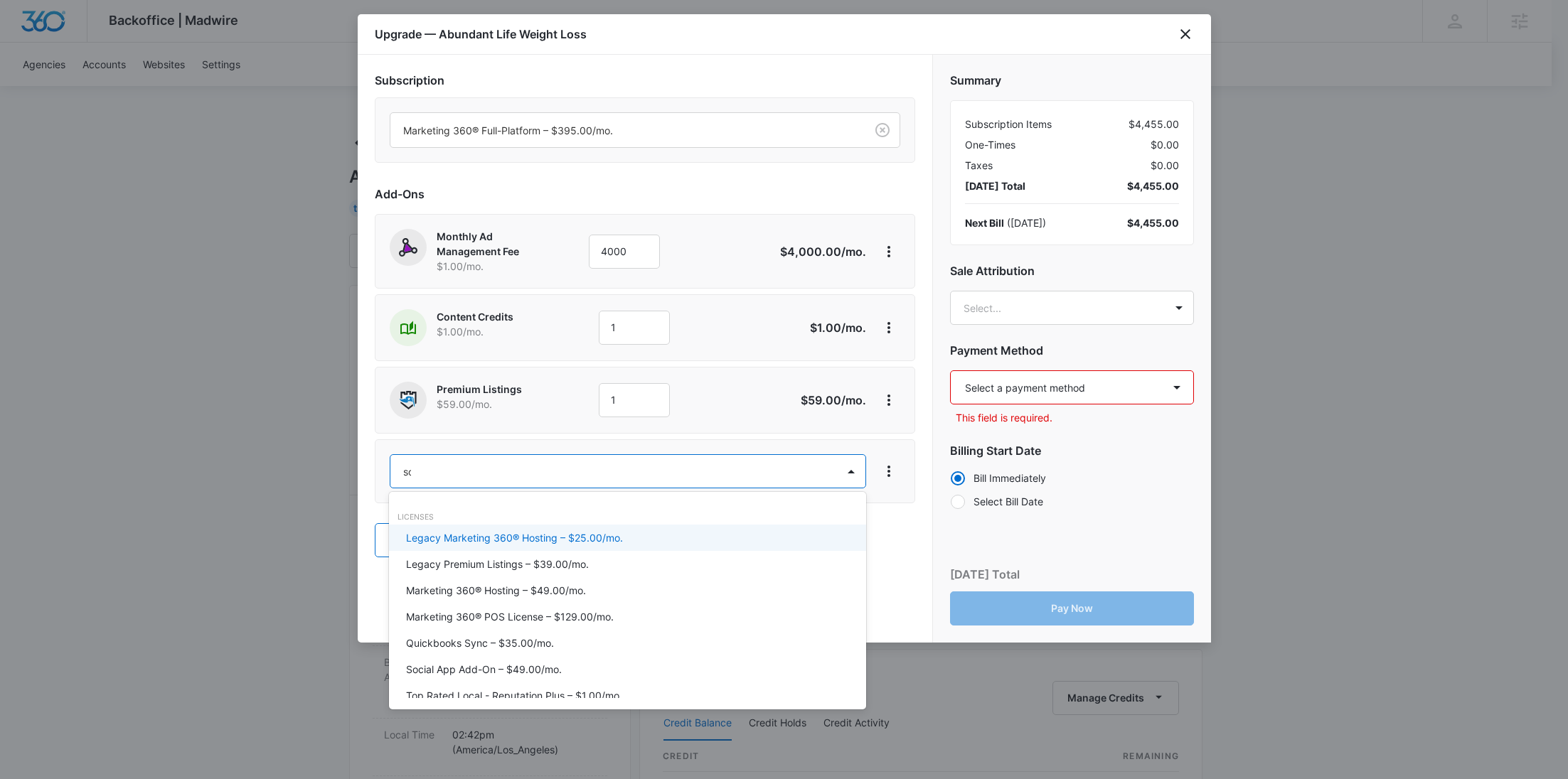
type input "soc"
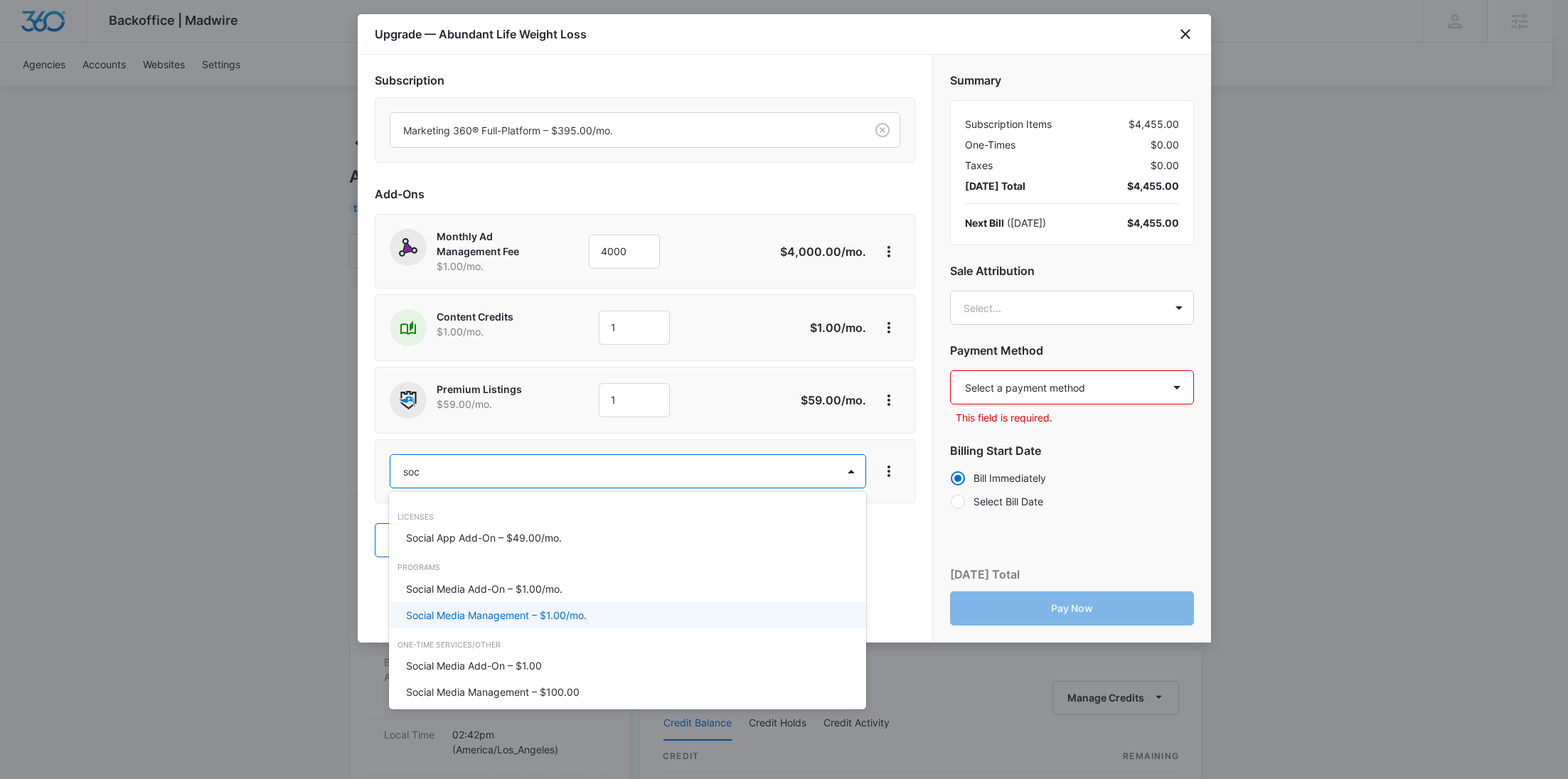
click at [557, 604] on div "Social Media Management – $1.00/mo." at bounding box center [627, 615] width 477 height 26
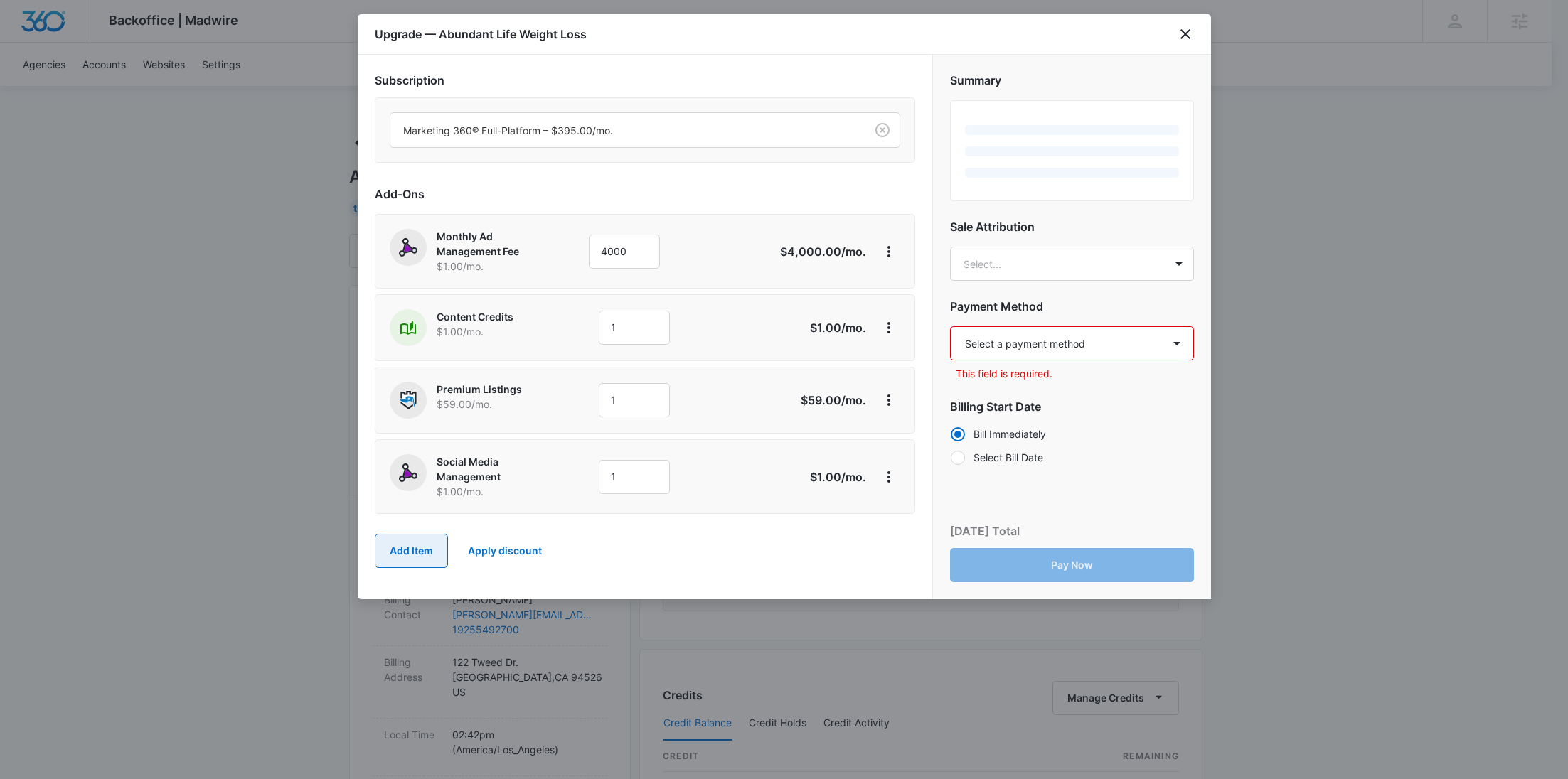
click at [413, 545] on button "Add Item" at bounding box center [411, 550] width 73 height 34
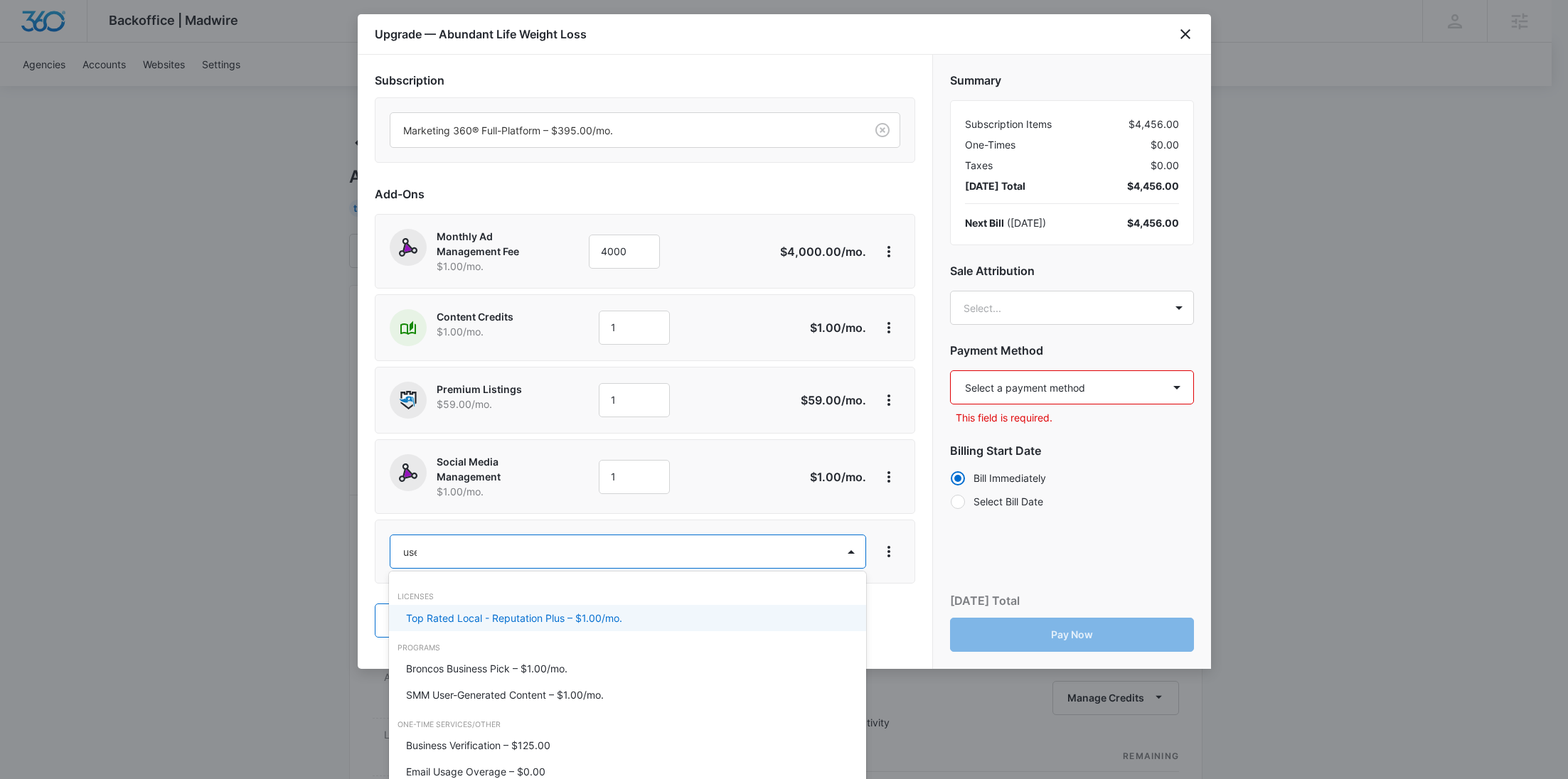
type input "user"
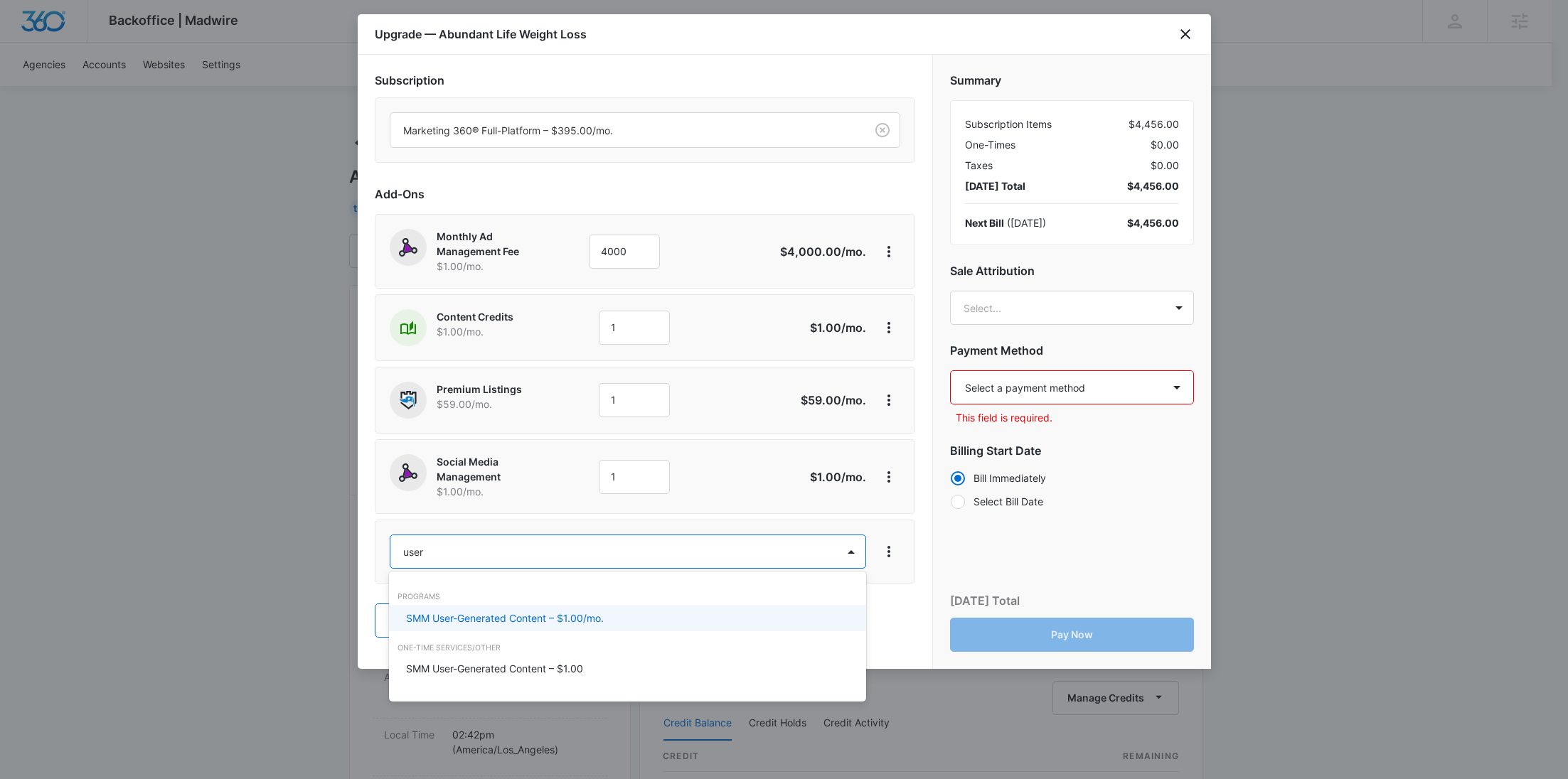
click at [494, 622] on p "SMM User-Generated Content – $1.00/mo." at bounding box center [505, 618] width 198 height 15
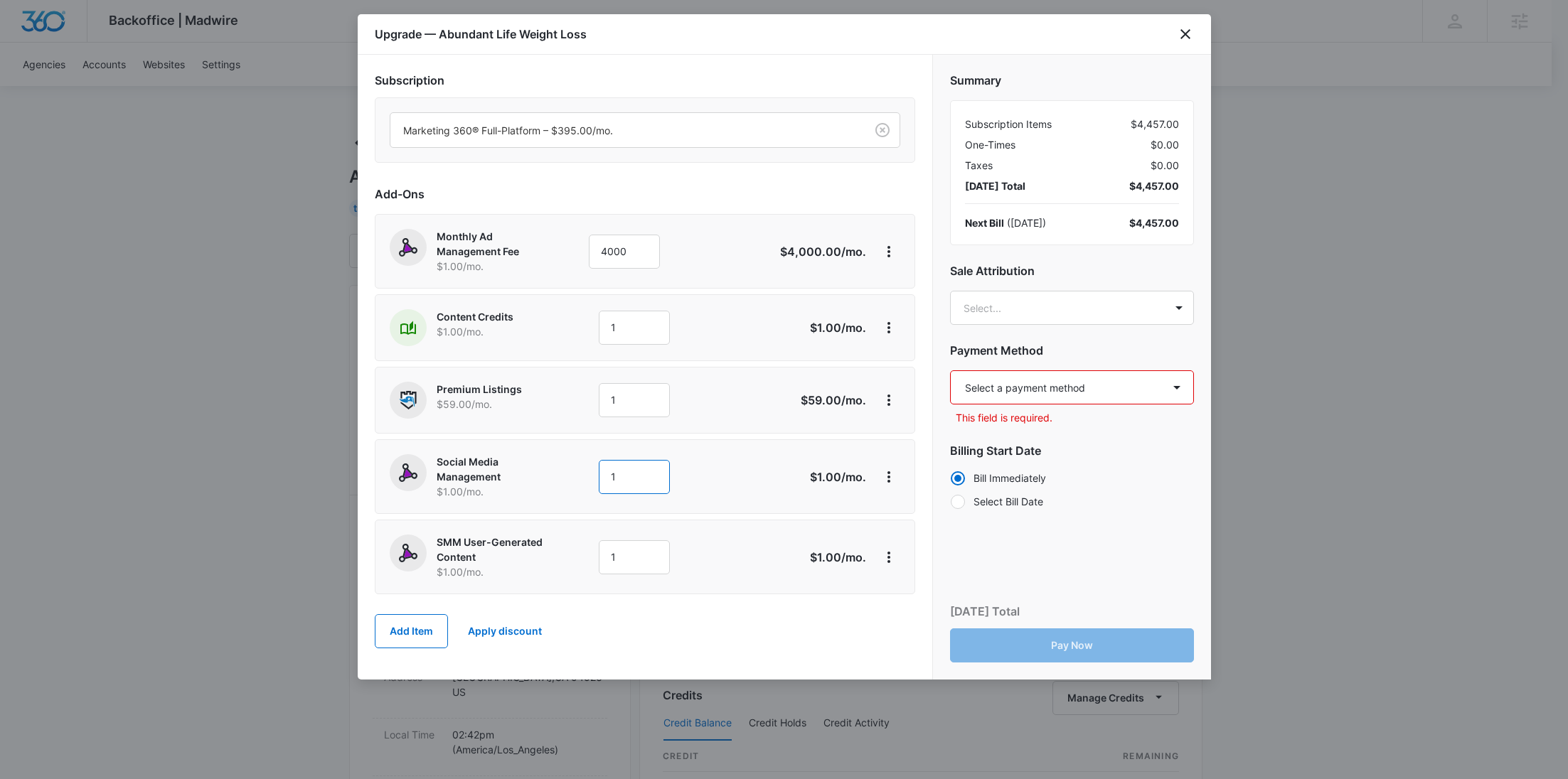
drag, startPoint x: 630, startPoint y: 479, endPoint x: 557, endPoint y: 464, distance: 74.5
click at [557, 464] on div "Social Media Management $1.00 /mo. 1" at bounding box center [594, 476] width 409 height 45
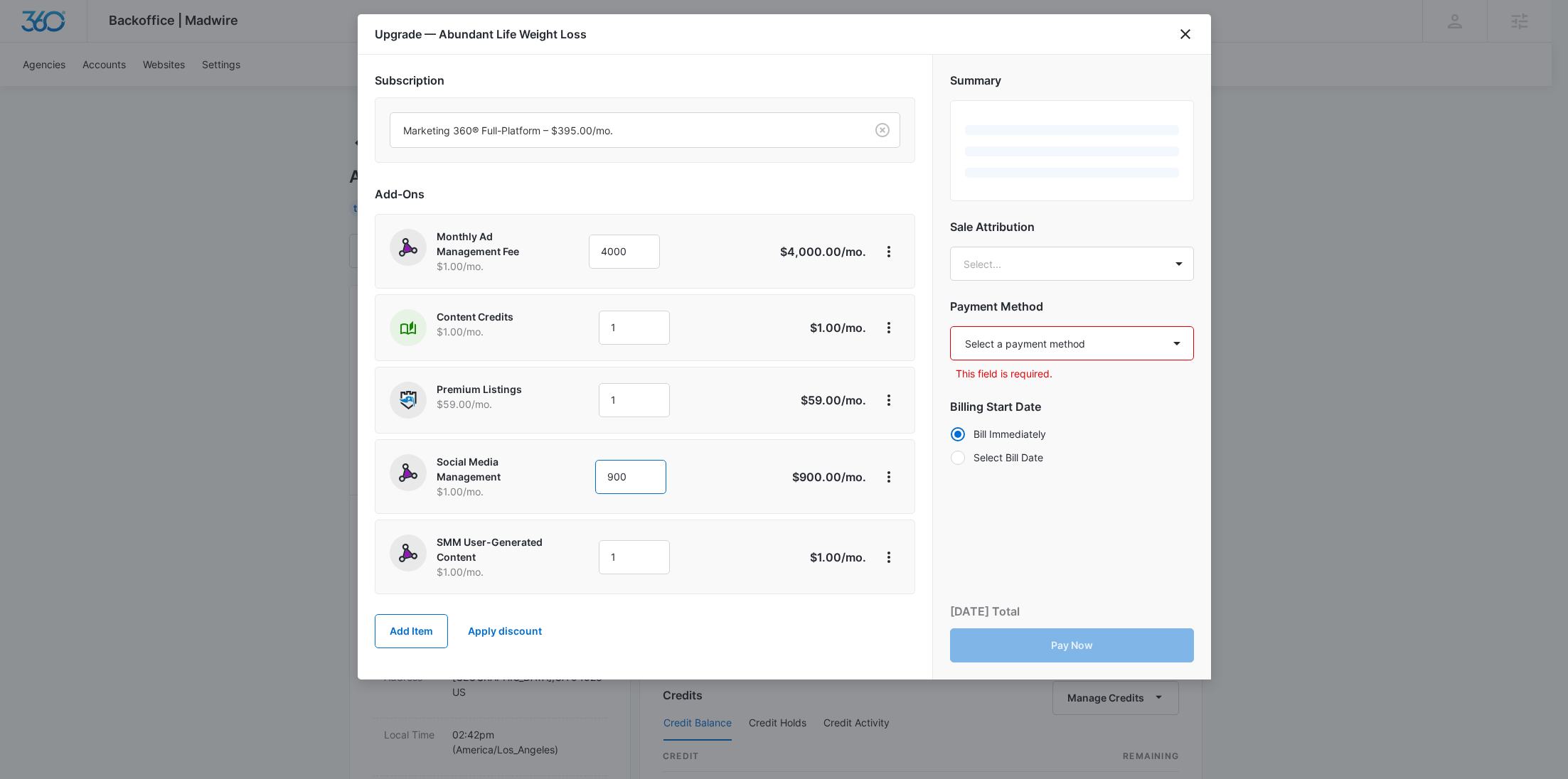
type input "900"
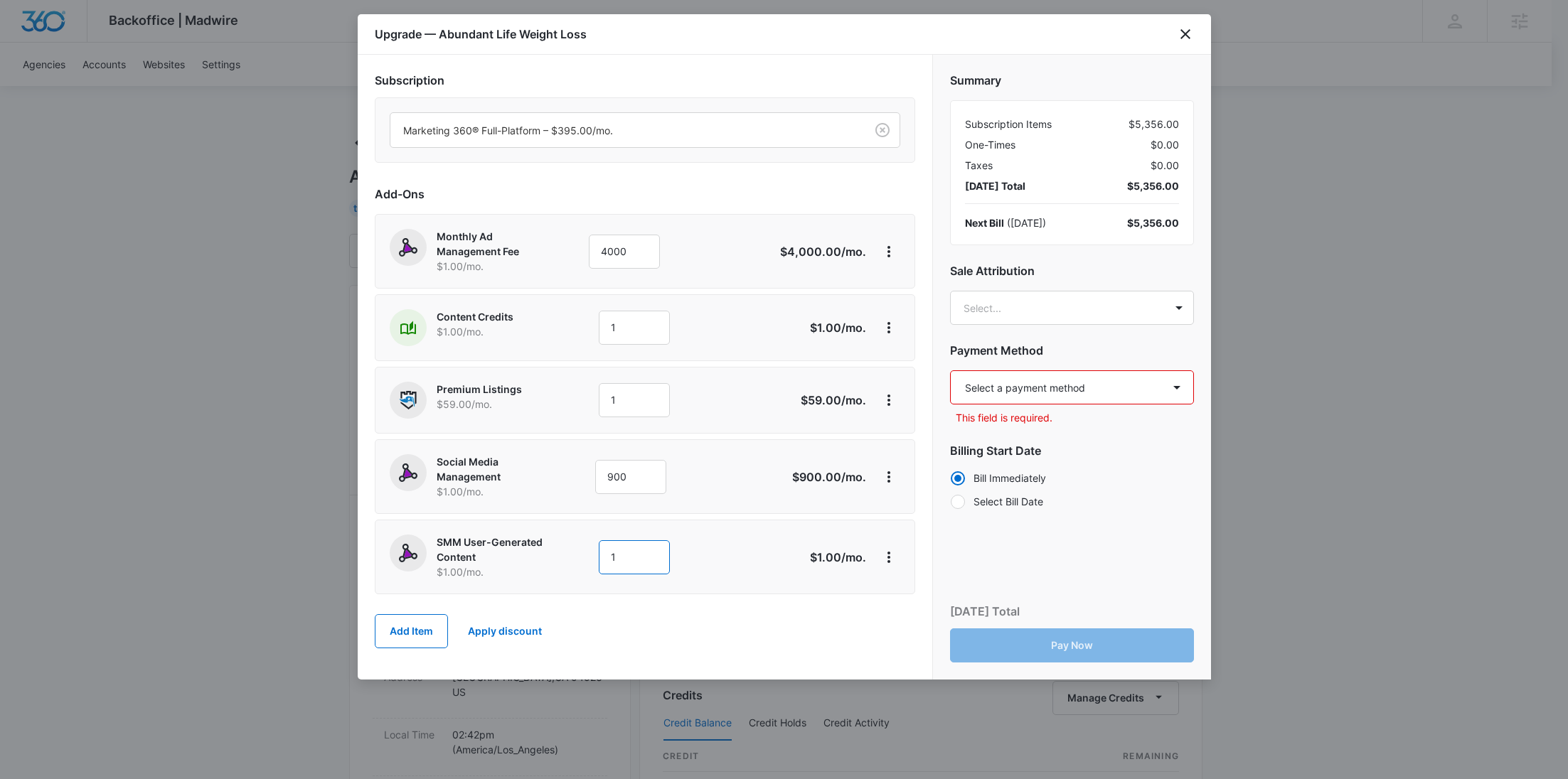
drag, startPoint x: 620, startPoint y: 554, endPoint x: 564, endPoint y: 549, distance: 56.2
click at [565, 549] on div "SMM User-Generated Content $1.00 /mo. 1" at bounding box center [594, 556] width 409 height 45
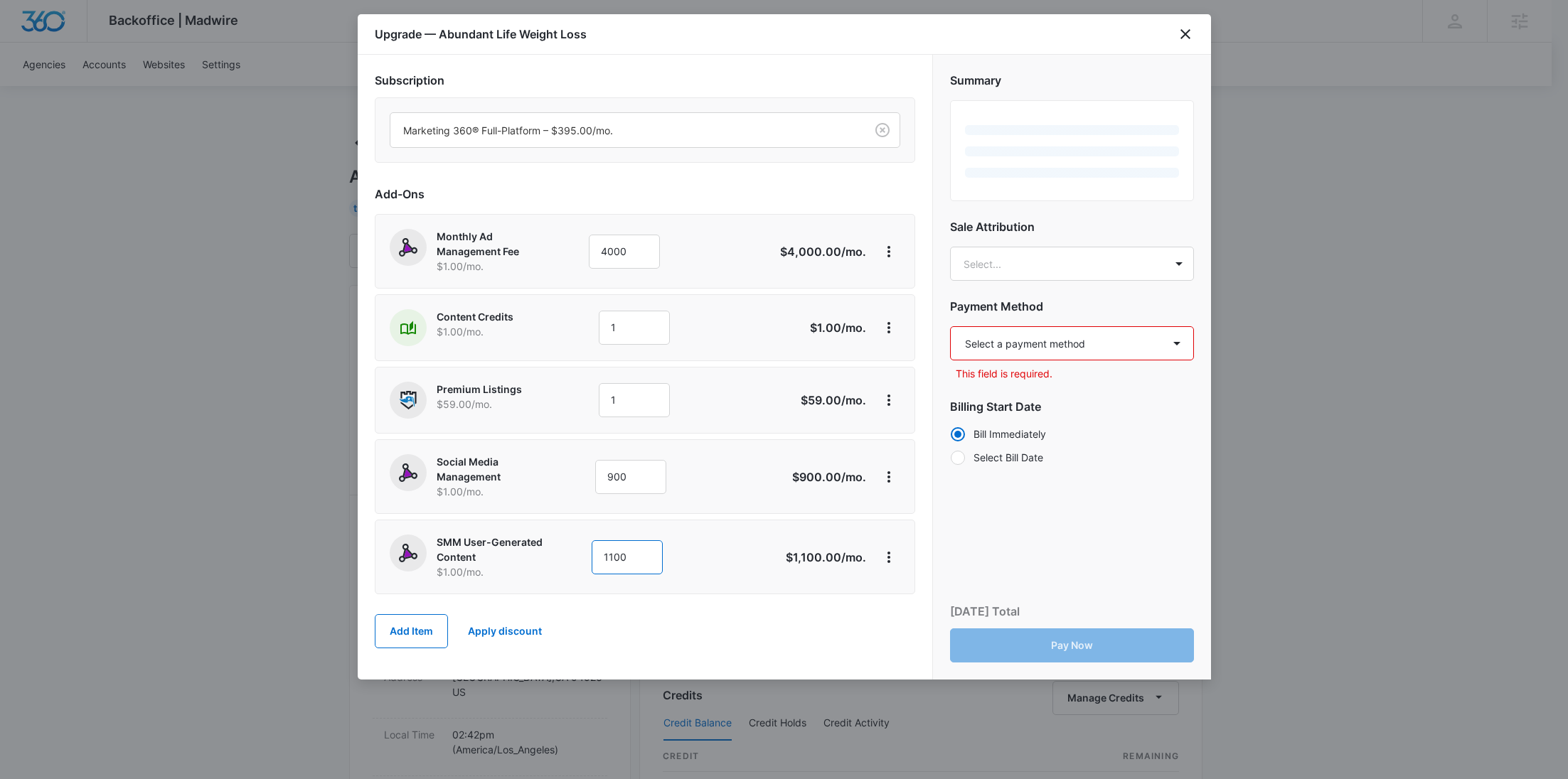
type input "1100"
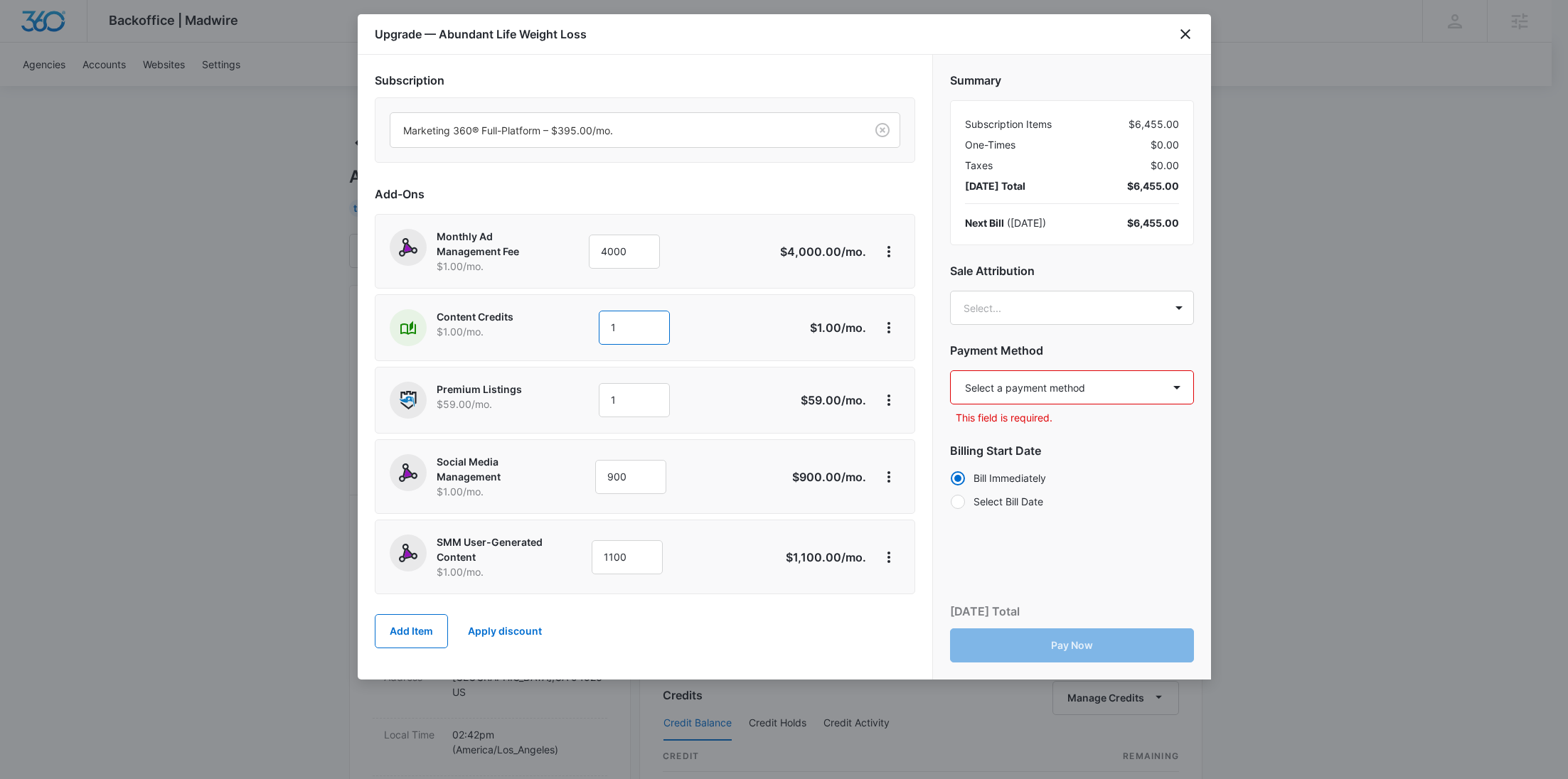
drag, startPoint x: 630, startPoint y: 336, endPoint x: 568, endPoint y: 334, distance: 62.0
click at [568, 334] on div "Content Credits $1.00 /mo. 1" at bounding box center [594, 327] width 409 height 37
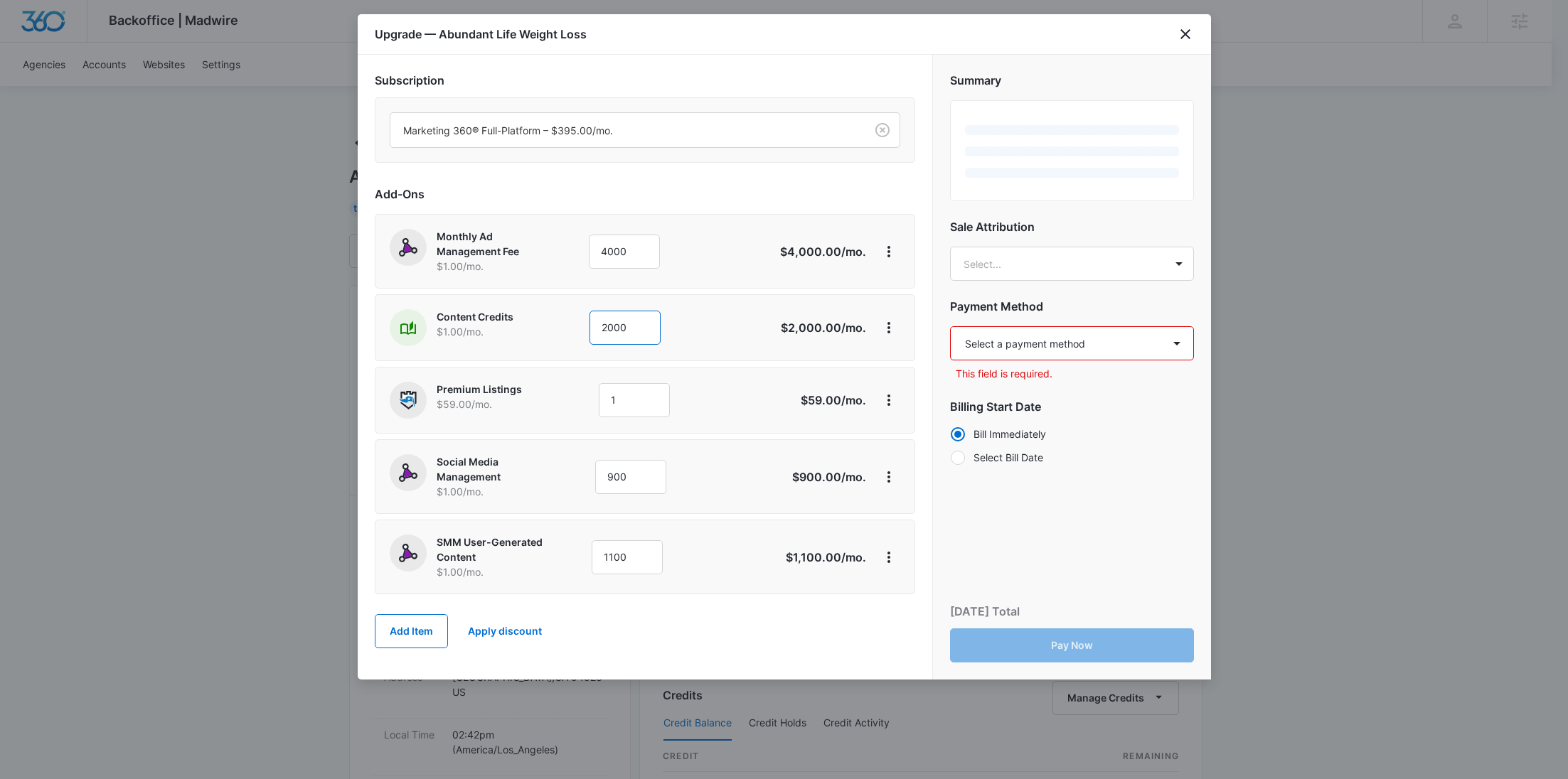
type input "2000"
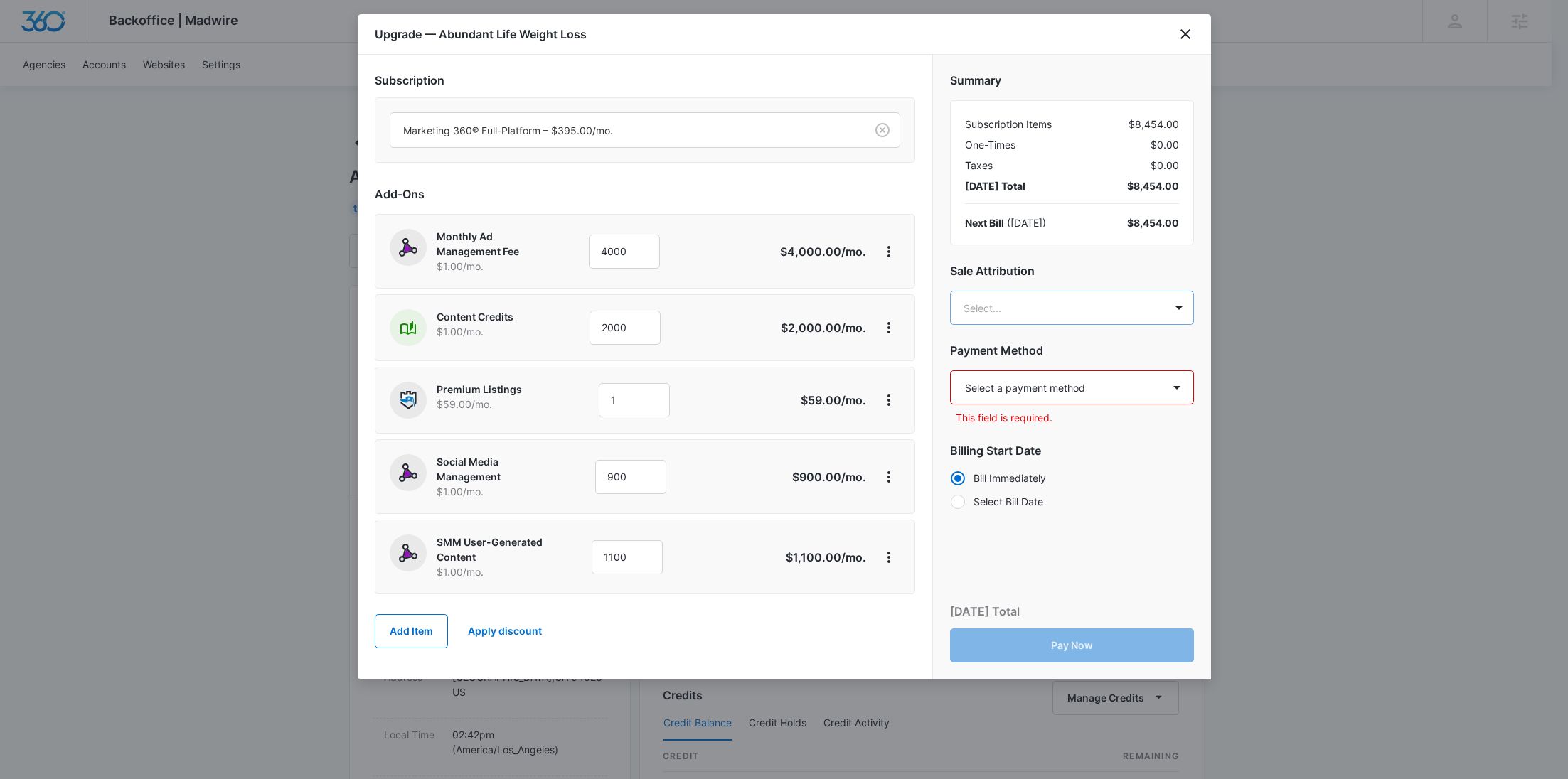
click at [1015, 314] on body "Backoffice | Madwire Apps Settings RY Rochelle Young rochelle.young@madwire.com…" at bounding box center [784, 707] width 1568 height 1413
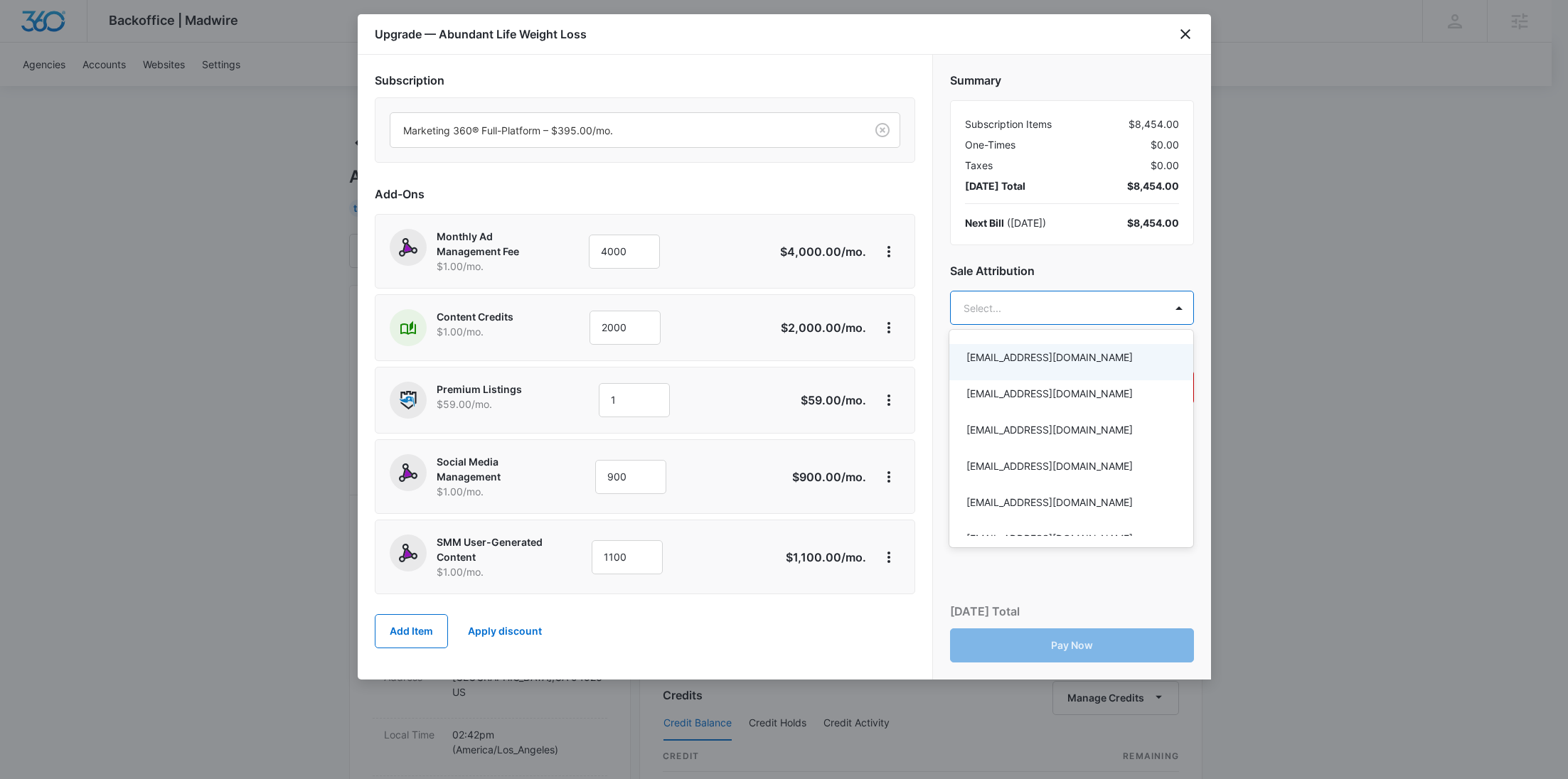
paste input "Sauter"
type input "Sauter"
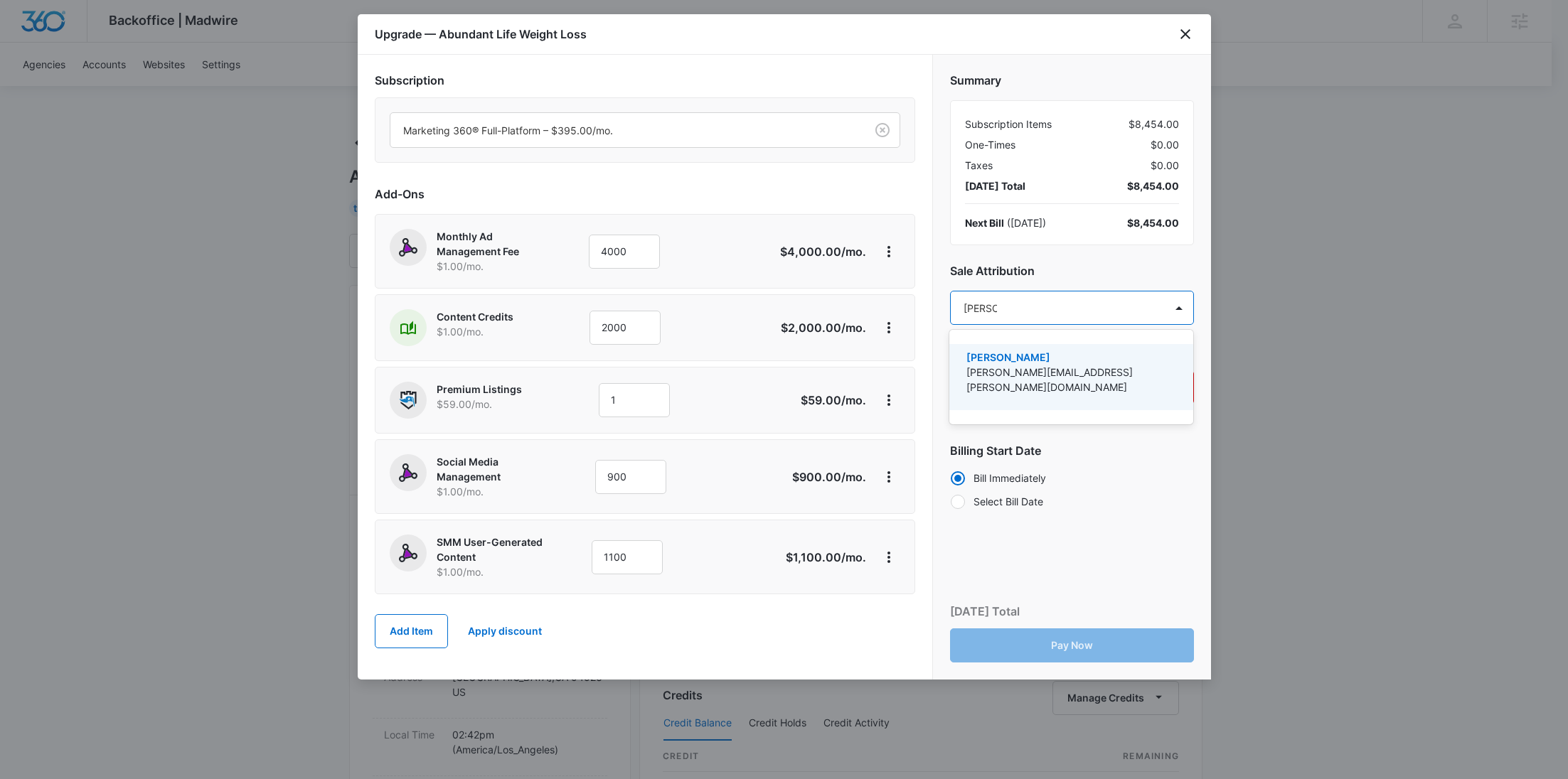
click at [1021, 360] on p "[PERSON_NAME]" at bounding box center [1070, 356] width 207 height 15
paste input "Zochniak"
type input "Zochniak"
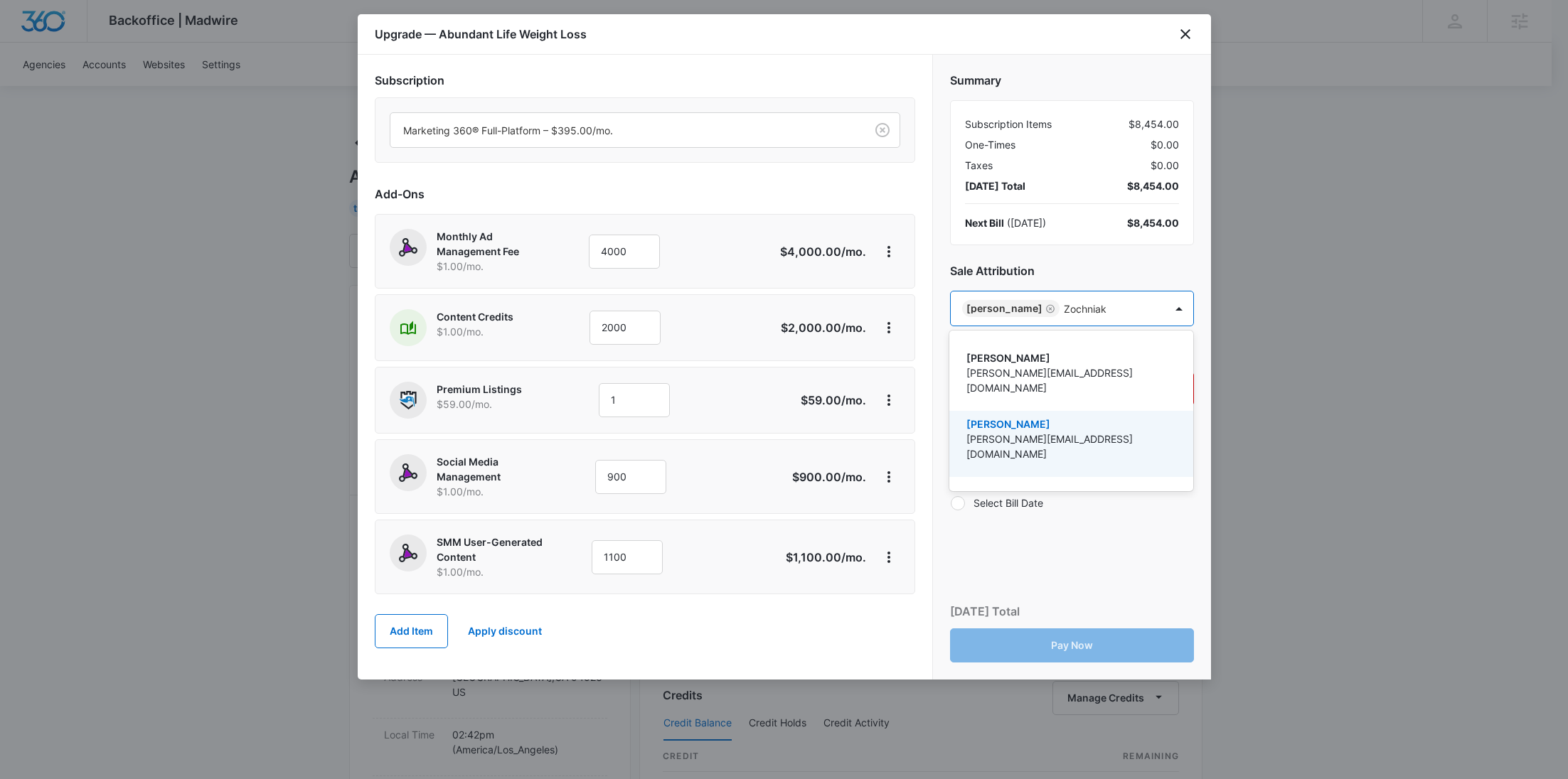
click at [1032, 416] on p "[PERSON_NAME]" at bounding box center [1070, 423] width 207 height 15
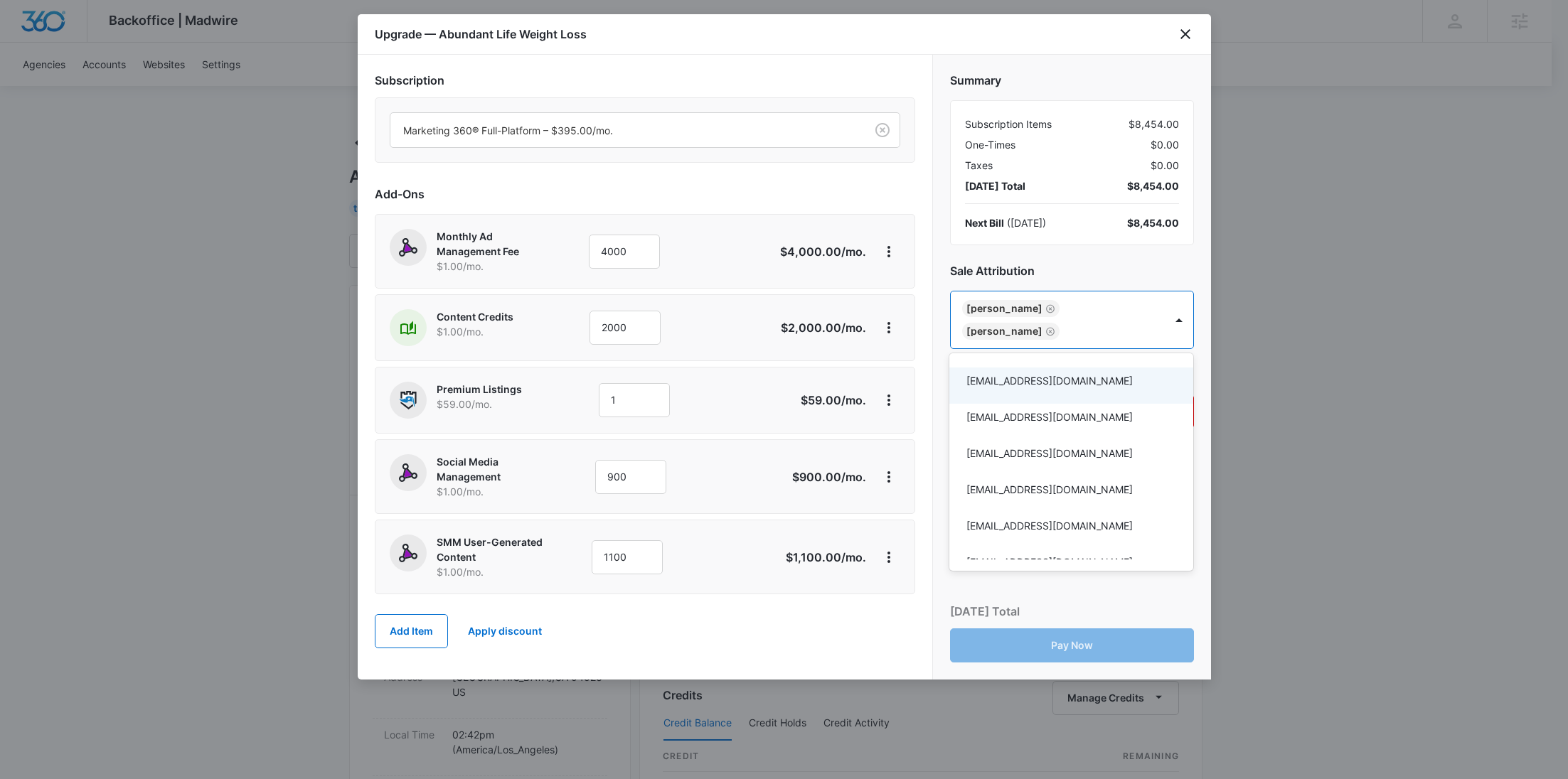
click at [808, 171] on div at bounding box center [784, 390] width 1568 height 779
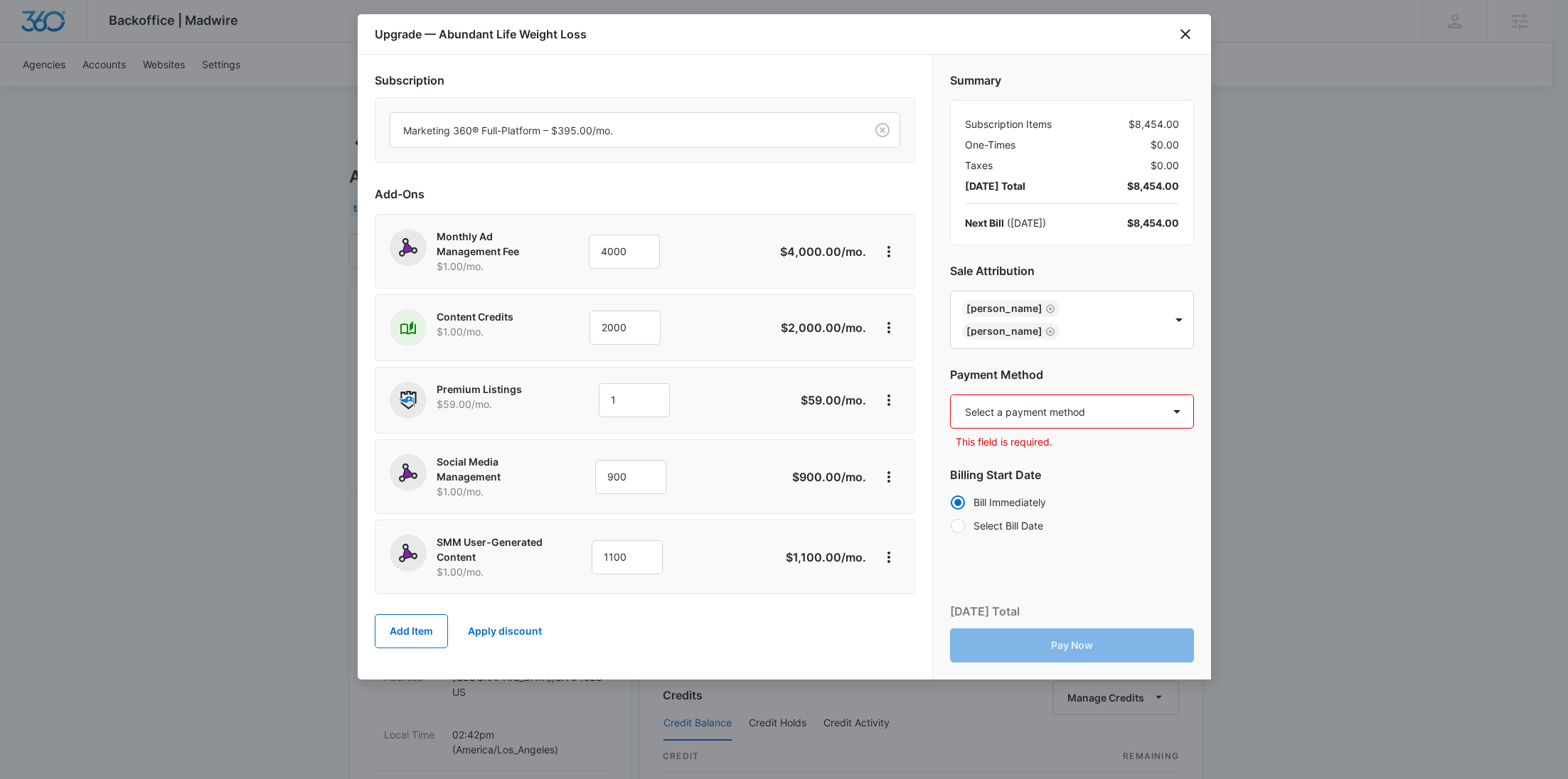
click at [993, 400] on select "Select a payment method Mastercard ending in 8549 New payment method Monthly in…" at bounding box center [1072, 411] width 244 height 34
select select "pm_1SFi8kA4n8RTgNjUhmch9Duw"
click at [950, 394] on select "Select a payment method Mastercard ending in 8549 New payment method Monthly in…" at bounding box center [1072, 411] width 244 height 34
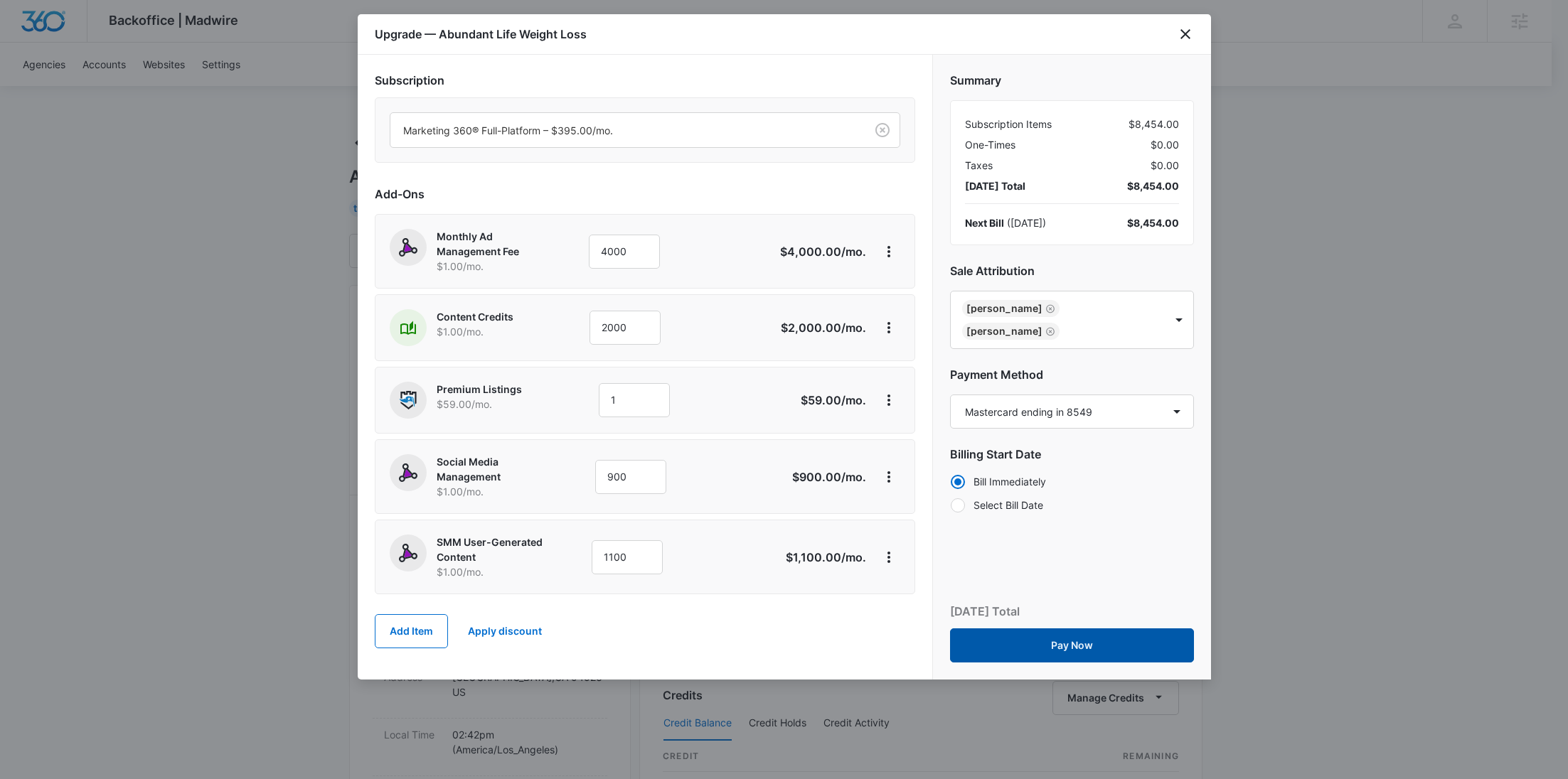
click at [1105, 644] on button "Pay Now" at bounding box center [1072, 645] width 244 height 34
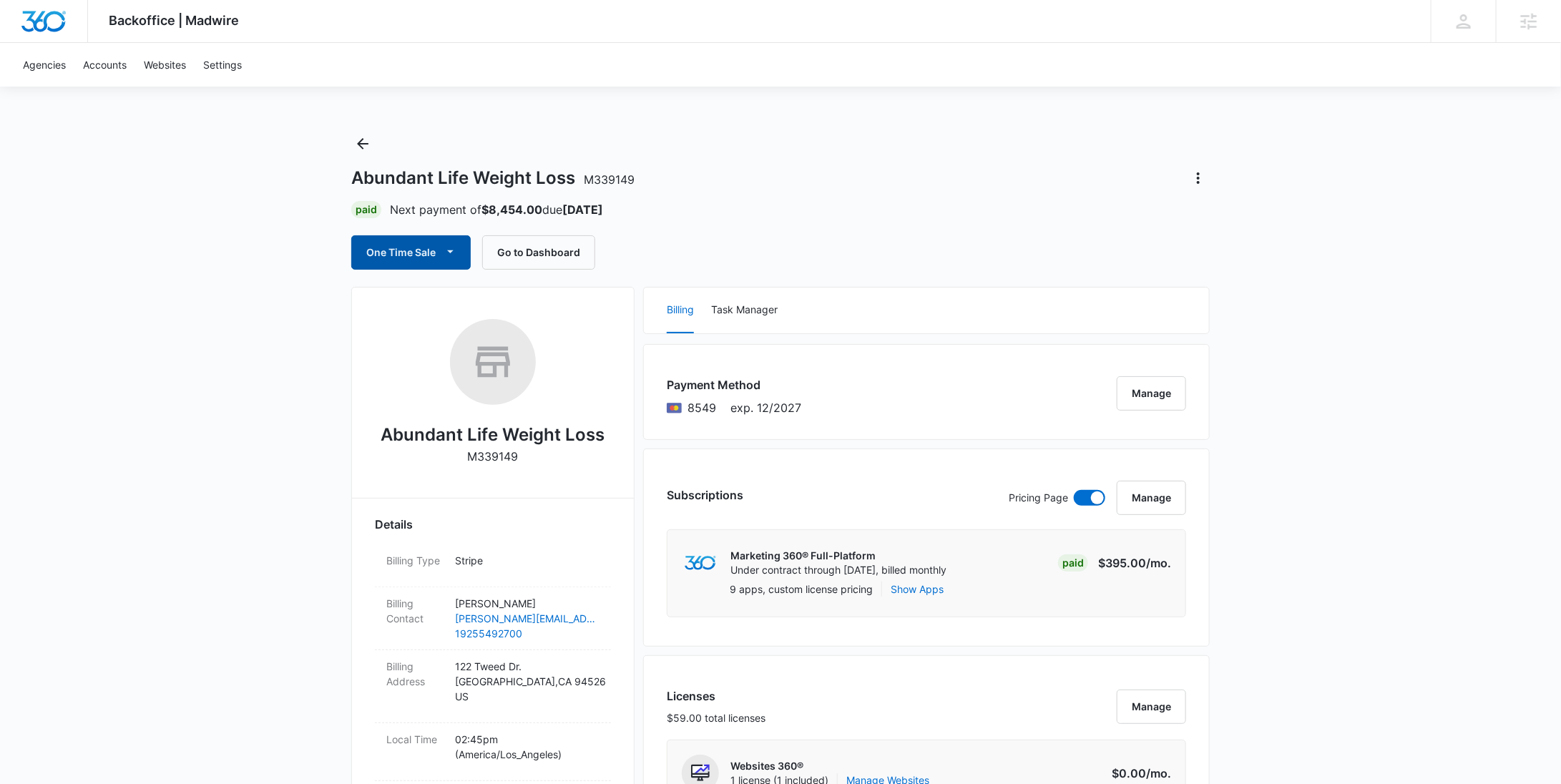
click at [417, 253] on button "One Time Sale" at bounding box center [411, 252] width 120 height 34
click at [409, 295] on div "Run One-Time Payment" at bounding box center [451, 300] width 166 height 15
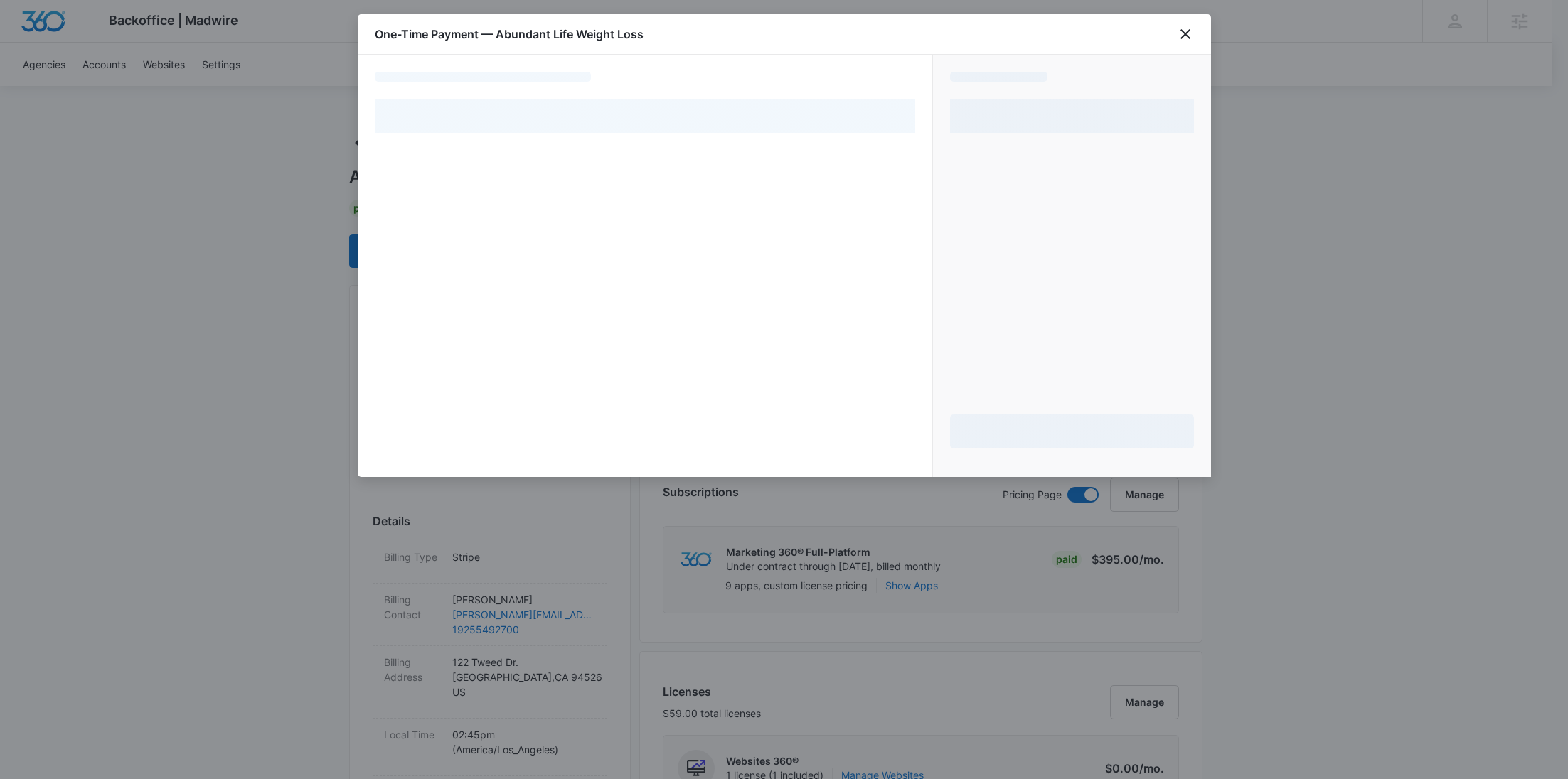
select select "pm_1SFi8kA4n8RTgNjUhmch9Duw"
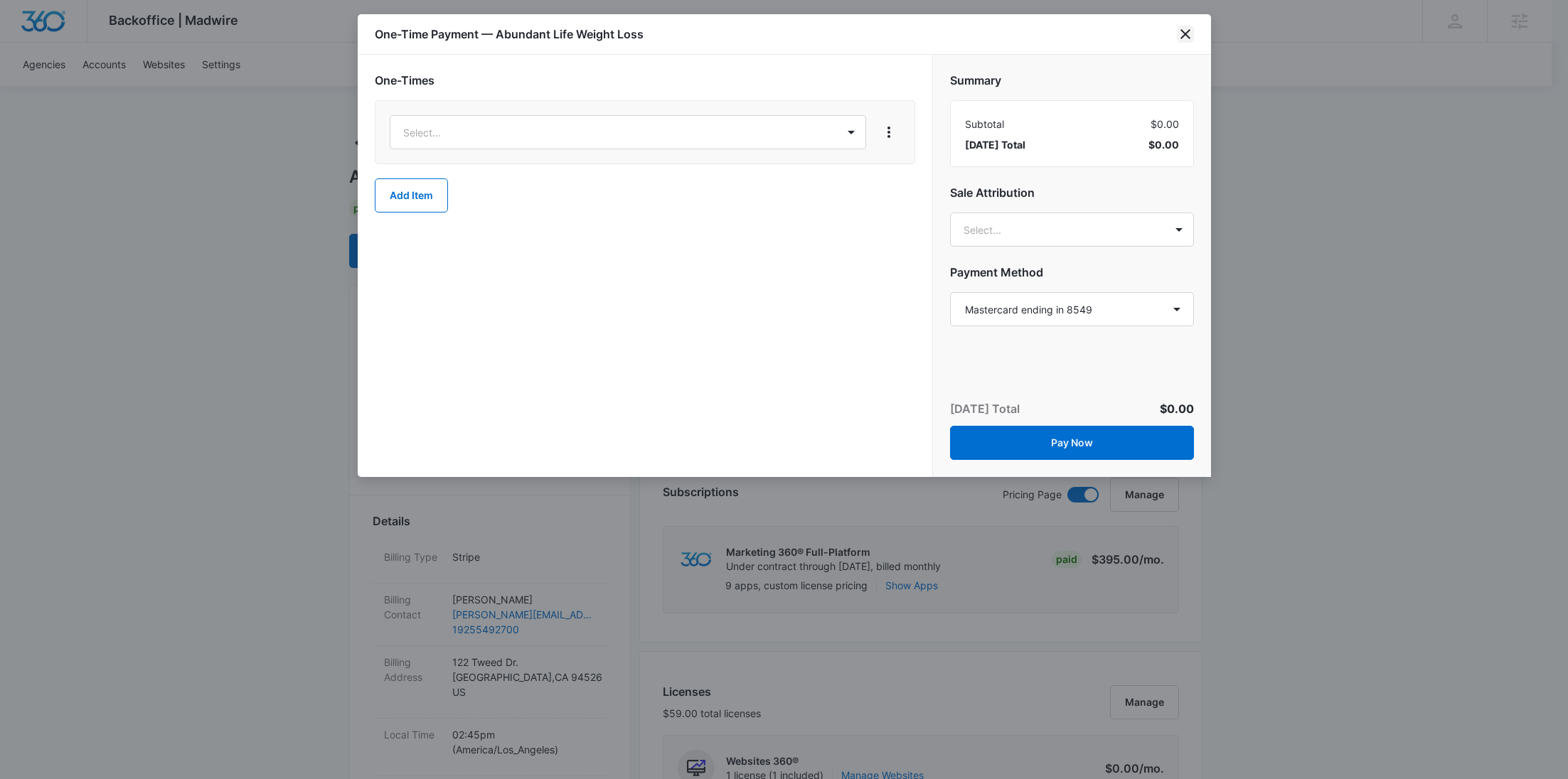
click at [1189, 28] on icon "close" at bounding box center [1185, 35] width 17 height 17
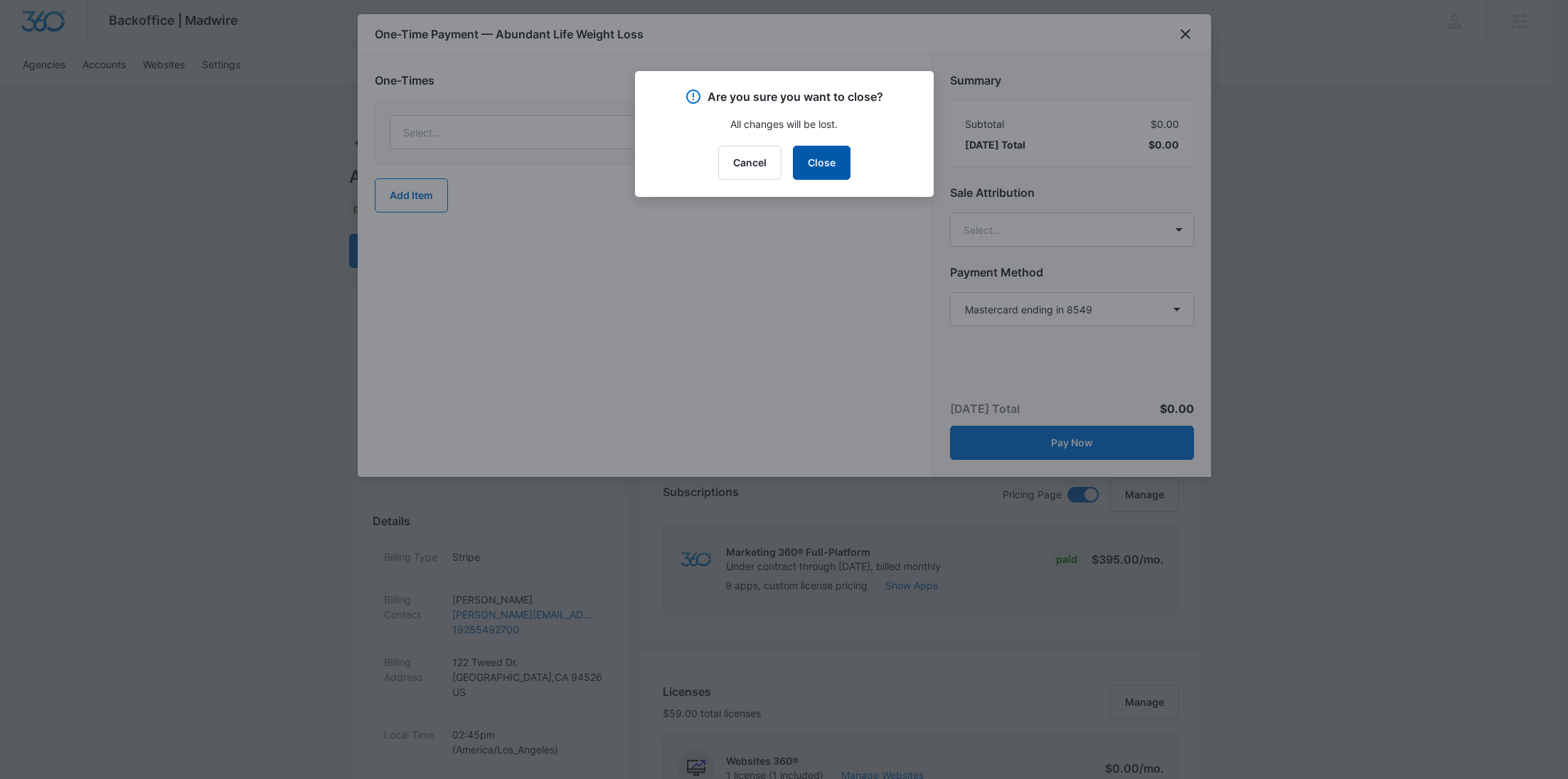
click at [802, 175] on button "Close" at bounding box center [821, 162] width 57 height 34
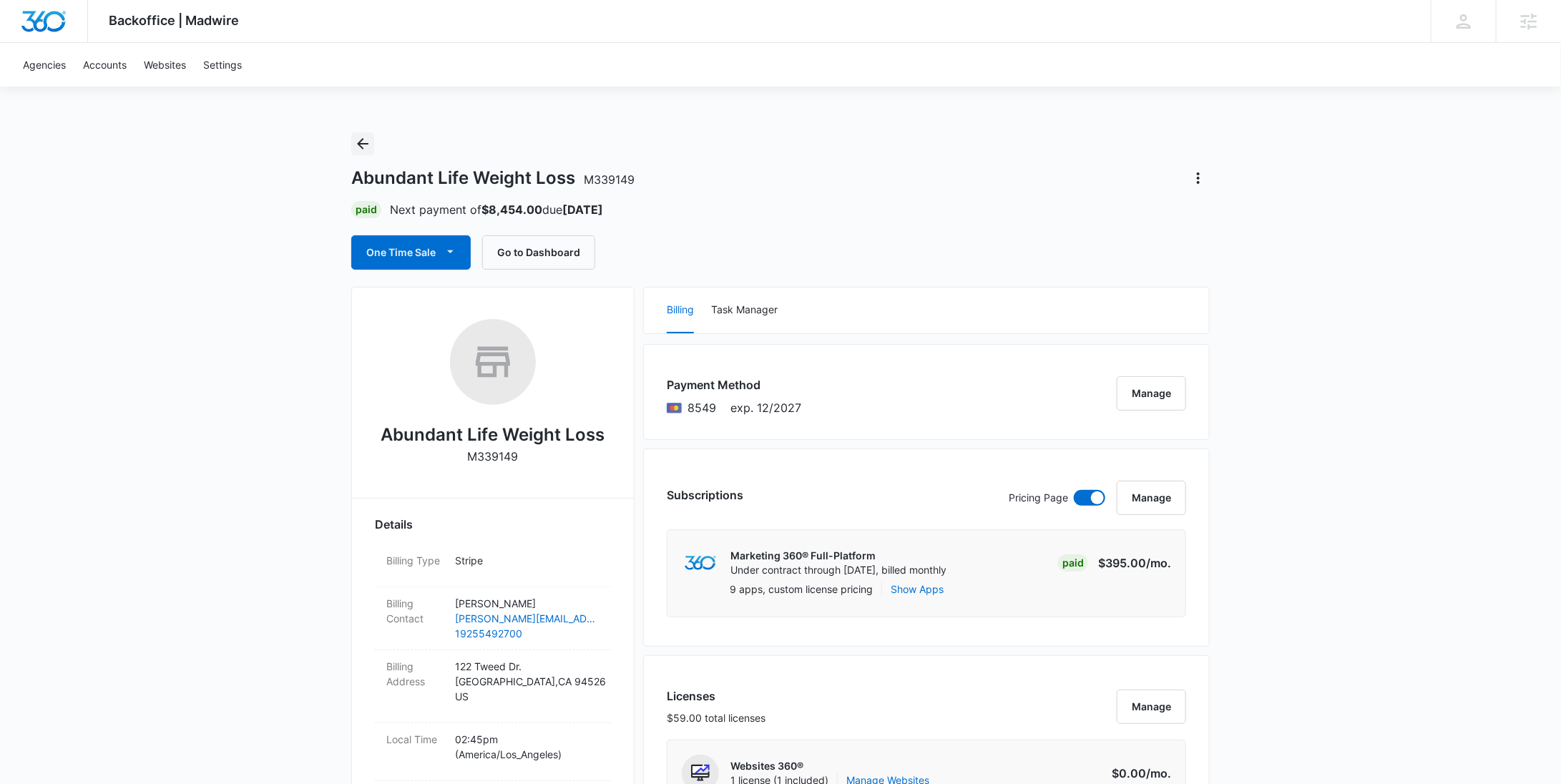
click at [359, 139] on icon "Back" at bounding box center [363, 144] width 17 height 17
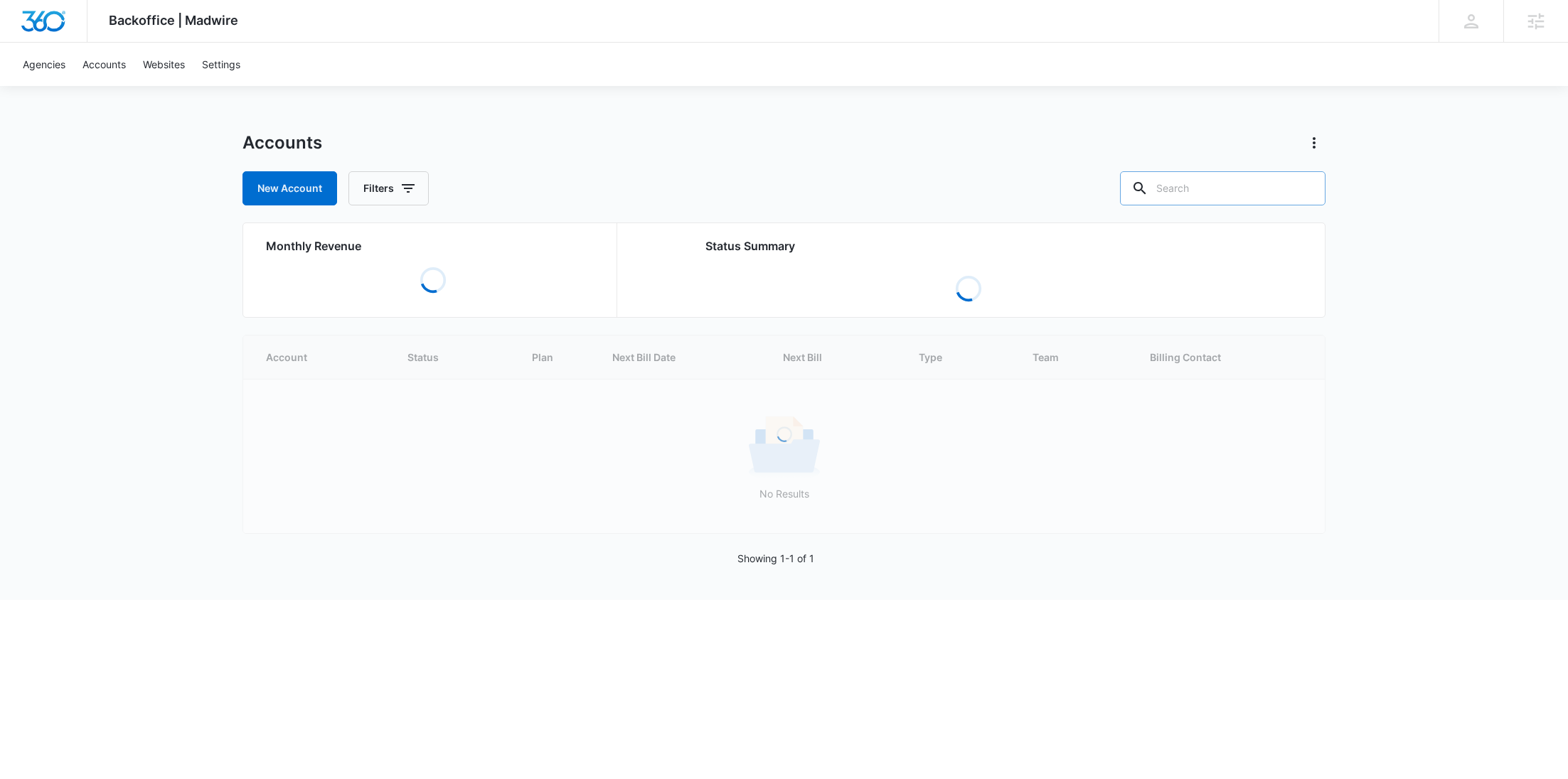
click at [1269, 202] on input "text" at bounding box center [1222, 188] width 205 height 34
paste input "M338802"
type input "M338802"
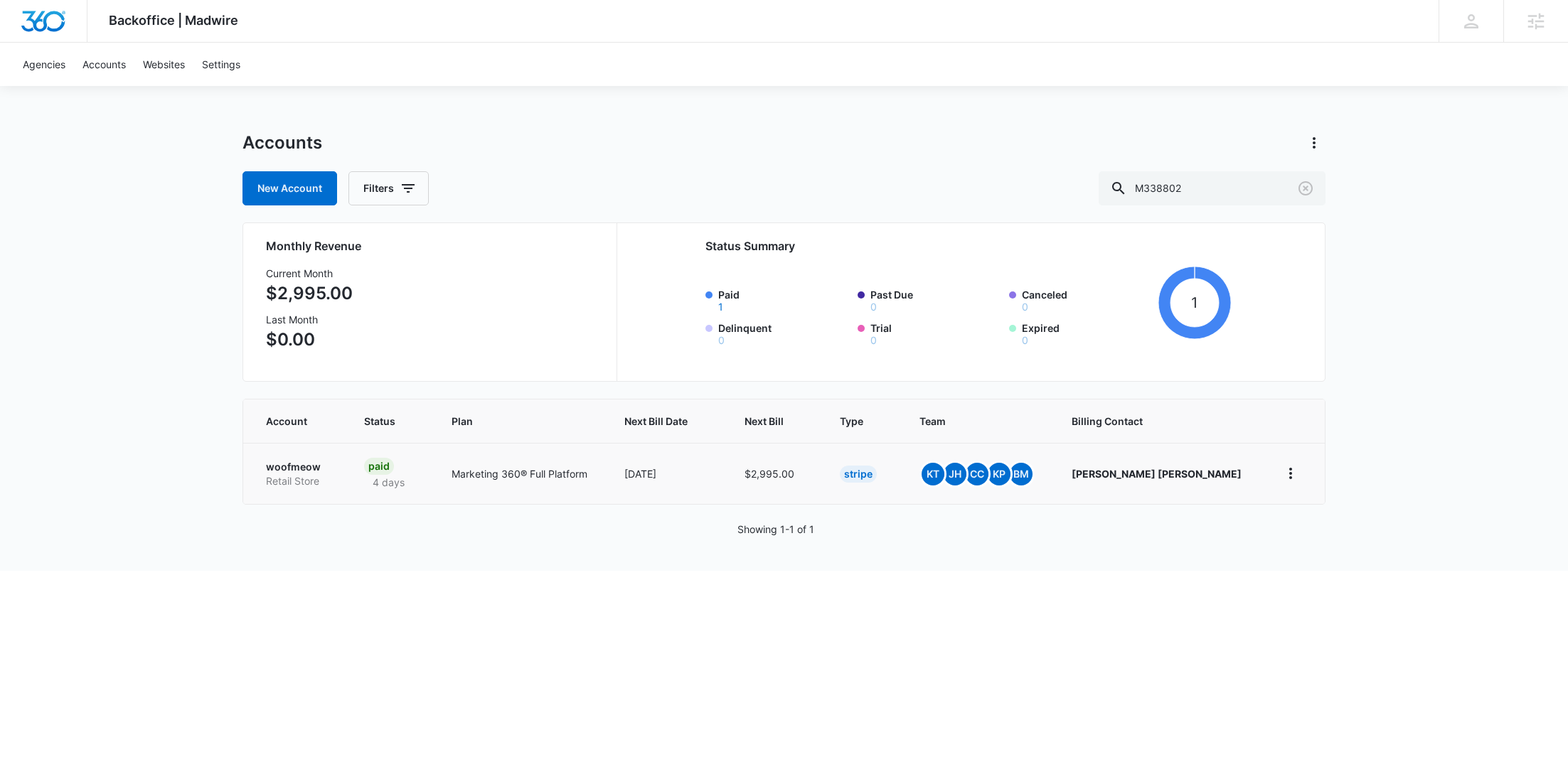
click at [290, 478] on p "Retail Store" at bounding box center [298, 482] width 64 height 14
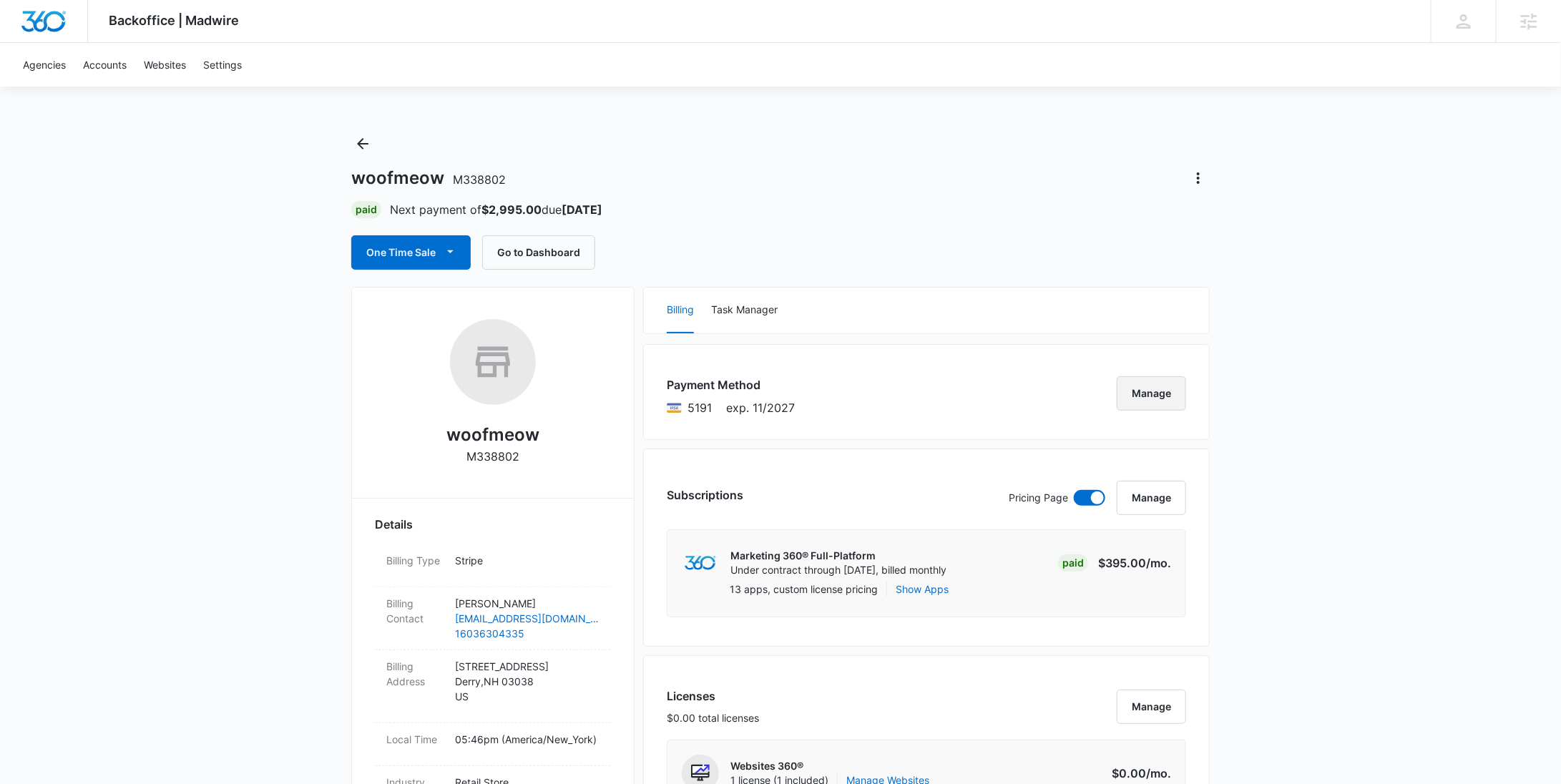
click at [1125, 399] on button "Manage" at bounding box center [1152, 393] width 70 height 34
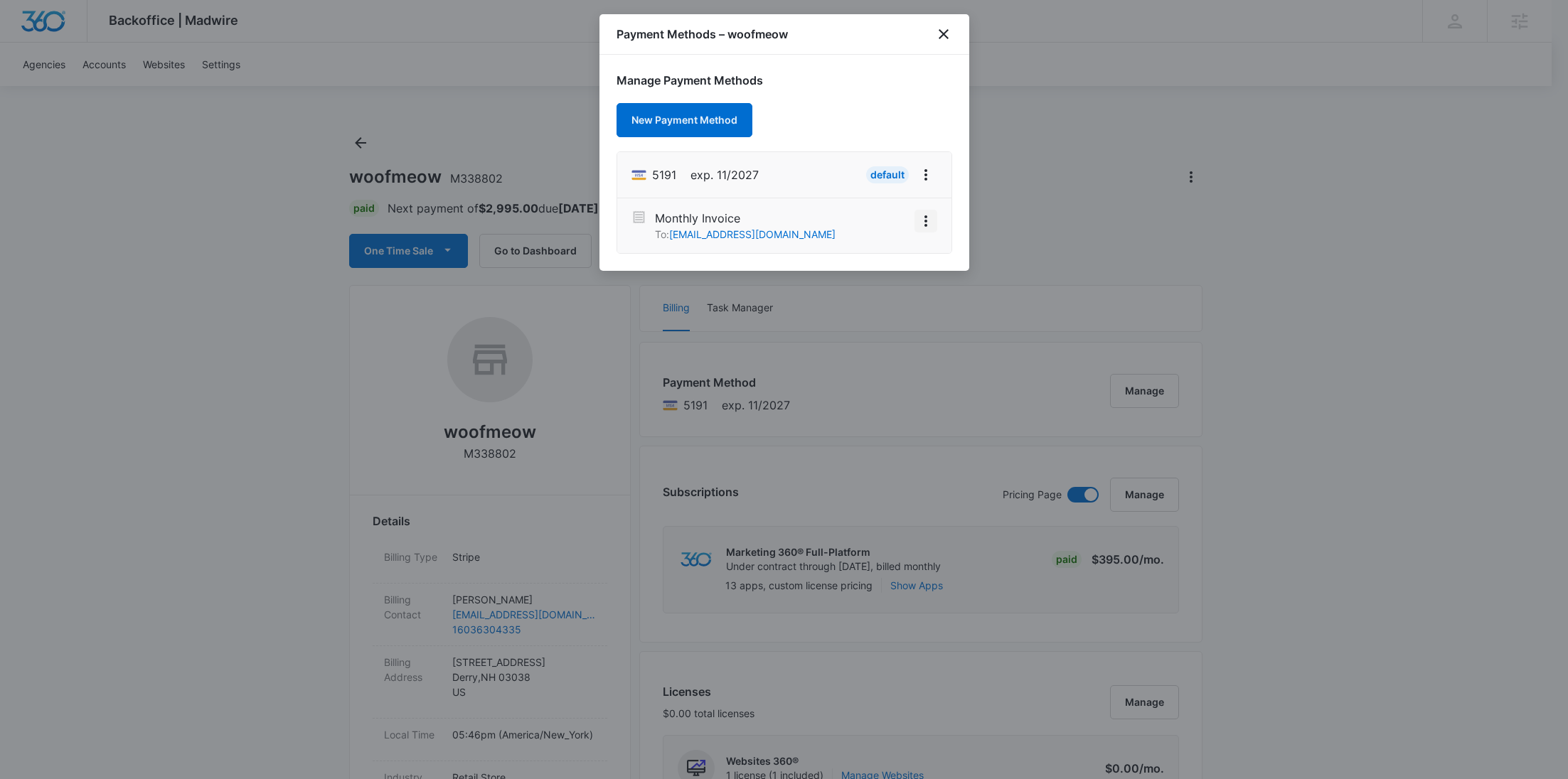
click at [929, 214] on icon "View More" at bounding box center [926, 221] width 17 height 17
click at [888, 182] on div "Activate" at bounding box center [883, 181] width 39 height 10
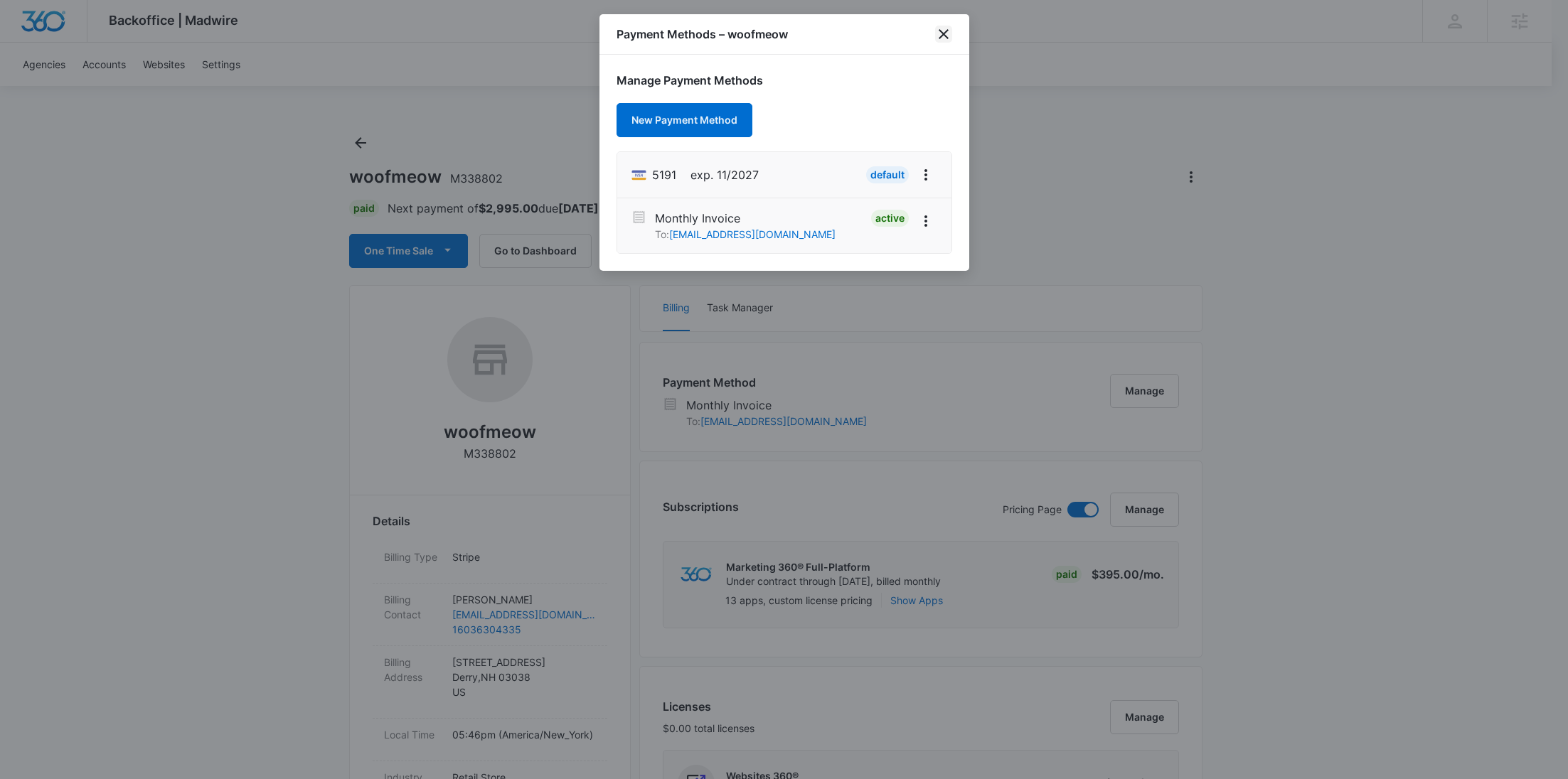
click at [942, 33] on icon "close" at bounding box center [943, 34] width 10 height 10
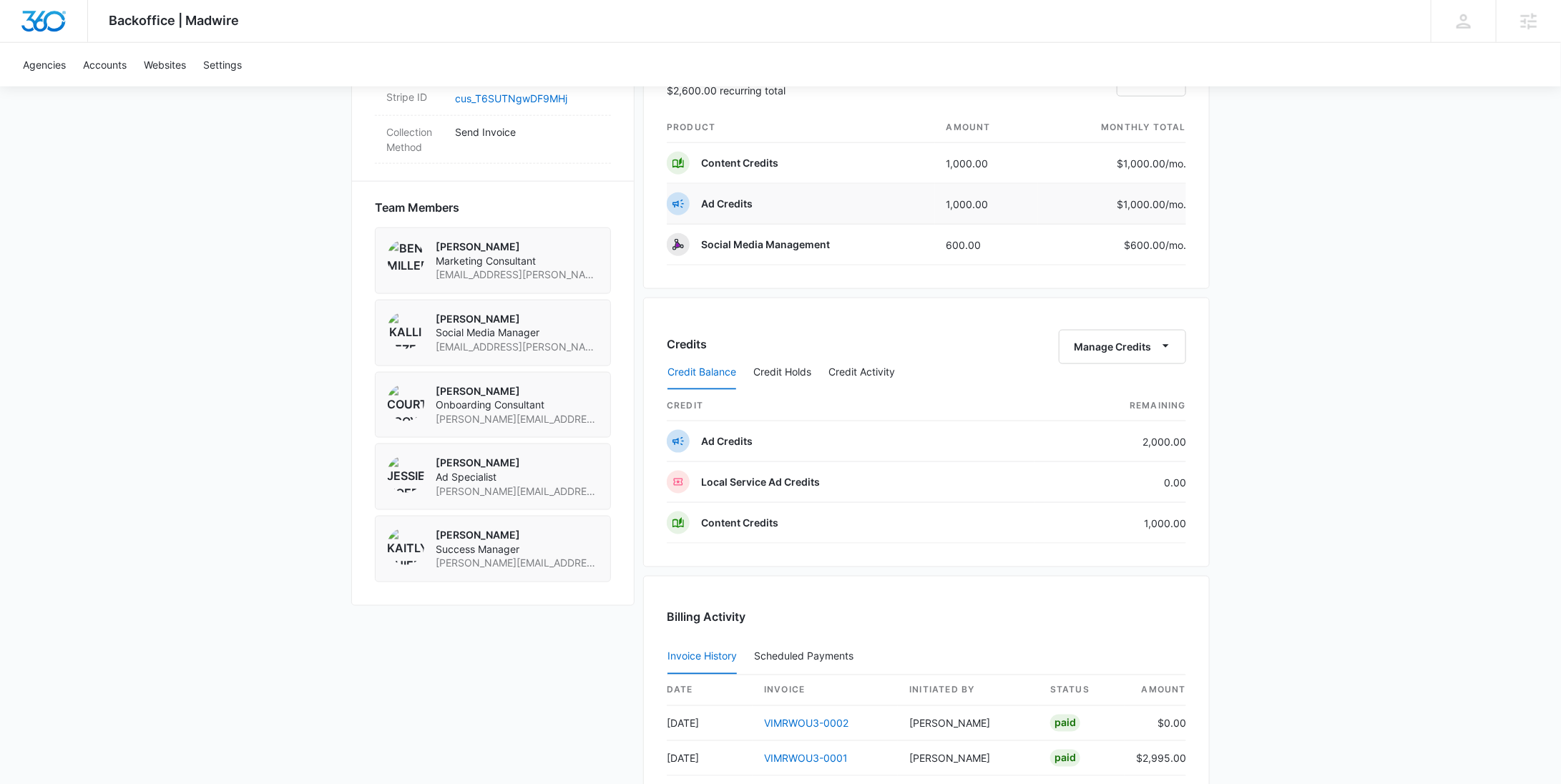
scroll to position [842, 0]
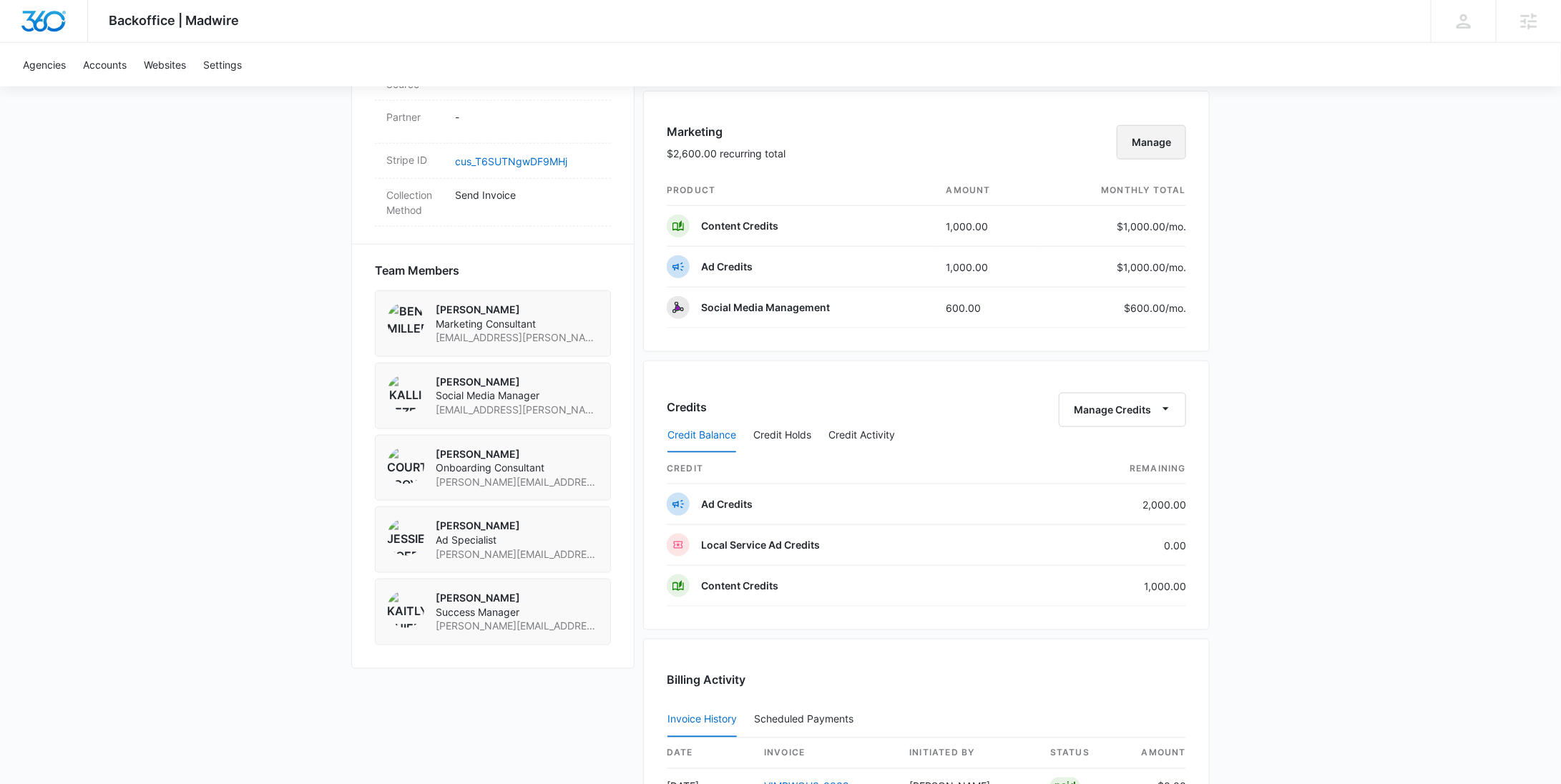
click at [1144, 146] on button "Manage" at bounding box center [1152, 142] width 70 height 34
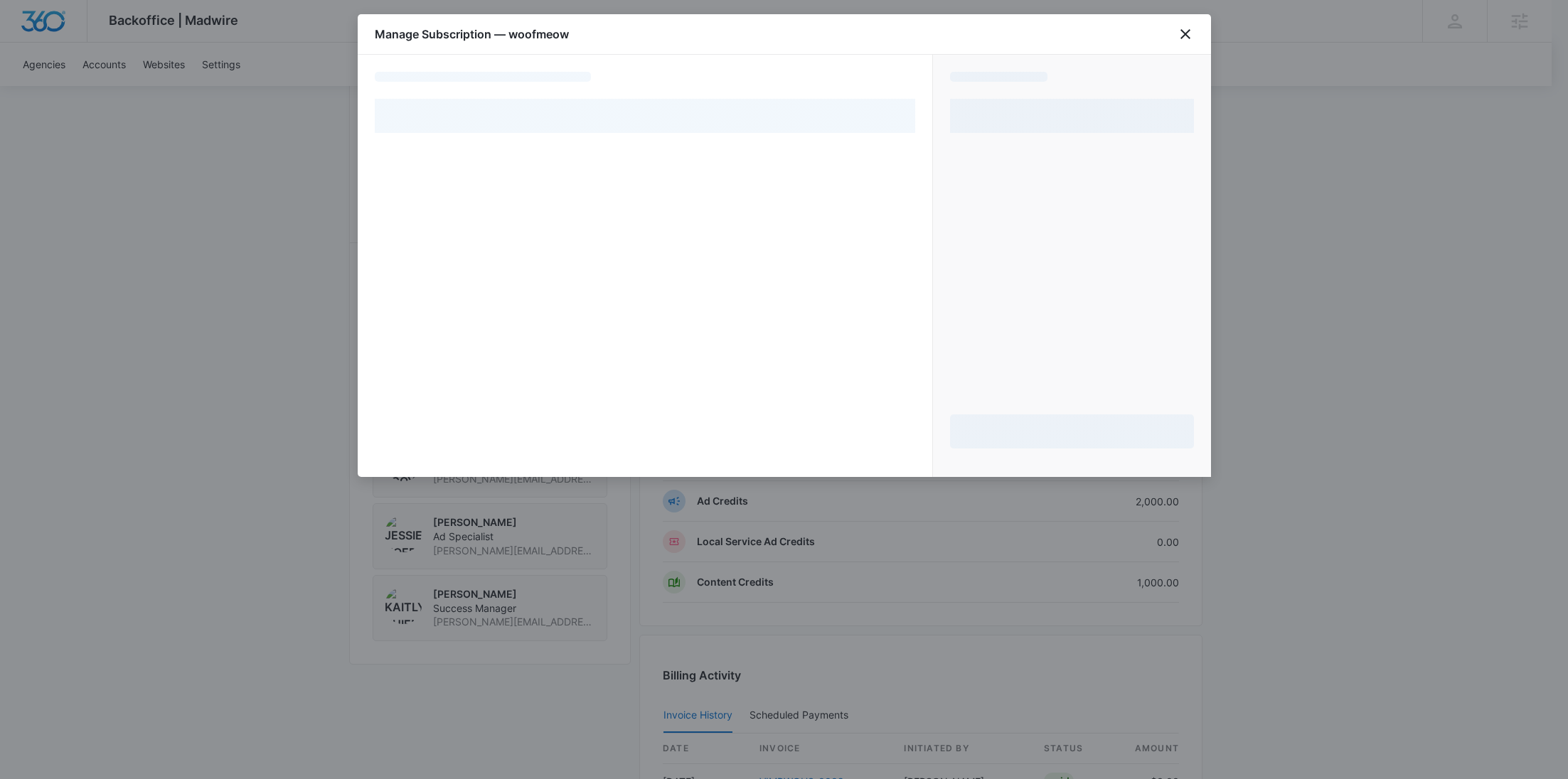
select select "MANUAL_INVOICE"
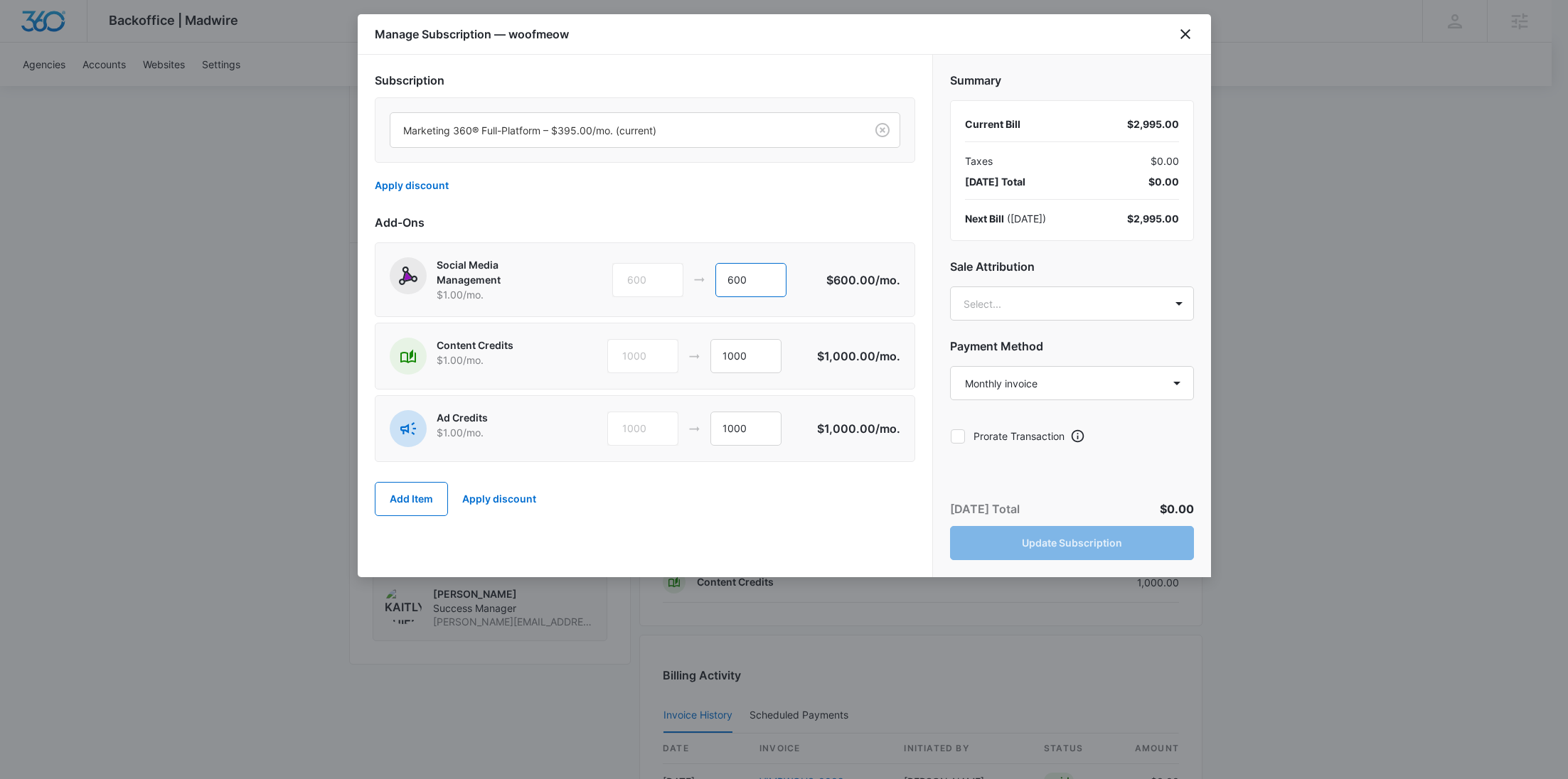
drag, startPoint x: 760, startPoint y: 281, endPoint x: 689, endPoint y: 272, distance: 71.6
click at [689, 272] on div "600 600" at bounding box center [719, 279] width 214 height 34
type input "900"
click at [968, 433] on label "Prorate Transaction" at bounding box center [1007, 436] width 114 height 15
click at [951, 436] on input "Prorate Transaction" at bounding box center [950, 436] width 1 height 1
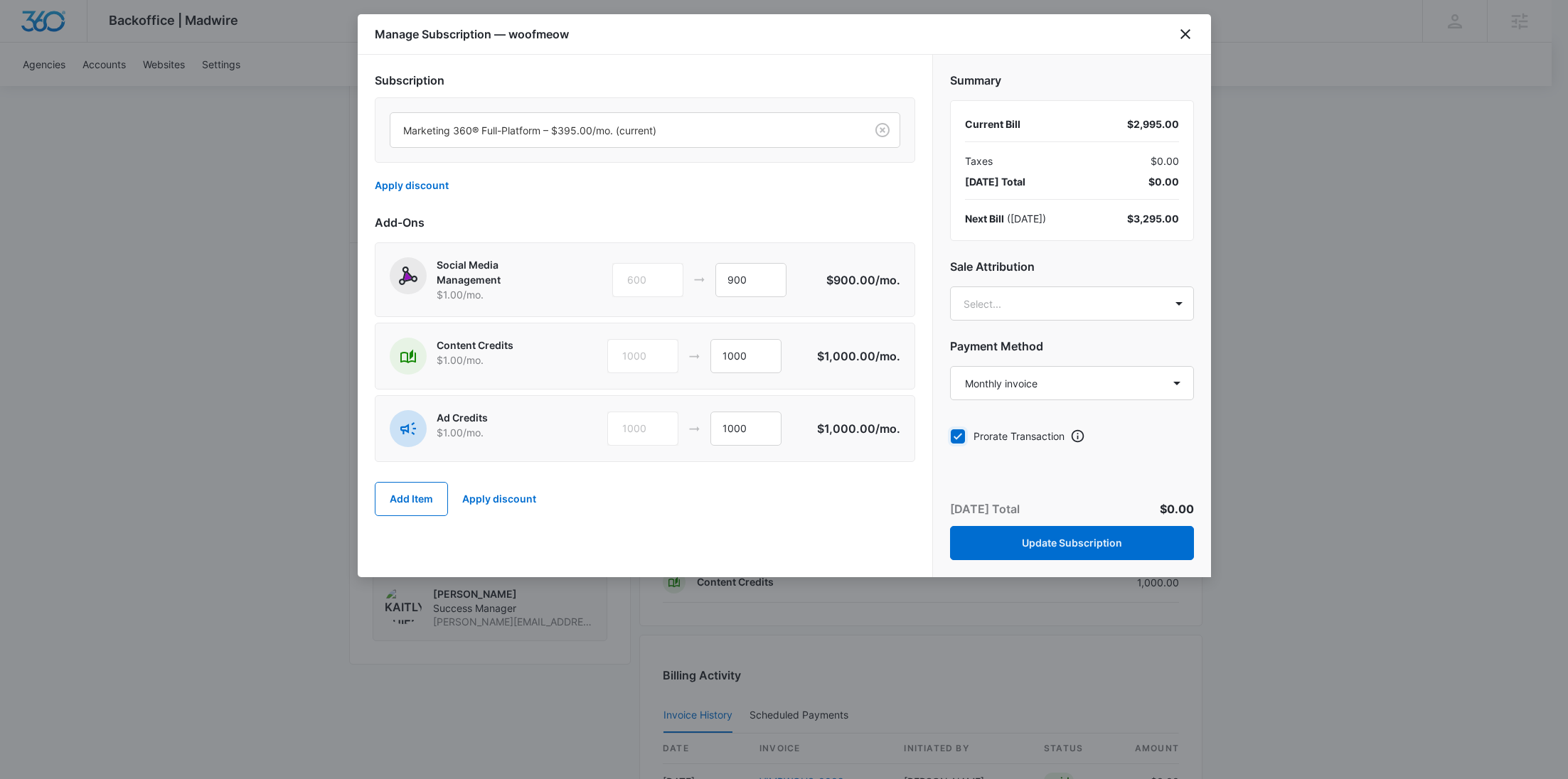
checkbox input "true"
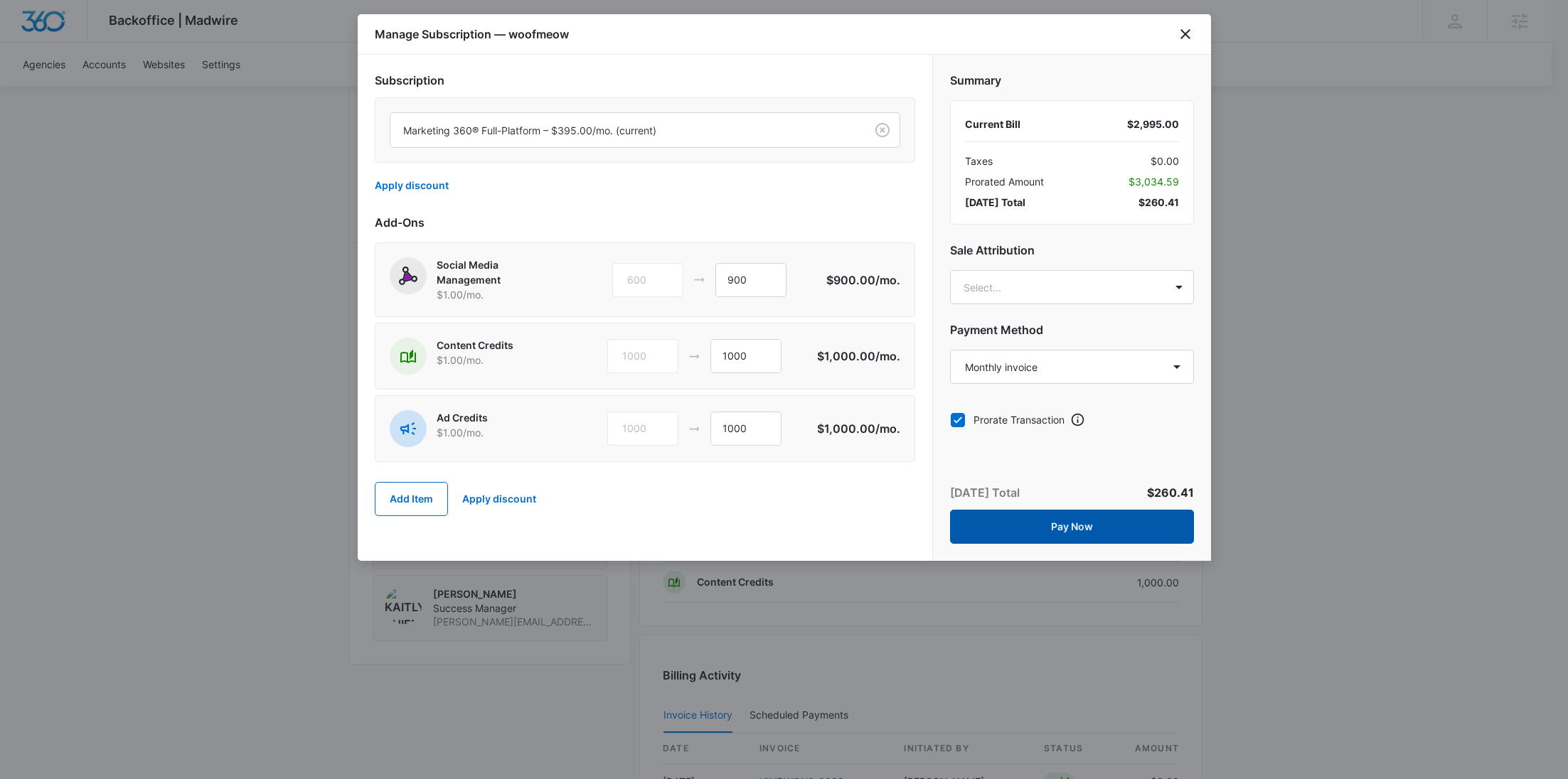
click at [1111, 526] on button "Pay Now" at bounding box center [1072, 526] width 244 height 34
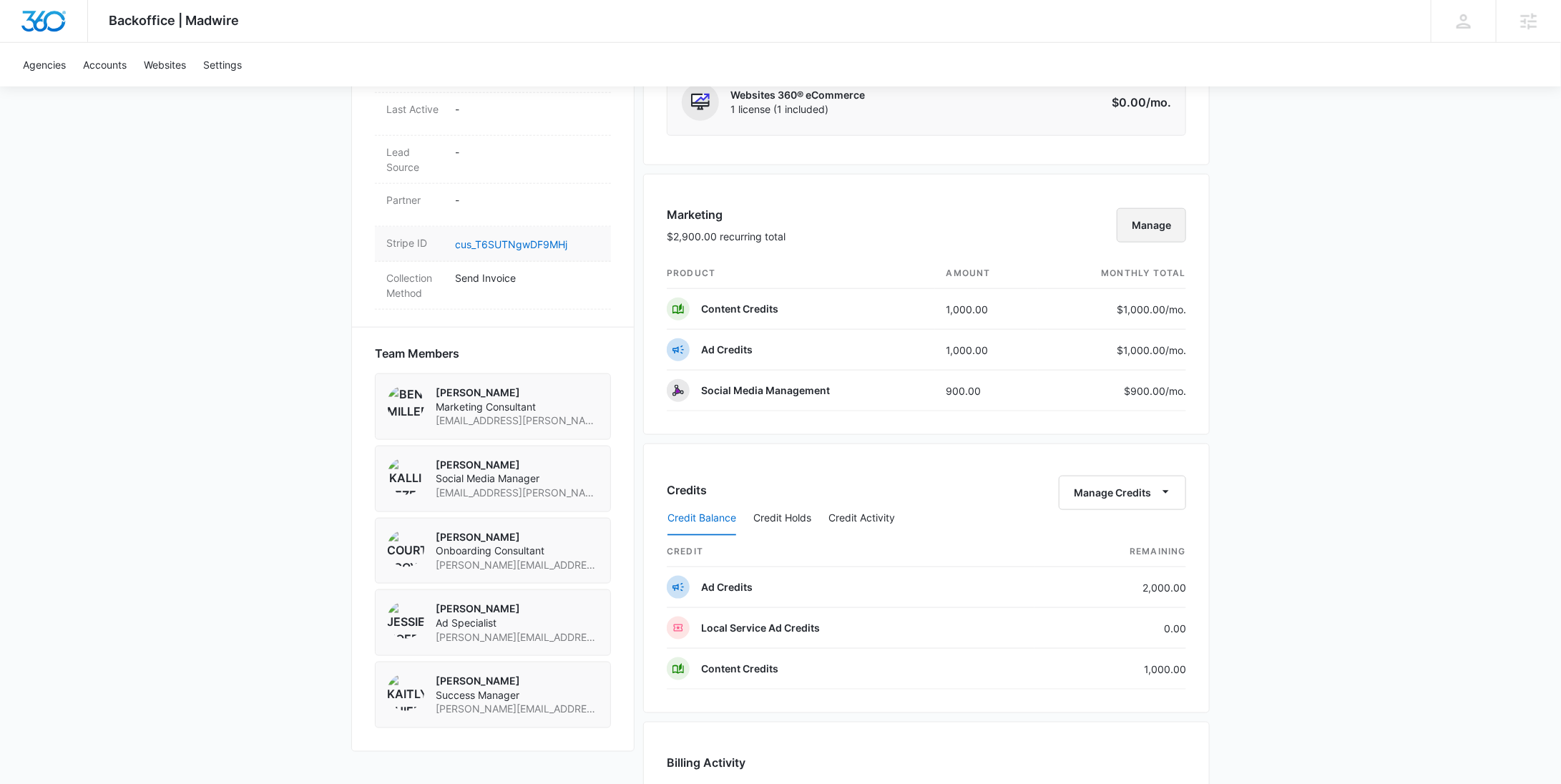
scroll to position [751, 0]
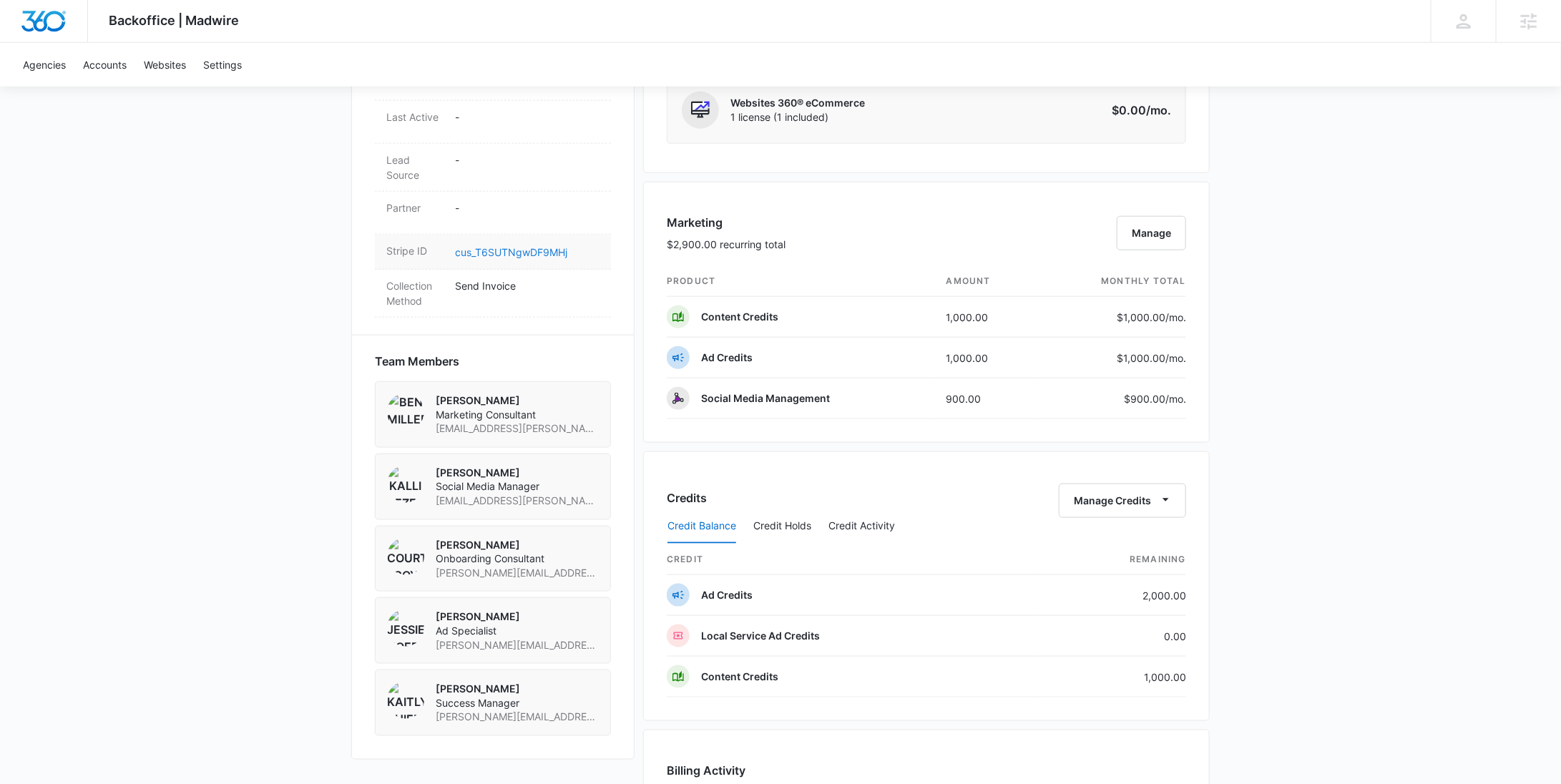
click at [522, 249] on link "cus_T6SUTNgwDF9MHj" at bounding box center [512, 252] width 112 height 12
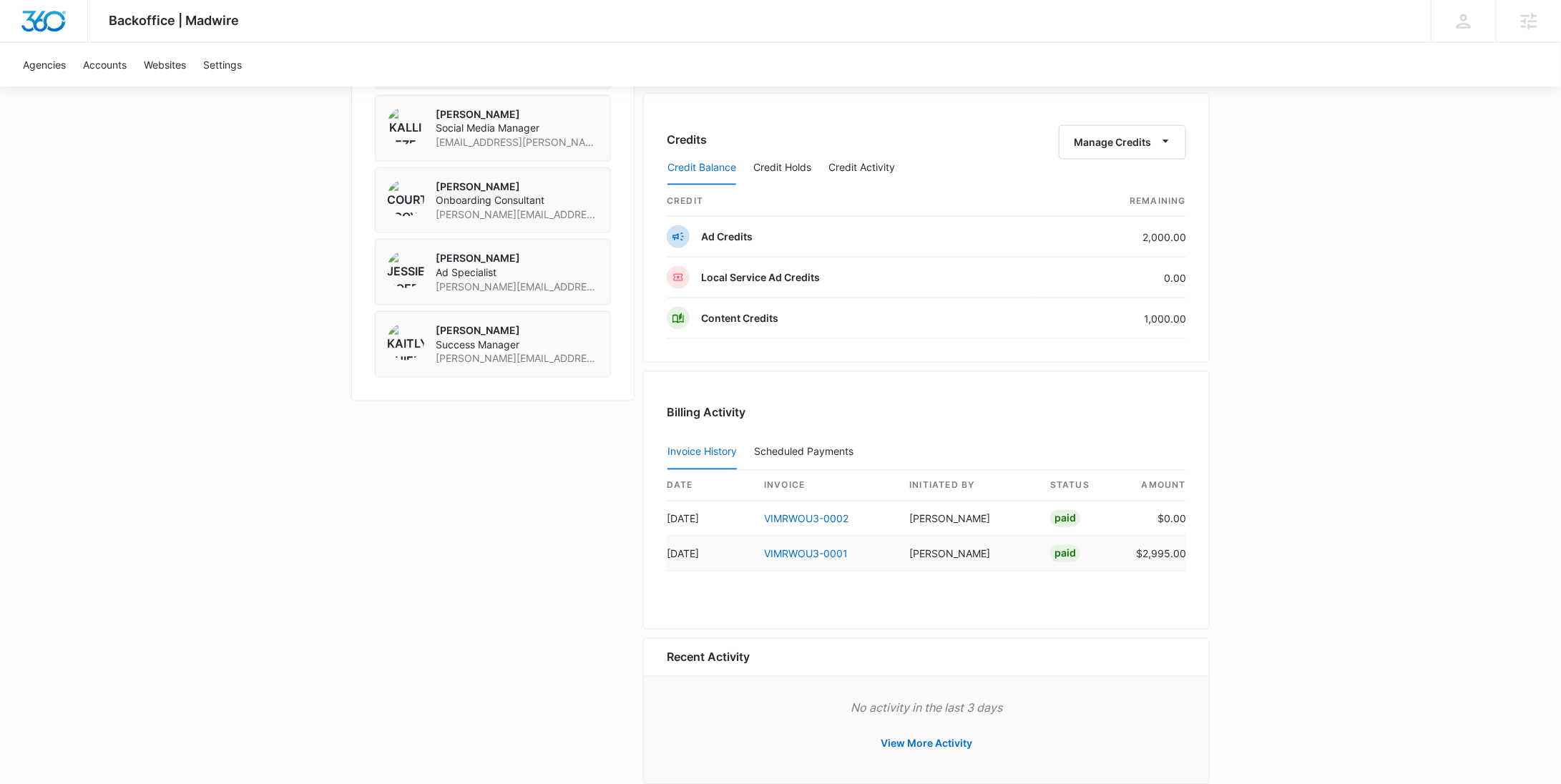
scroll to position [1130, 0]
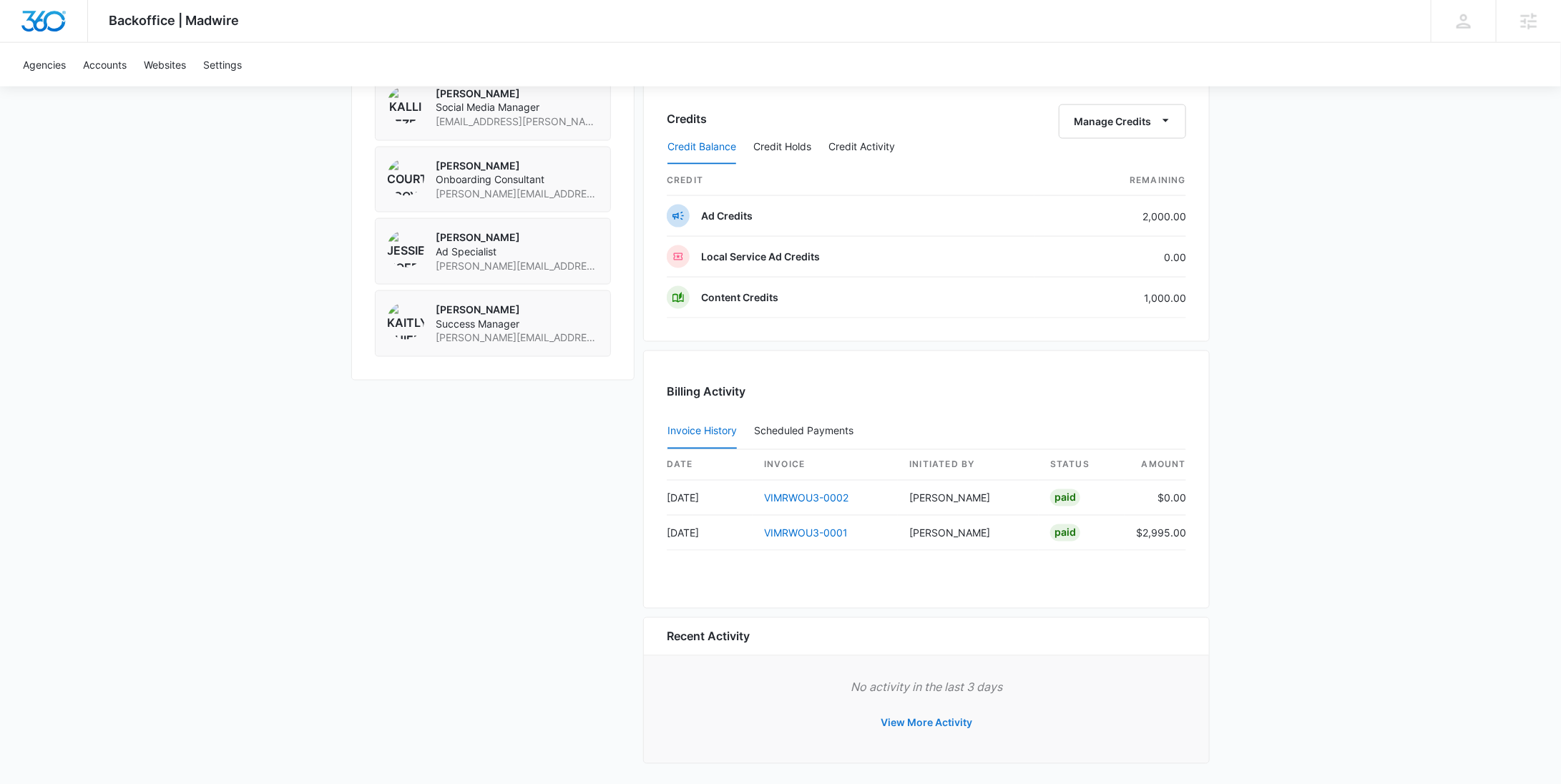
click at [953, 717] on button "View More Activity" at bounding box center [927, 723] width 120 height 34
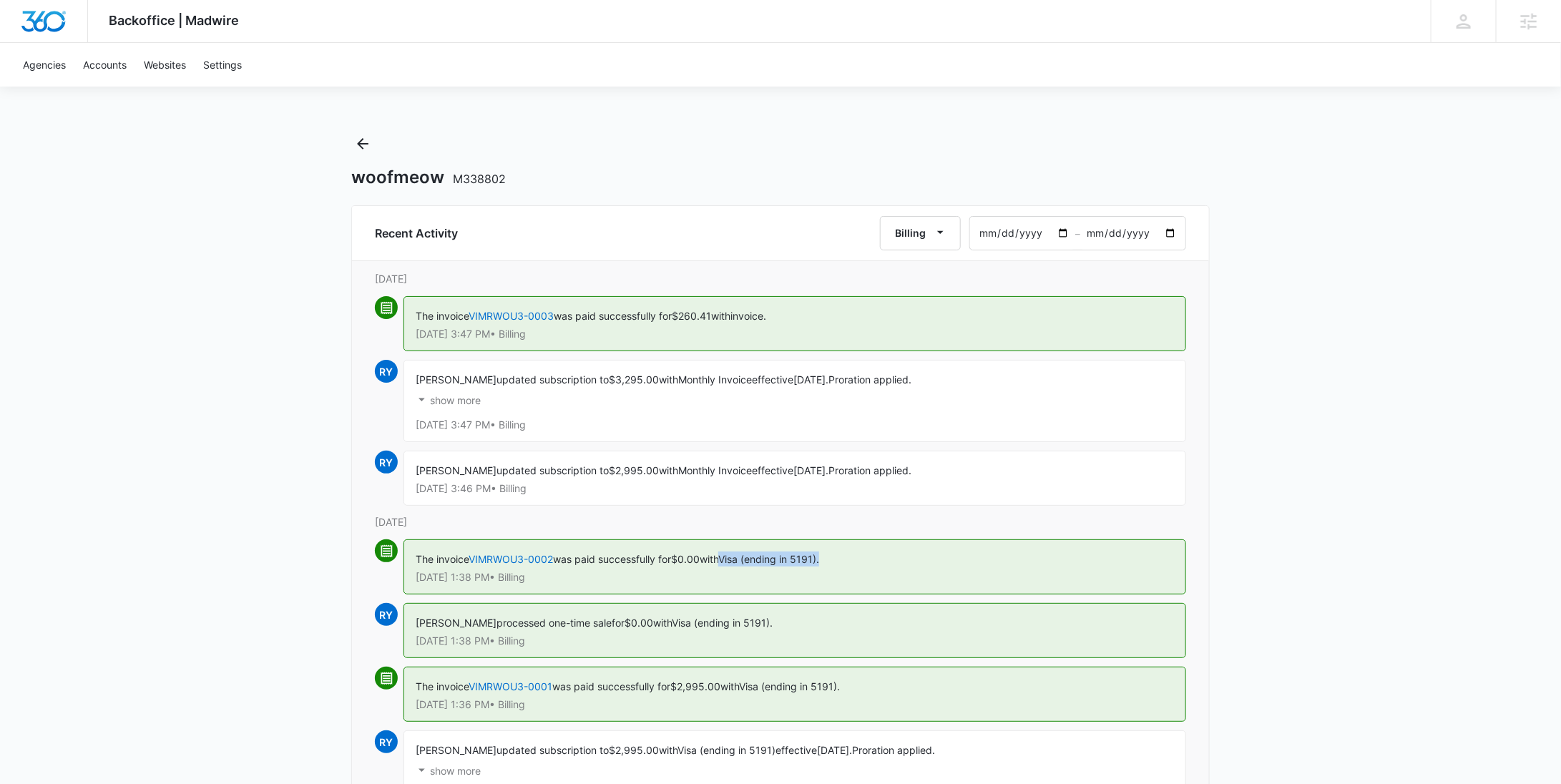
drag, startPoint x: 839, startPoint y: 561, endPoint x: 736, endPoint y: 559, distance: 103.0
click at [736, 559] on div "The invoice VIMRWOU3-0002 was paid successfully for $0.00 with Visa (ending in …" at bounding box center [794, 567] width 782 height 55
copy span "Visa (ending in 5191)."
click at [356, 141] on icon "Back" at bounding box center [363, 144] width 17 height 17
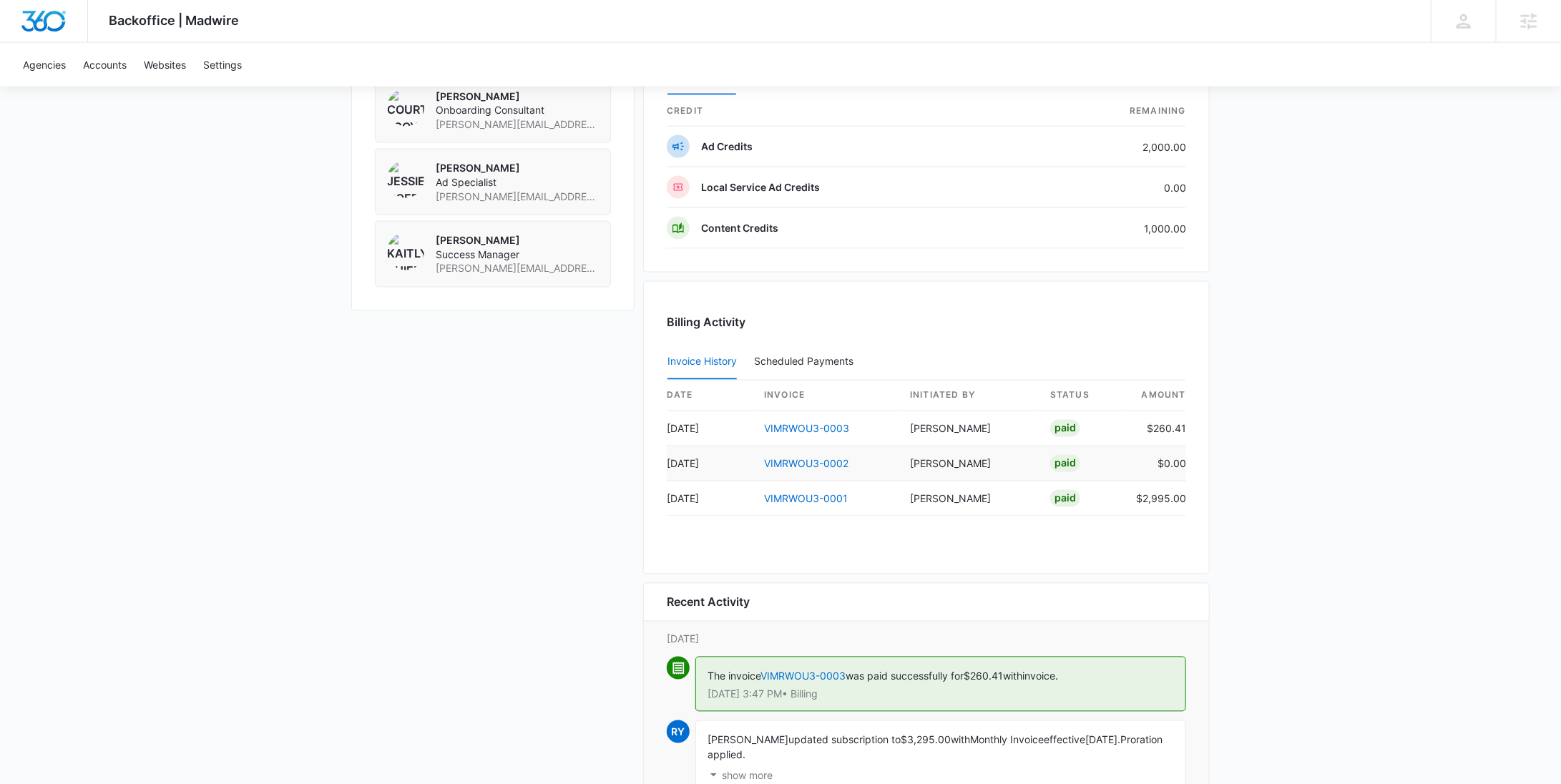
scroll to position [1243, 0]
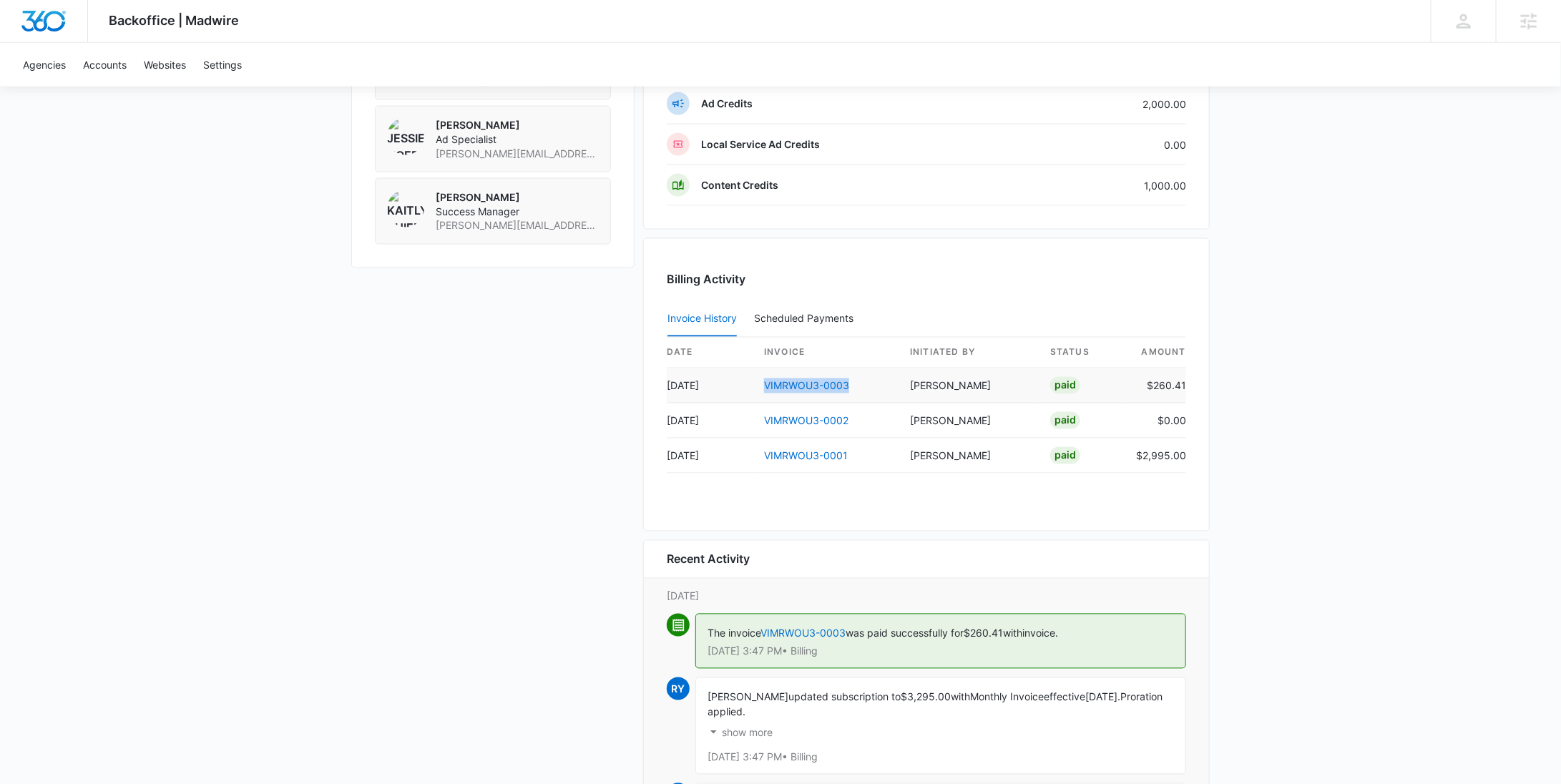
drag, startPoint x: 795, startPoint y: 381, endPoint x: 763, endPoint y: 379, distance: 32.1
click at [763, 379] on td "VIMRWOU3-0003" at bounding box center [825, 386] width 146 height 35
copy link "VIMRWOU3-0003"
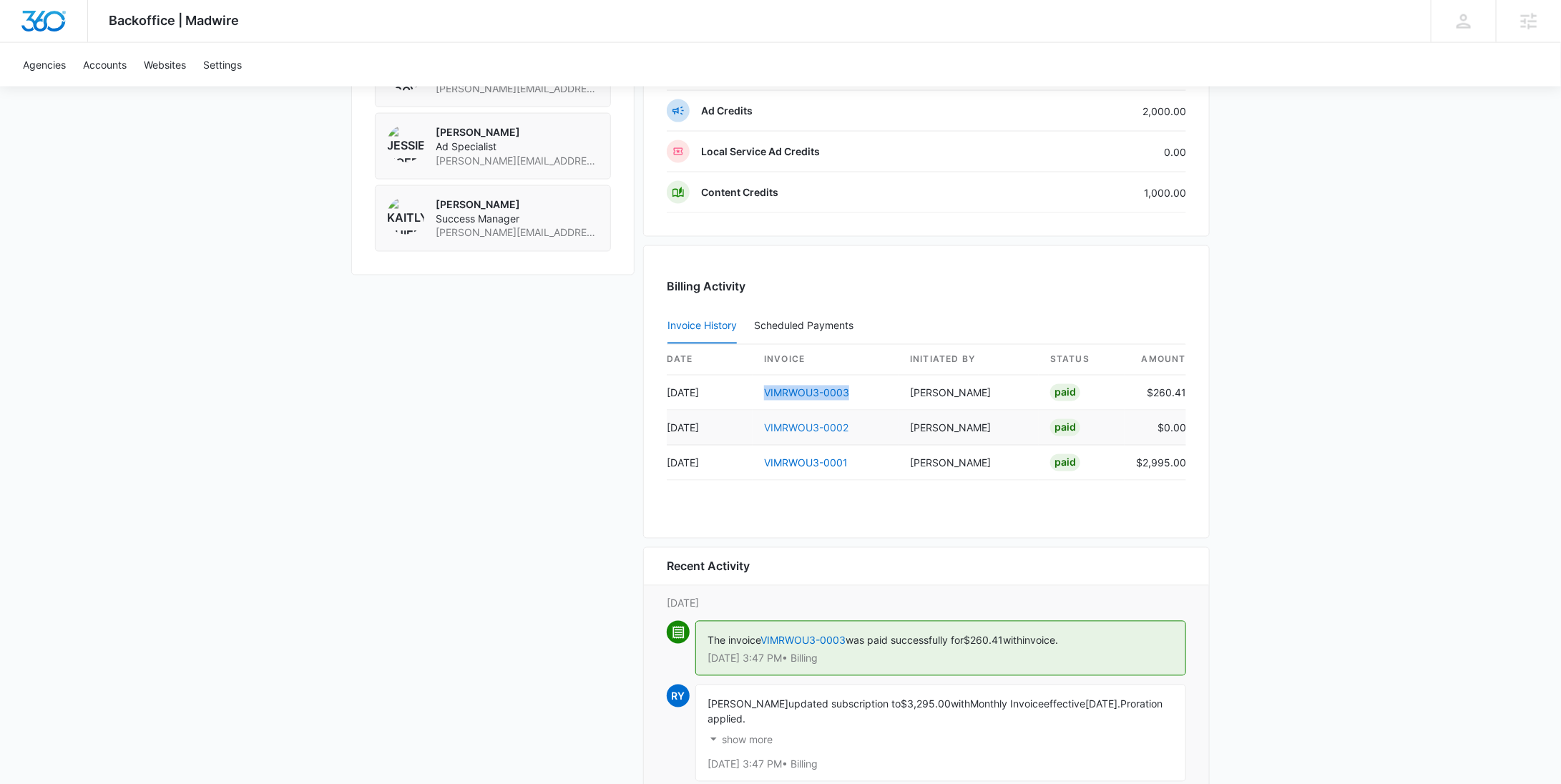
scroll to position [0, 0]
